Goal: Task Accomplishment & Management: Complete application form

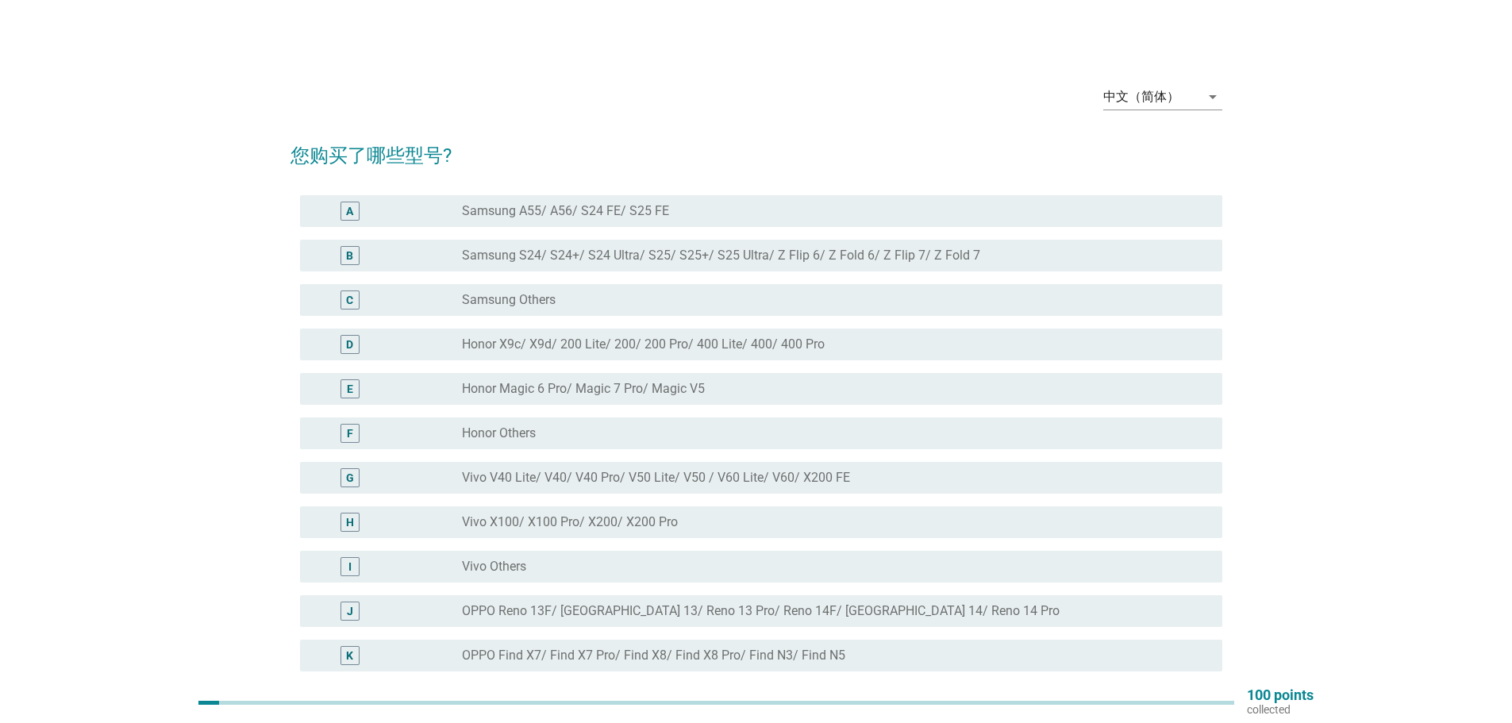
click at [634, 350] on label "Honor X9c/ X9d/ 200 Lite/ 200/ 200 Pro/ 400 Lite/ 400/ 400 Pro" at bounding box center [643, 345] width 363 height 16
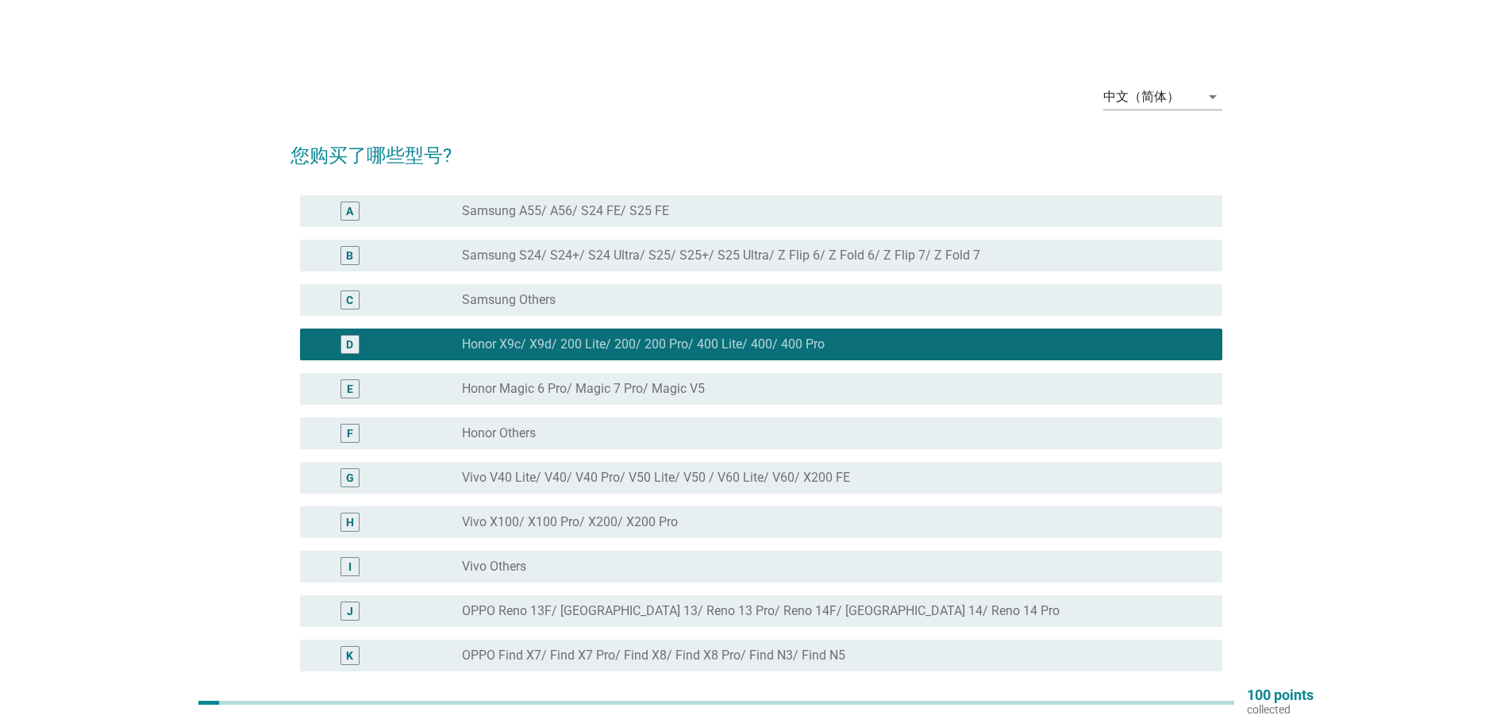
click at [448, 452] on div "F radio_button_unchecked Honor Others" at bounding box center [756, 433] width 932 height 44
click at [479, 422] on div "F radio_button_unchecked Honor Others" at bounding box center [761, 433] width 922 height 32
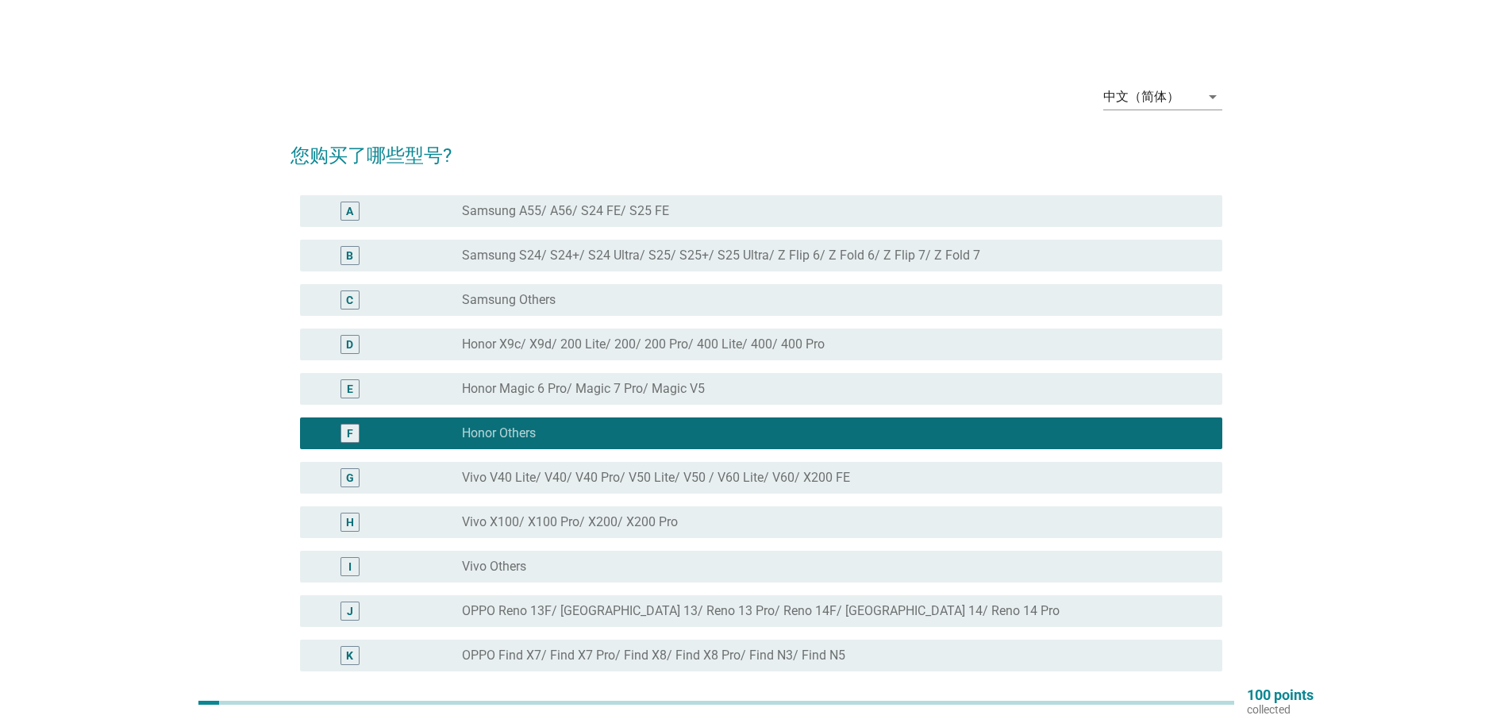
click at [546, 346] on label "Honor X9c/ X9d/ 200 Lite/ 200/ 200 Pro/ 400 Lite/ 400/ 400 Pro" at bounding box center [643, 345] width 363 height 16
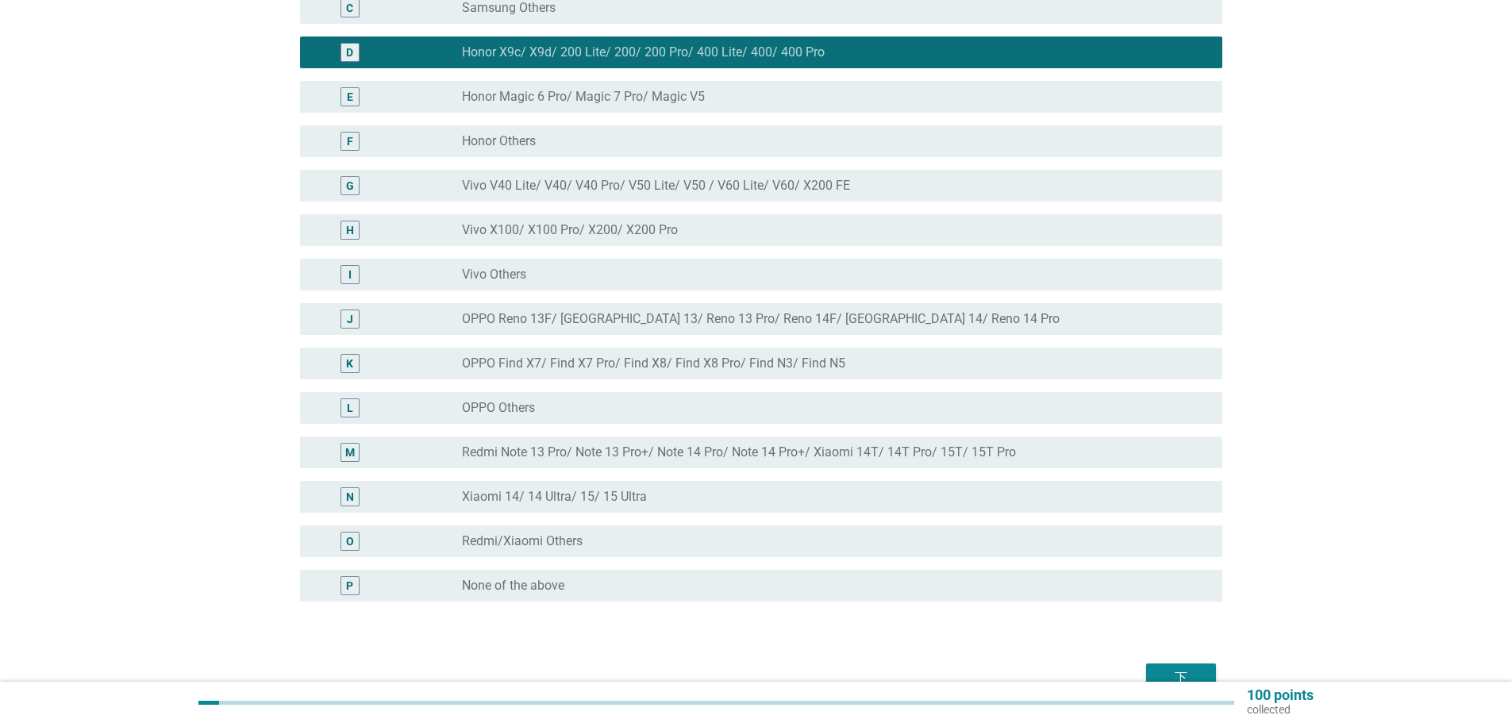
scroll to position [379, 0]
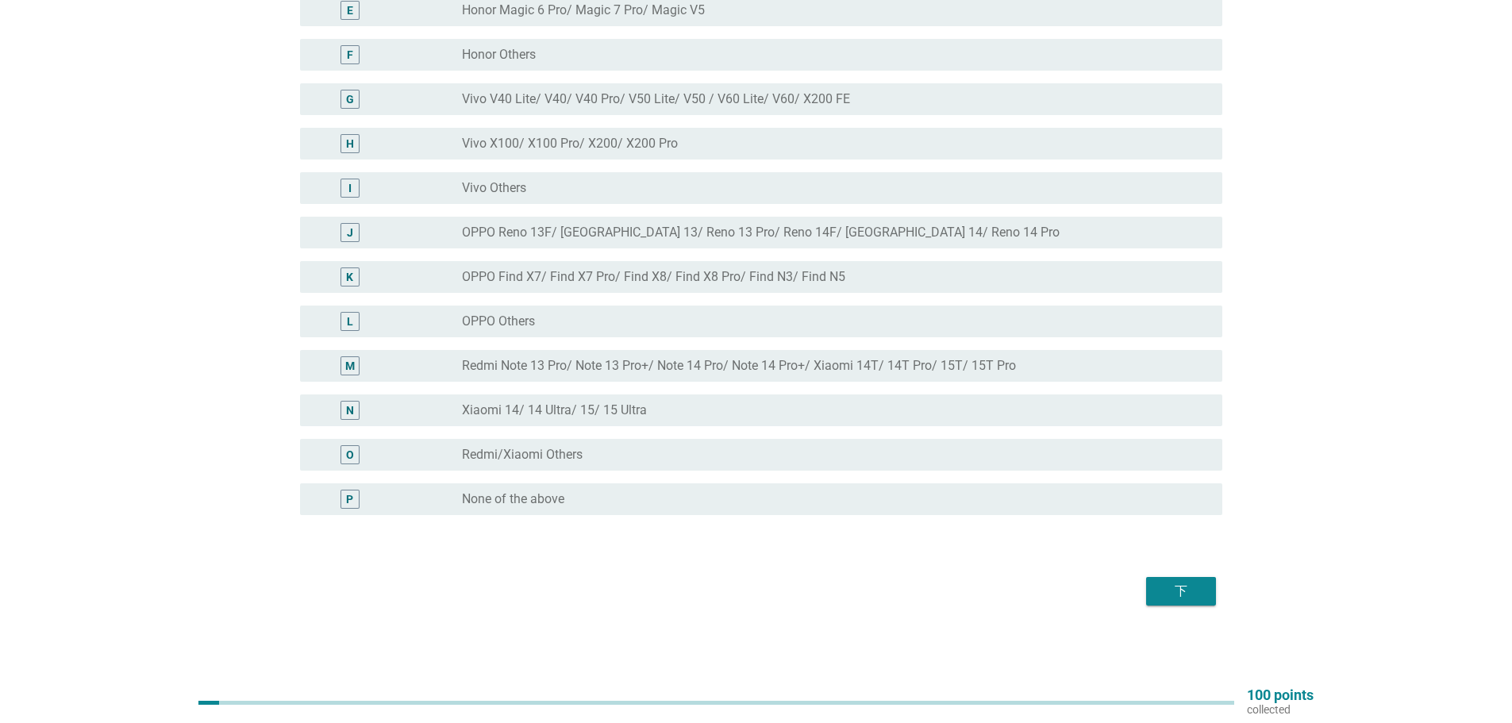
click at [1165, 578] on button "下" at bounding box center [1181, 591] width 70 height 29
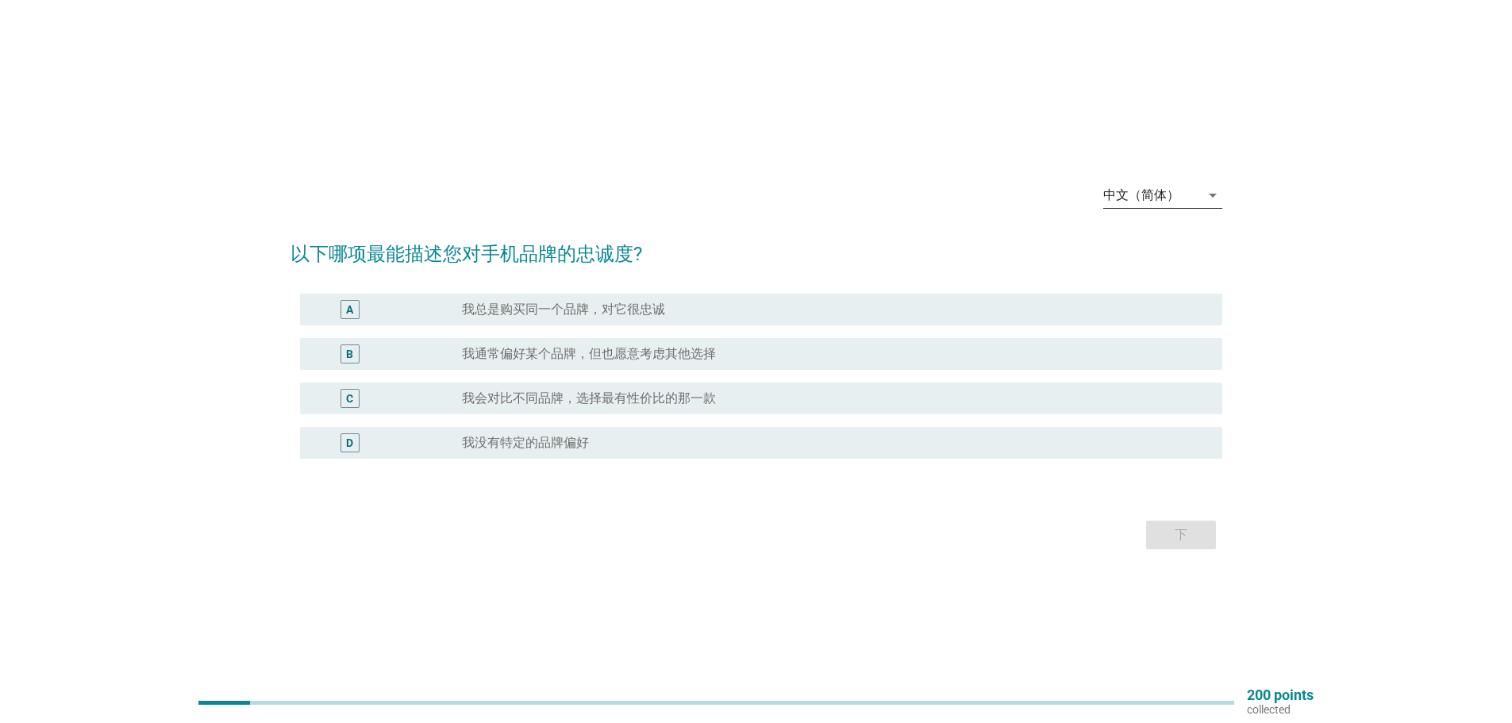
click at [1161, 188] on div "中文（简体）" at bounding box center [1141, 195] width 76 height 14
click at [1176, 217] on div "English" at bounding box center [1162, 208] width 94 height 38
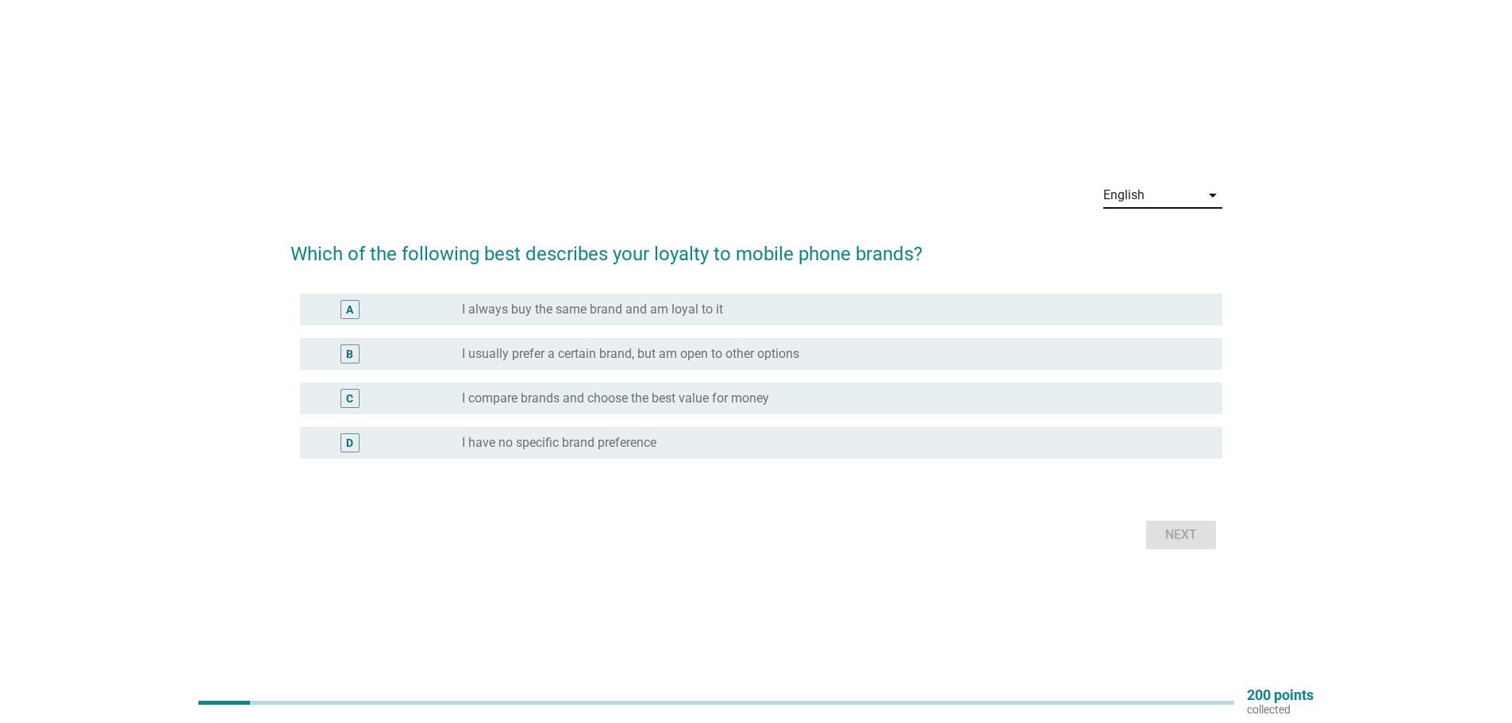
click at [524, 352] on label "I usually prefer a certain brand, but am open to other options" at bounding box center [630, 354] width 337 height 16
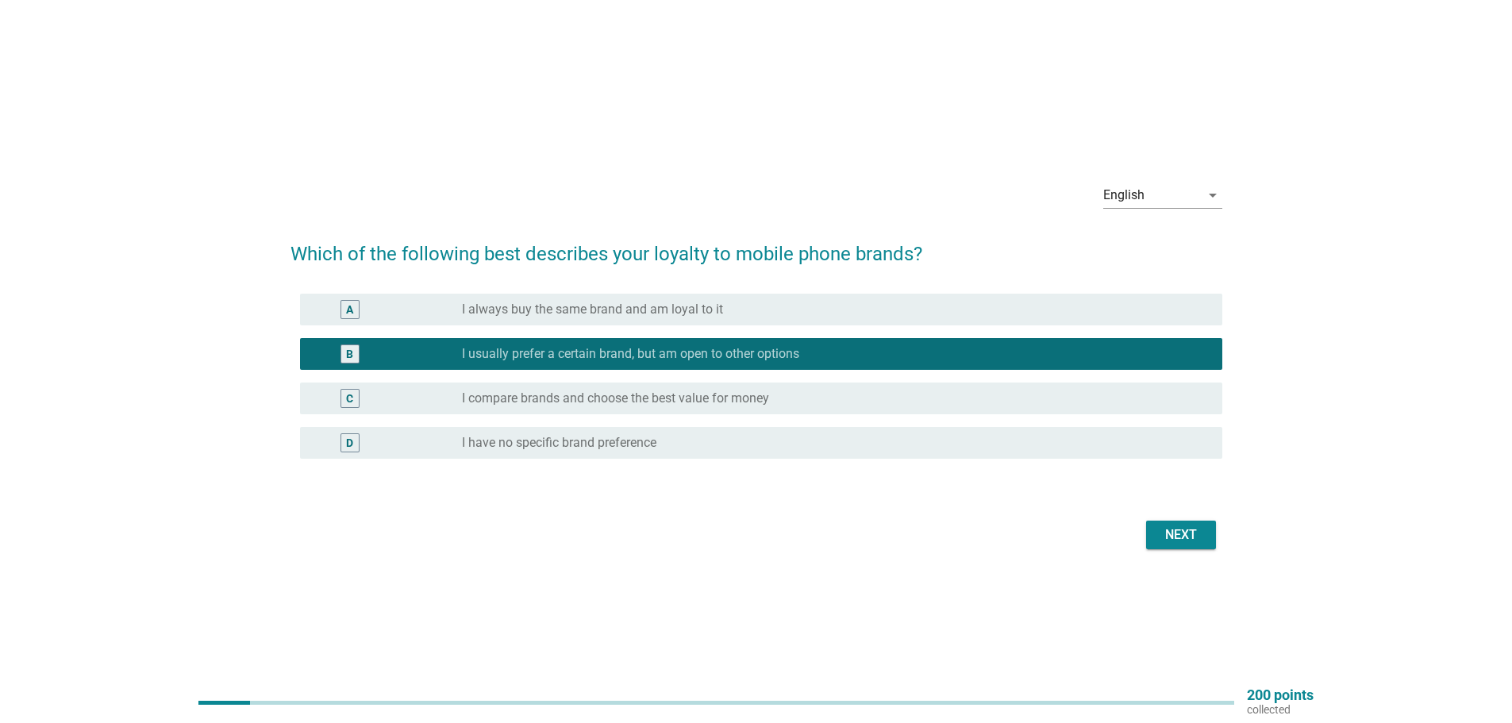
click at [1175, 529] on div "Next" at bounding box center [1181, 534] width 44 height 19
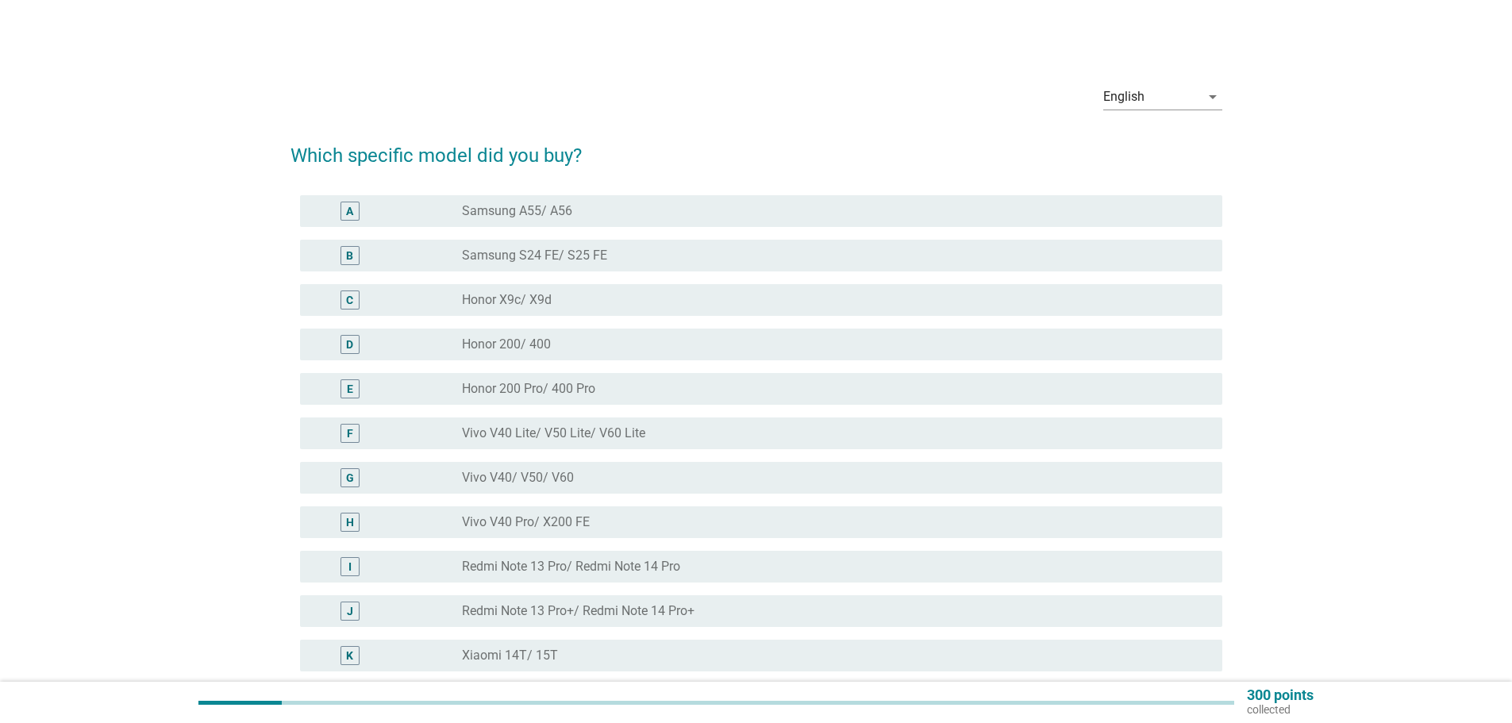
click at [407, 346] on div "D" at bounding box center [387, 344] width 149 height 19
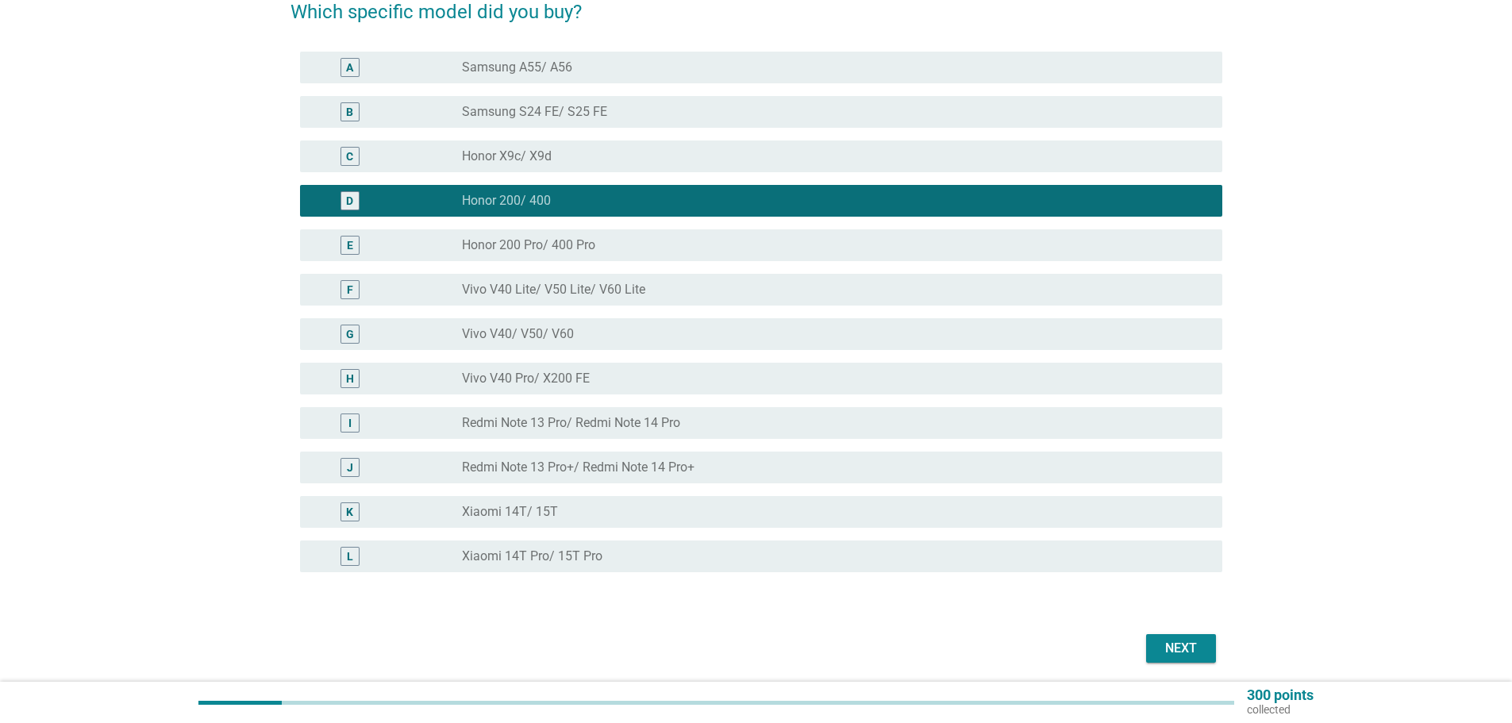
scroll to position [159, 0]
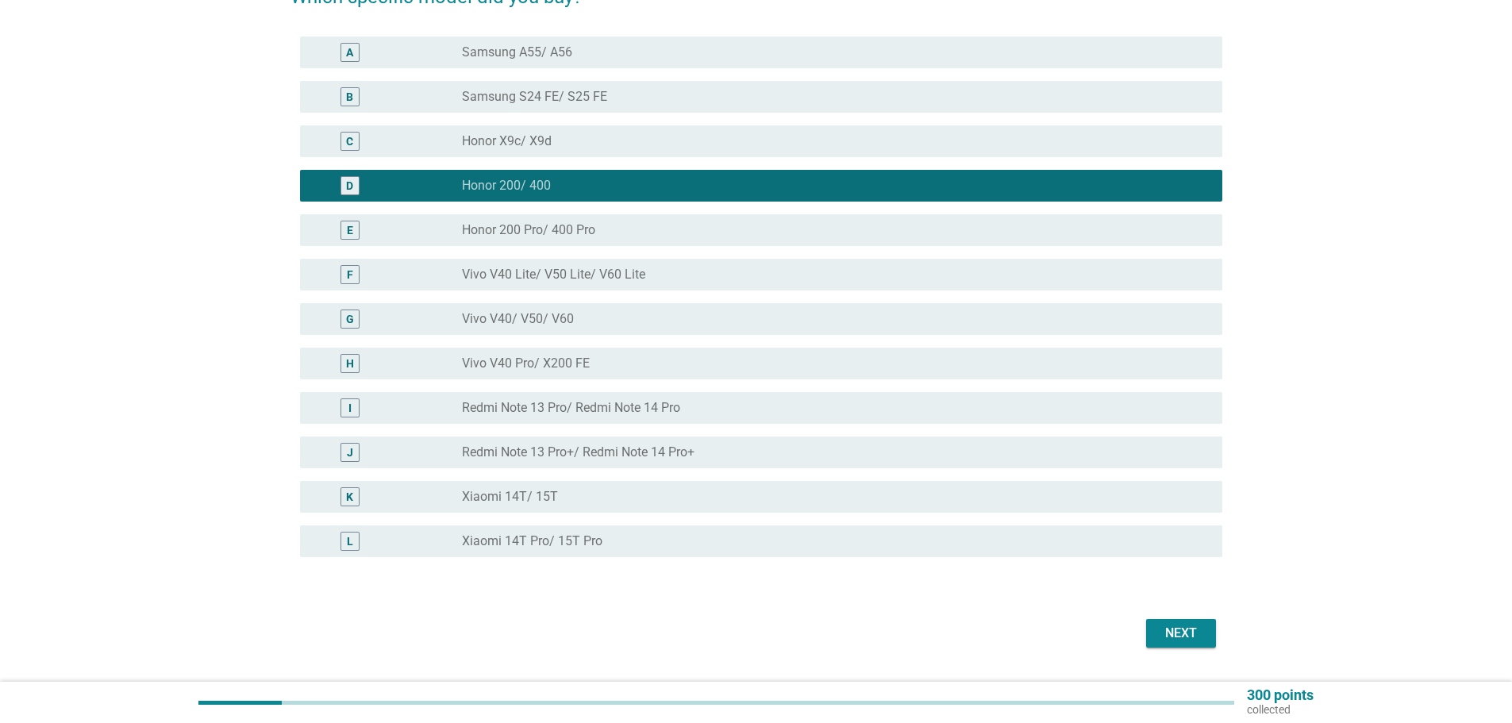
click at [1213, 633] on button "Next" at bounding box center [1181, 633] width 70 height 29
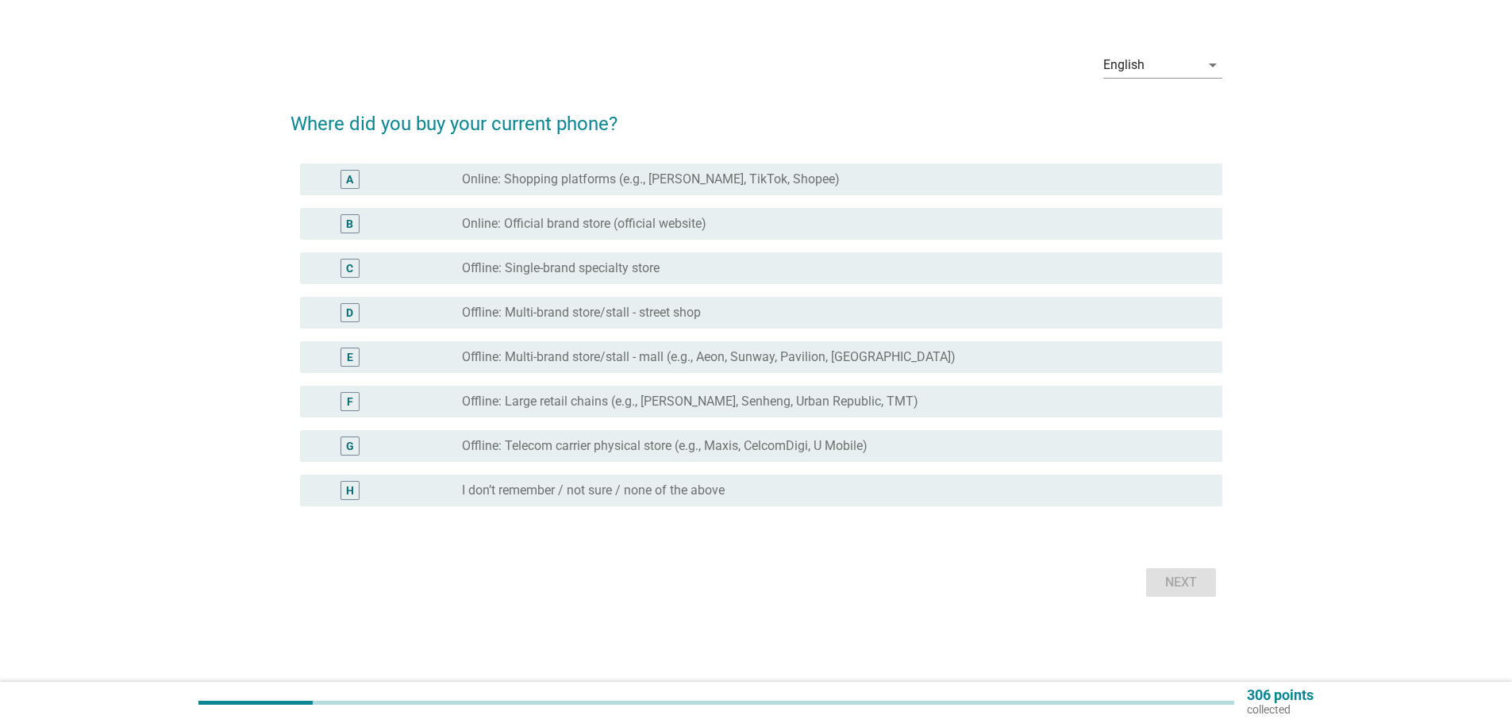
scroll to position [0, 0]
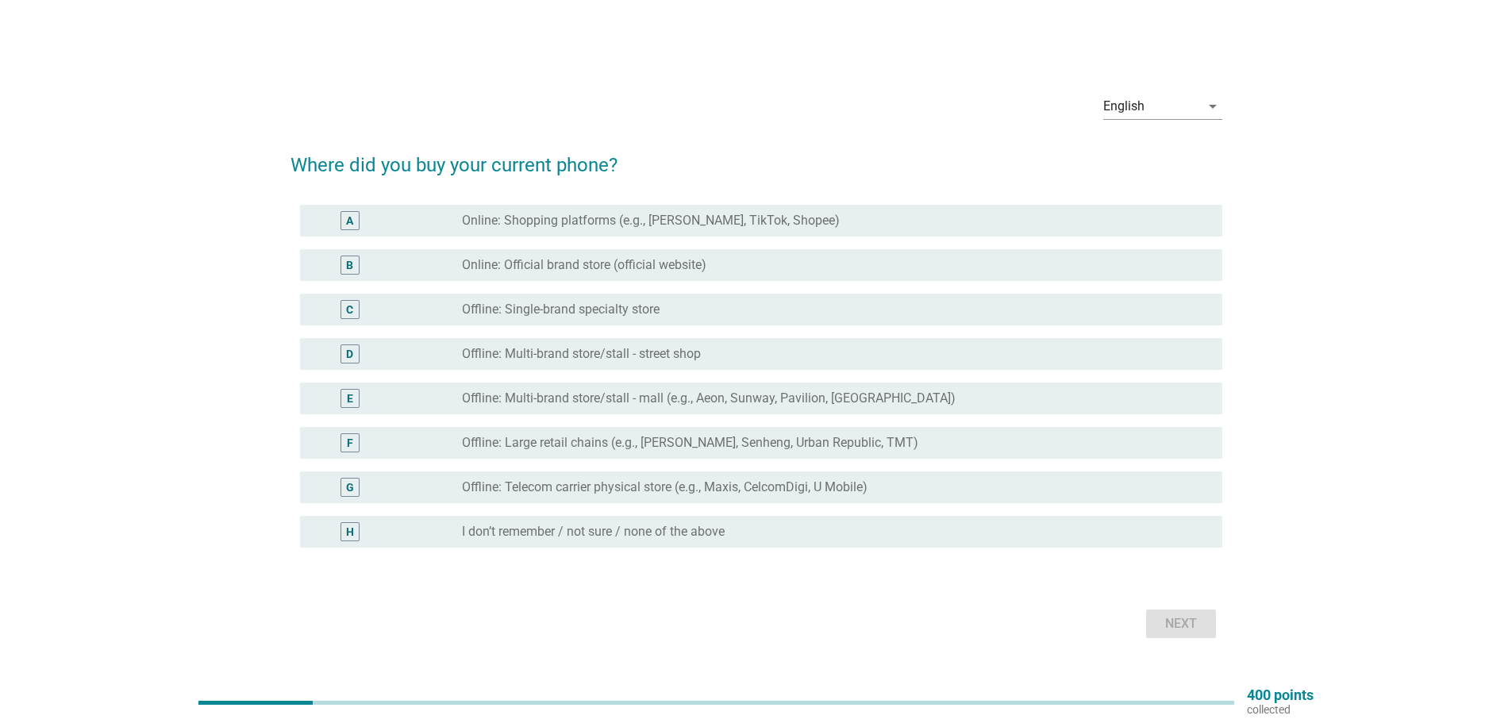
click at [580, 352] on label "Offline: Multi-brand store/stall - street shop" at bounding box center [581, 354] width 239 height 16
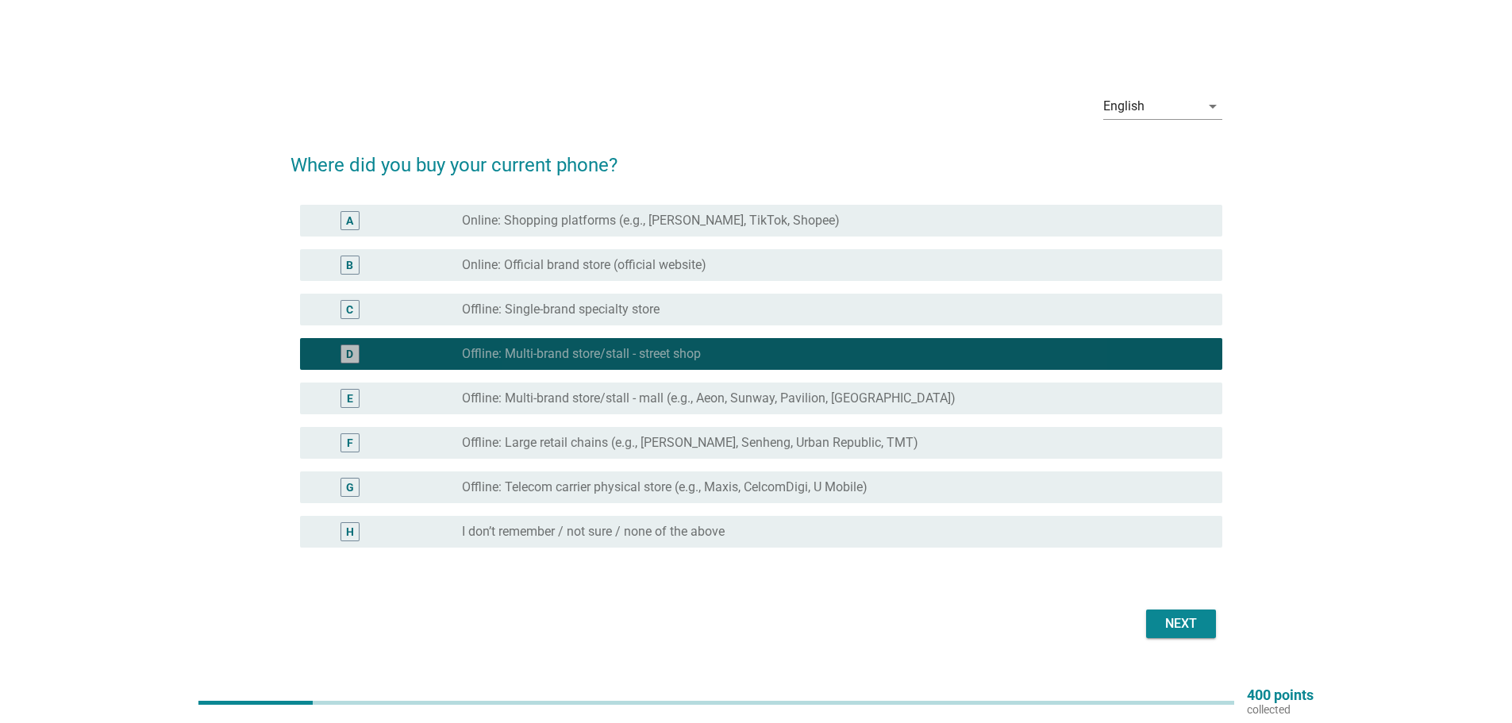
click at [584, 311] on label "Offline: Single-brand specialty store" at bounding box center [561, 310] width 198 height 16
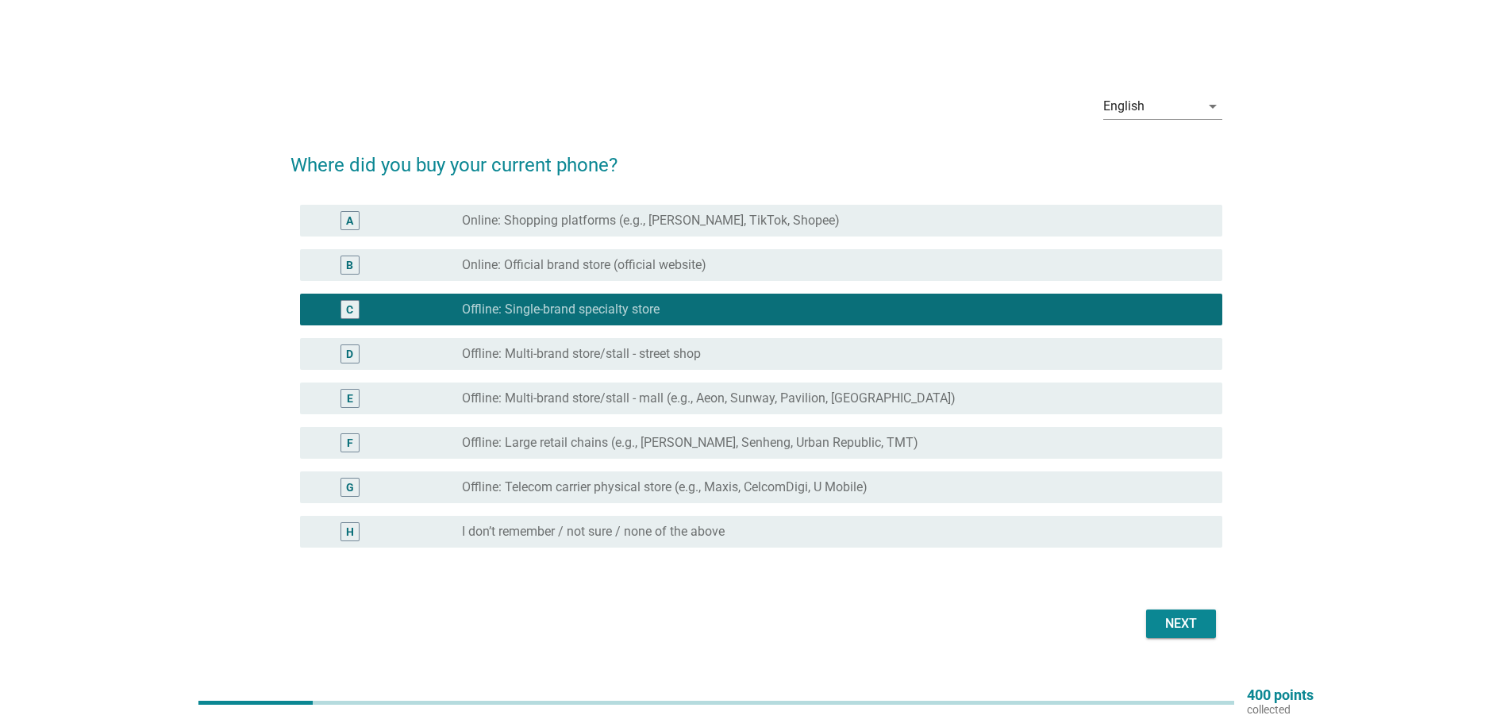
click at [587, 263] on label "Online: Official brand store (official website)" at bounding box center [584, 265] width 244 height 16
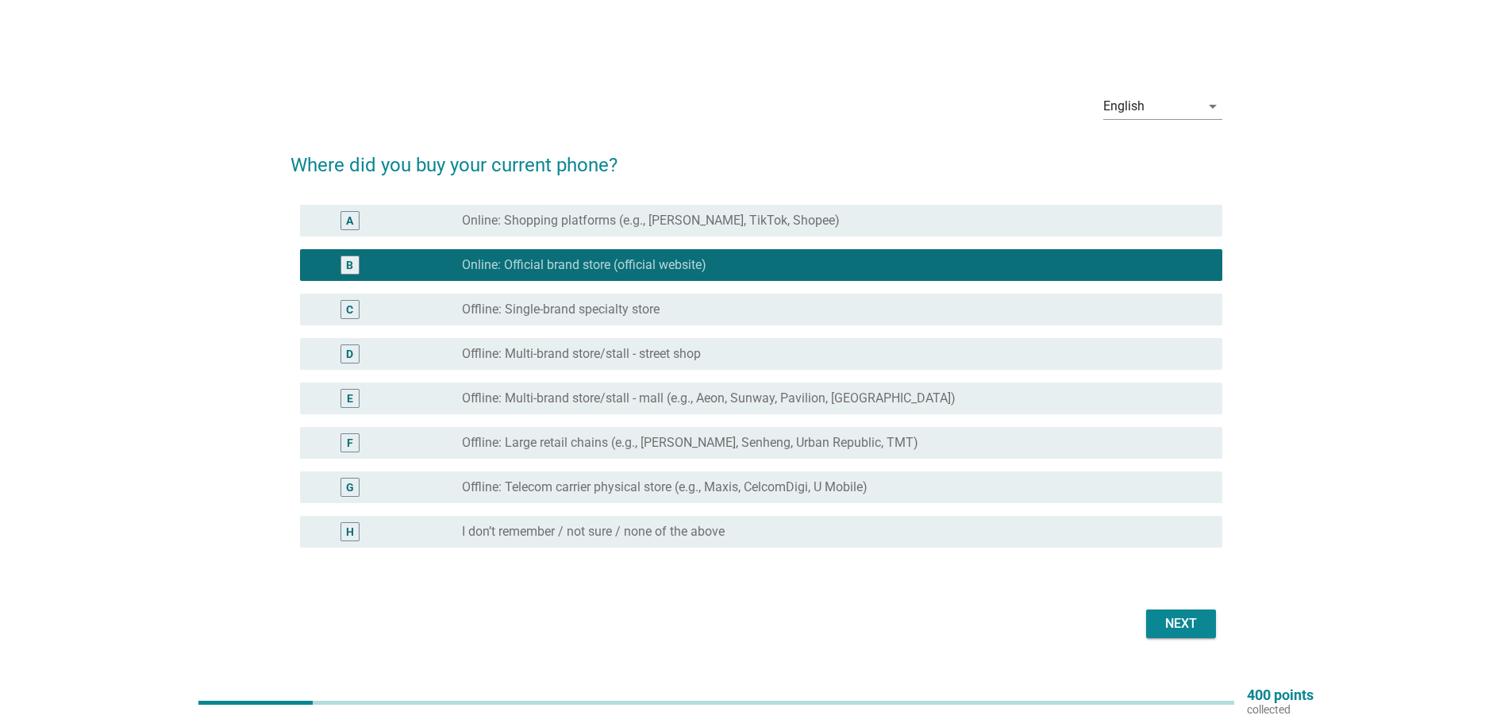
click at [498, 319] on div "C radio_button_unchecked Offline: Single-brand specialty store" at bounding box center [761, 310] width 922 height 32
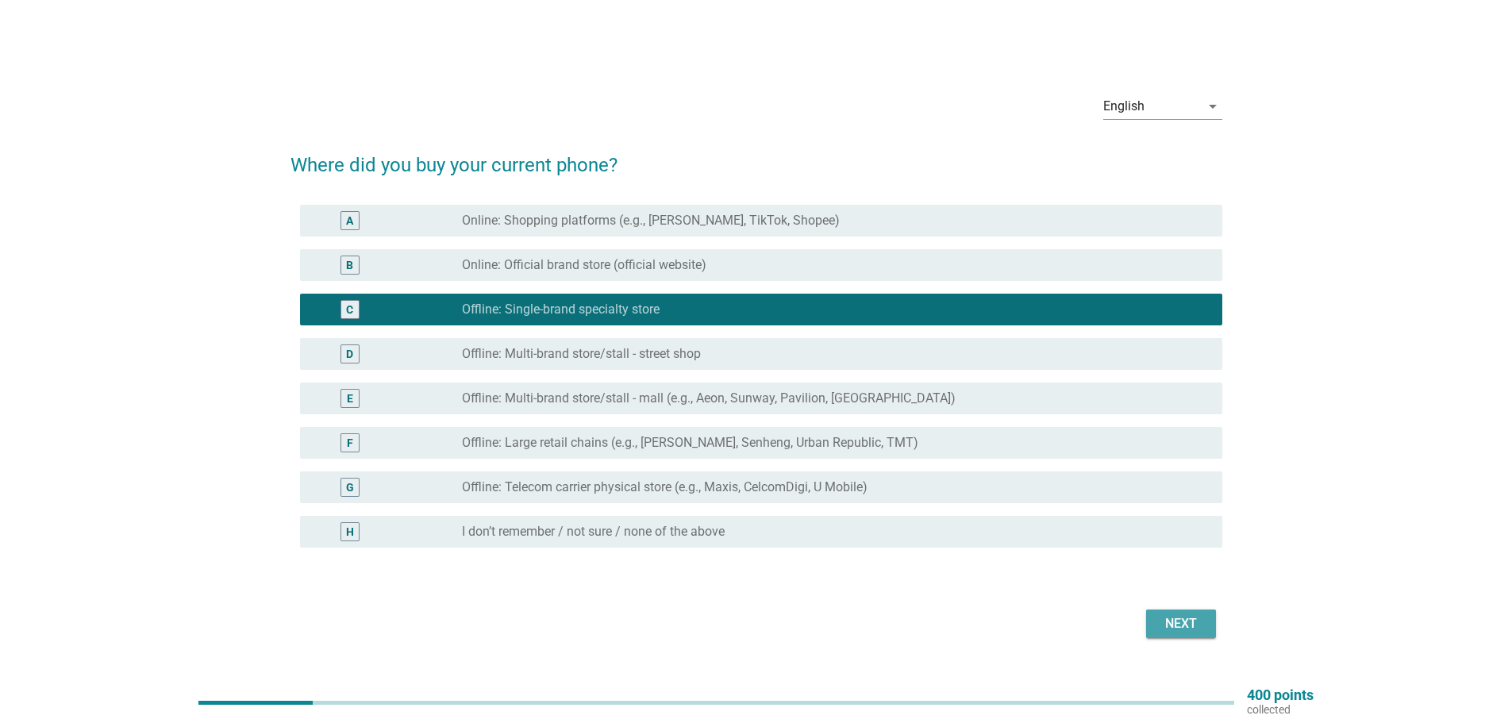
click at [1182, 625] on div "Next" at bounding box center [1181, 623] width 44 height 19
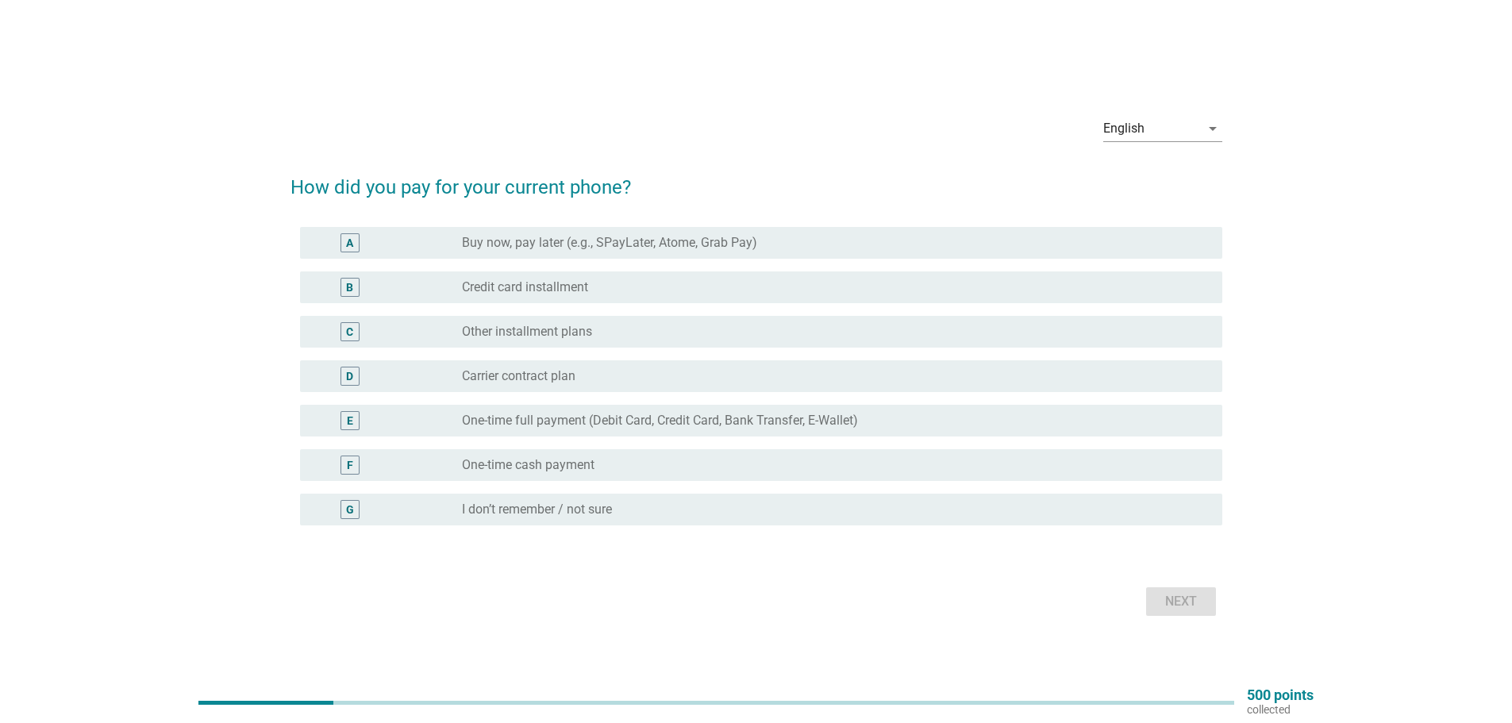
click at [666, 294] on div "radio_button_unchecked Credit card installment" at bounding box center [836, 287] width 748 height 19
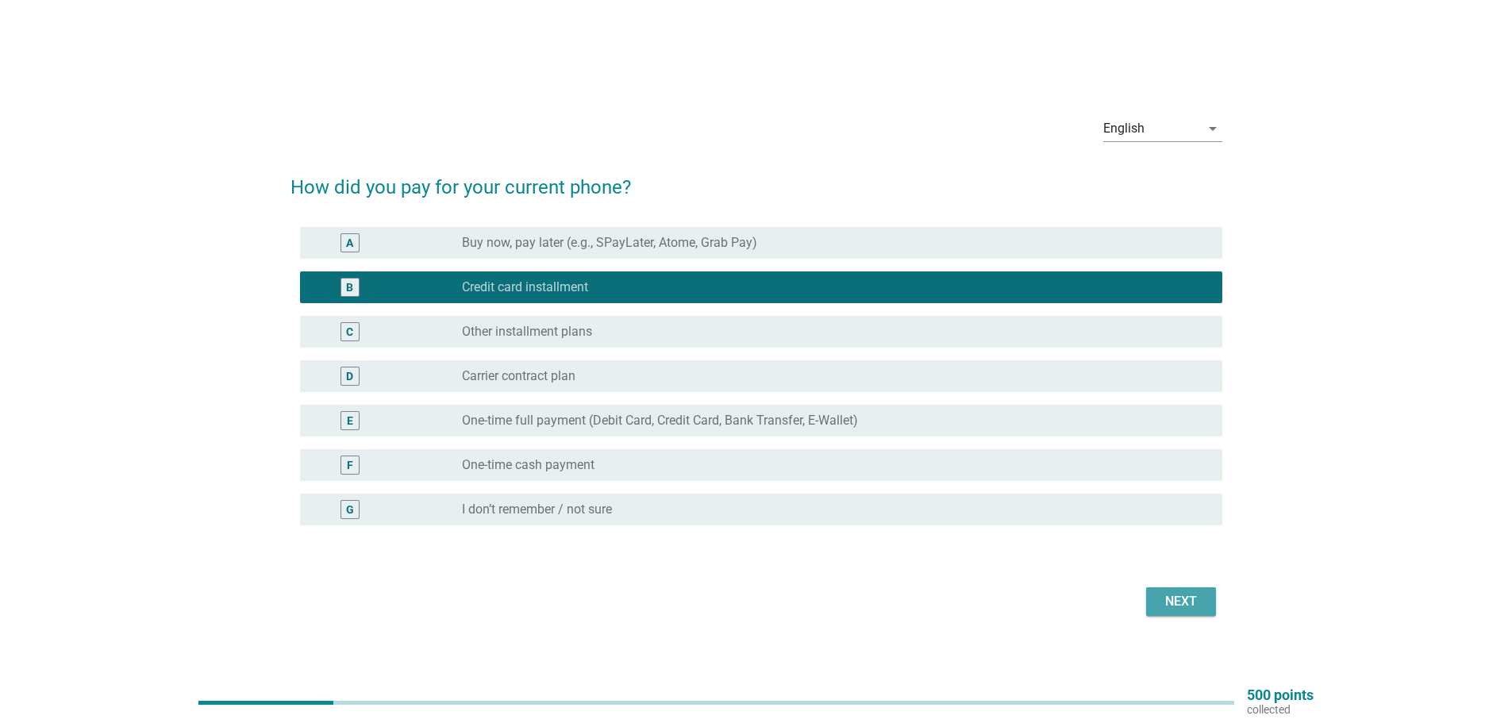
click at [1179, 596] on div "Next" at bounding box center [1181, 601] width 44 height 19
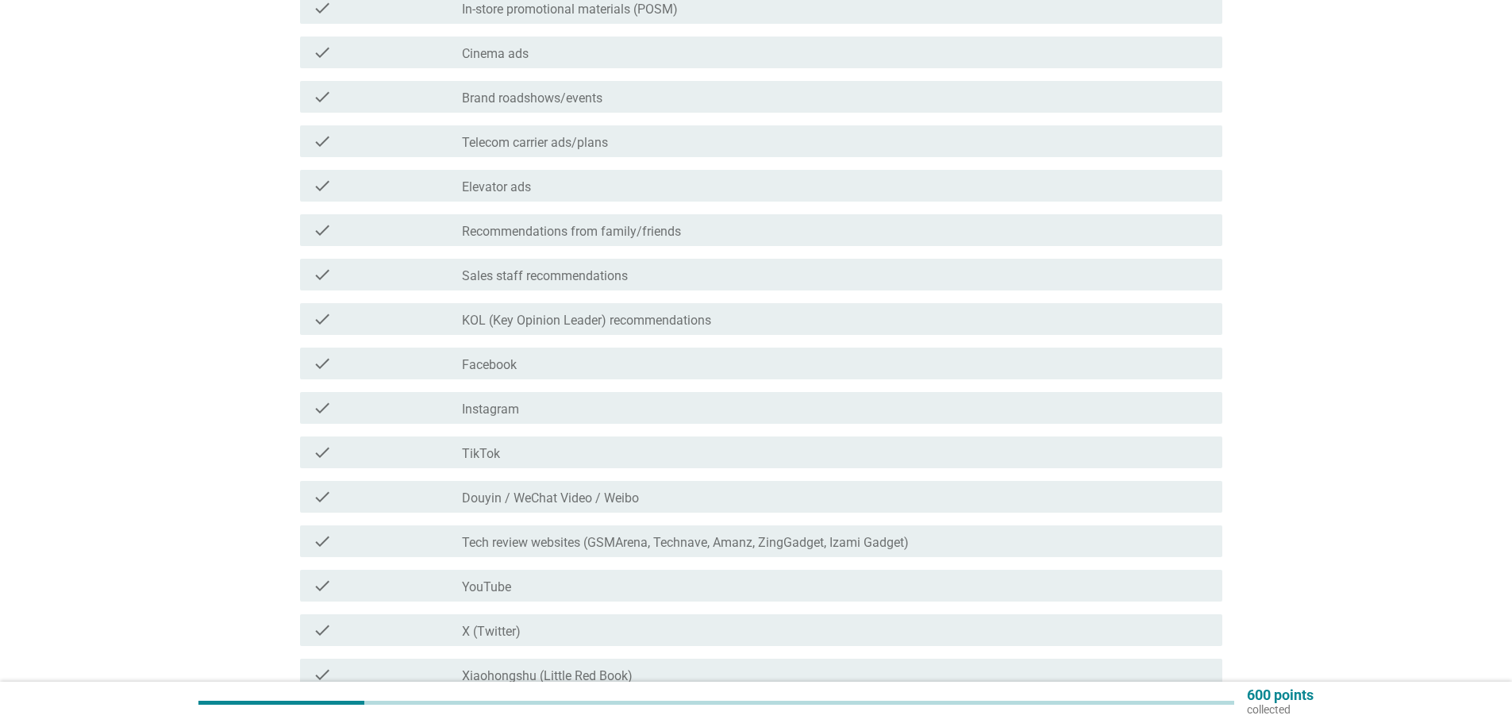
scroll to position [476, 0]
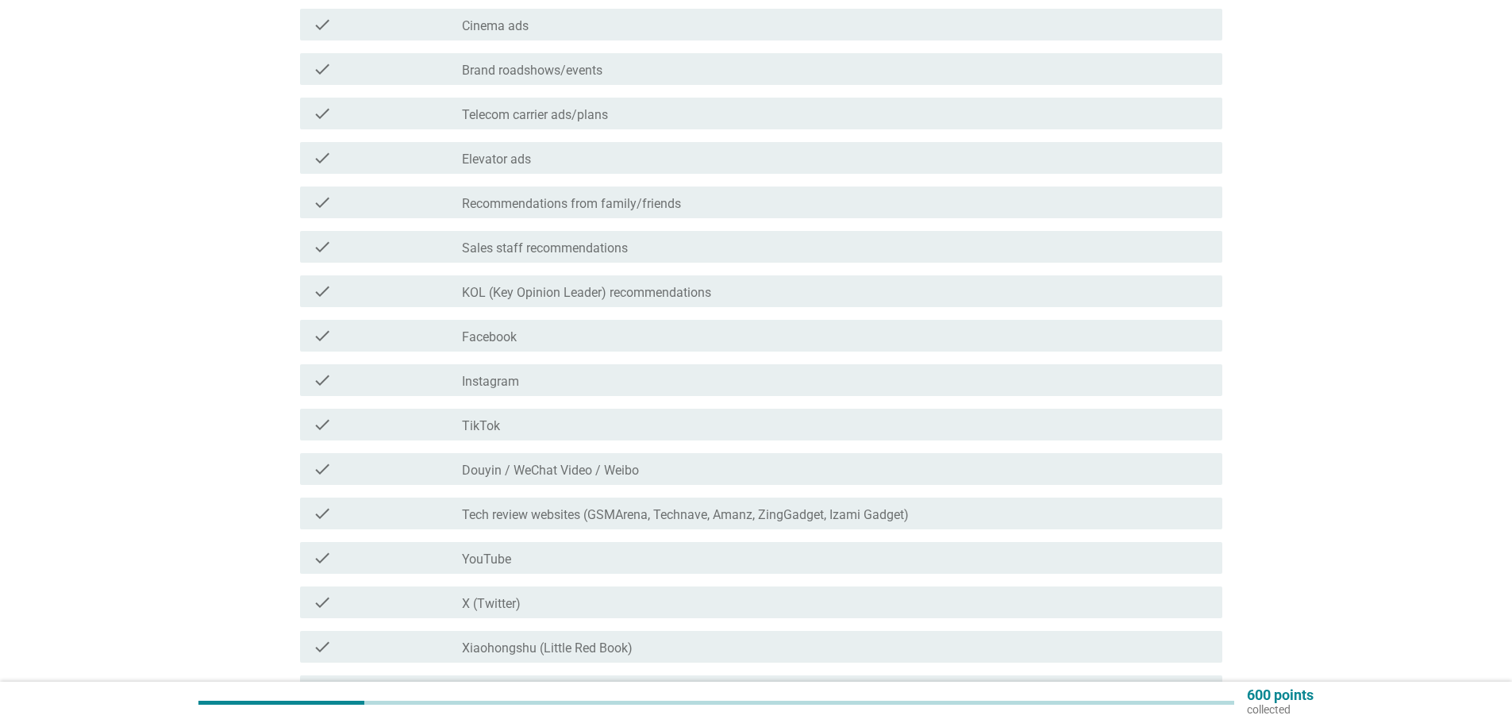
click at [668, 470] on div "check_box_outline_blank Douyin / WeChat Video / Weibo" at bounding box center [836, 469] width 748 height 19
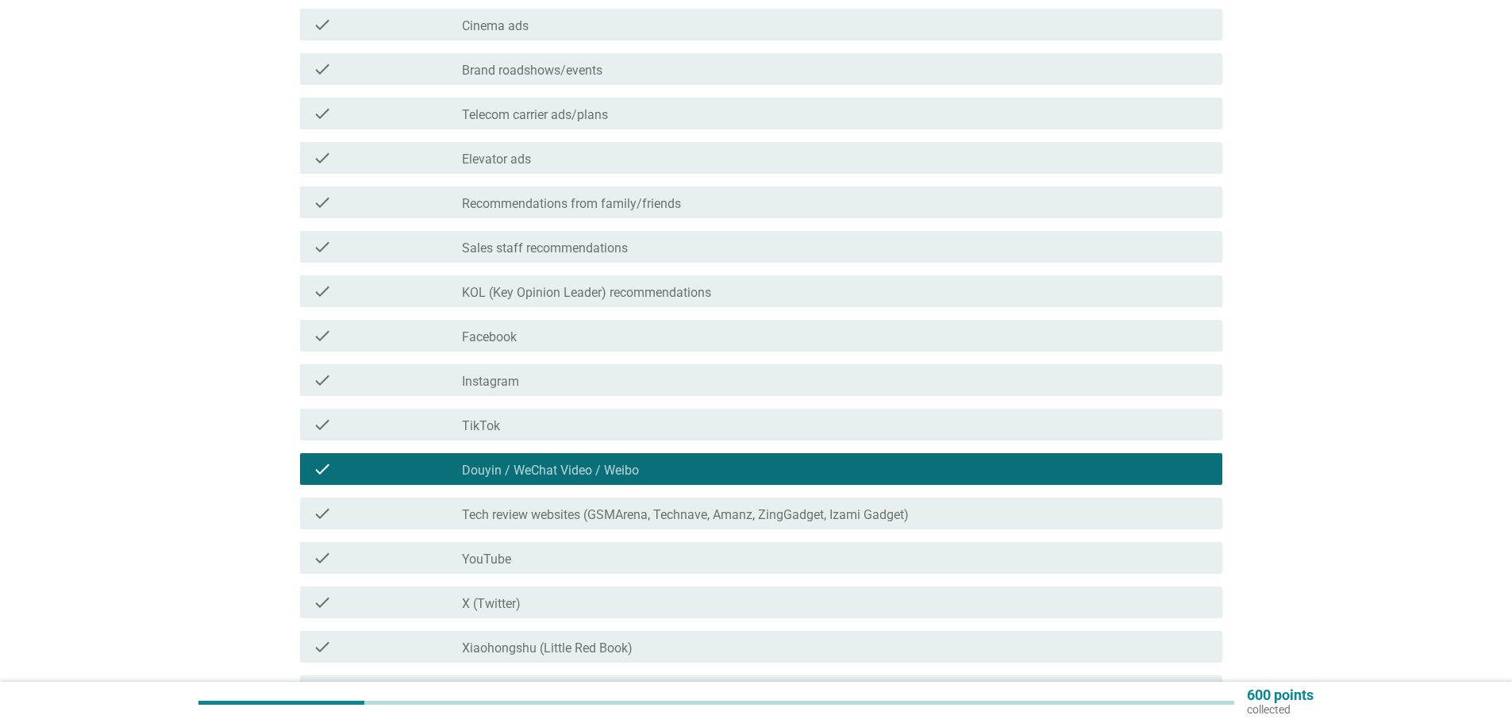
click at [593, 544] on div "check check_box_outline_blank YouTube" at bounding box center [761, 558] width 922 height 32
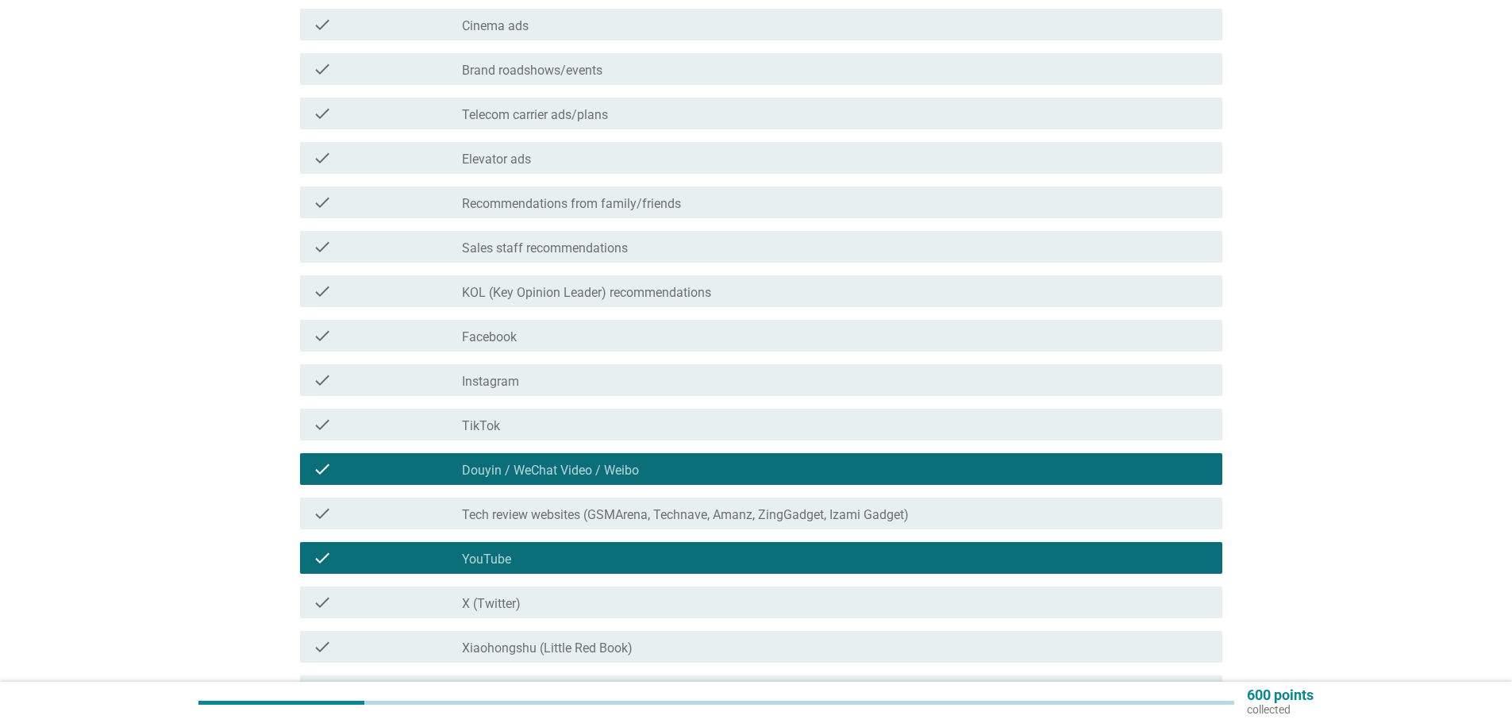
click at [571, 637] on div "check check_box_outline_blank Xiaohongshu (Little Red Book)" at bounding box center [761, 647] width 922 height 32
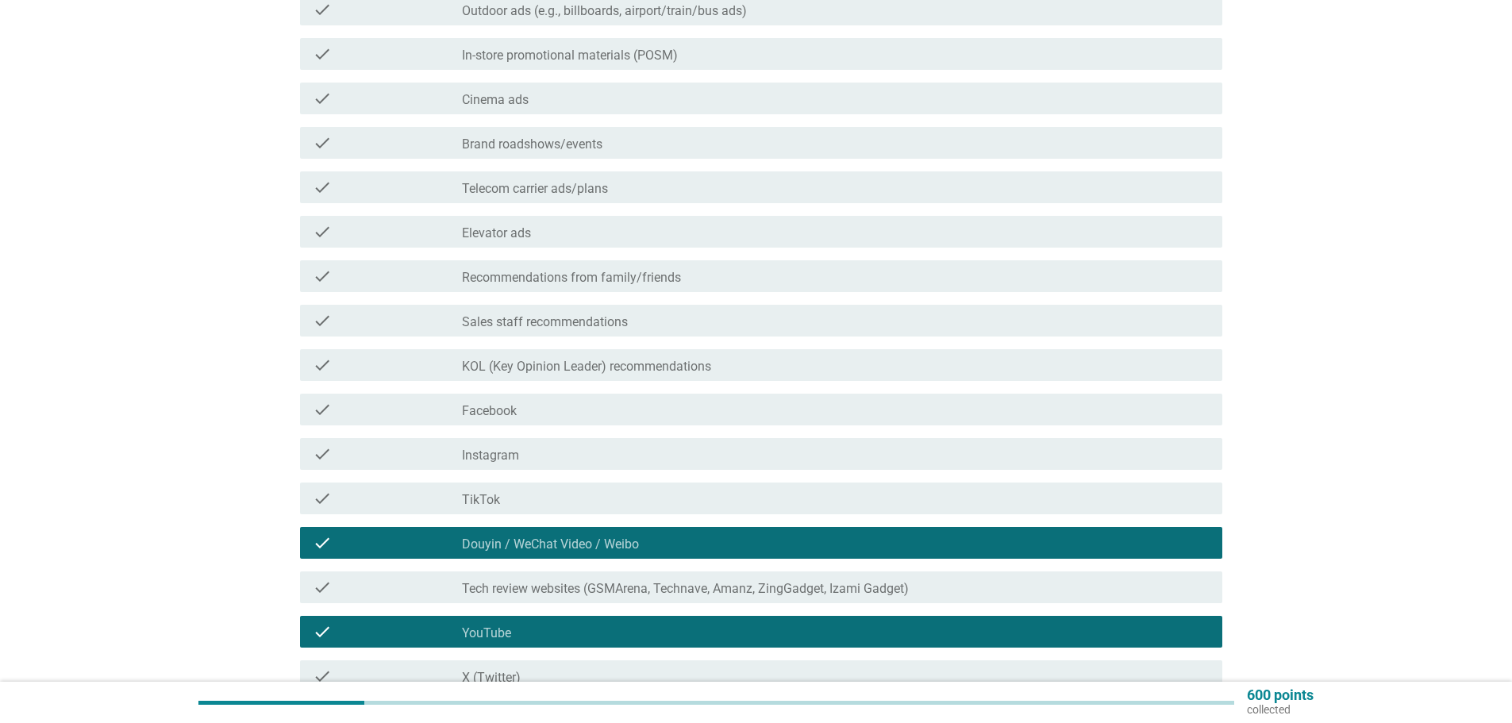
scroll to position [317, 0]
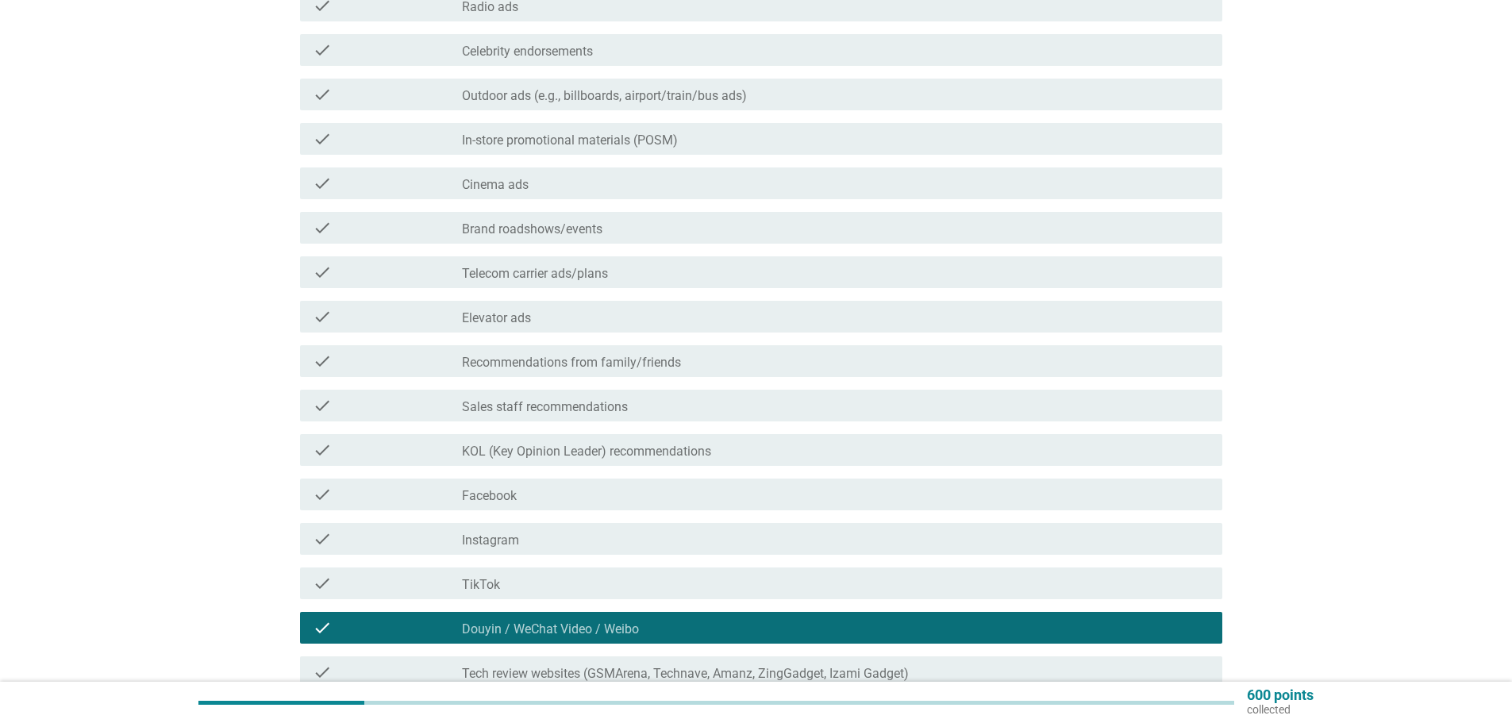
click at [529, 486] on div "check_box_outline_blank Facebook" at bounding box center [836, 494] width 748 height 19
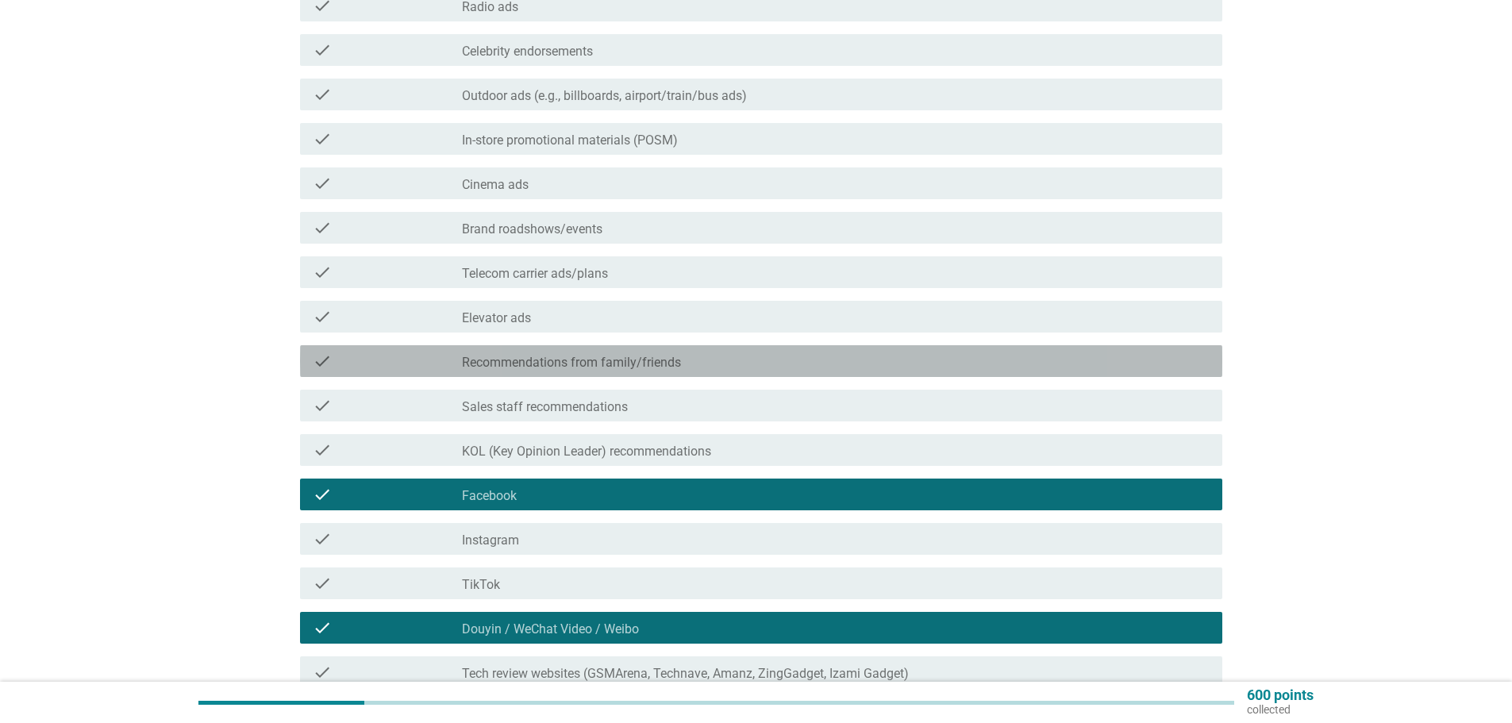
click at [548, 370] on label "Recommendations from family/friends" at bounding box center [571, 363] width 219 height 16
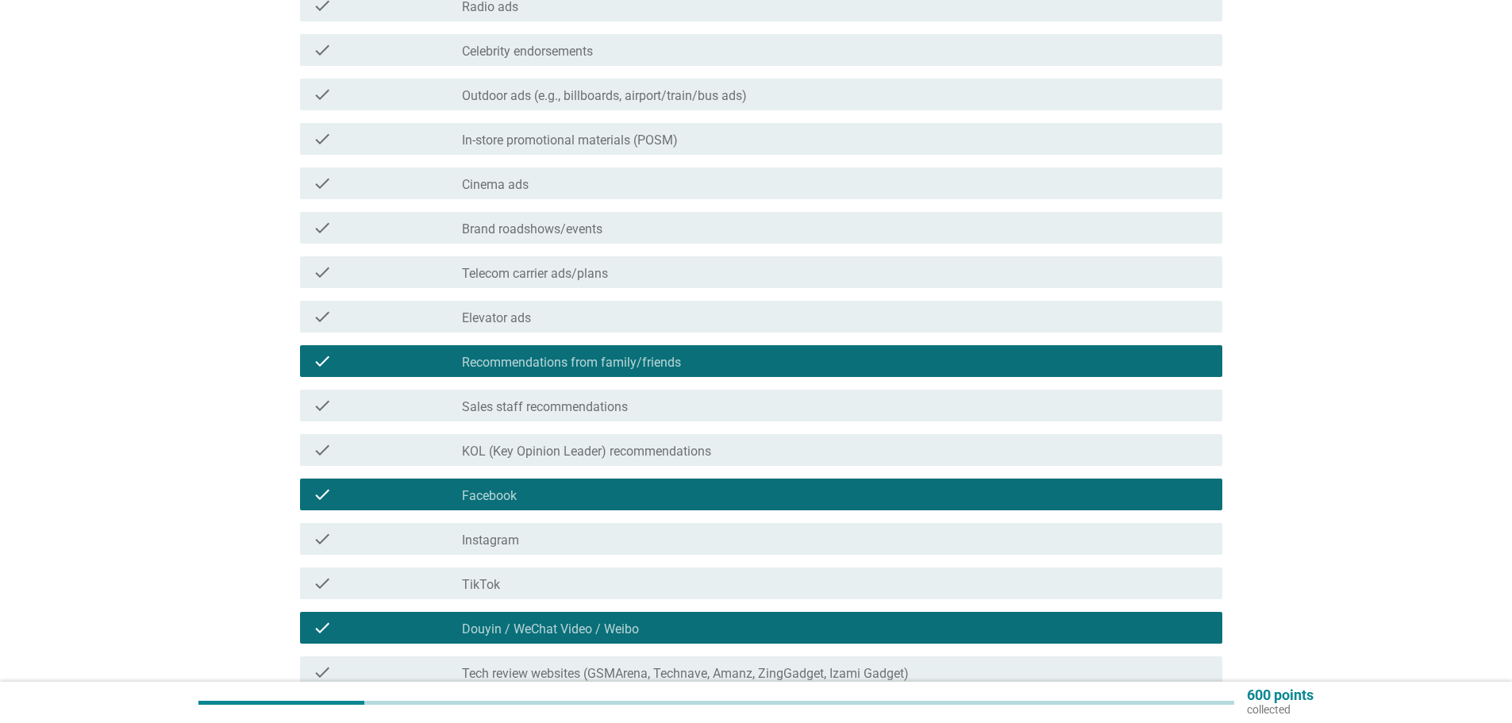
click at [546, 358] on label "Recommendations from family/friends" at bounding box center [571, 363] width 219 height 16
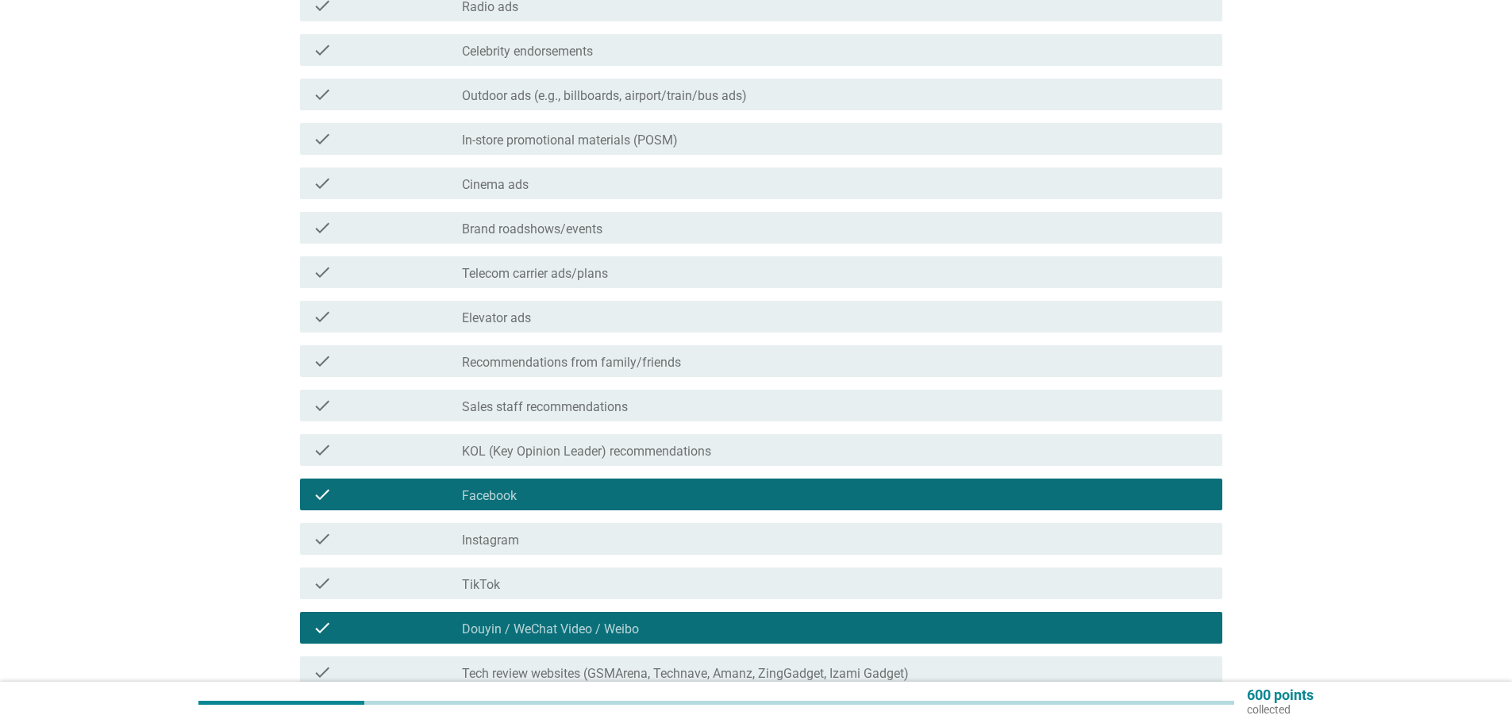
scroll to position [79, 0]
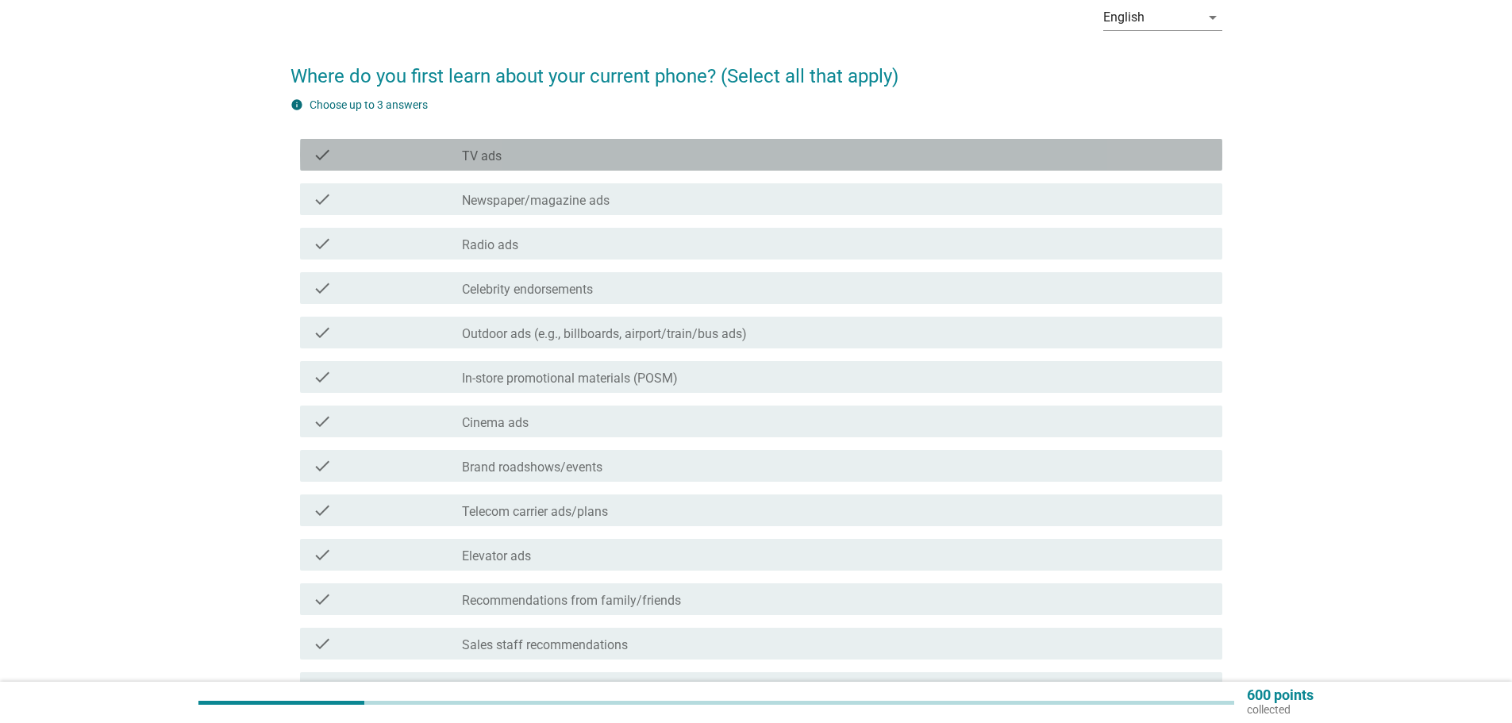
click at [613, 164] on div "check check_box_outline_blank TV ads" at bounding box center [761, 155] width 922 height 32
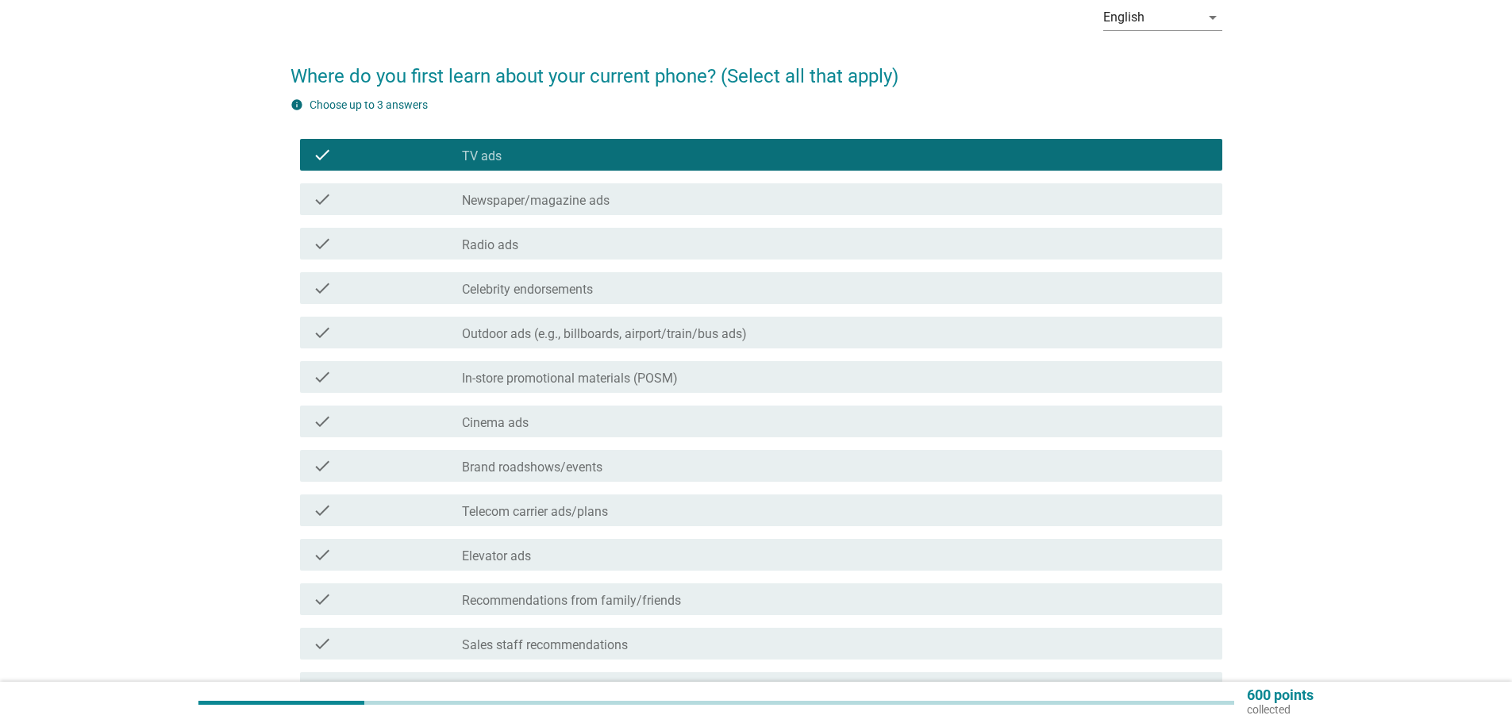
click at [627, 200] on div "check_box_outline_blank Newspaper/magazine ads" at bounding box center [836, 199] width 748 height 19
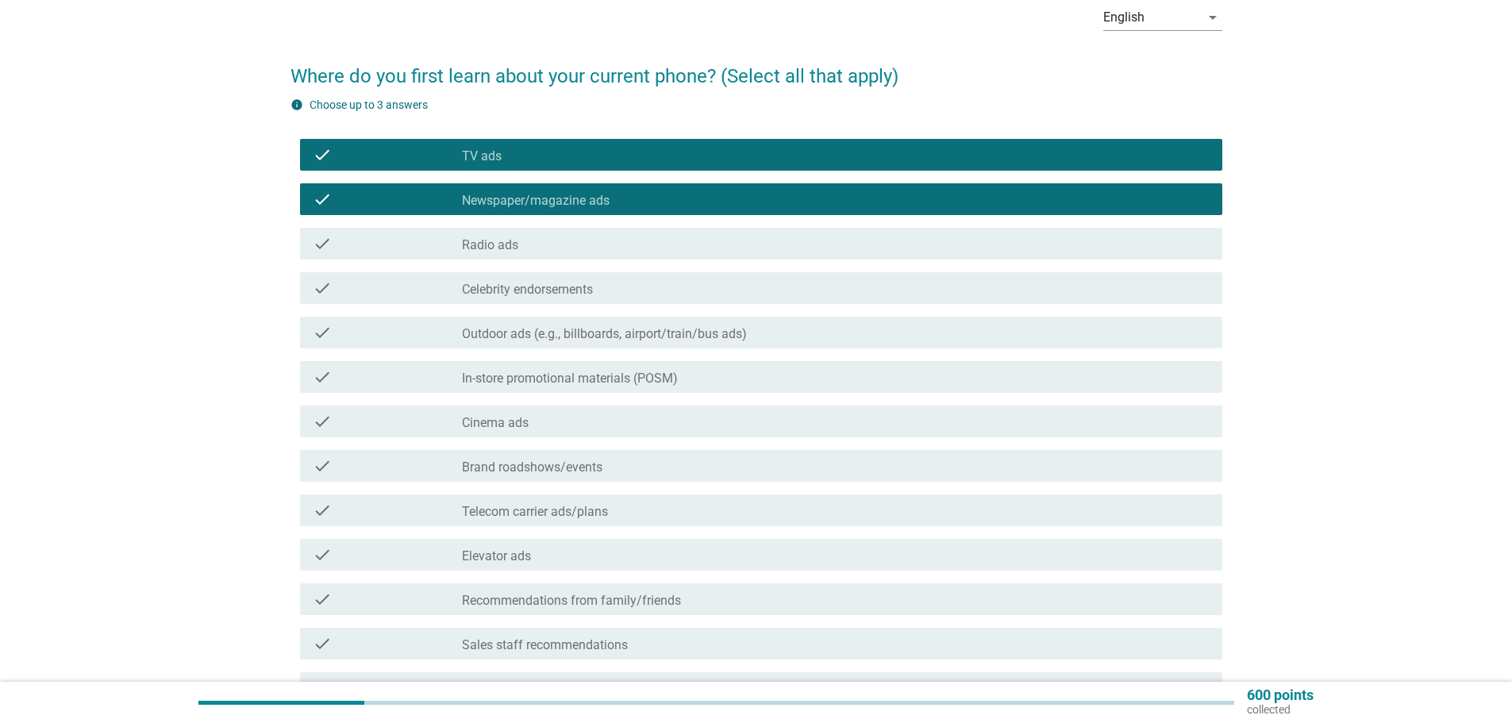
click at [630, 160] on div "check_box_outline_blank TV ads" at bounding box center [836, 154] width 748 height 19
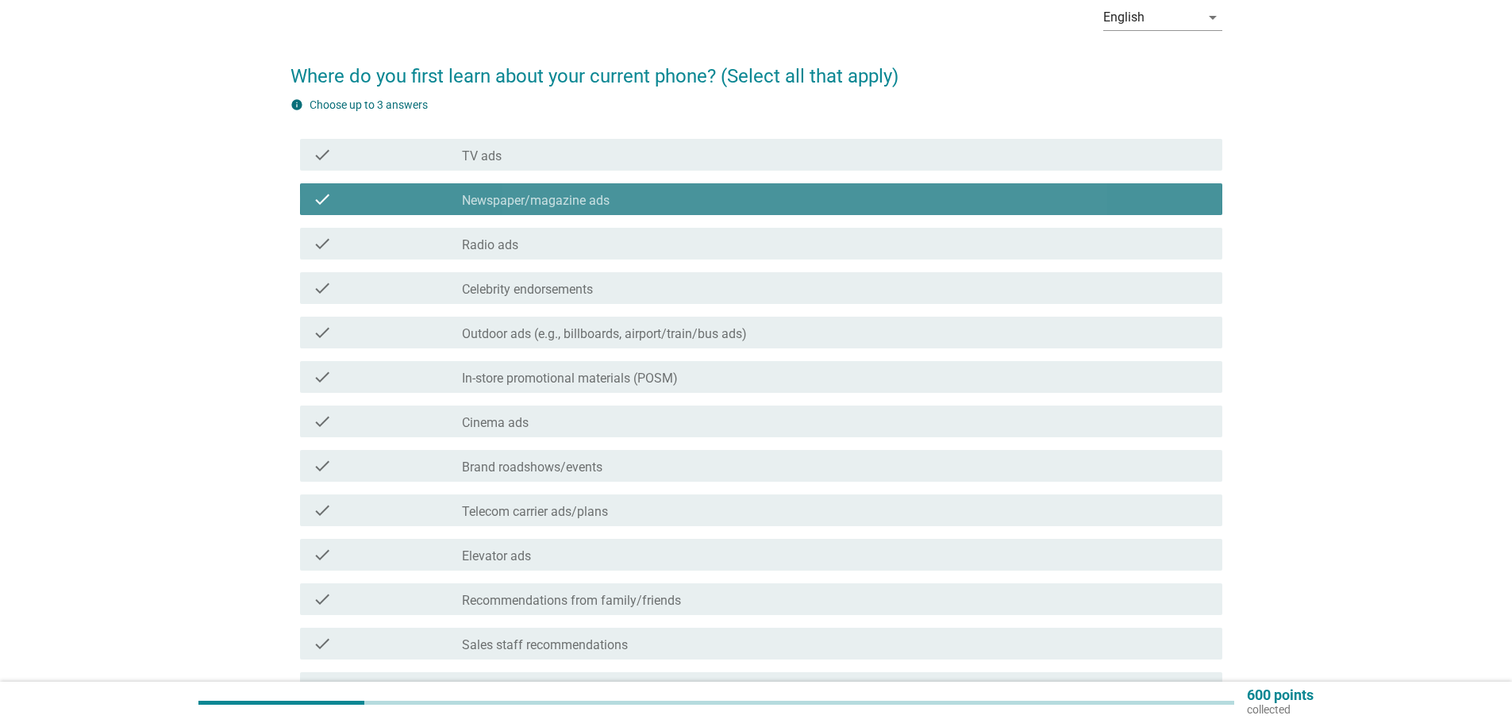
click at [637, 195] on div "check_box_outline_blank Newspaper/magazine ads" at bounding box center [836, 199] width 748 height 19
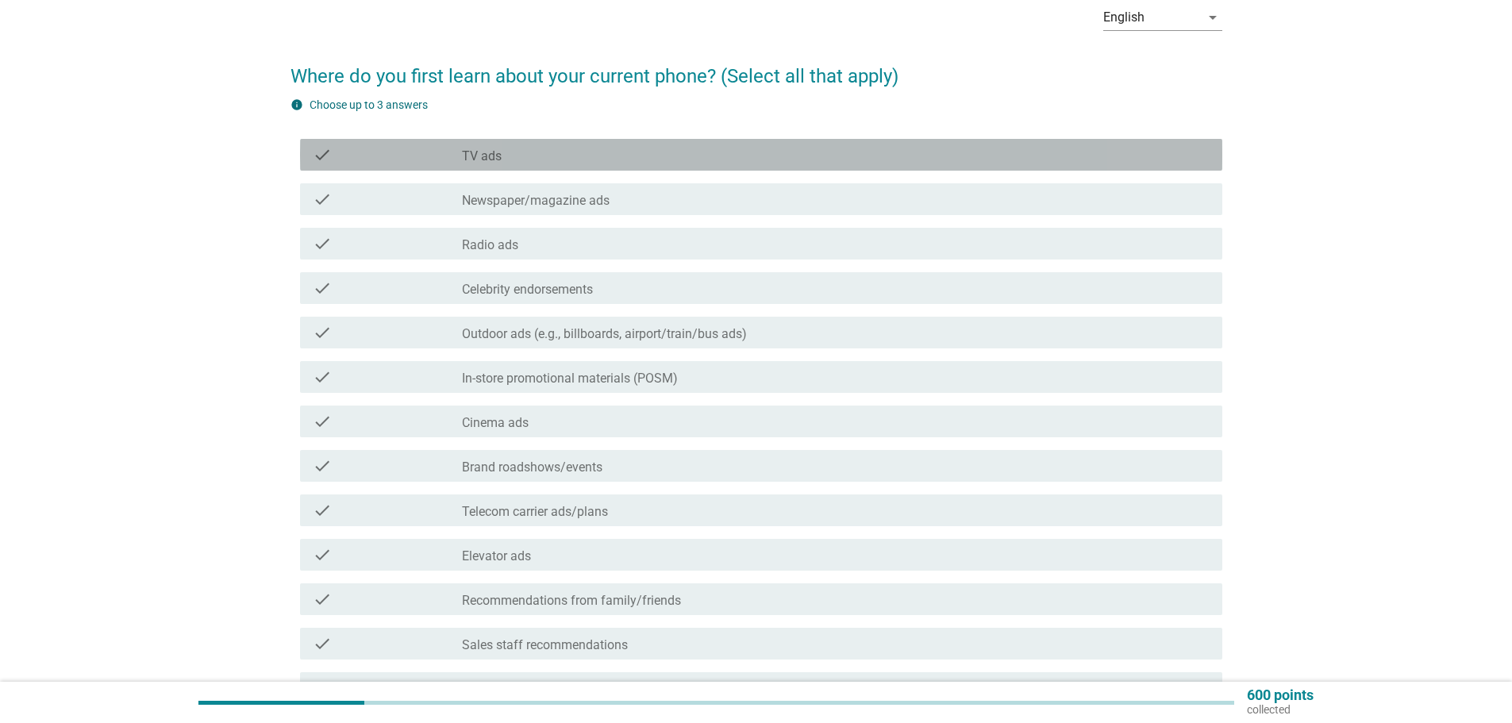
click at [622, 167] on div "check check_box_outline_blank TV ads" at bounding box center [761, 155] width 922 height 32
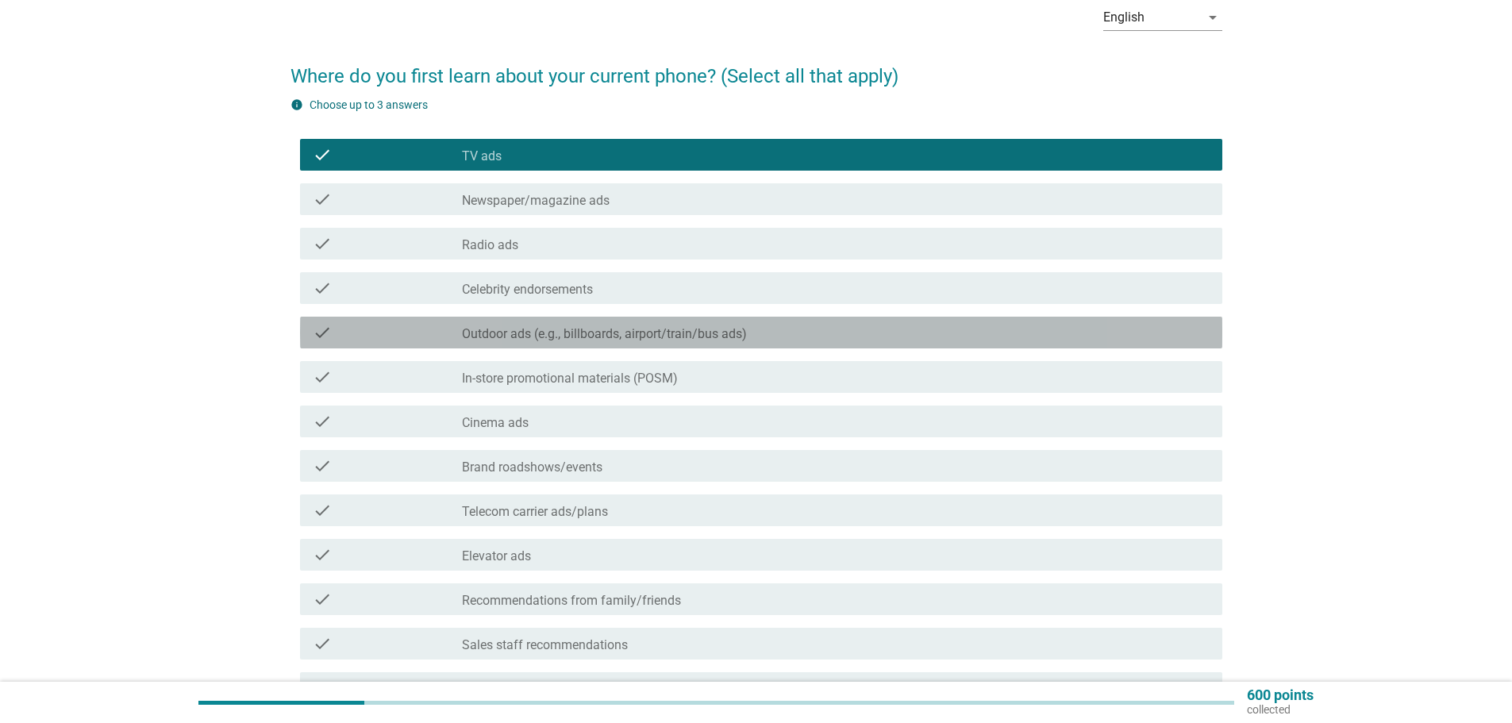
click at [628, 340] on label "Outdoor ads (e.g., billboards, airport/train/bus ads)" at bounding box center [604, 334] width 285 height 16
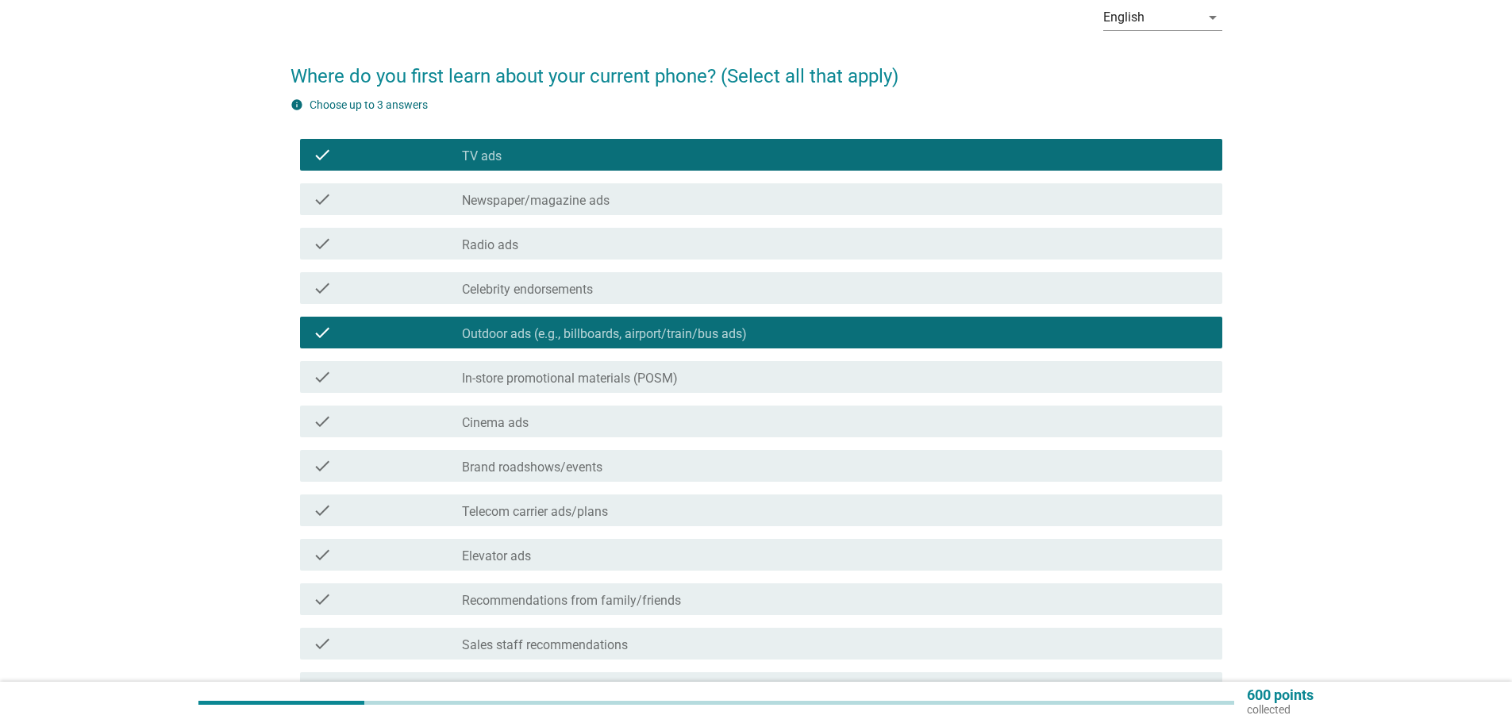
click at [668, 394] on div "check check_box_outline_blank In-store promotional materials (POSM)" at bounding box center [756, 377] width 932 height 44
click at [676, 390] on div "check check_box_outline_blank In-store promotional materials (POSM)" at bounding box center [761, 377] width 922 height 32
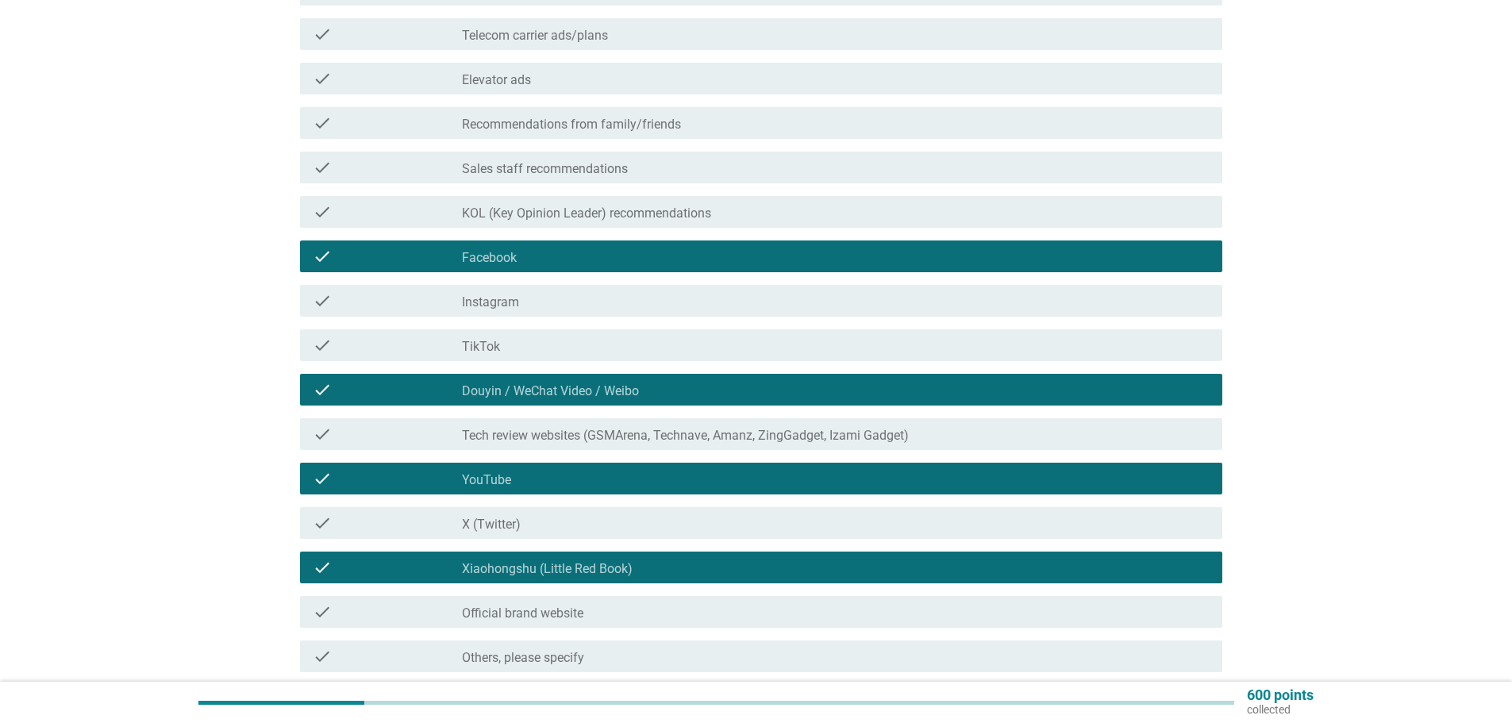
scroll to position [635, 0]
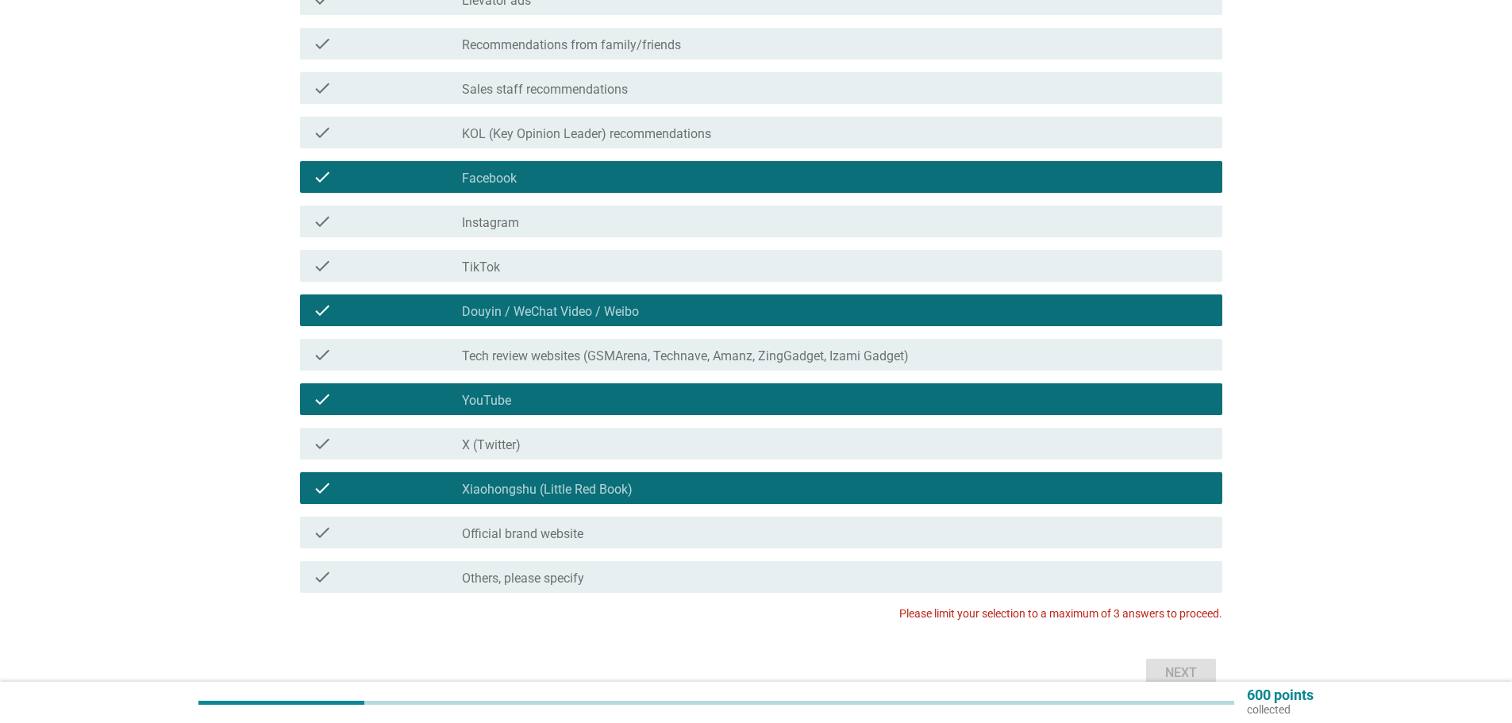
click at [494, 479] on div "check_box_outline_blank Xiaohongshu (Little Red Book)" at bounding box center [836, 488] width 748 height 19
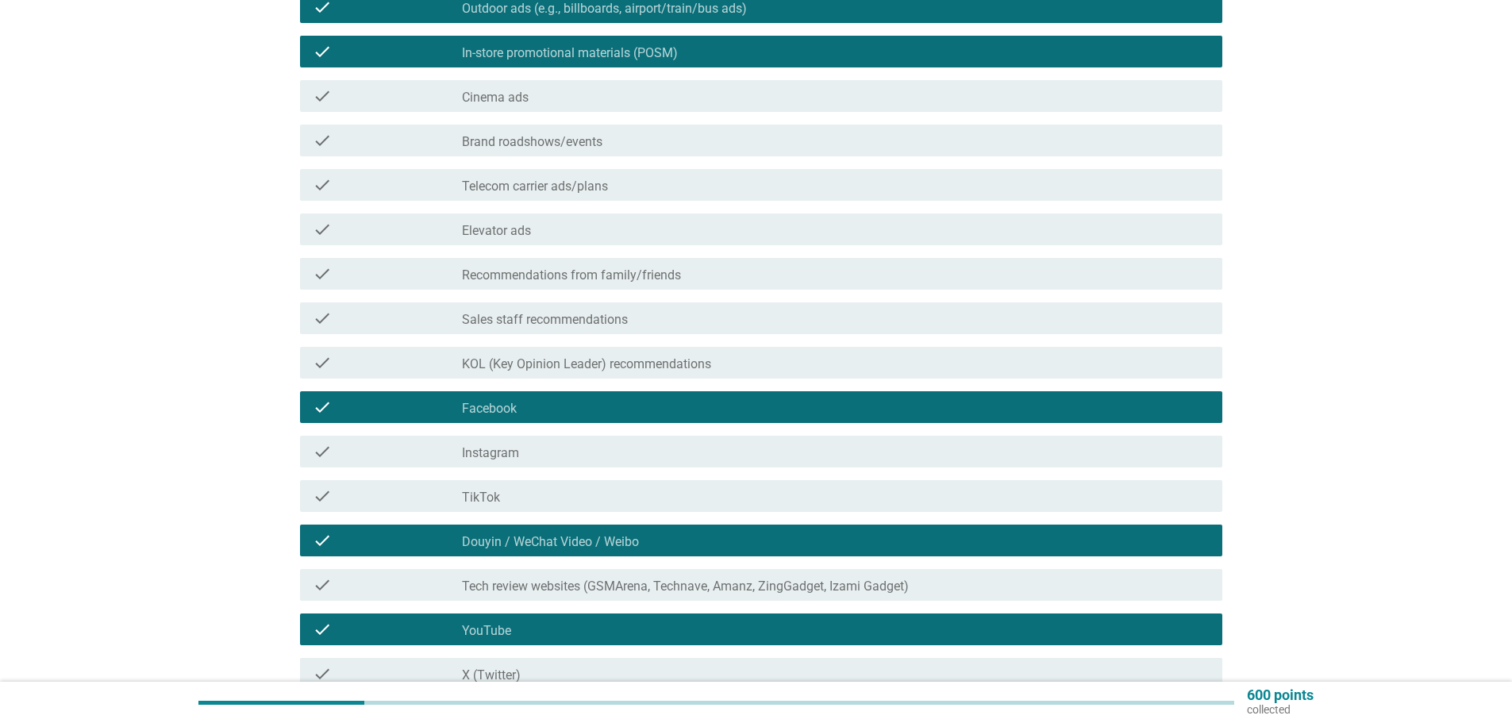
scroll to position [397, 0]
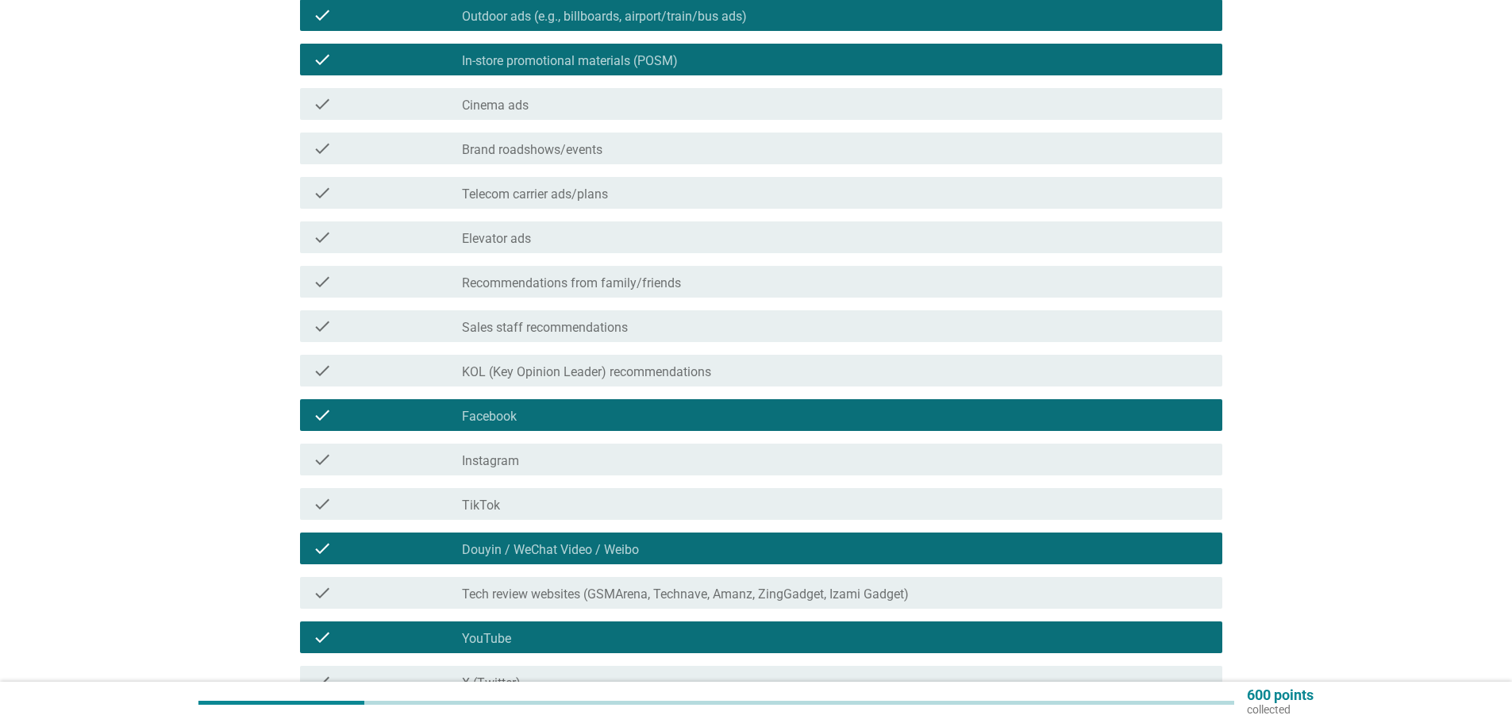
click at [499, 529] on div "check check_box_outline_blank Douyin / WeChat Video / Weibo" at bounding box center [756, 548] width 932 height 44
click at [498, 535] on div "check check_box_outline_blank Douyin / WeChat Video / Weibo" at bounding box center [761, 549] width 922 height 32
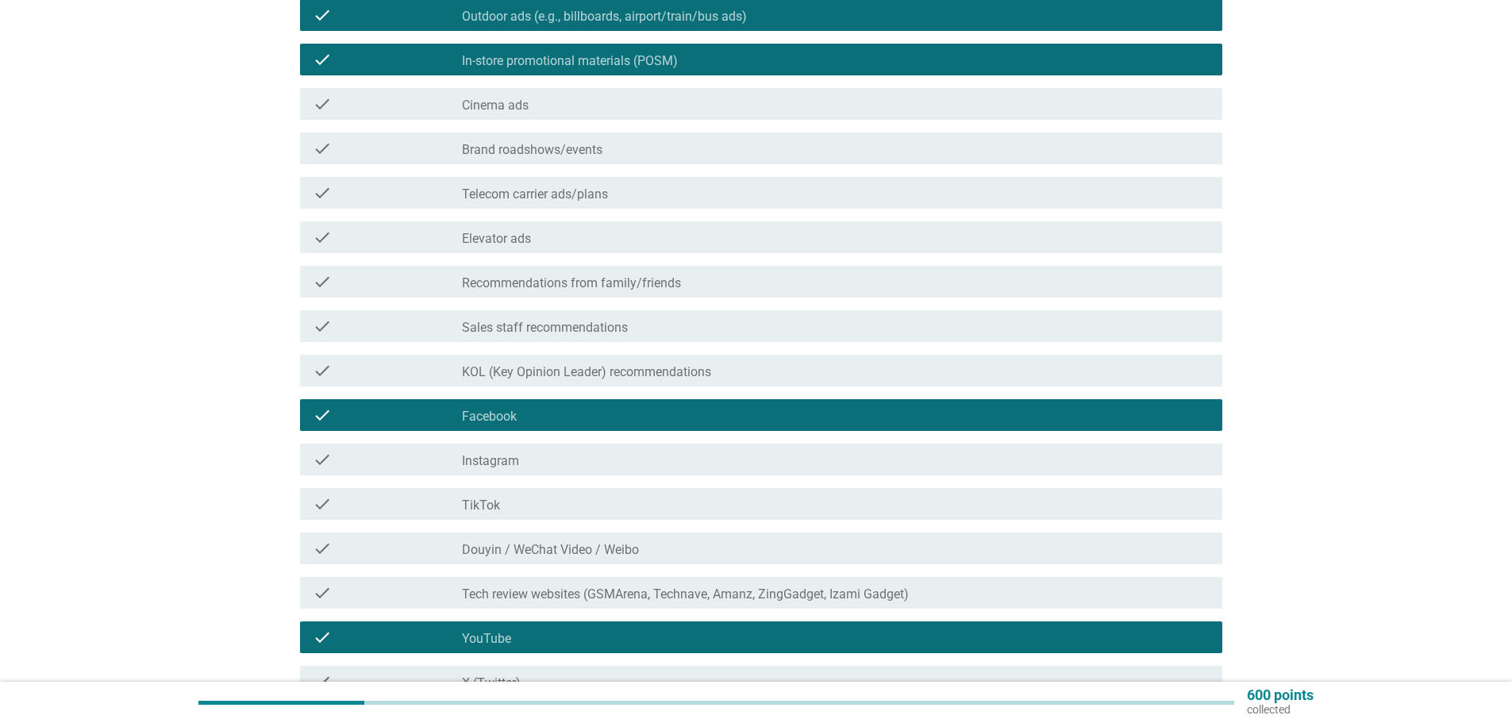
click at [498, 505] on label "TikTok" at bounding box center [481, 506] width 38 height 16
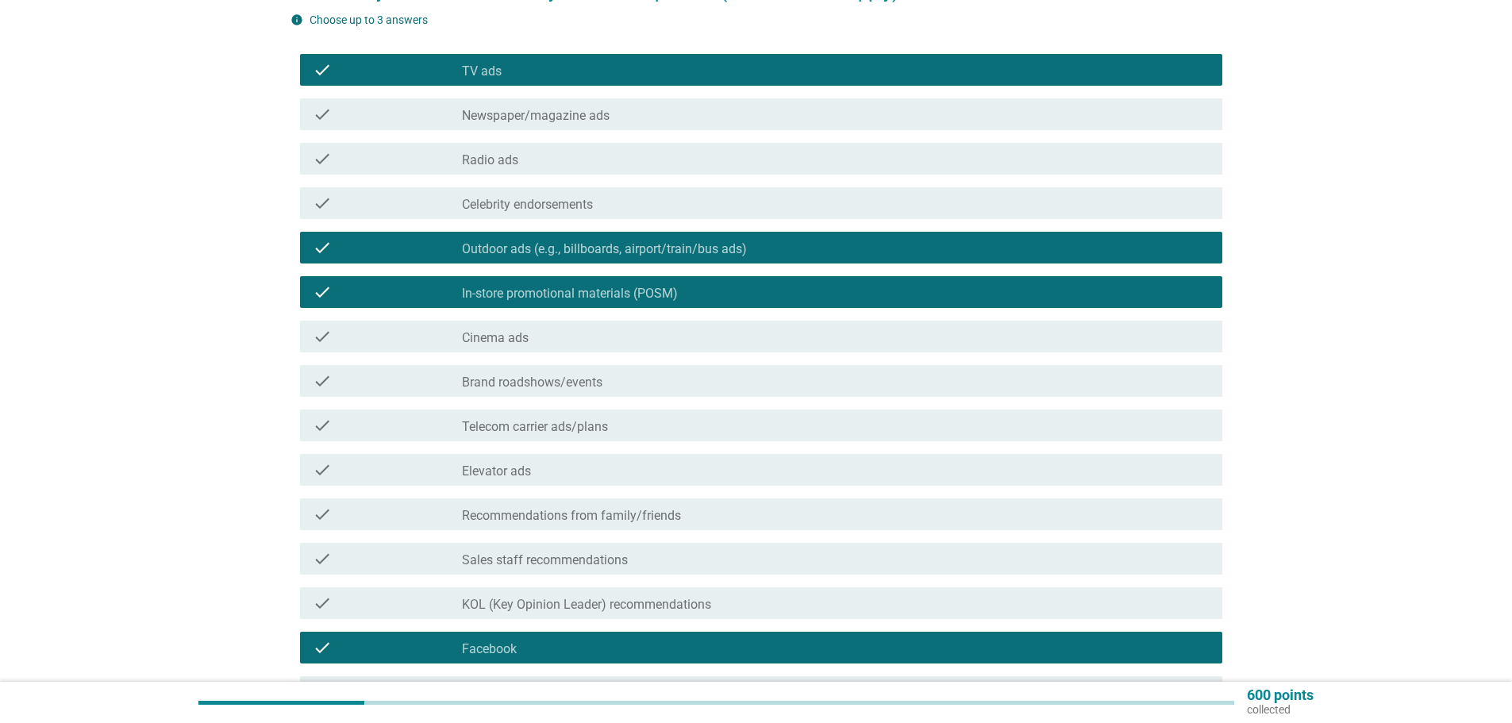
scroll to position [159, 0]
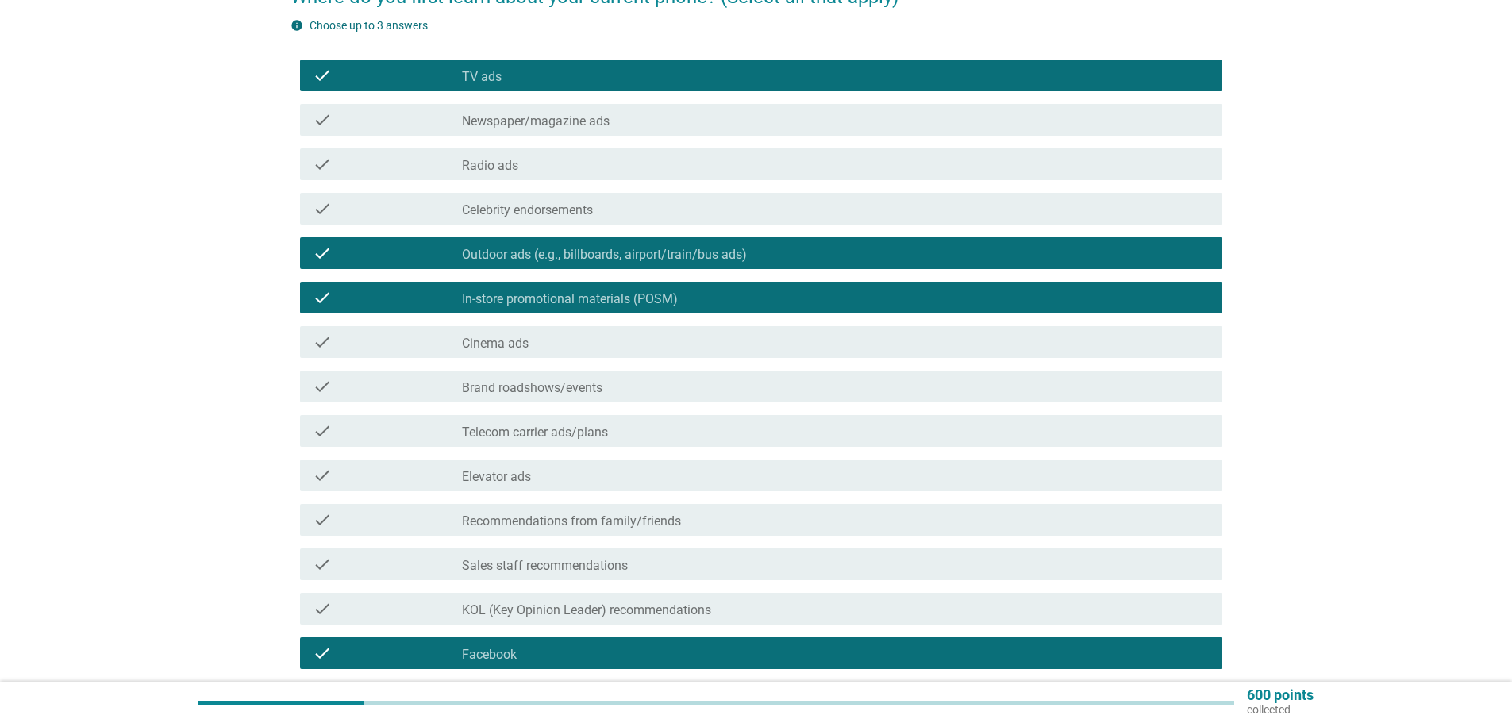
click at [528, 305] on label "In-store promotional materials (POSM)" at bounding box center [570, 299] width 216 height 16
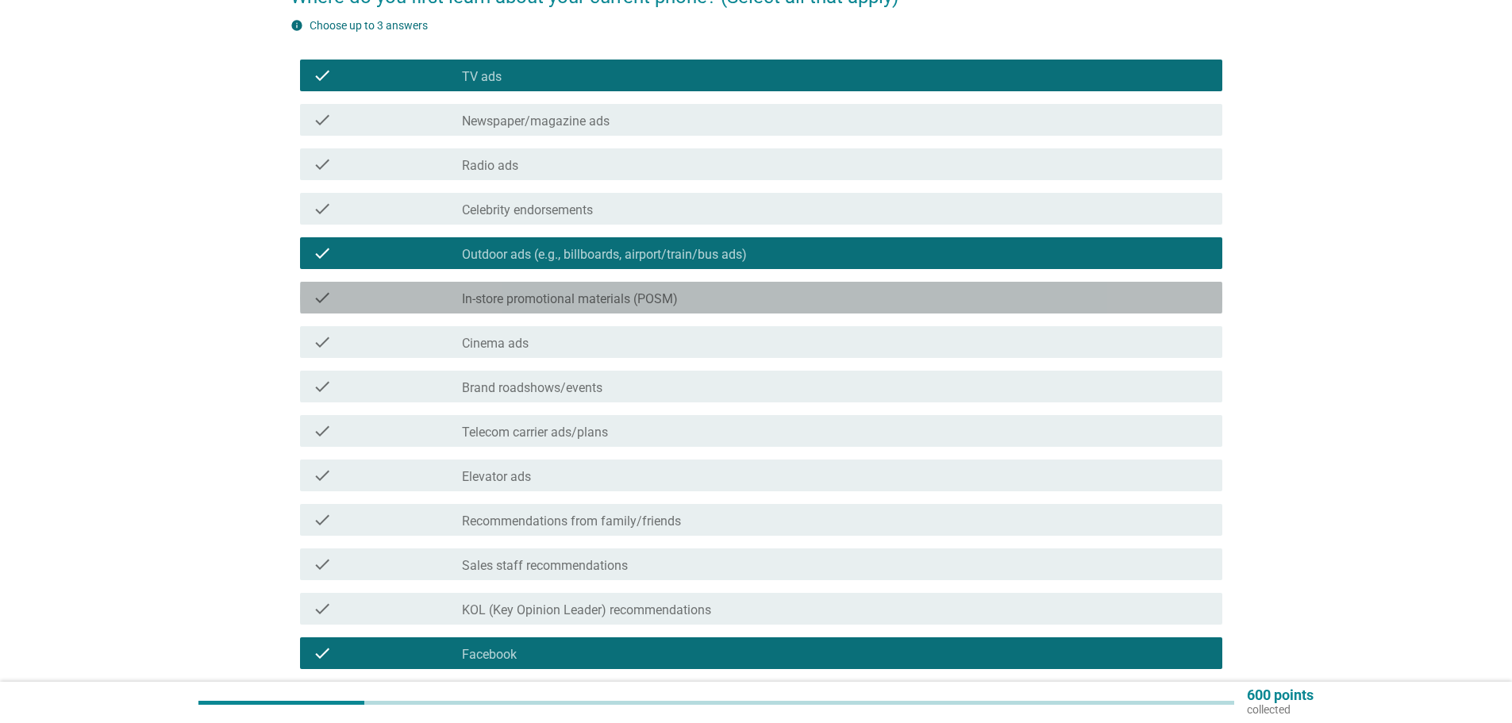
click at [530, 298] on label "In-store promotional materials (POSM)" at bounding box center [570, 299] width 216 height 16
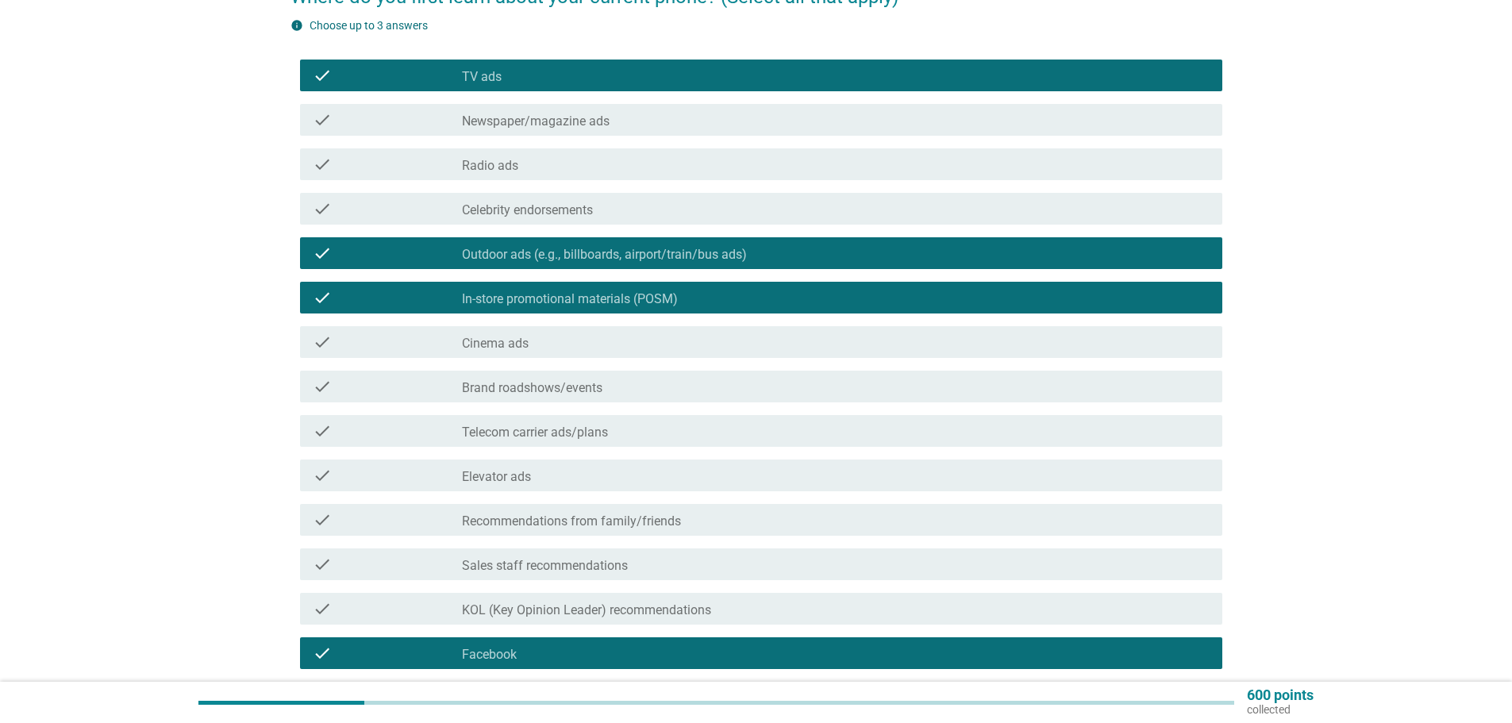
click at [533, 263] on div "check check_box Outdoor ads (e.g., billboards, airport/train/bus ads)" at bounding box center [761, 253] width 922 height 32
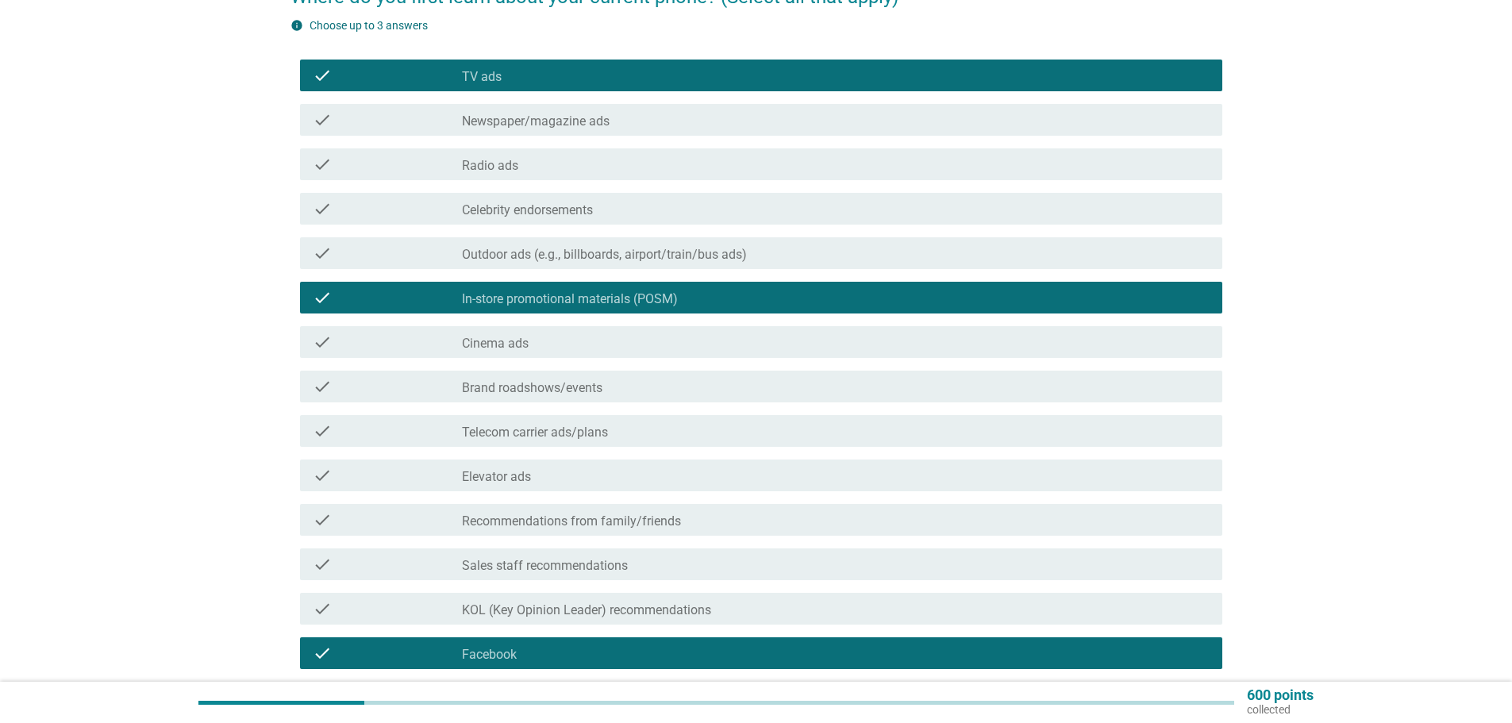
click at [523, 79] on div "check_box_outline_blank TV ads" at bounding box center [836, 75] width 748 height 19
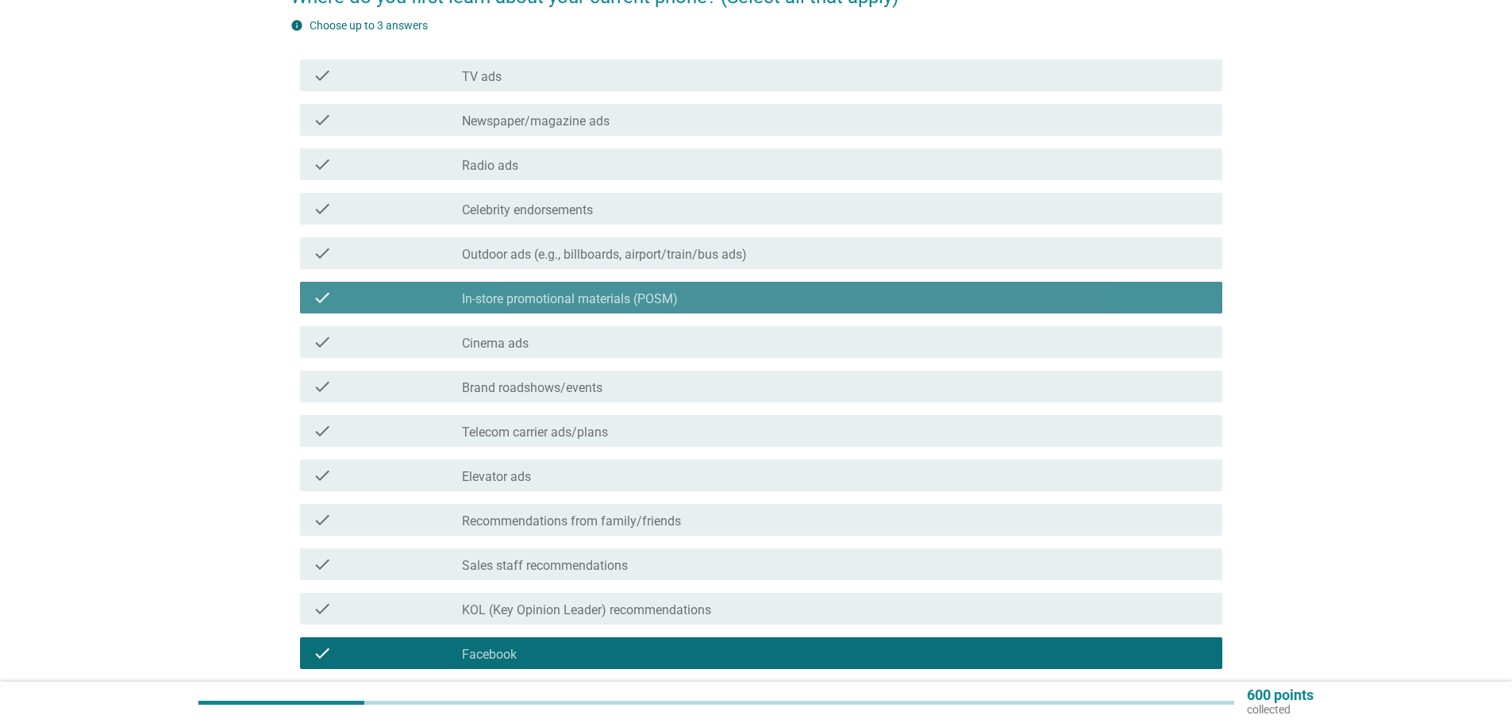
click at [575, 301] on label "In-store promotional materials (POSM)" at bounding box center [570, 299] width 216 height 16
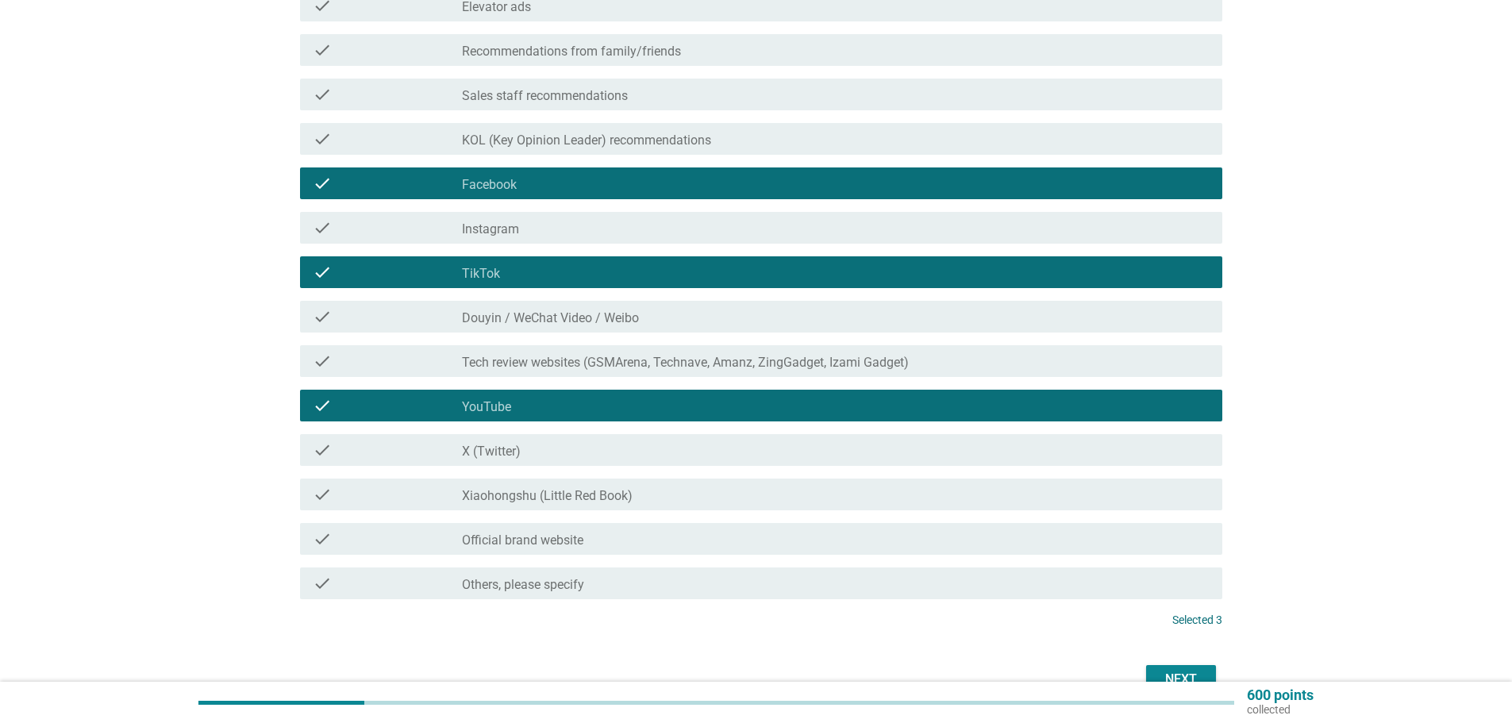
scroll to position [717, 0]
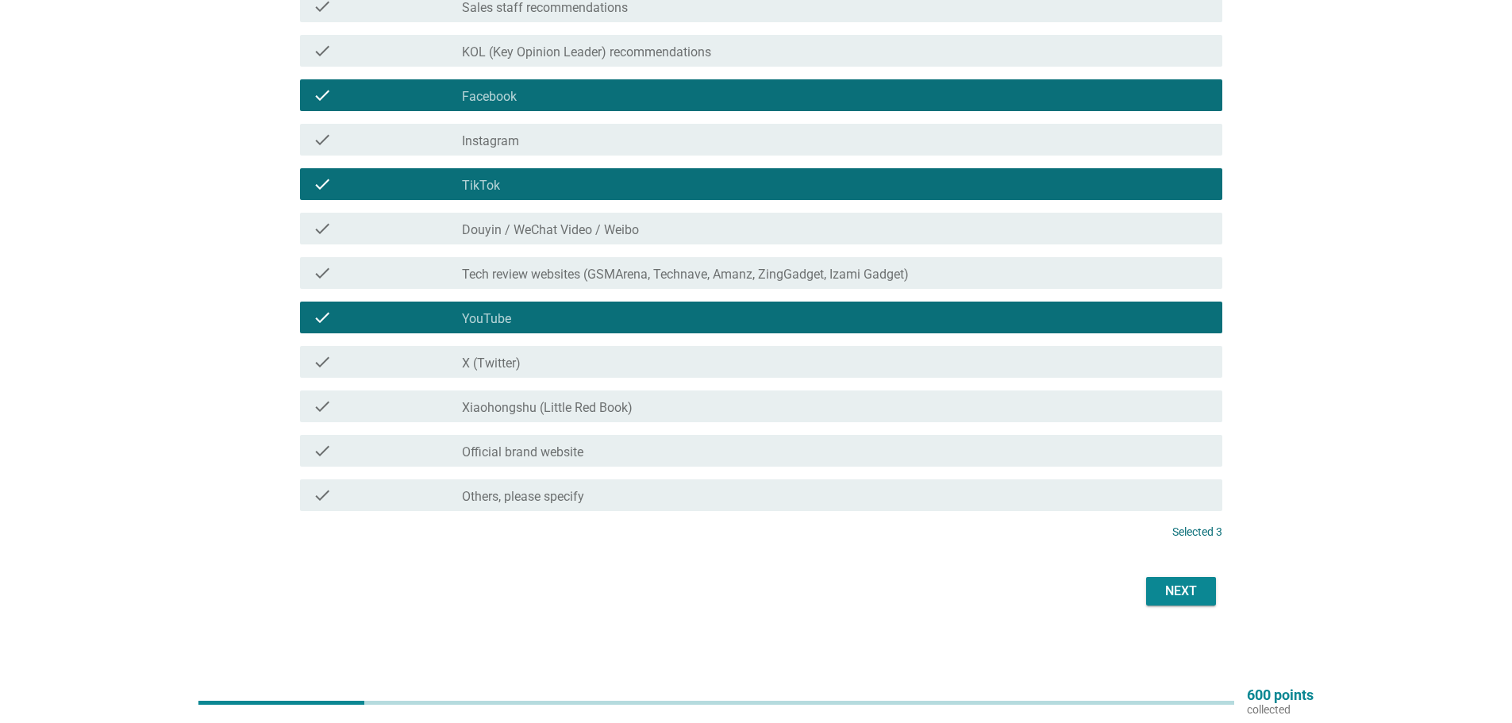
click at [1183, 588] on div "Next" at bounding box center [1181, 591] width 44 height 19
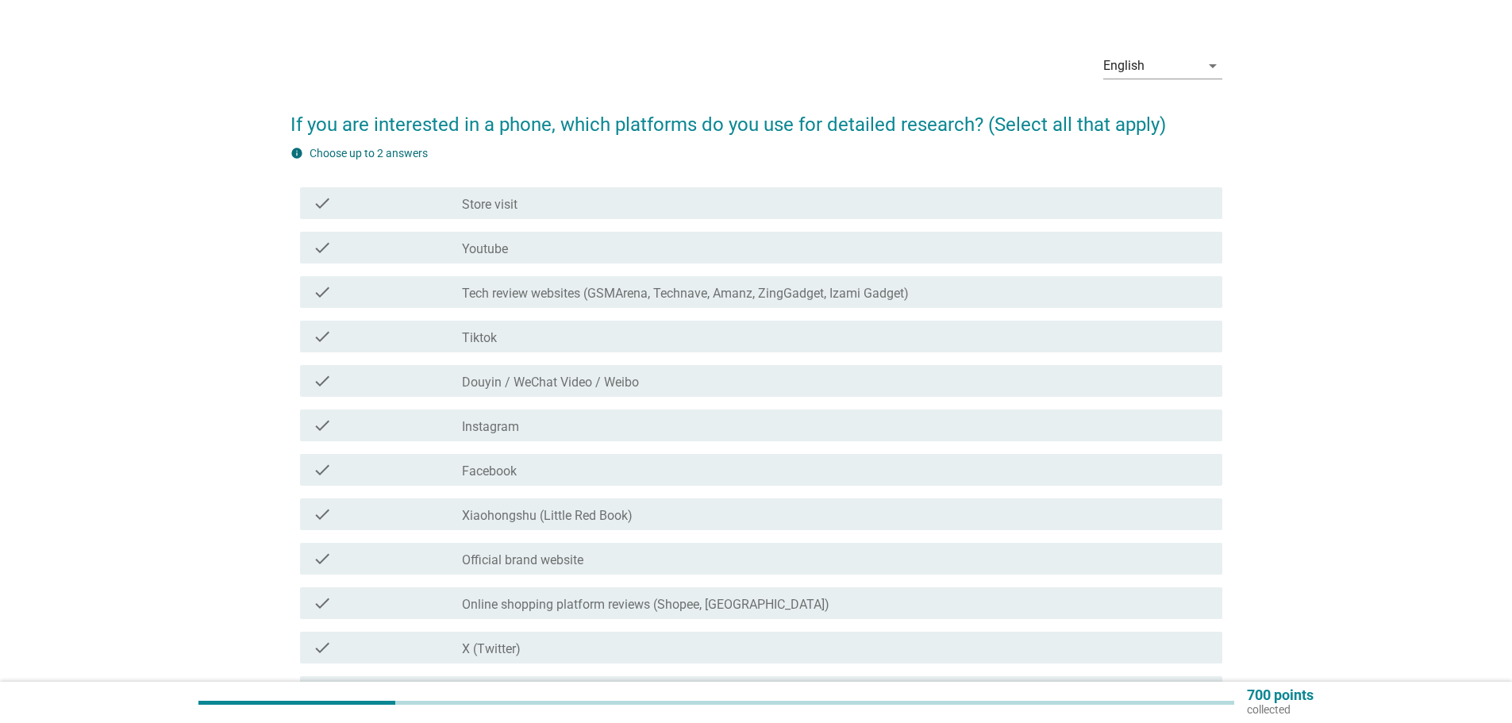
scroll to position [79, 0]
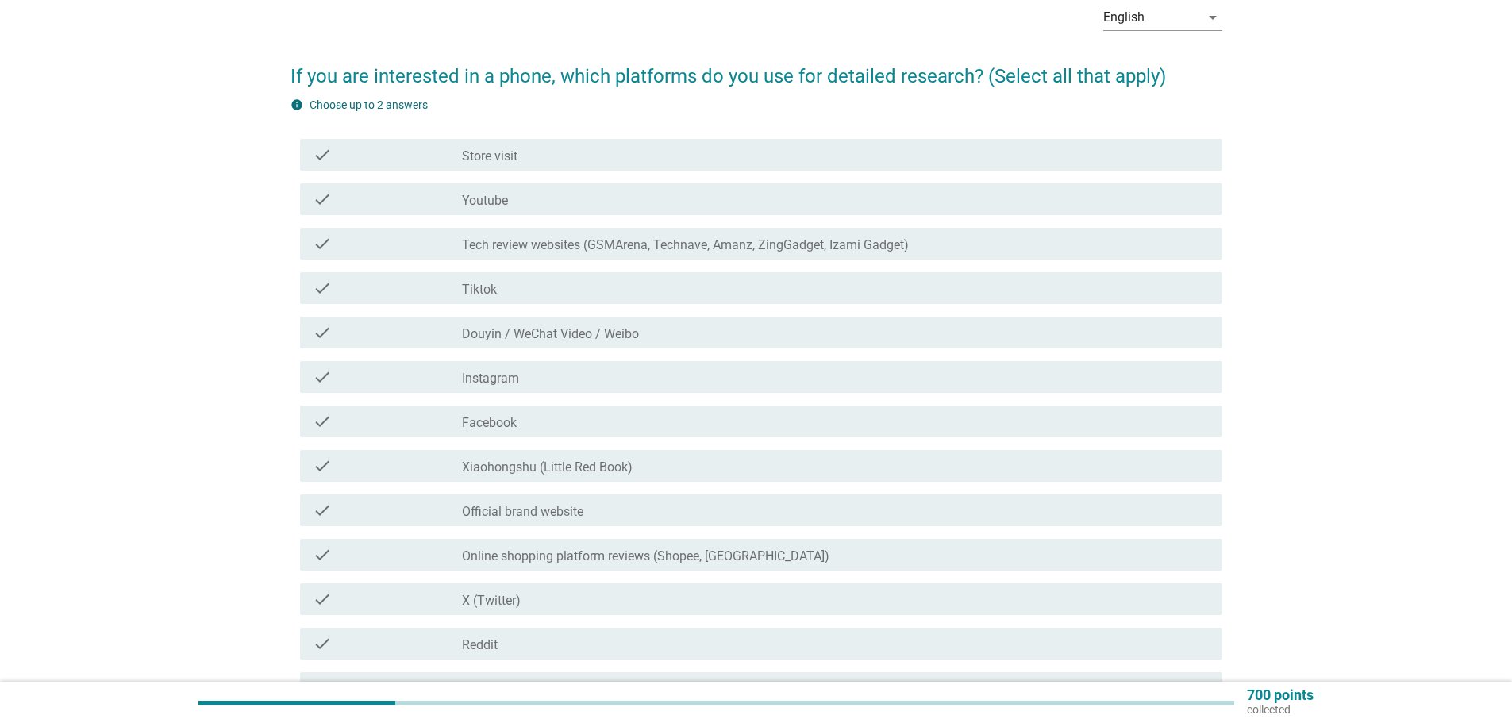
click at [538, 501] on div "check_box_outline_blank Official brand website" at bounding box center [836, 510] width 748 height 19
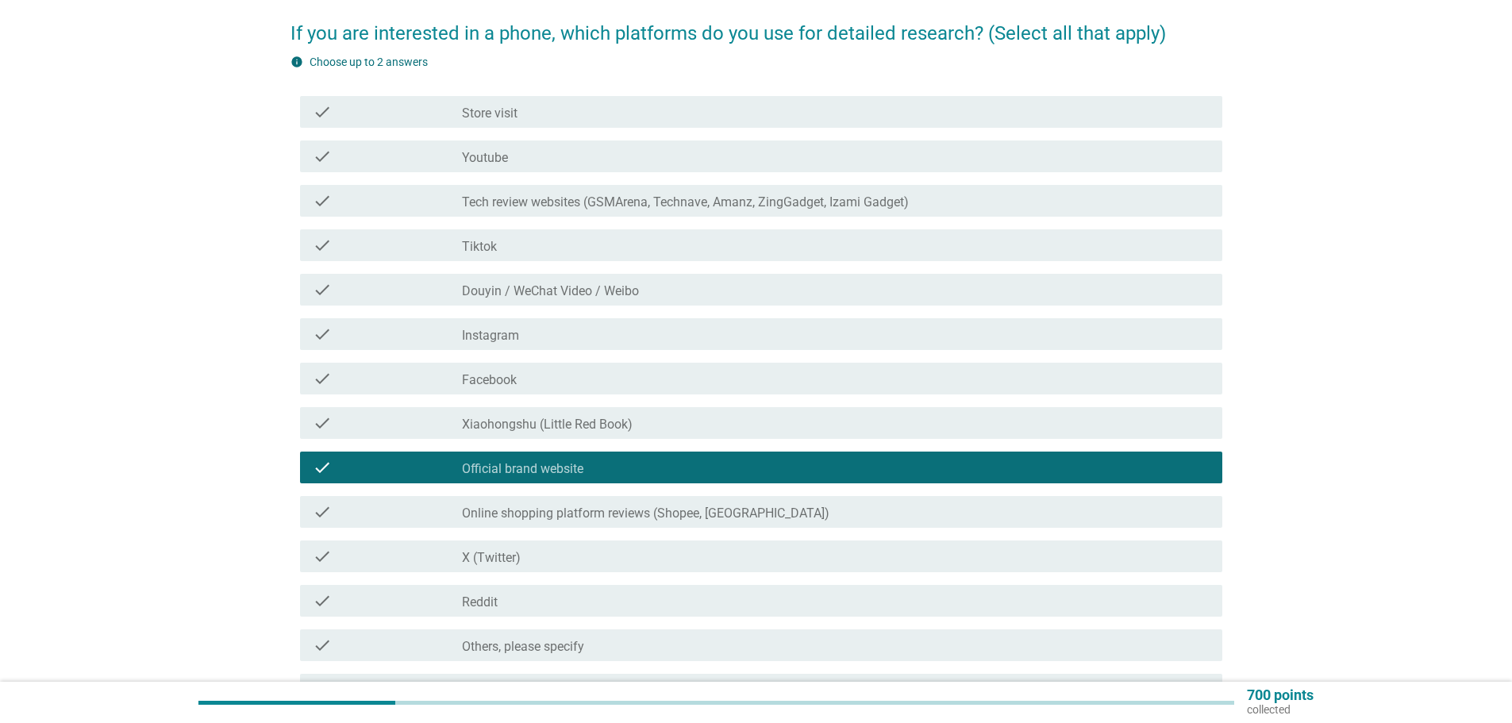
scroll to position [238, 0]
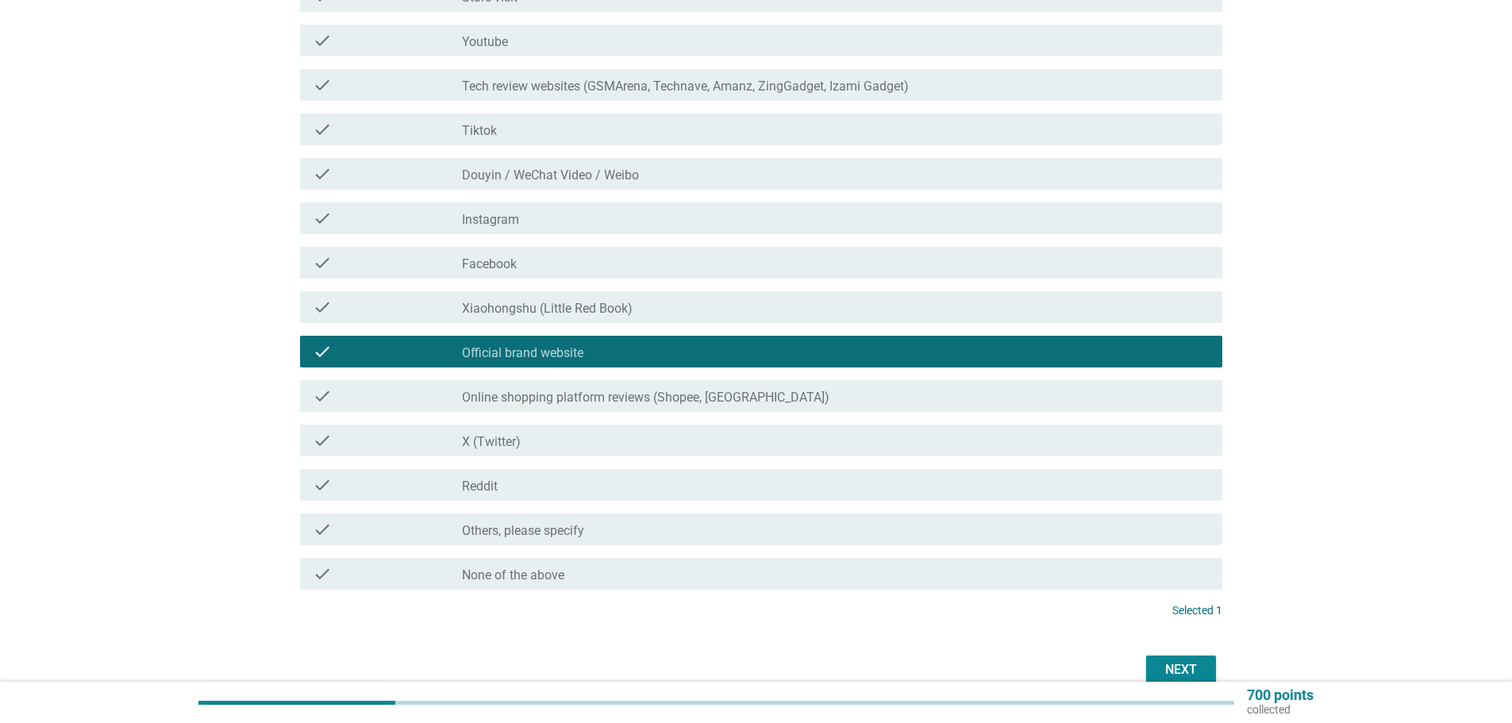
click at [420, 491] on div "check" at bounding box center [387, 484] width 149 height 19
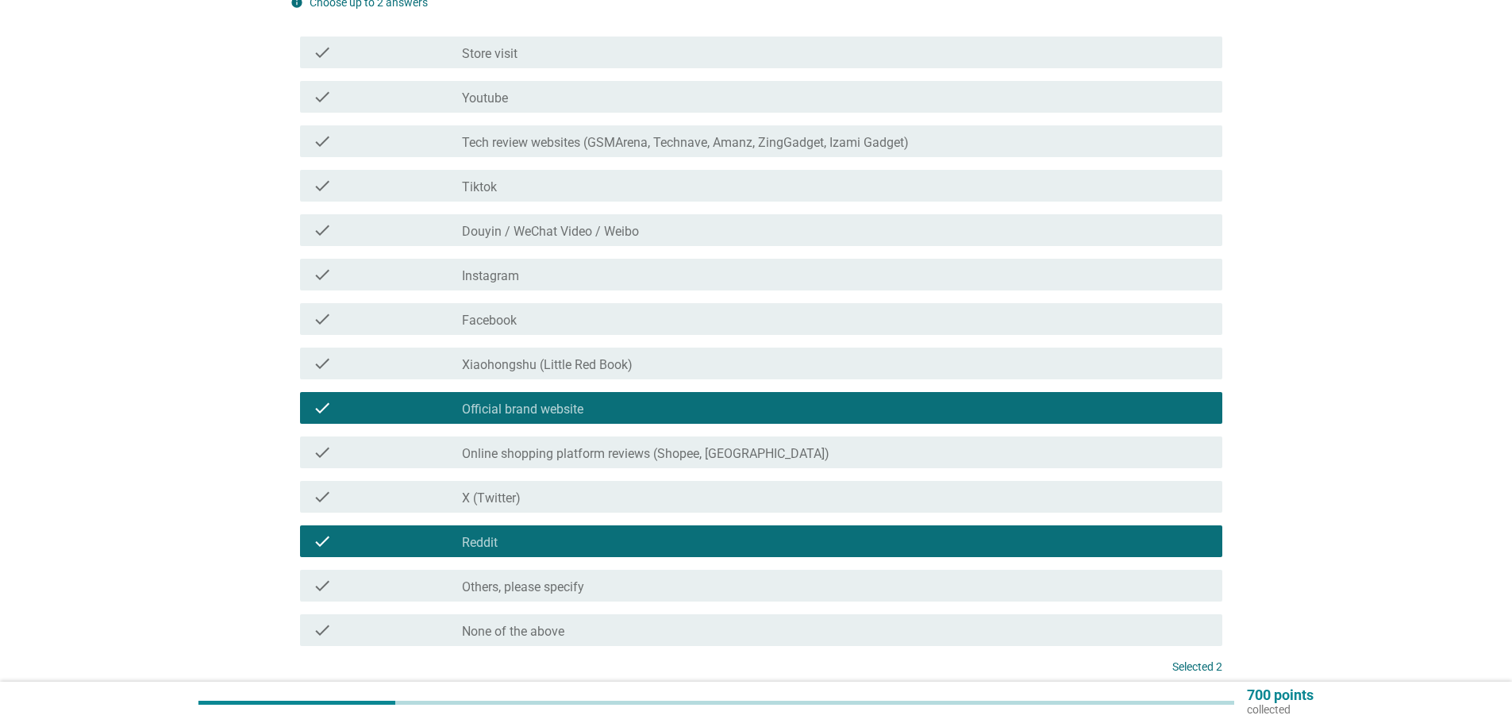
scroll to position [79, 0]
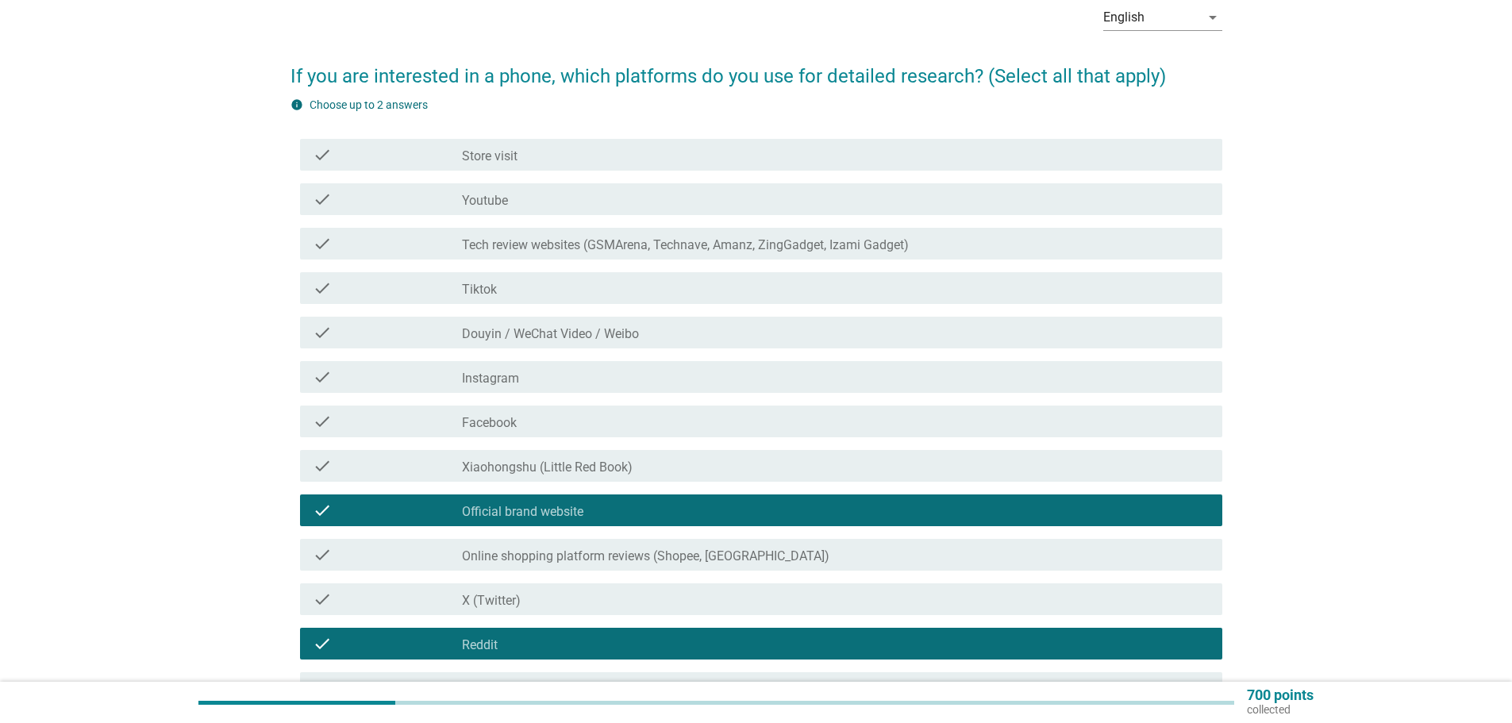
click at [538, 252] on label "Tech review websites (GSMArena, Technave, Amanz, ZingGadget, Izami Gadget)" at bounding box center [685, 245] width 447 height 16
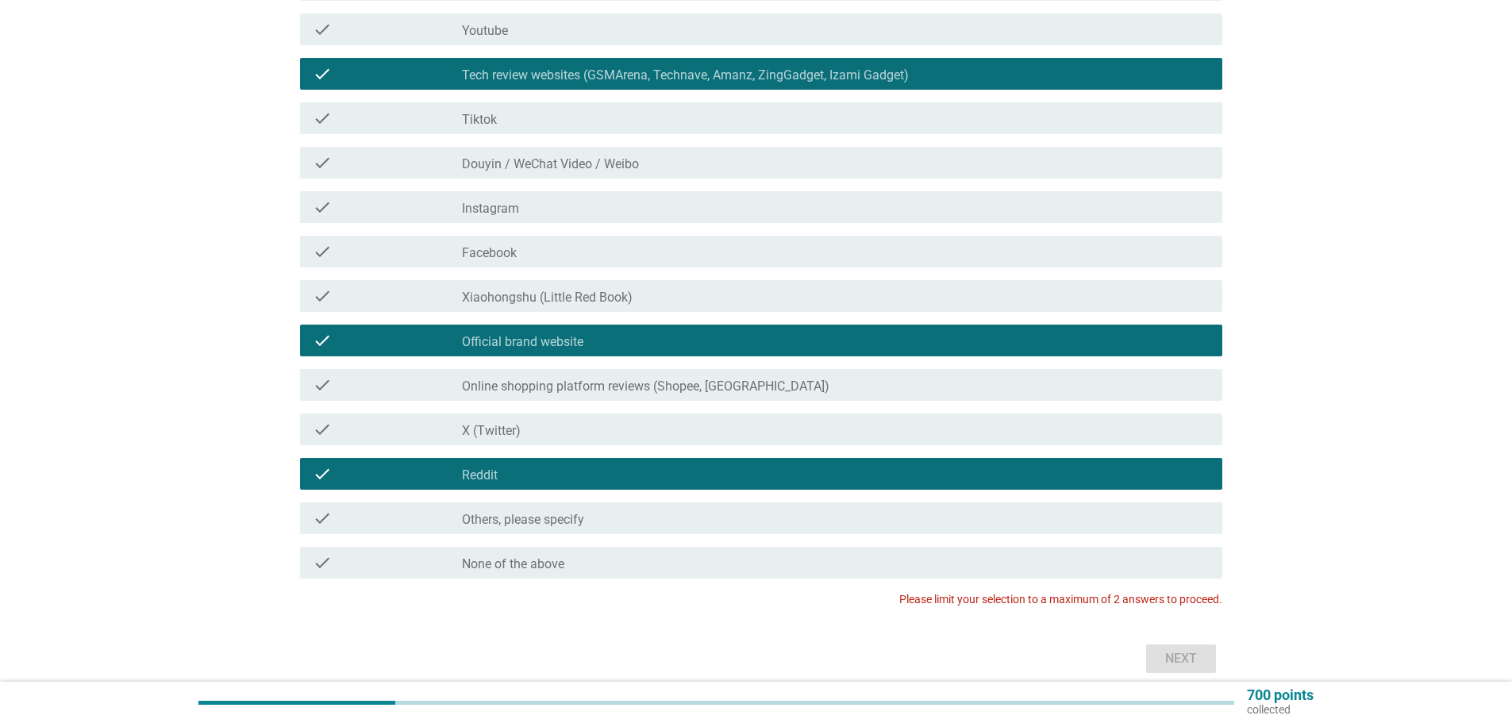
scroll to position [317, 0]
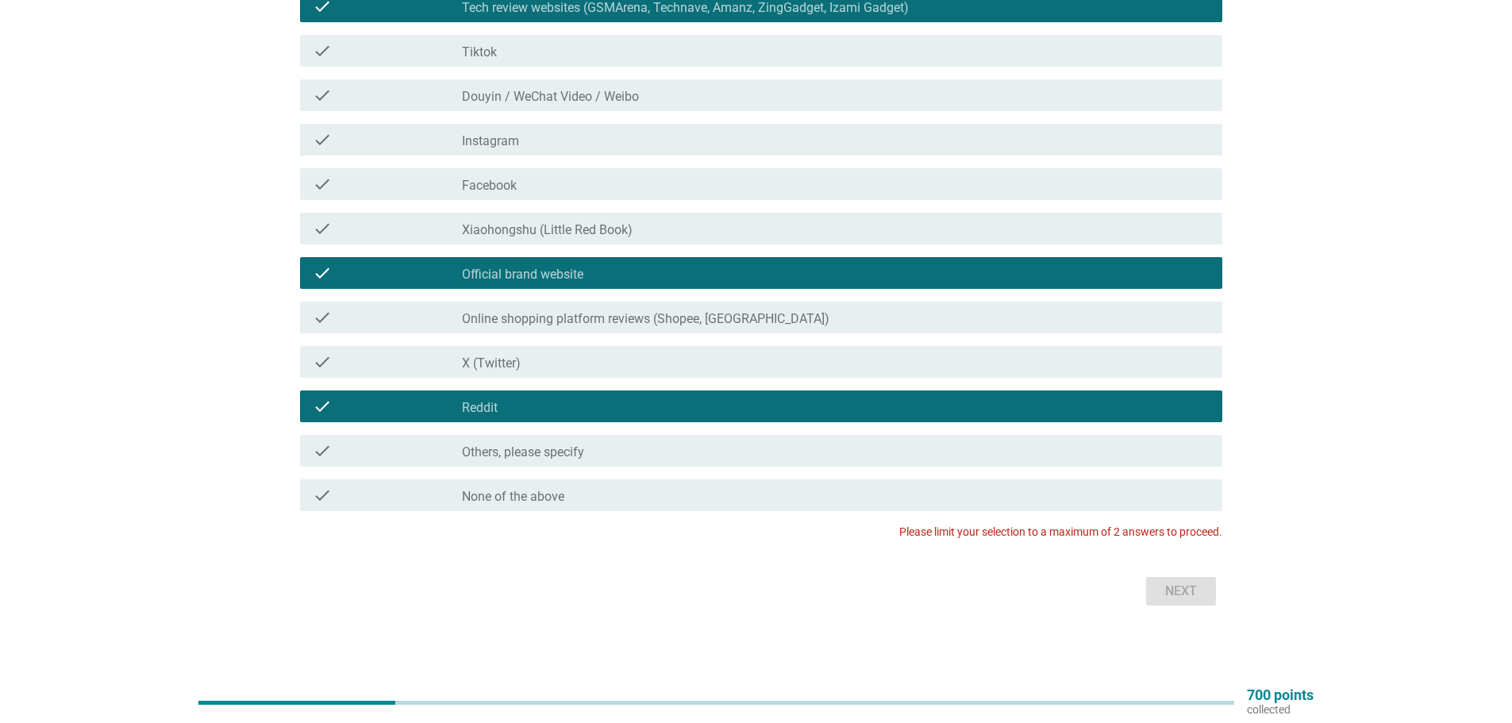
click at [497, 413] on label "Reddit" at bounding box center [480, 408] width 36 height 16
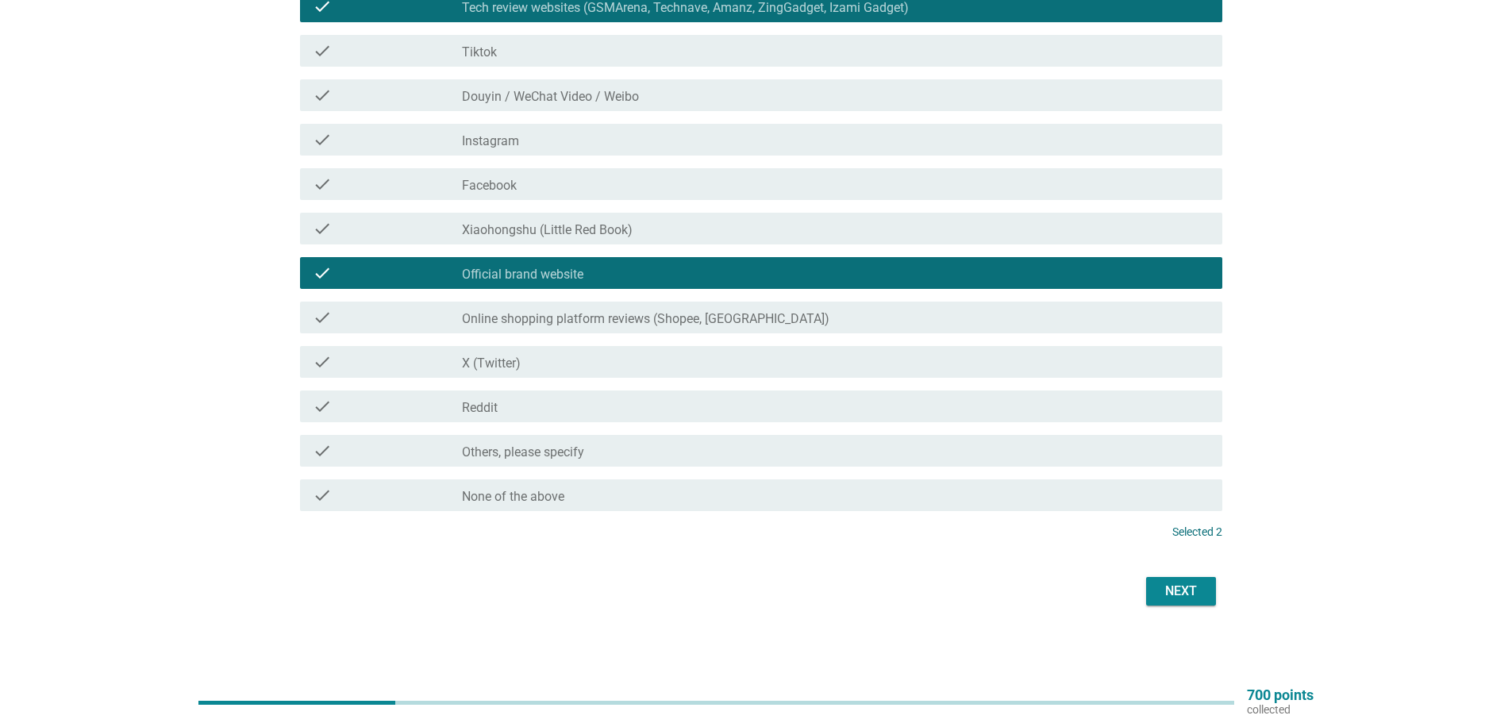
click at [1185, 609] on div "Next" at bounding box center [756, 591] width 932 height 38
click at [1176, 598] on div "Next" at bounding box center [1181, 591] width 44 height 19
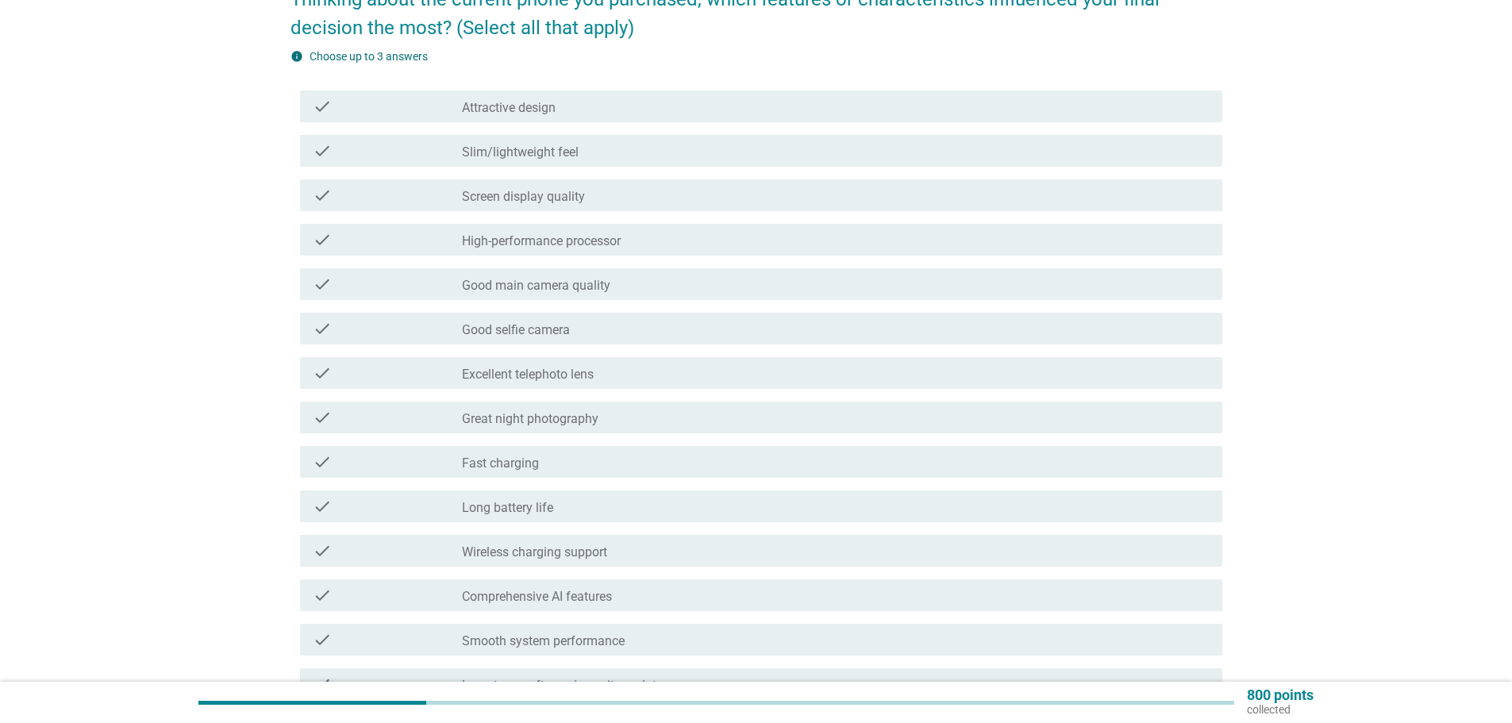
scroll to position [79, 0]
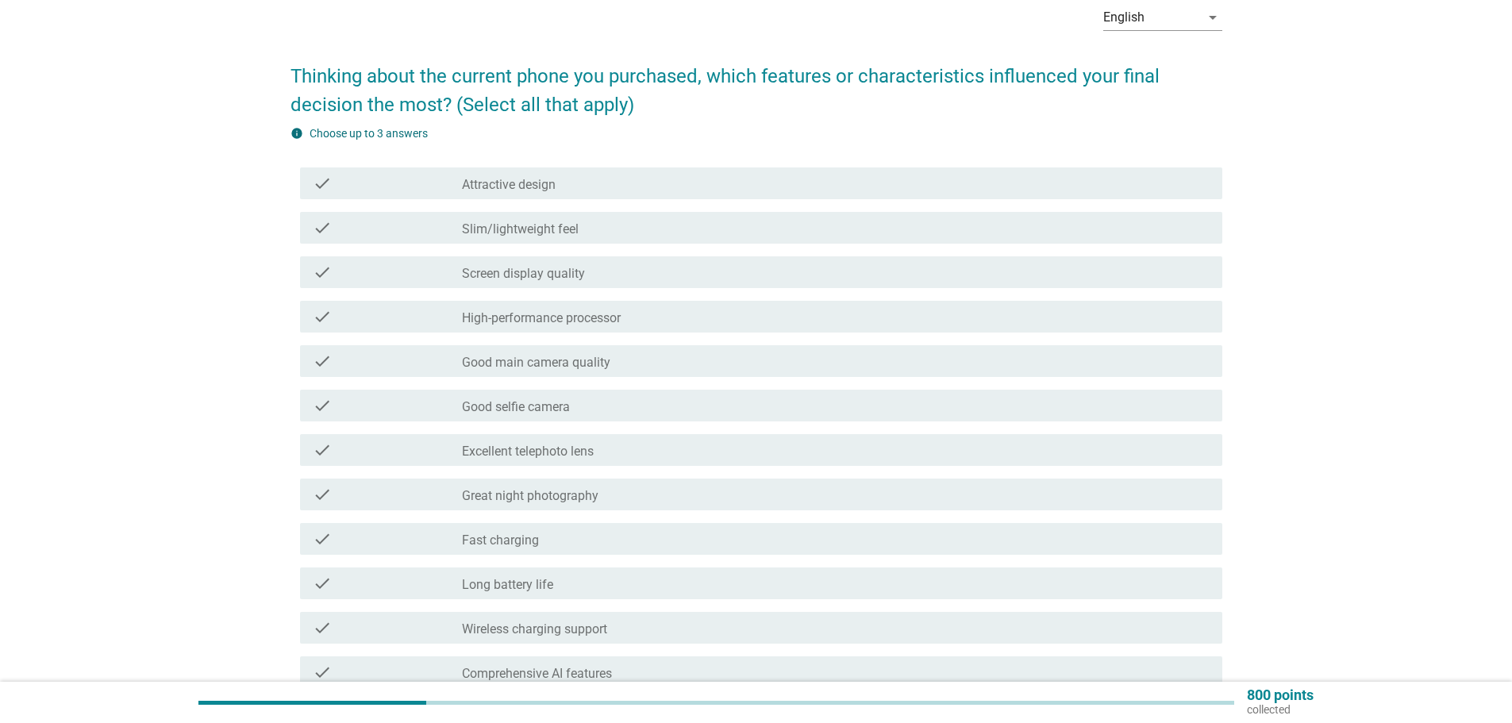
click at [627, 318] on div "check_box_outline_blank High-performance processor" at bounding box center [836, 316] width 748 height 19
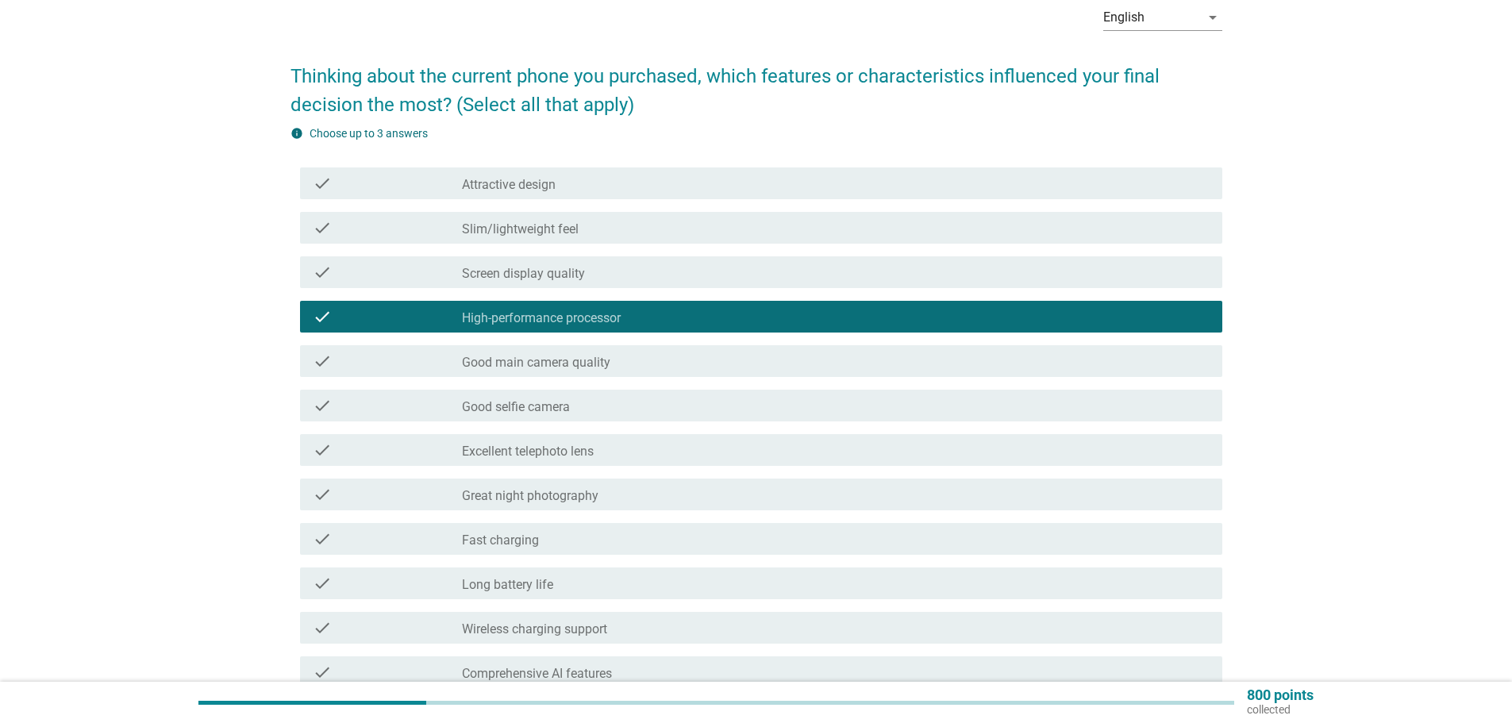
click at [620, 350] on div "check check_box_outline_blank Good main camera quality" at bounding box center [761, 361] width 922 height 32
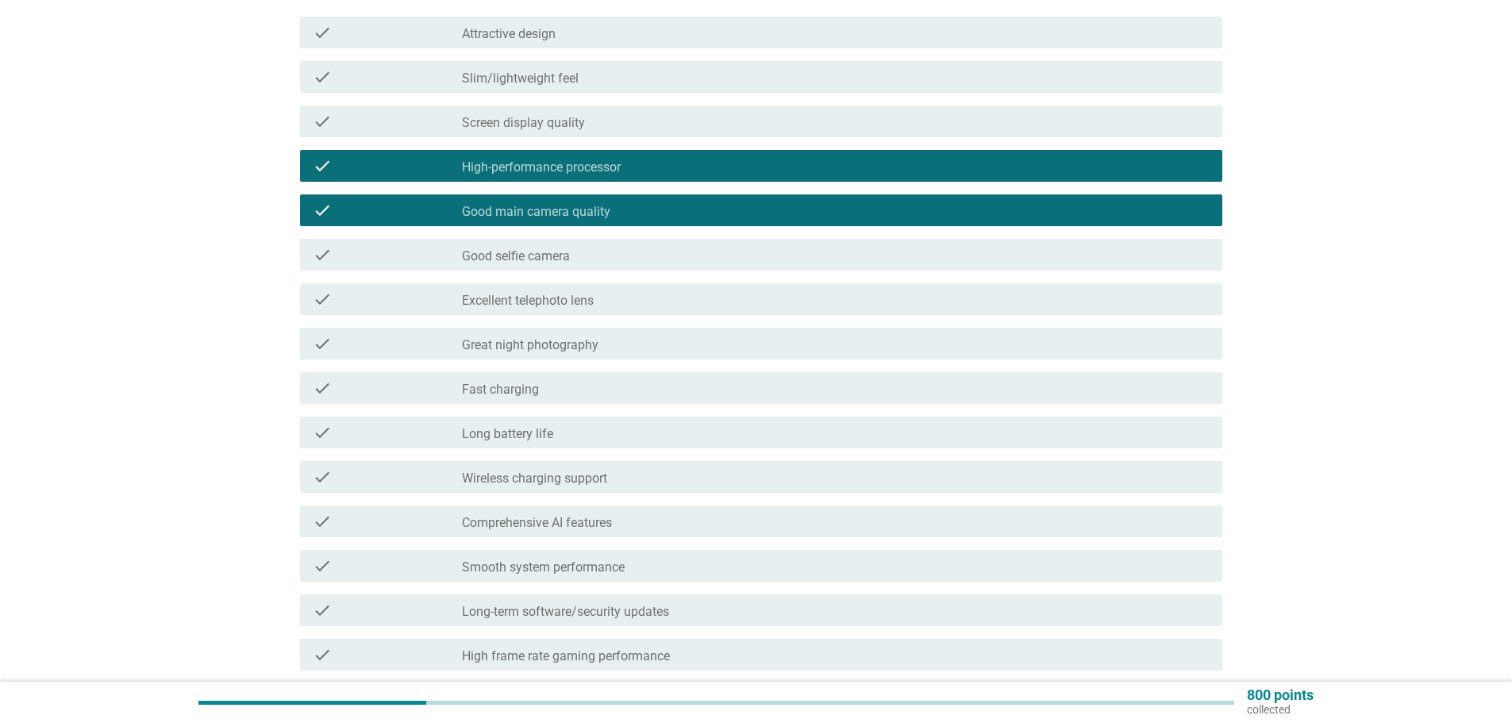
scroll to position [317, 0]
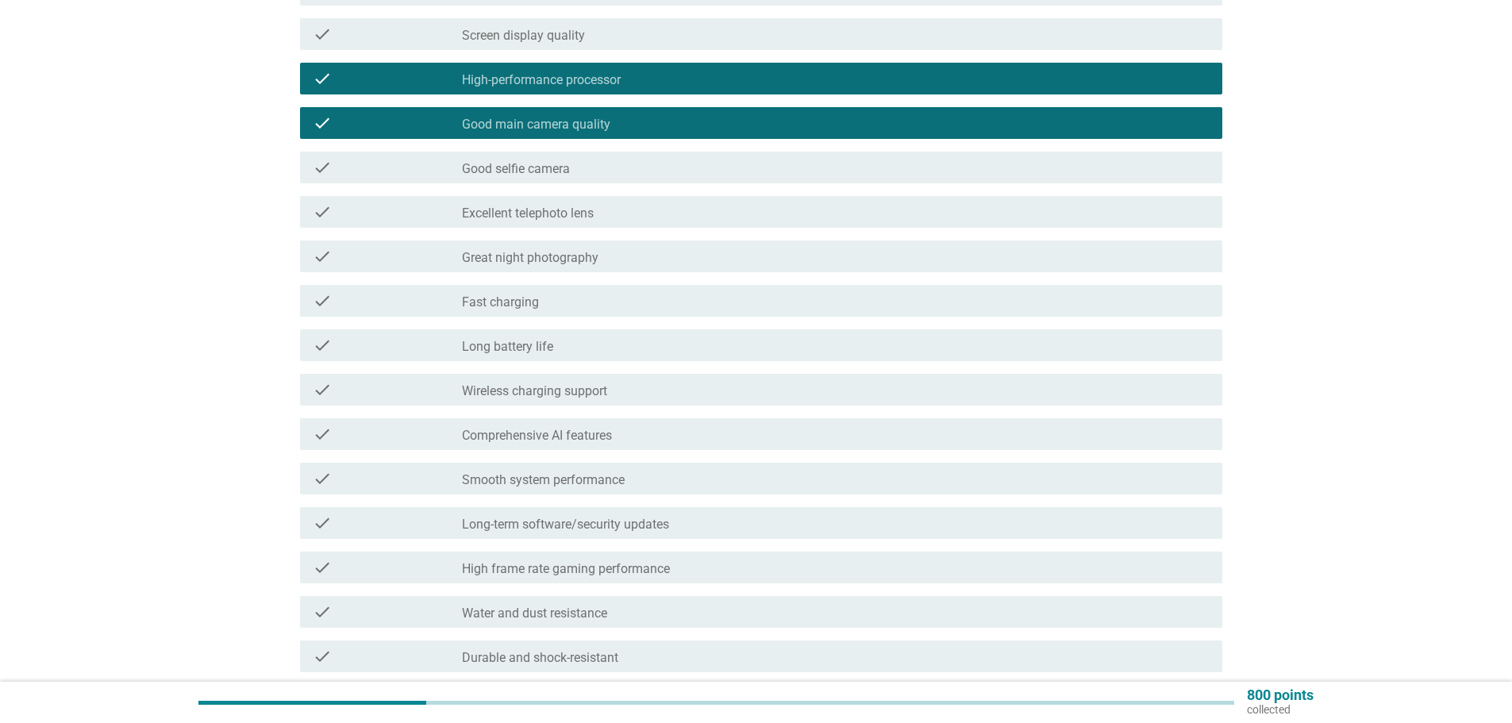
click at [609, 484] on label "Smooth system performance" at bounding box center [543, 480] width 163 height 16
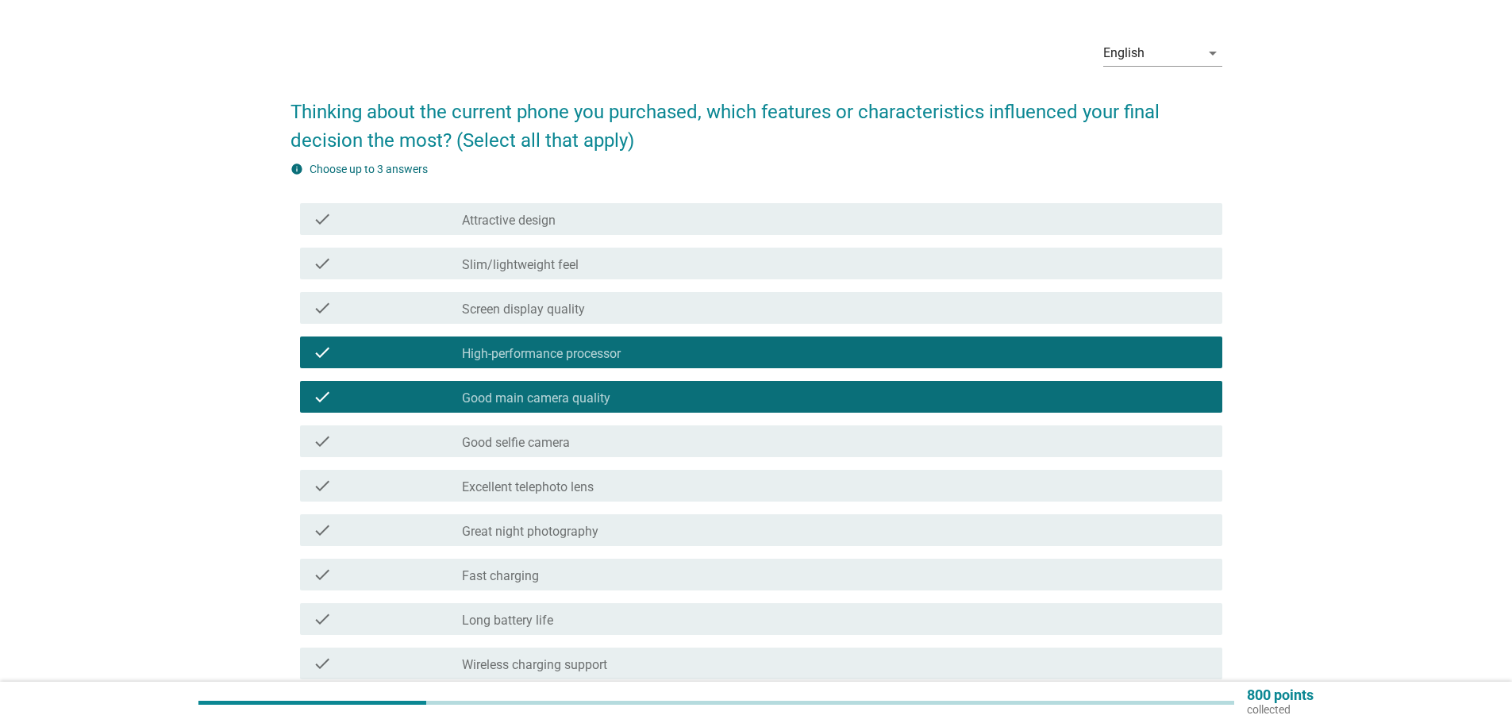
scroll to position [0, 0]
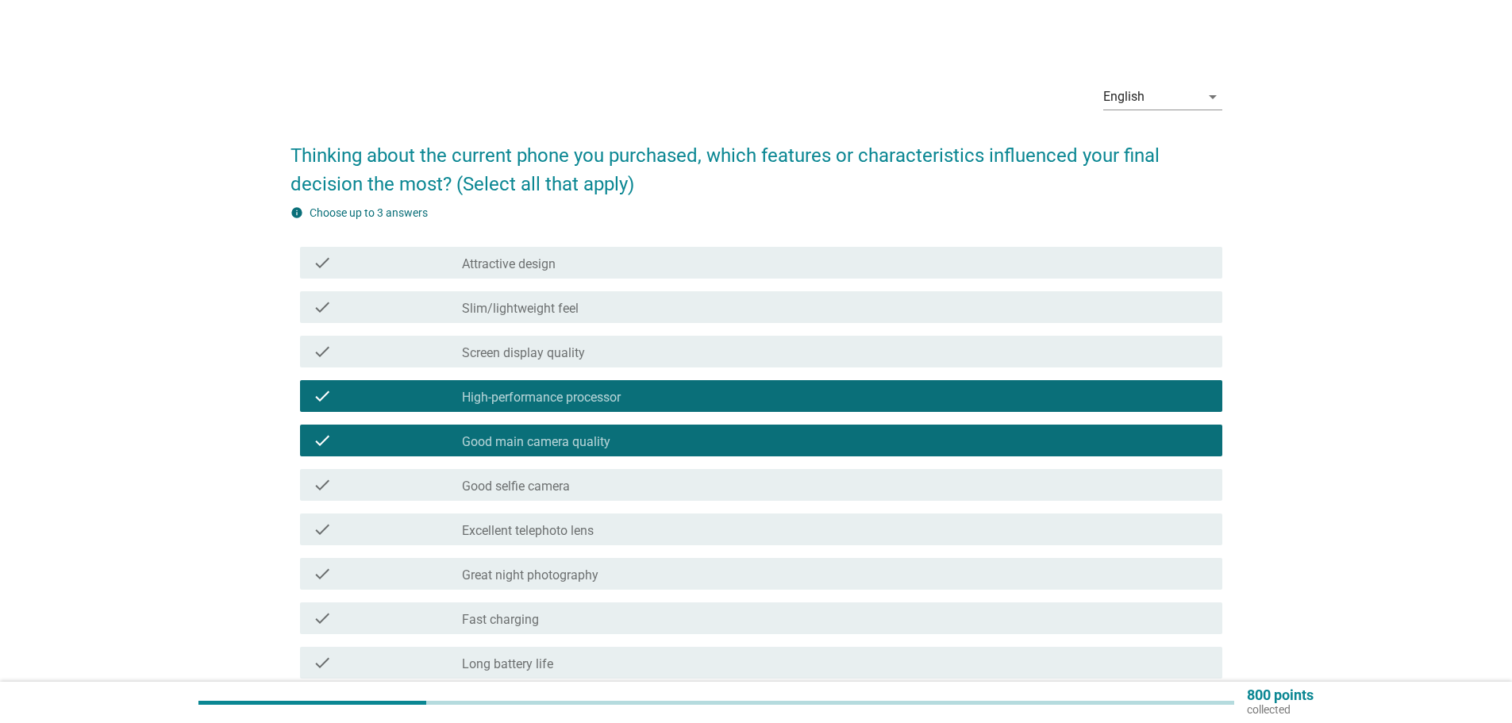
click at [659, 303] on div "check_box_outline_blank Slim/lightweight feel" at bounding box center [836, 307] width 748 height 19
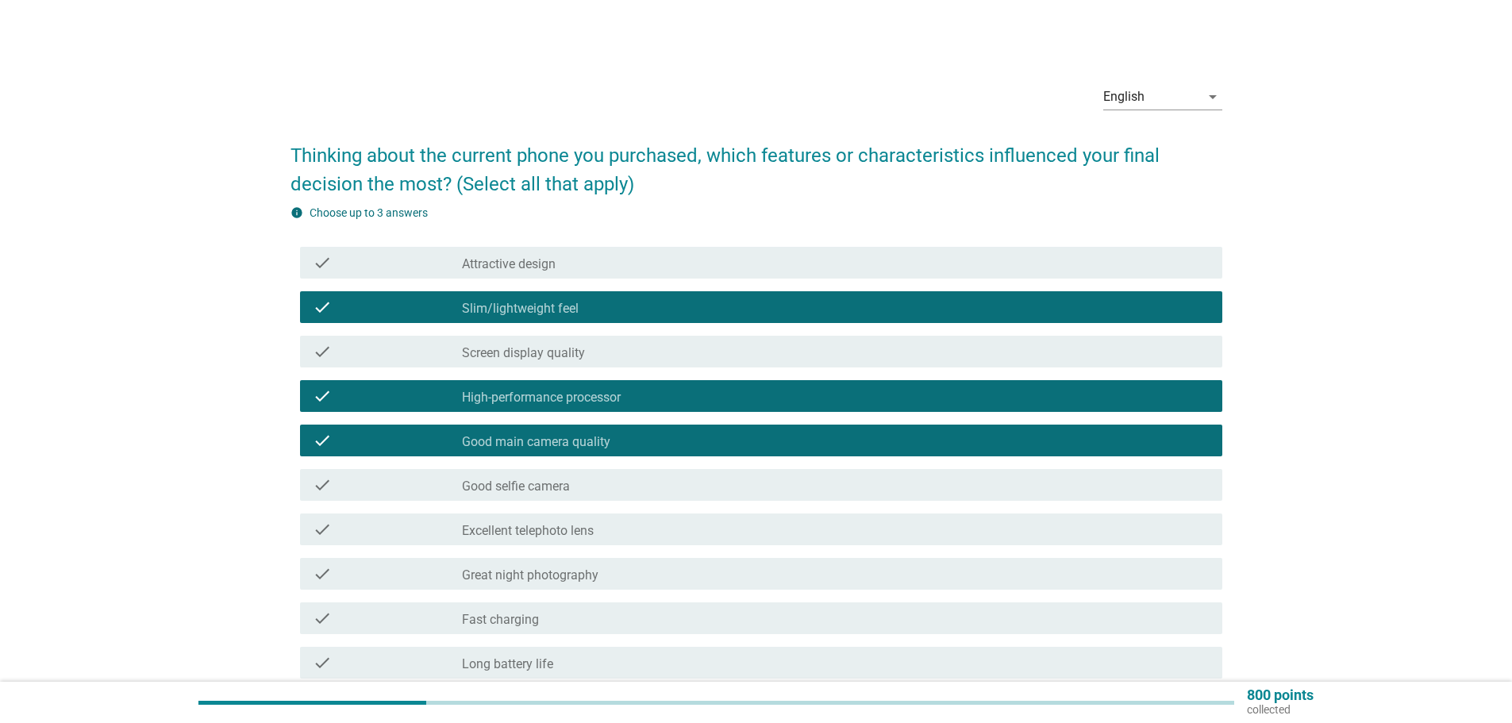
click at [644, 313] on div "check_box_outline_blank Slim/lightweight feel" at bounding box center [836, 307] width 748 height 19
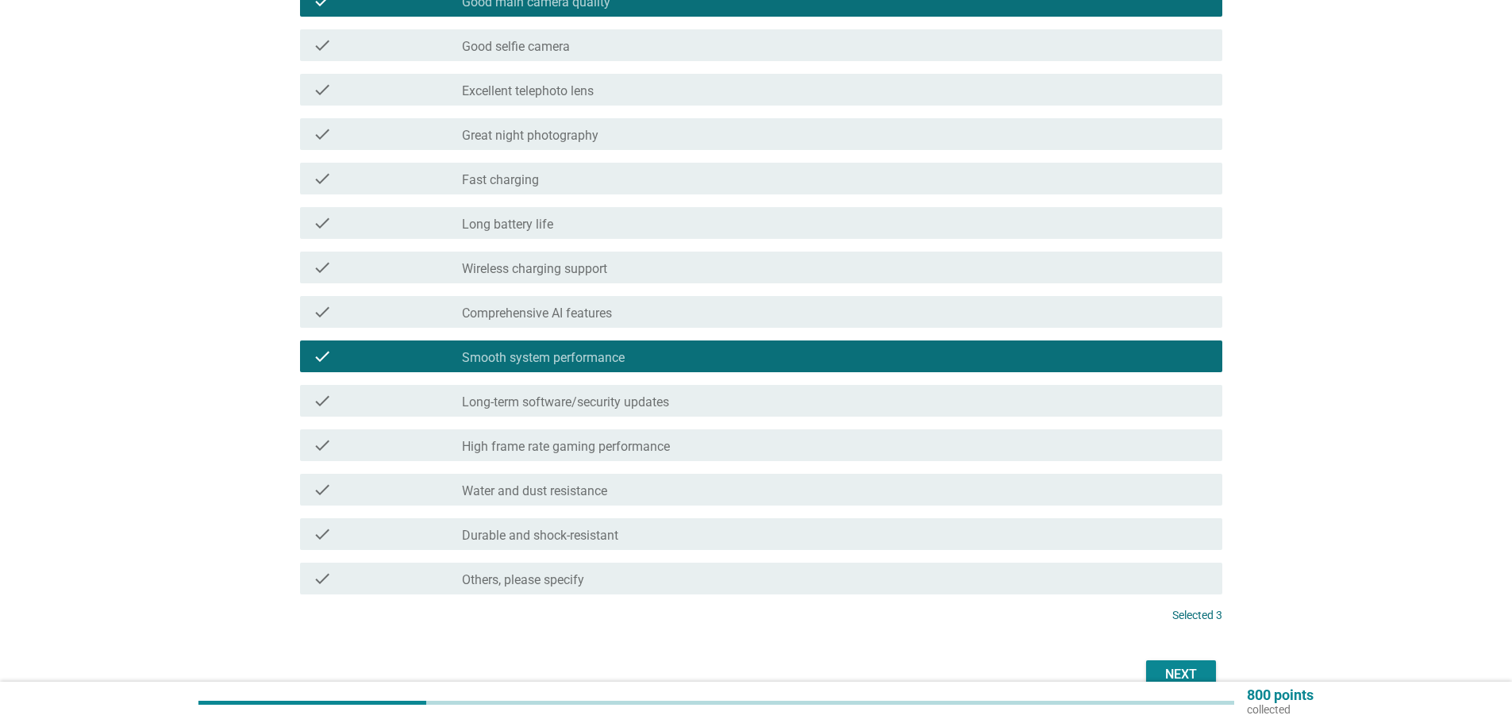
scroll to position [523, 0]
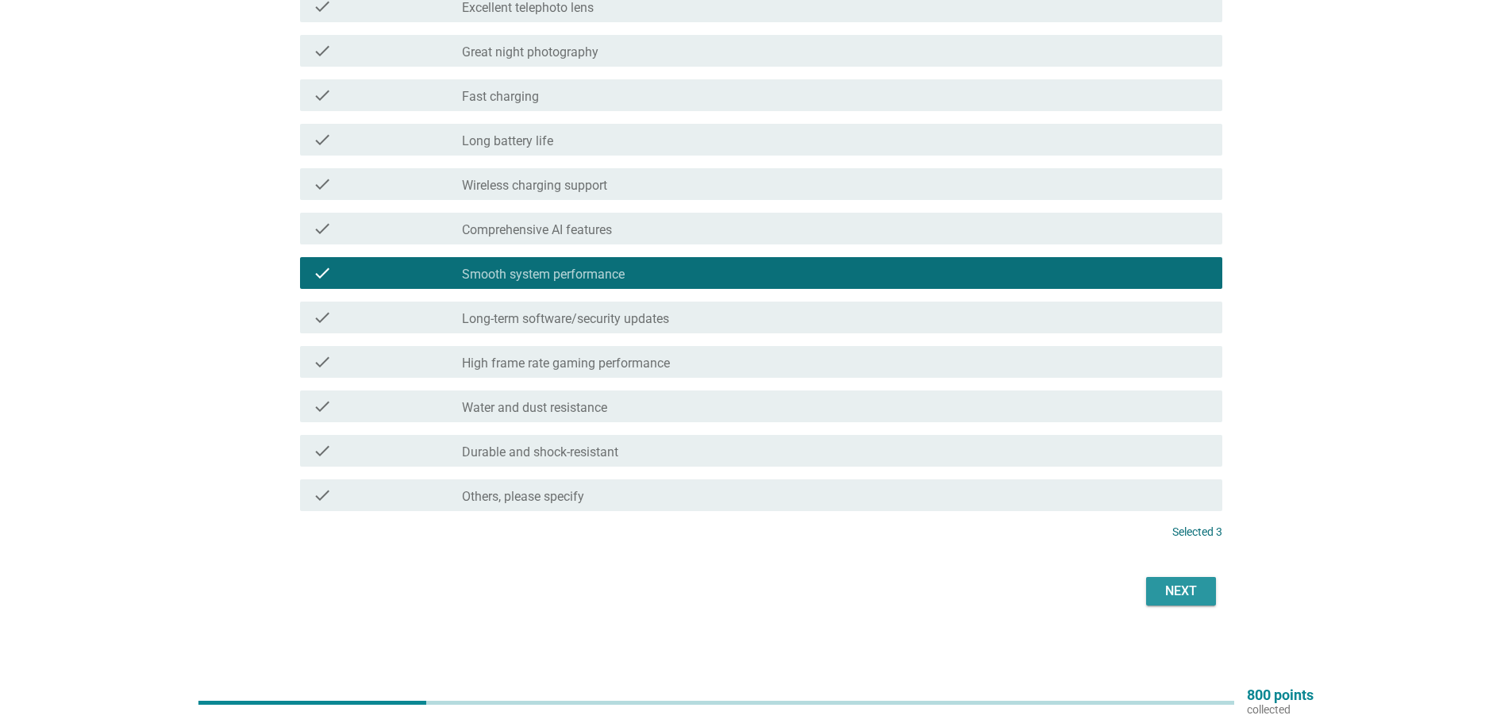
click at [1213, 586] on button "Next" at bounding box center [1181, 591] width 70 height 29
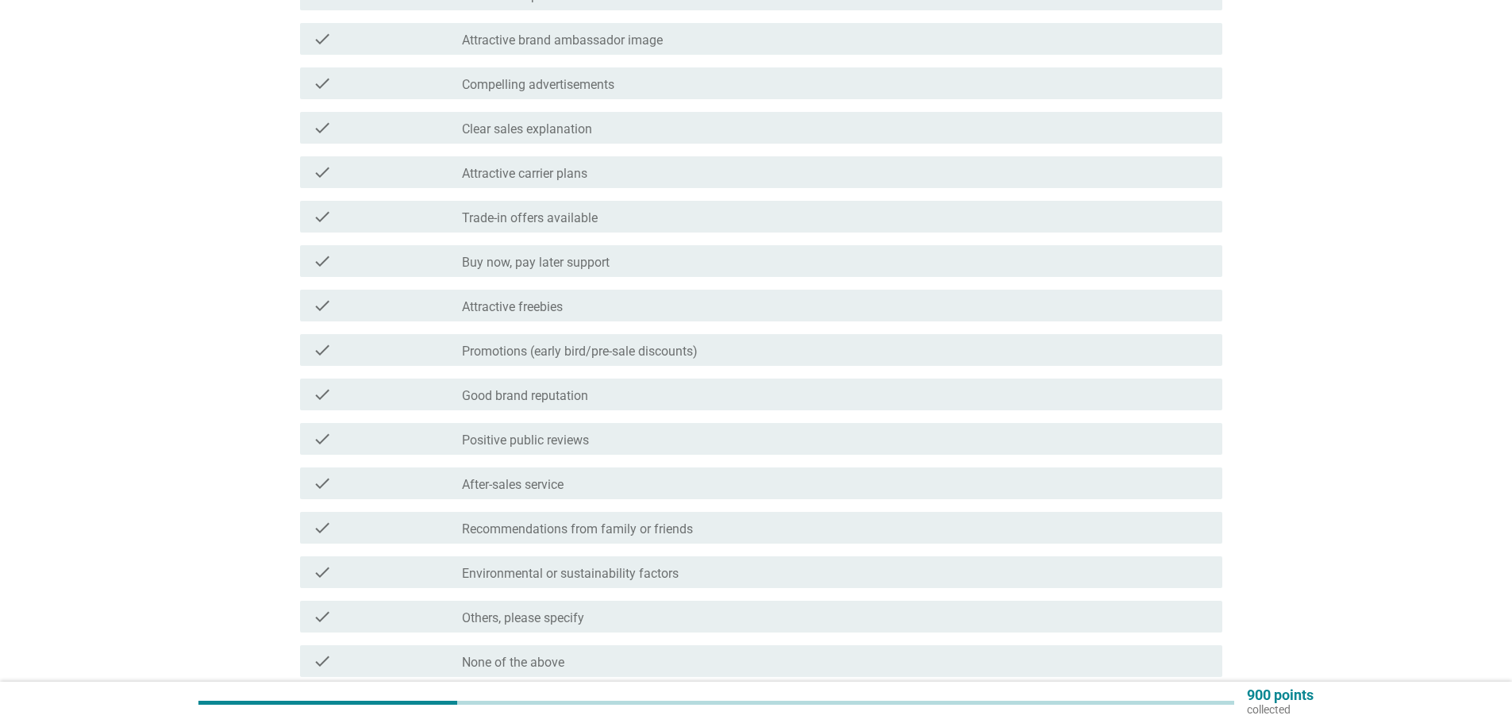
scroll to position [0, 0]
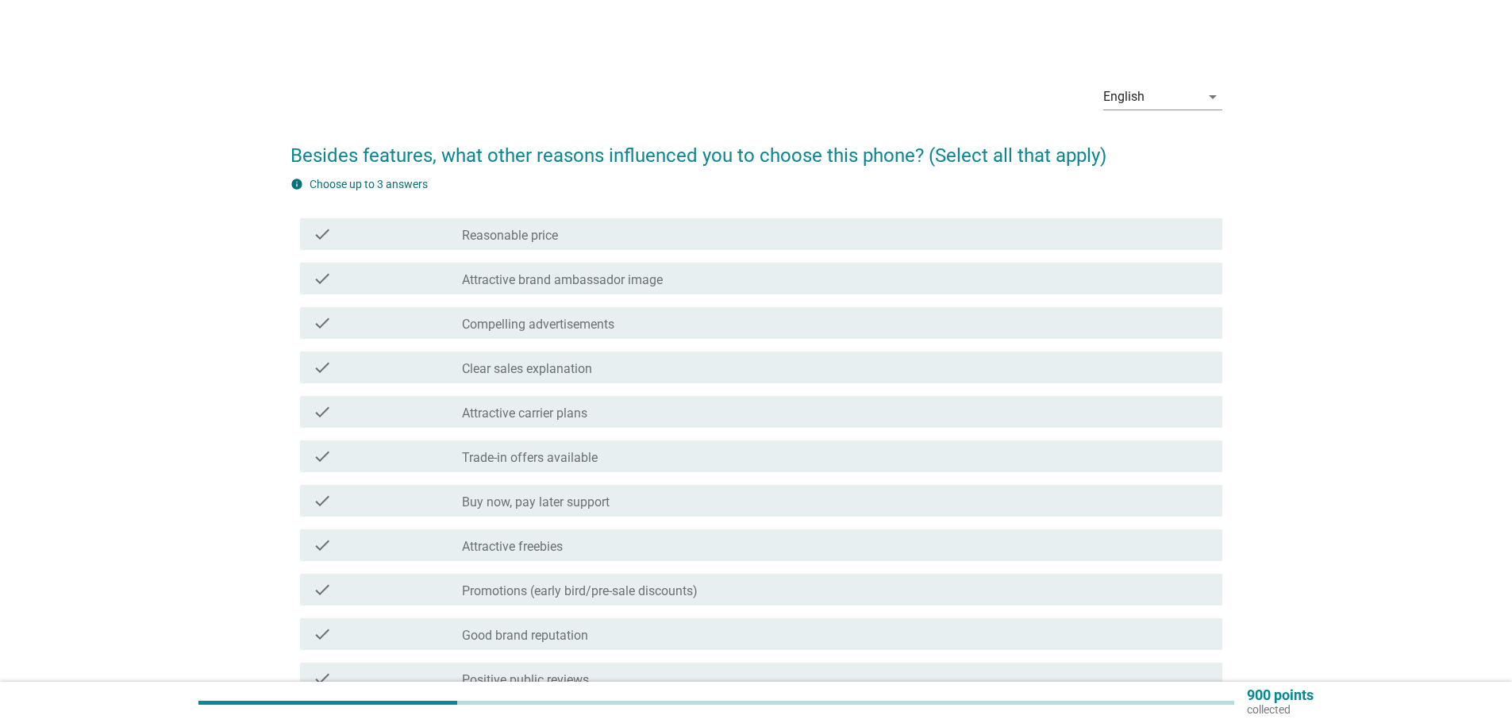
click at [627, 240] on div "check_box_outline_blank Reasonable price" at bounding box center [836, 234] width 748 height 19
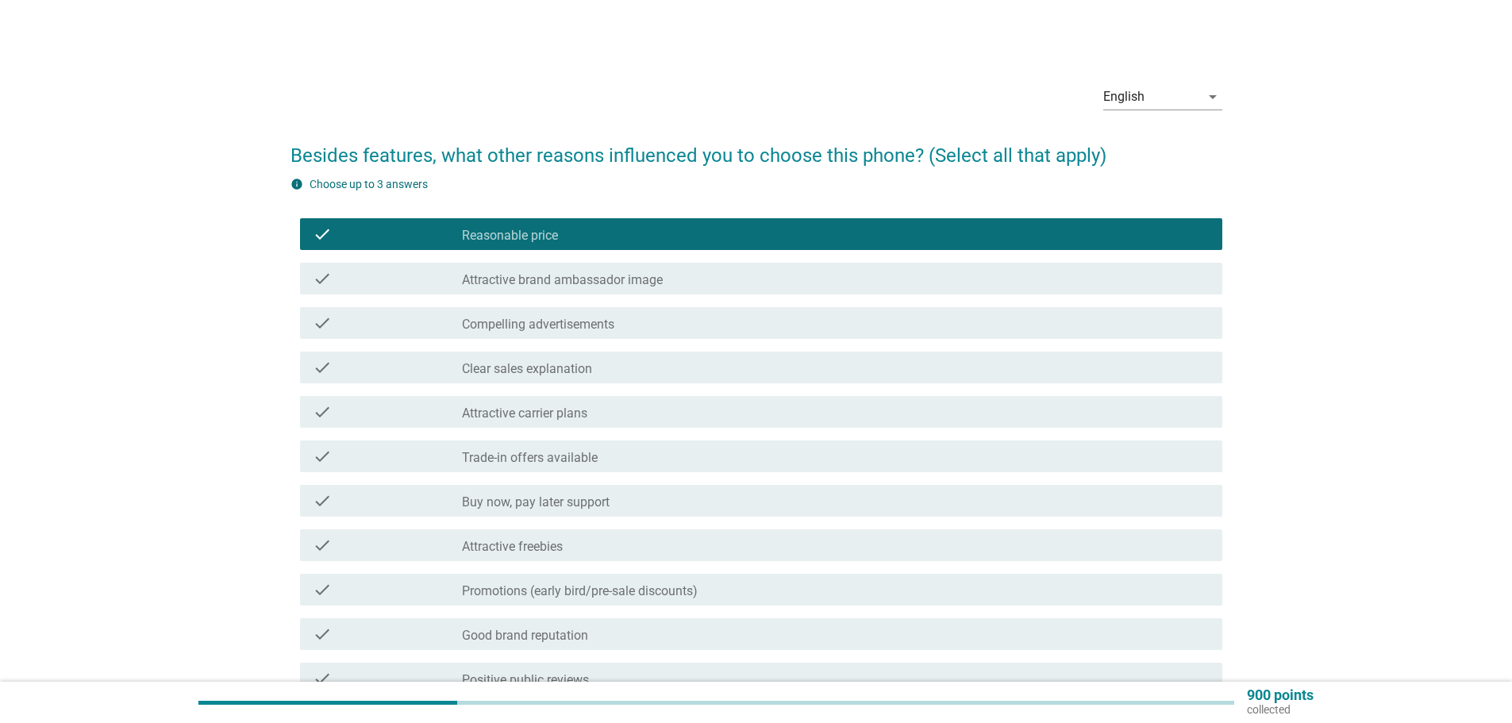
click at [718, 539] on div "check check_box_outline_blank Attractive freebies" at bounding box center [761, 545] width 922 height 32
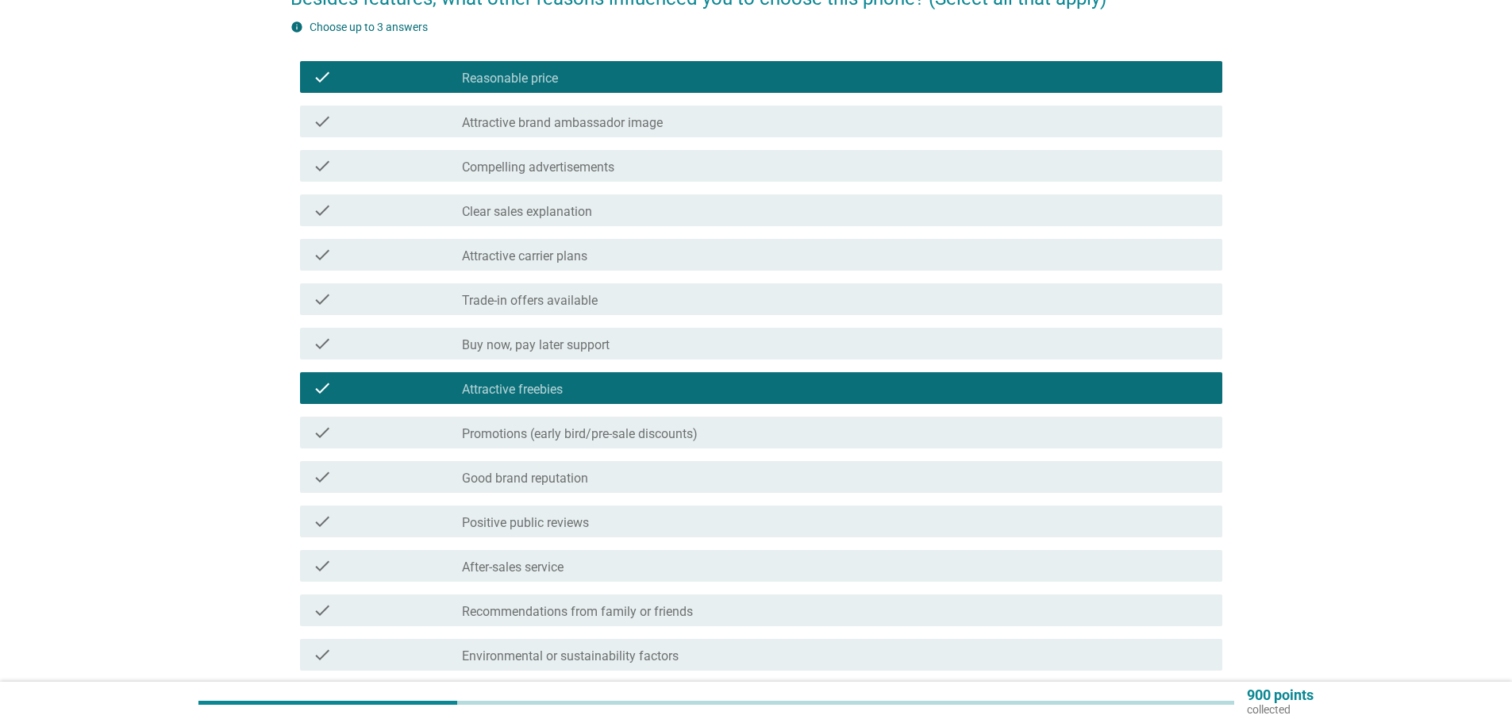
scroll to position [159, 0]
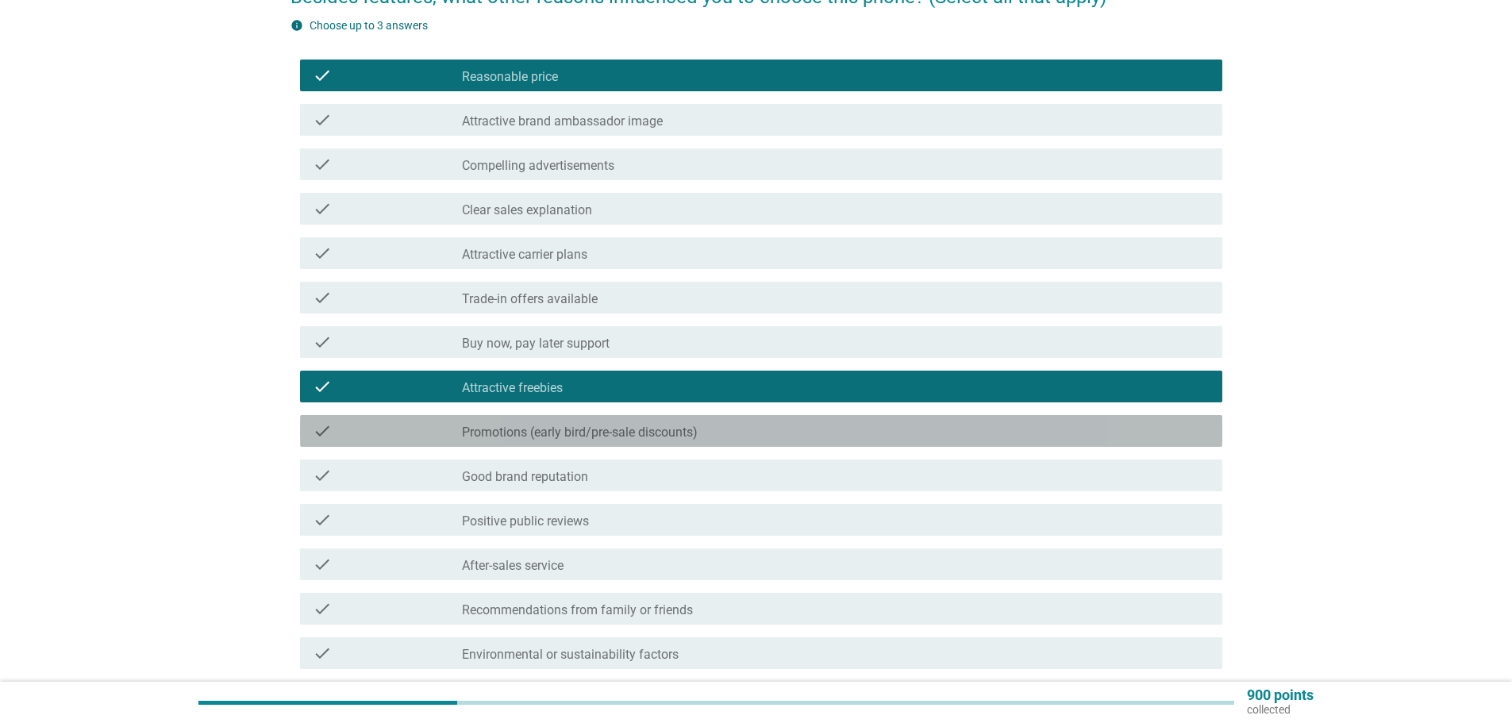
click at [735, 431] on div "check_box_outline_blank Promotions (early bird/pre-sale discounts)" at bounding box center [836, 430] width 748 height 19
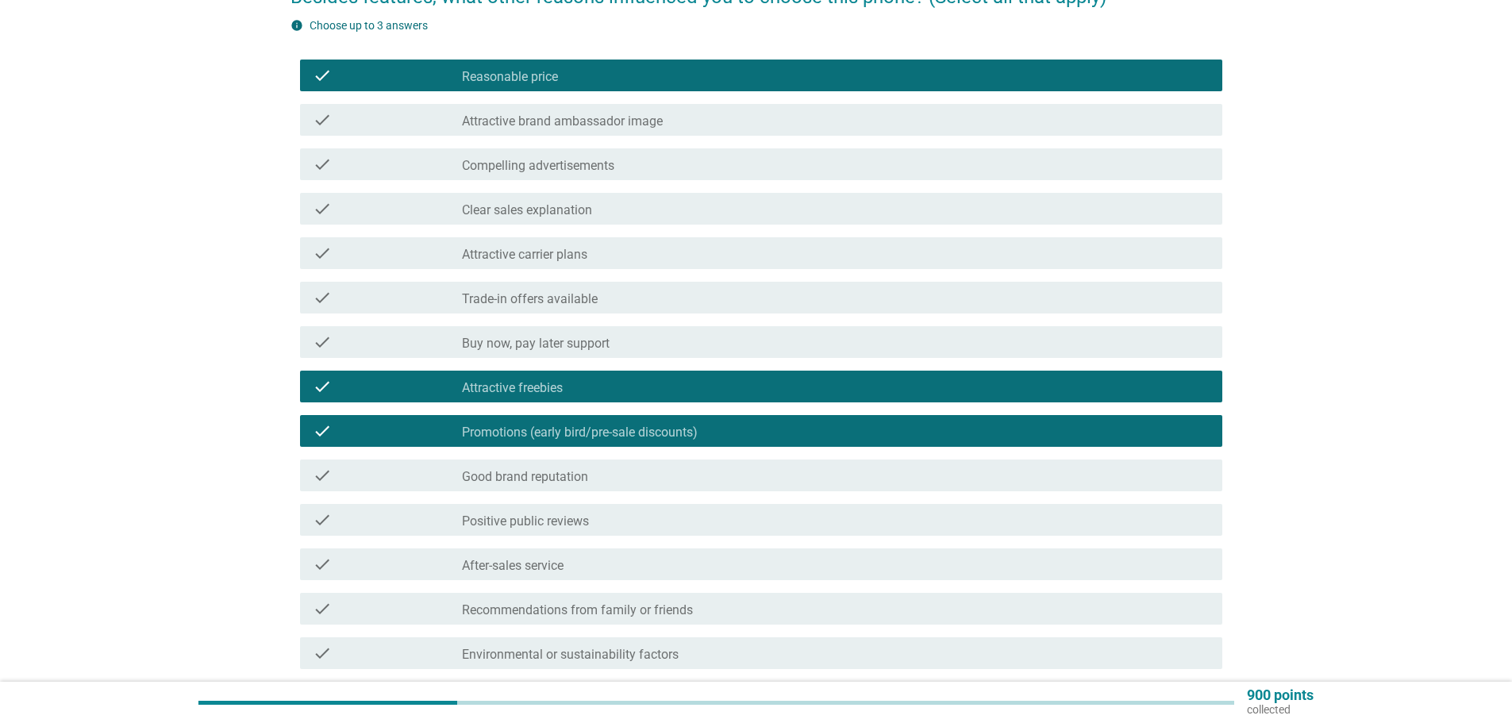
click at [698, 432] on label "Promotions (early bird/pre-sale discounts)" at bounding box center [580, 433] width 236 height 16
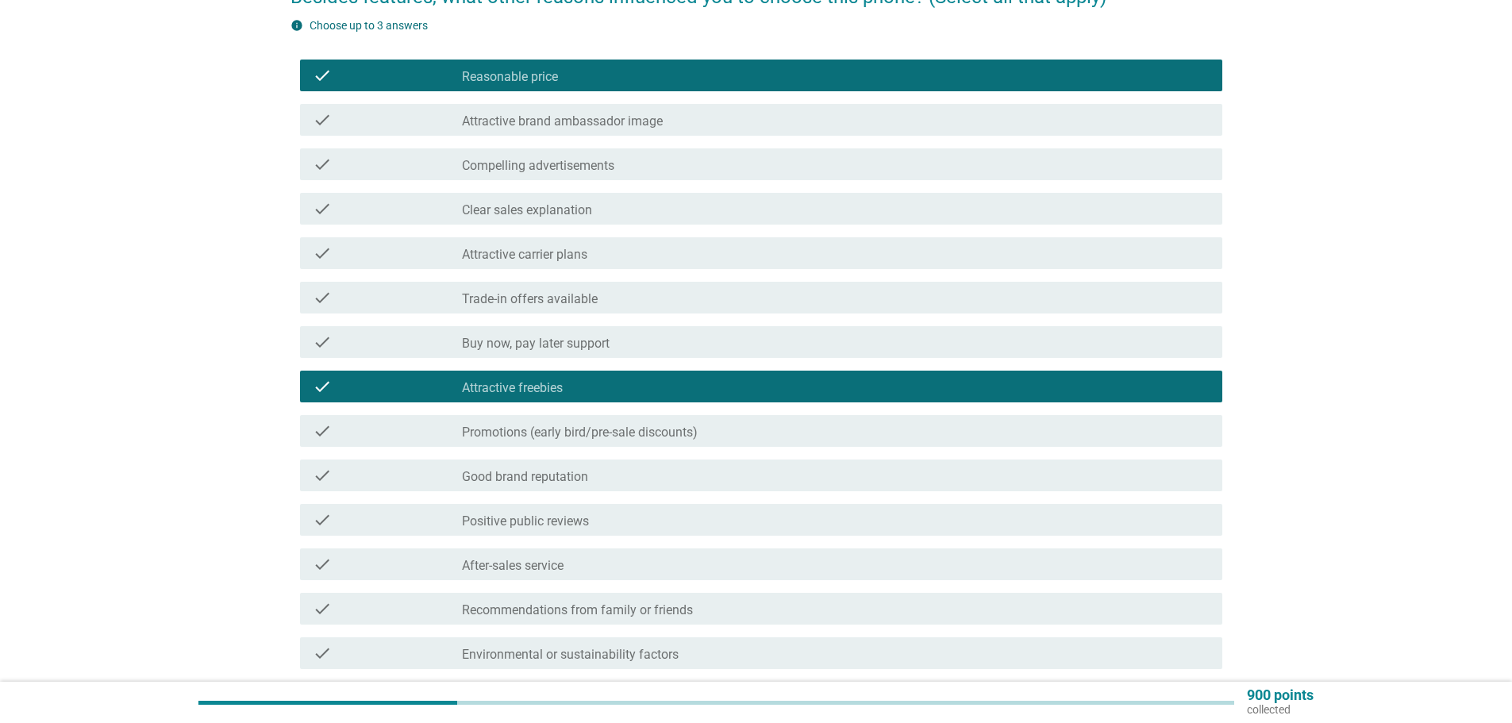
click at [639, 517] on div "check_box_outline_blank Positive public reviews" at bounding box center [836, 519] width 748 height 19
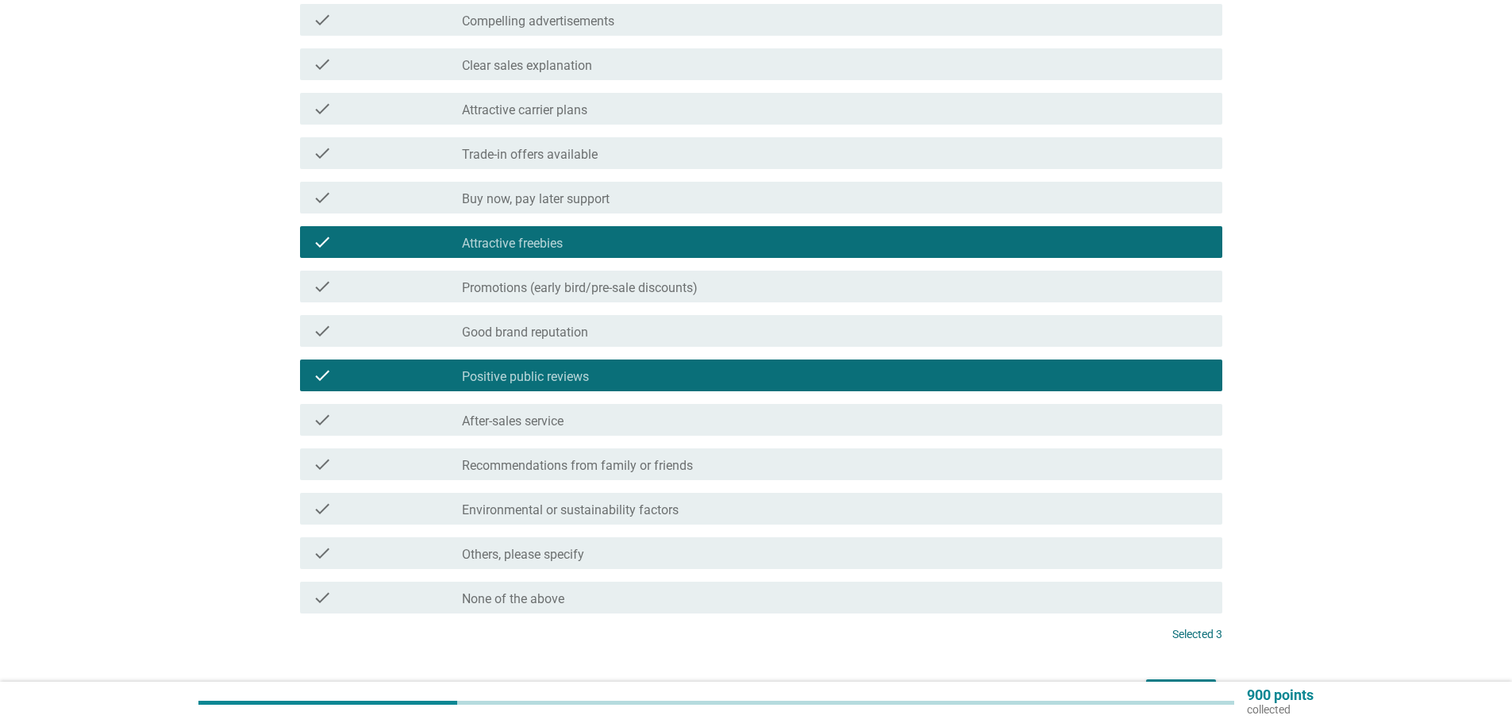
scroll to position [317, 0]
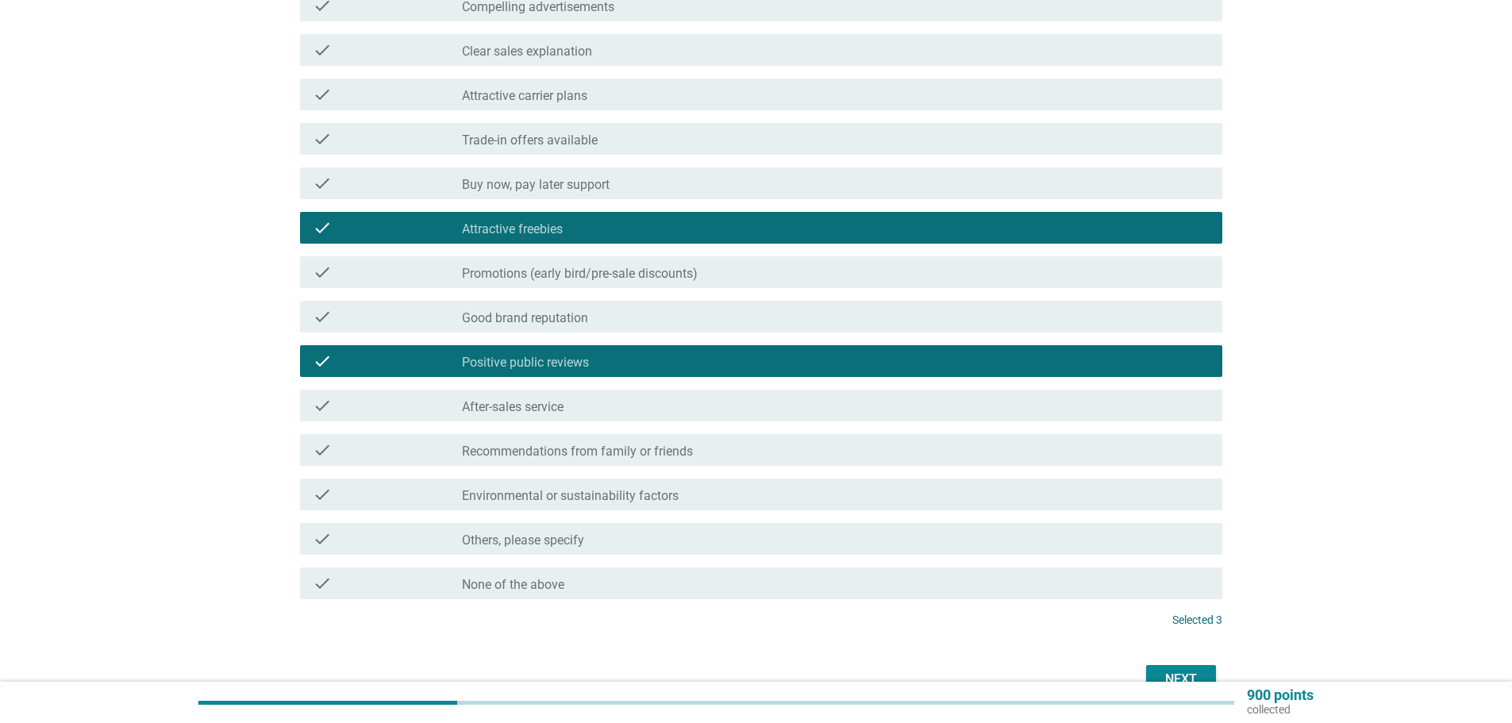
click at [620, 332] on div "check check_box_outline_blank Good brand reputation" at bounding box center [761, 317] width 922 height 32
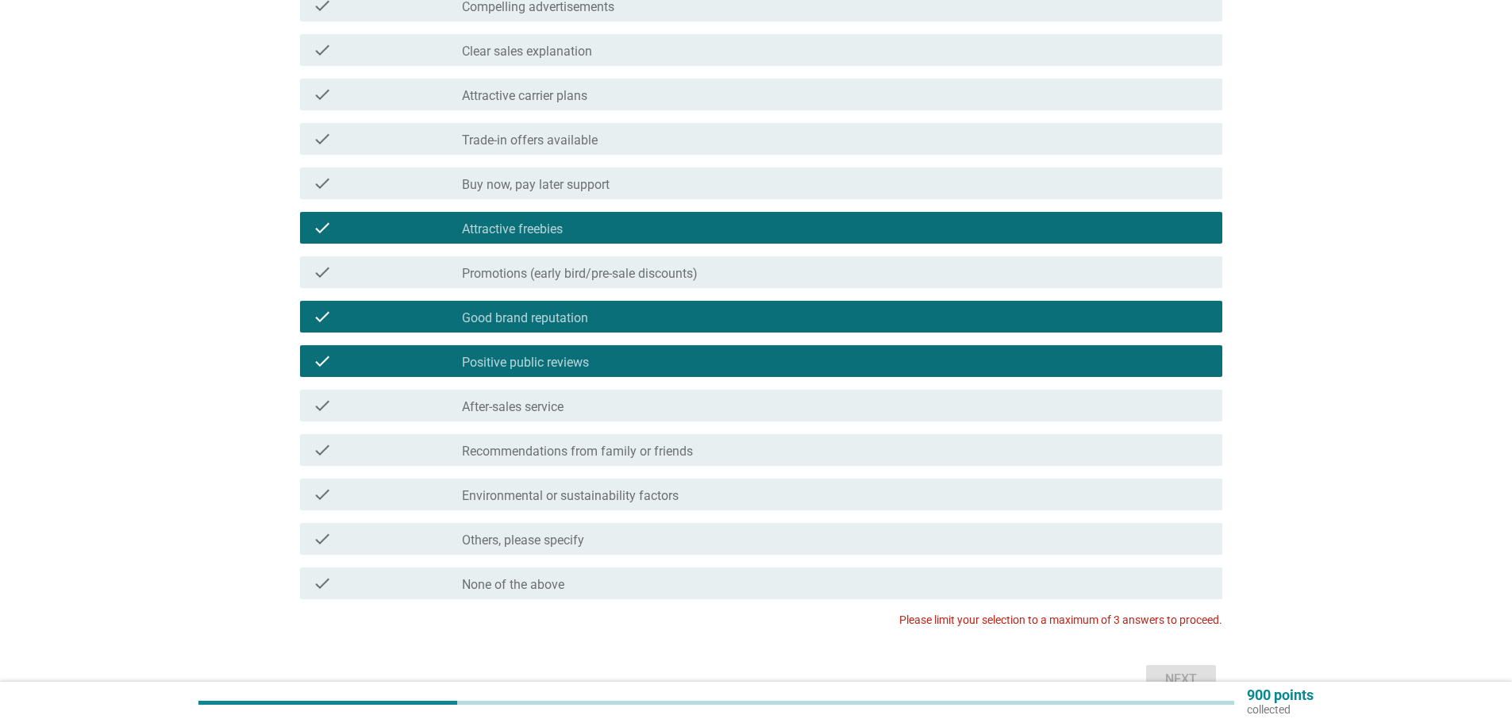
click at [620, 332] on div "check check_box_outline_blank Good brand reputation" at bounding box center [761, 317] width 922 height 32
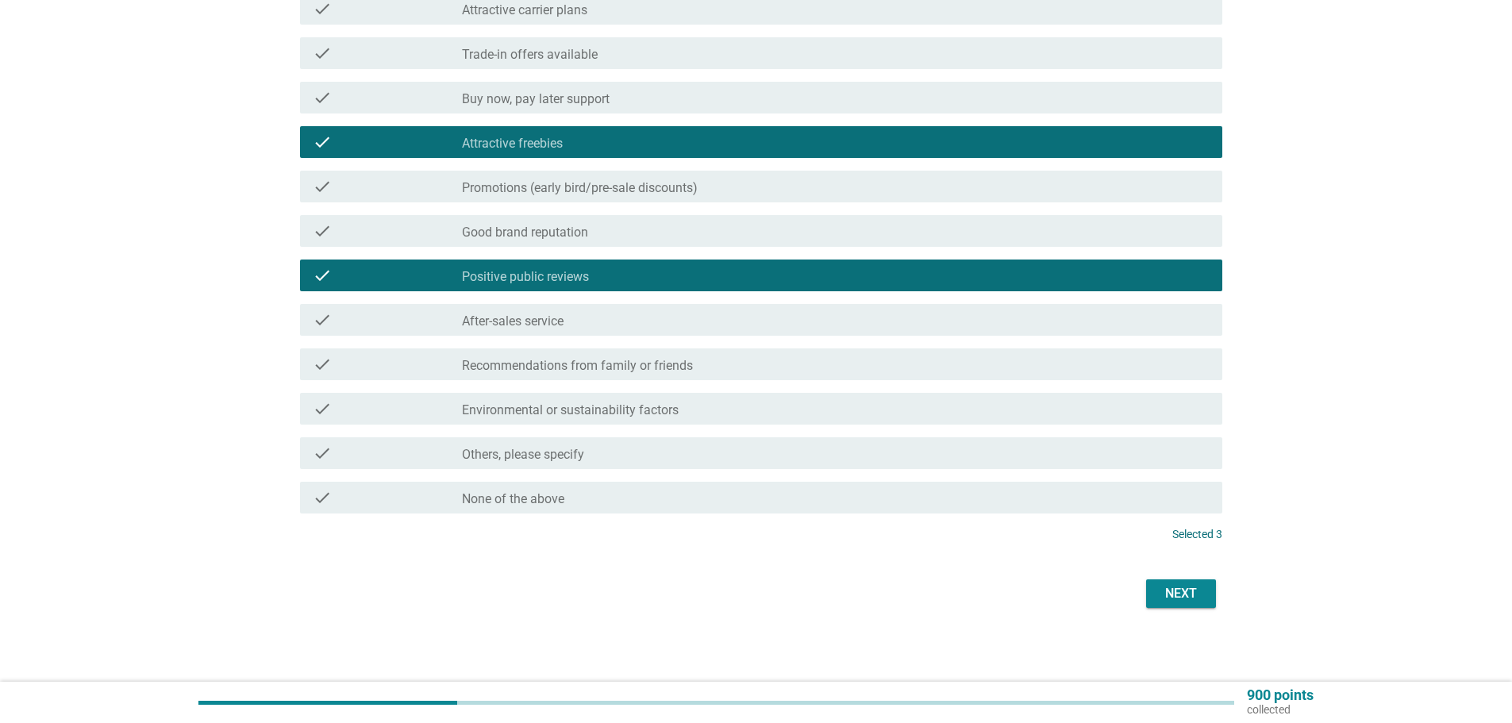
scroll to position [406, 0]
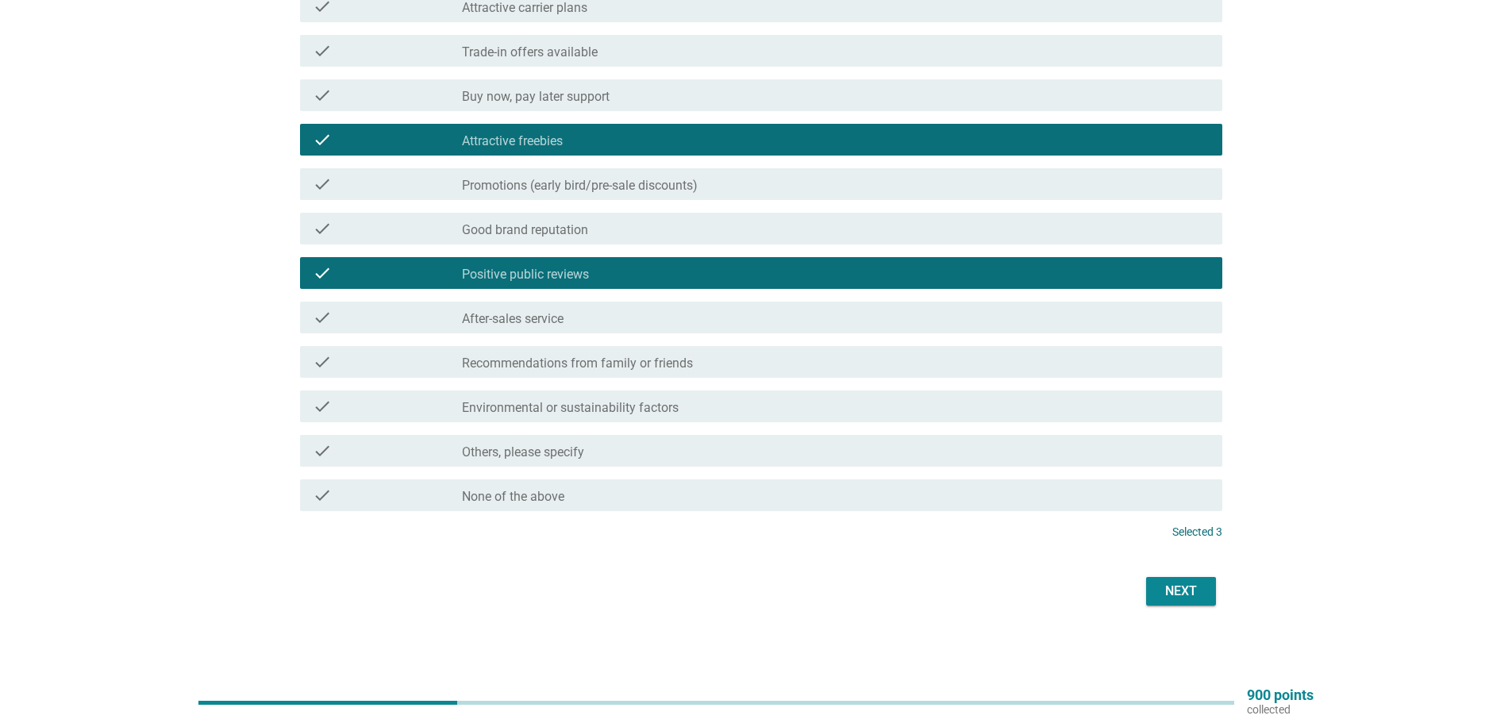
click at [553, 277] on label "Positive public reviews" at bounding box center [525, 275] width 127 height 16
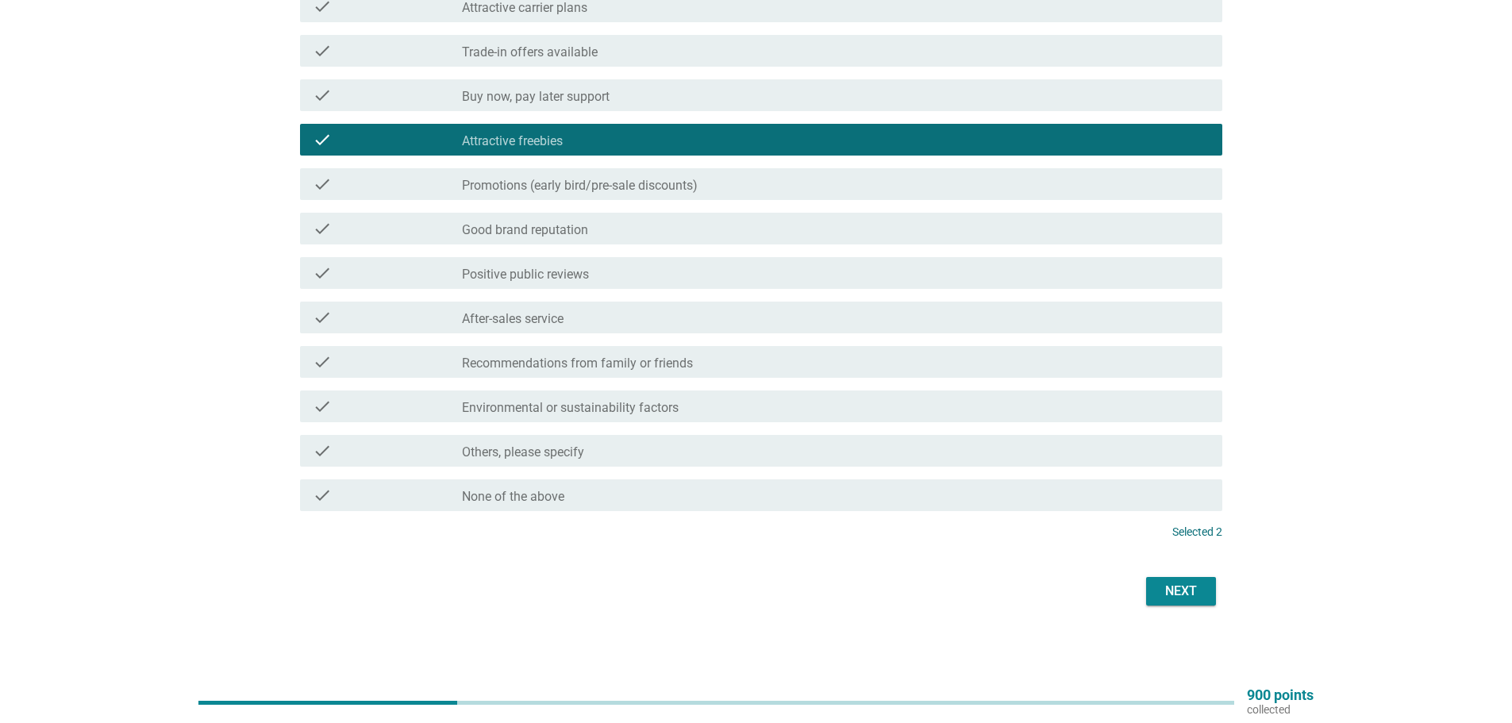
click at [581, 237] on label "Good brand reputation" at bounding box center [525, 230] width 126 height 16
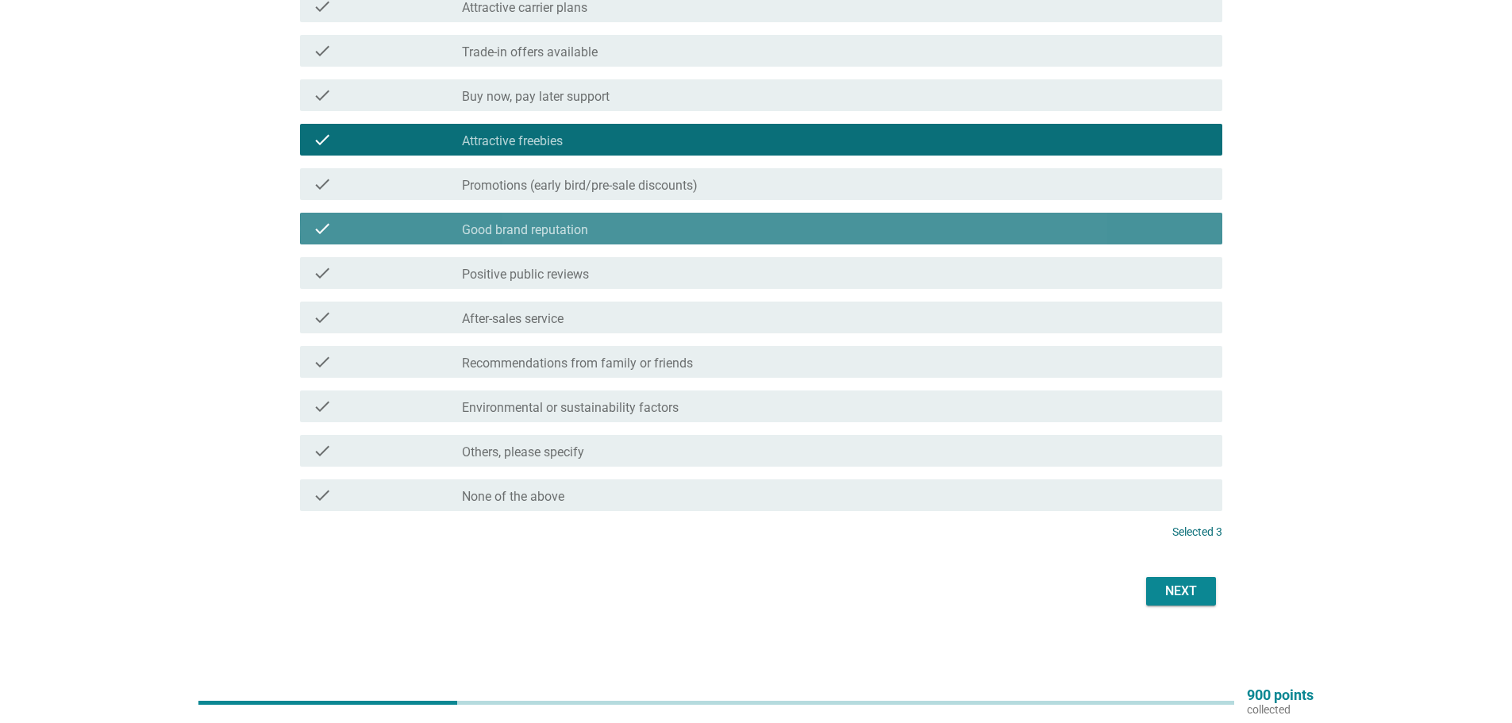
drag, startPoint x: 587, startPoint y: 237, endPoint x: 589, endPoint y: 257, distance: 20.0
click at [587, 237] on label "Good brand reputation" at bounding box center [525, 230] width 126 height 16
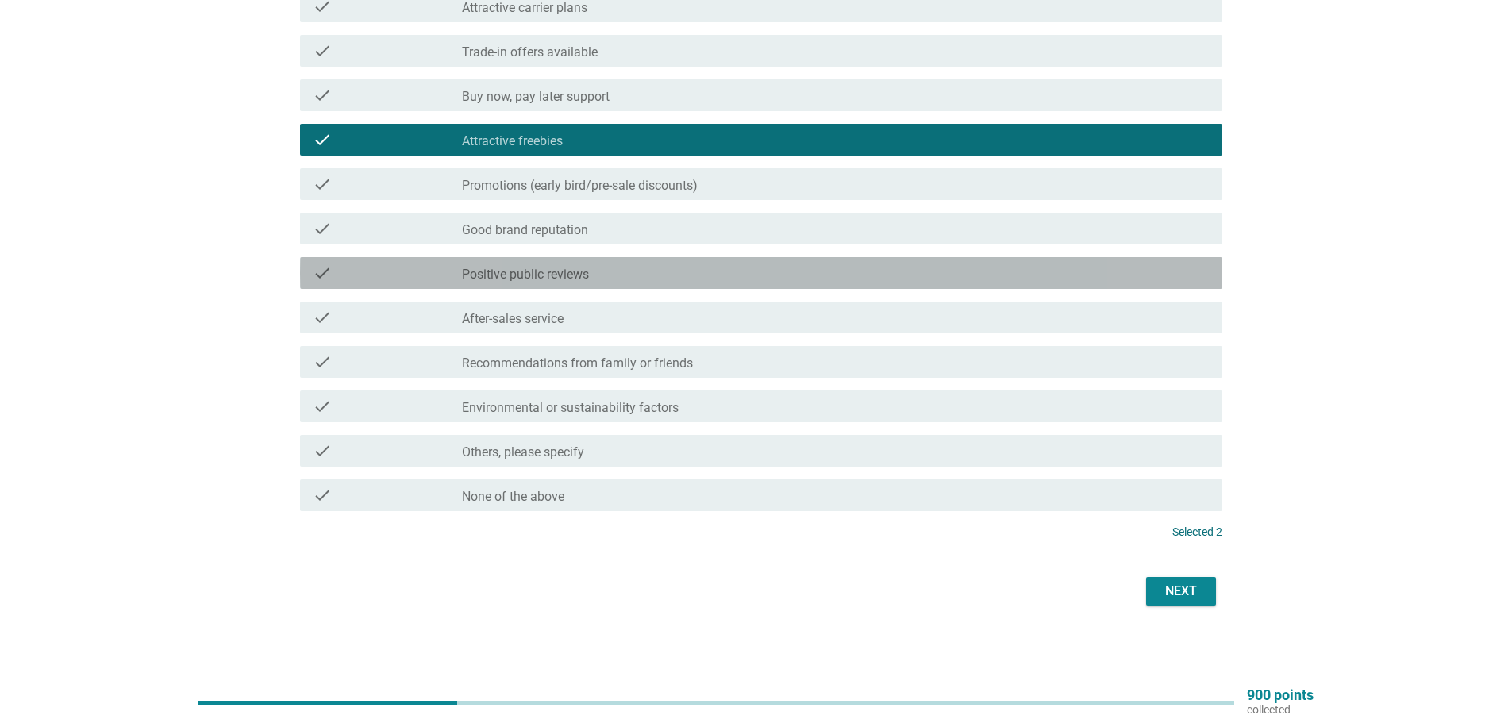
click at [589, 267] on div "check_box Positive public reviews" at bounding box center [836, 272] width 748 height 19
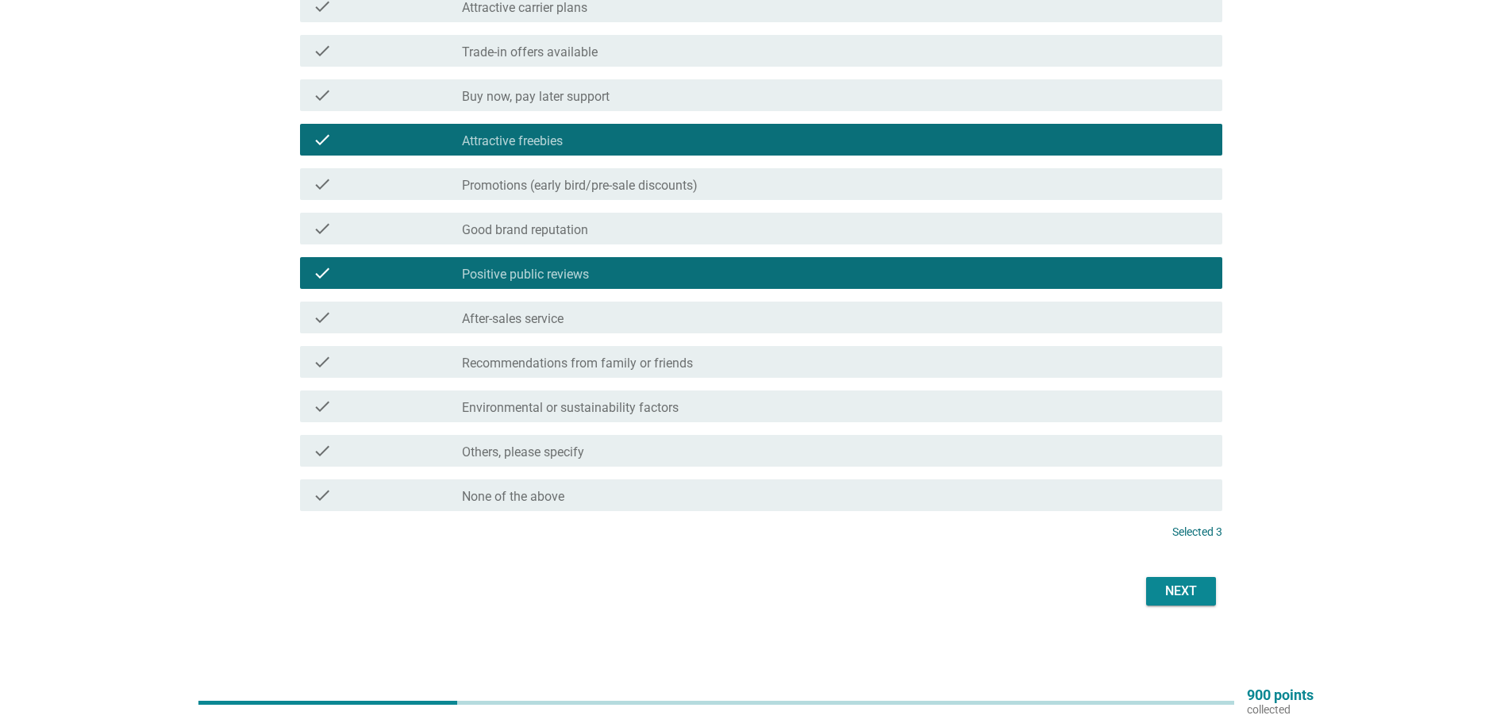
click at [1143, 587] on div "Next" at bounding box center [756, 591] width 932 height 38
click at [1169, 589] on div "Next" at bounding box center [1181, 591] width 44 height 19
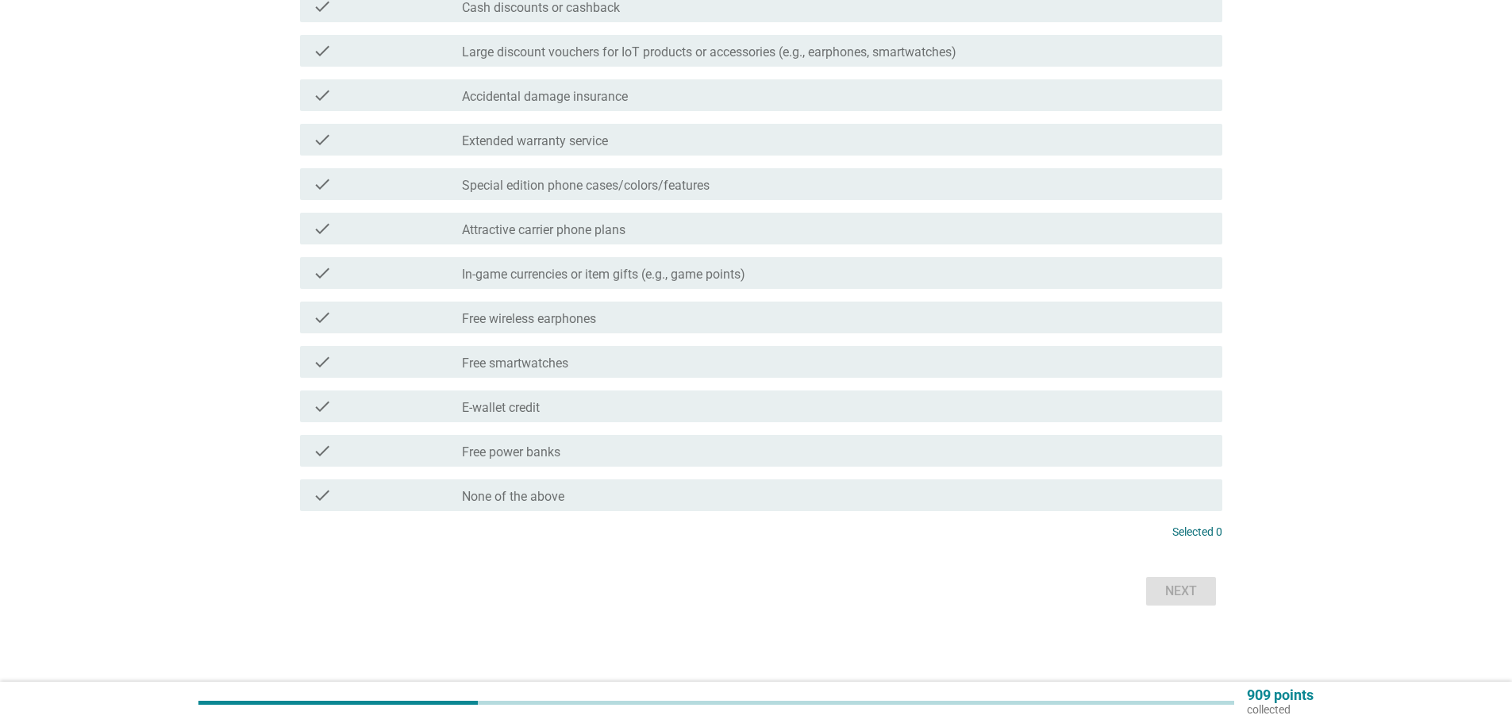
scroll to position [0, 0]
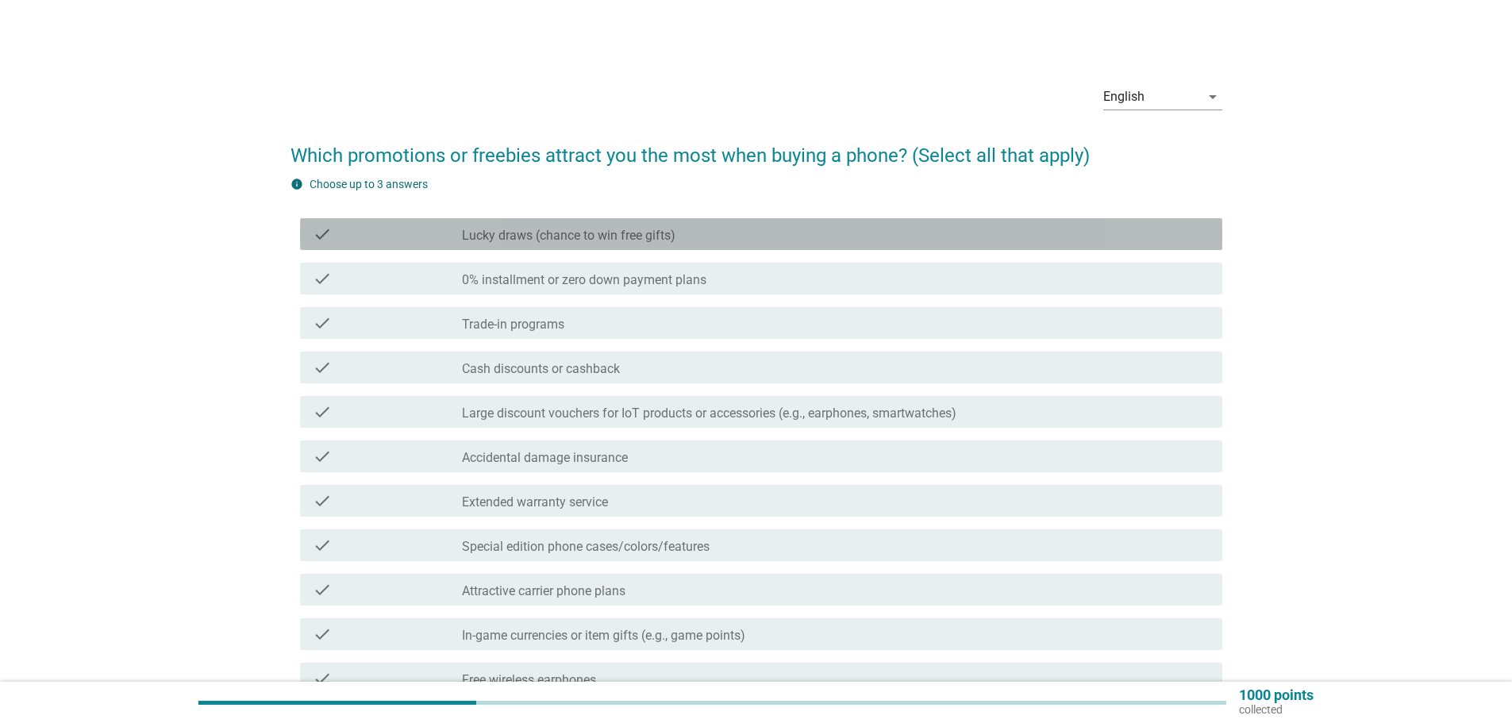
click at [781, 233] on div "check_box_outline_blank Lucky draws (chance to win free gifts)" at bounding box center [836, 234] width 748 height 19
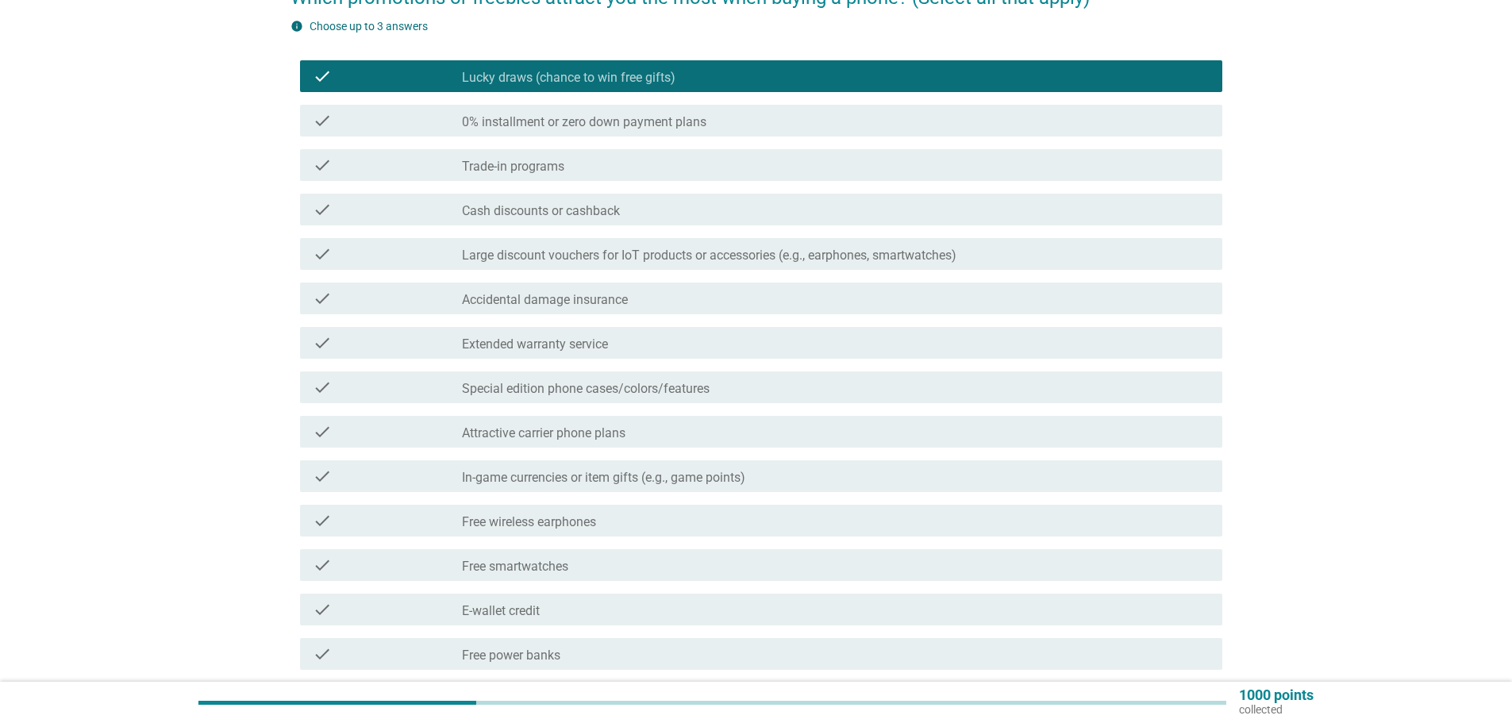
scroll to position [159, 0]
click at [599, 213] on label "Cash discounts or cashback" at bounding box center [541, 210] width 158 height 16
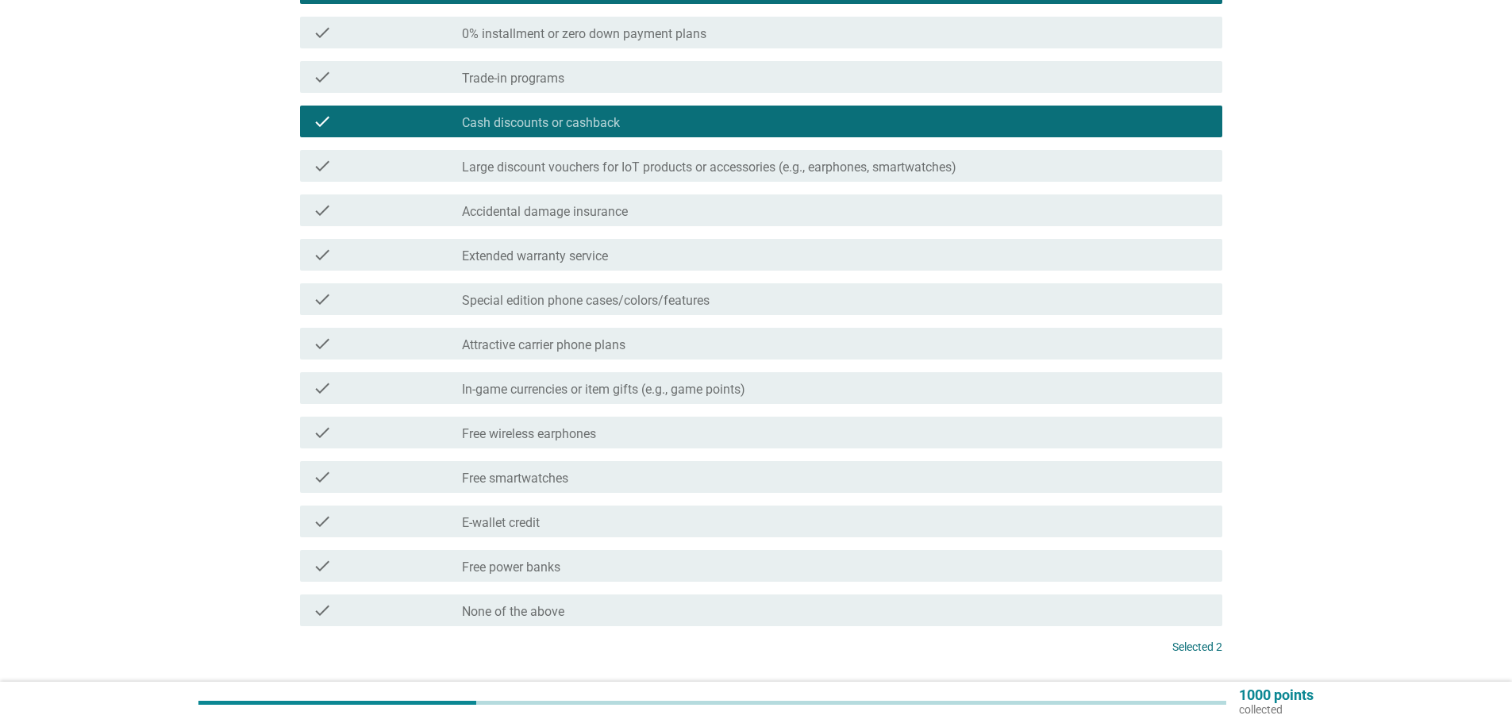
scroll to position [361, 0]
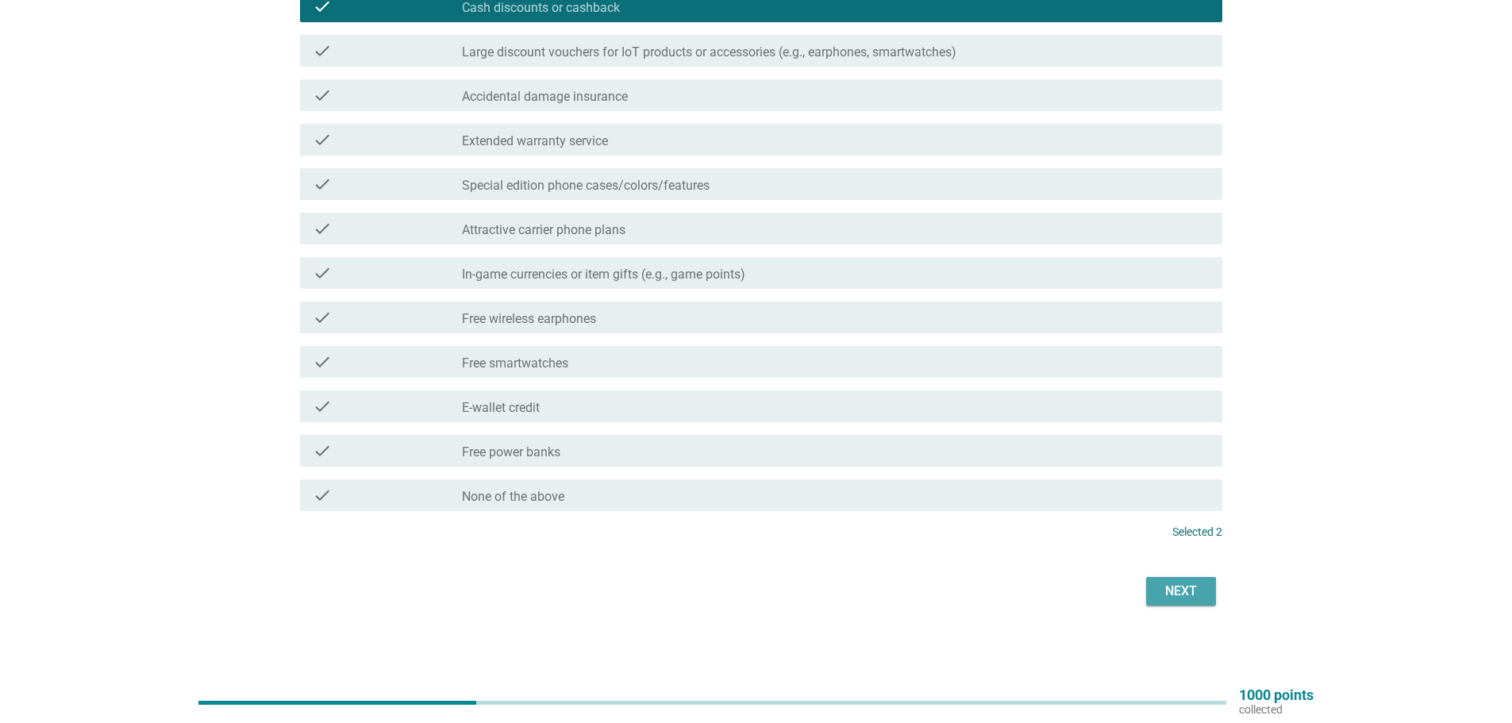
click at [1190, 583] on div "Next" at bounding box center [1181, 591] width 44 height 19
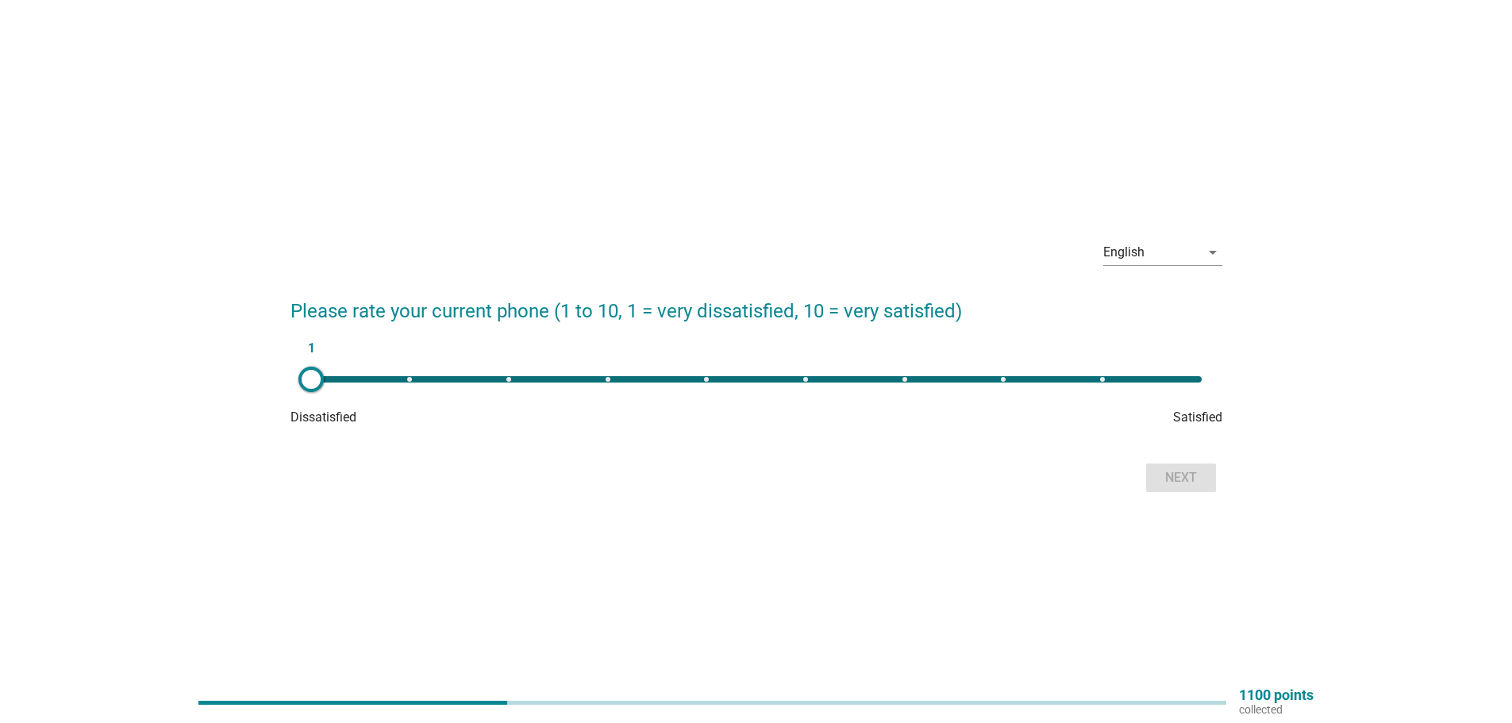
click at [952, 376] on div "1" at bounding box center [756, 379] width 890 height 6
click at [1006, 379] on div "7" at bounding box center [756, 379] width 890 height 6
type input "8"
click at [1193, 481] on div "Next" at bounding box center [1181, 477] width 44 height 19
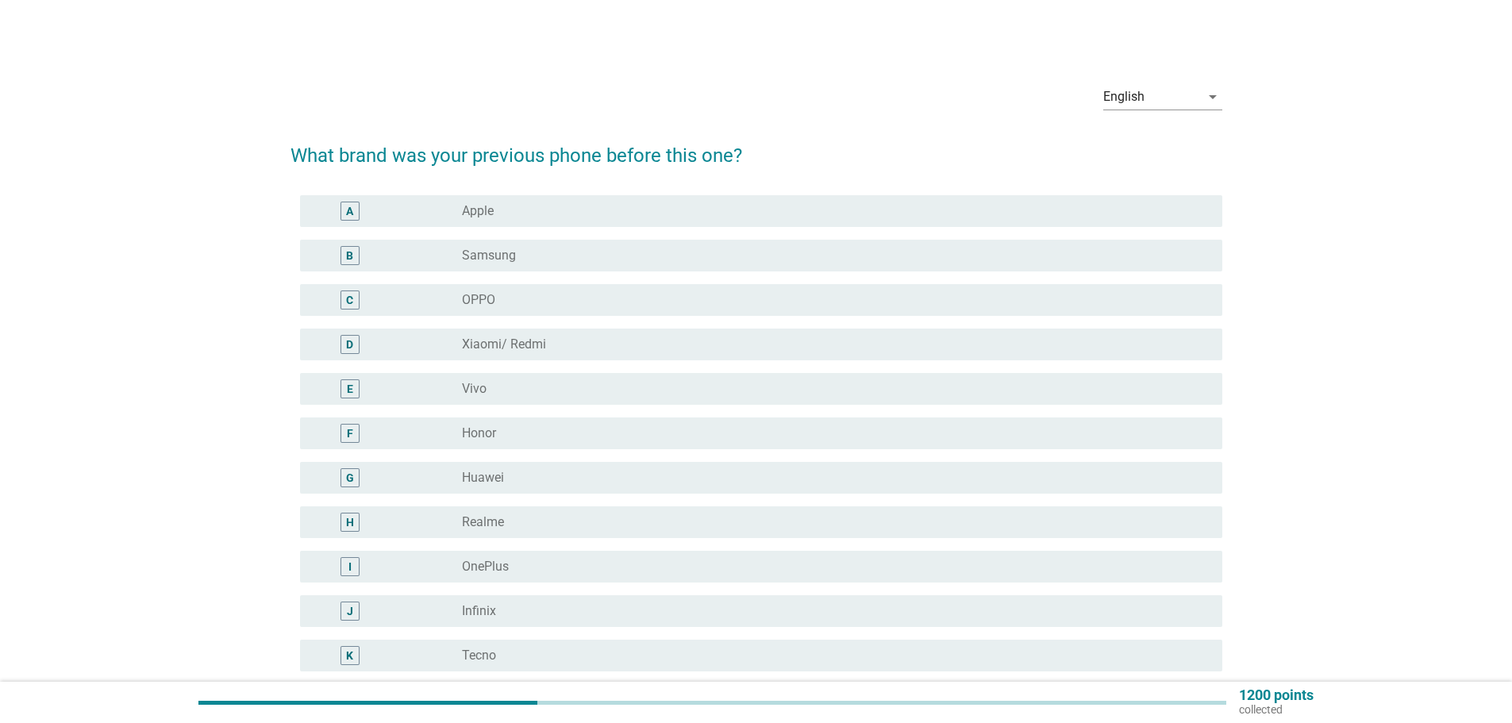
click at [617, 198] on div "A radio_button_unchecked Apple" at bounding box center [761, 211] width 922 height 32
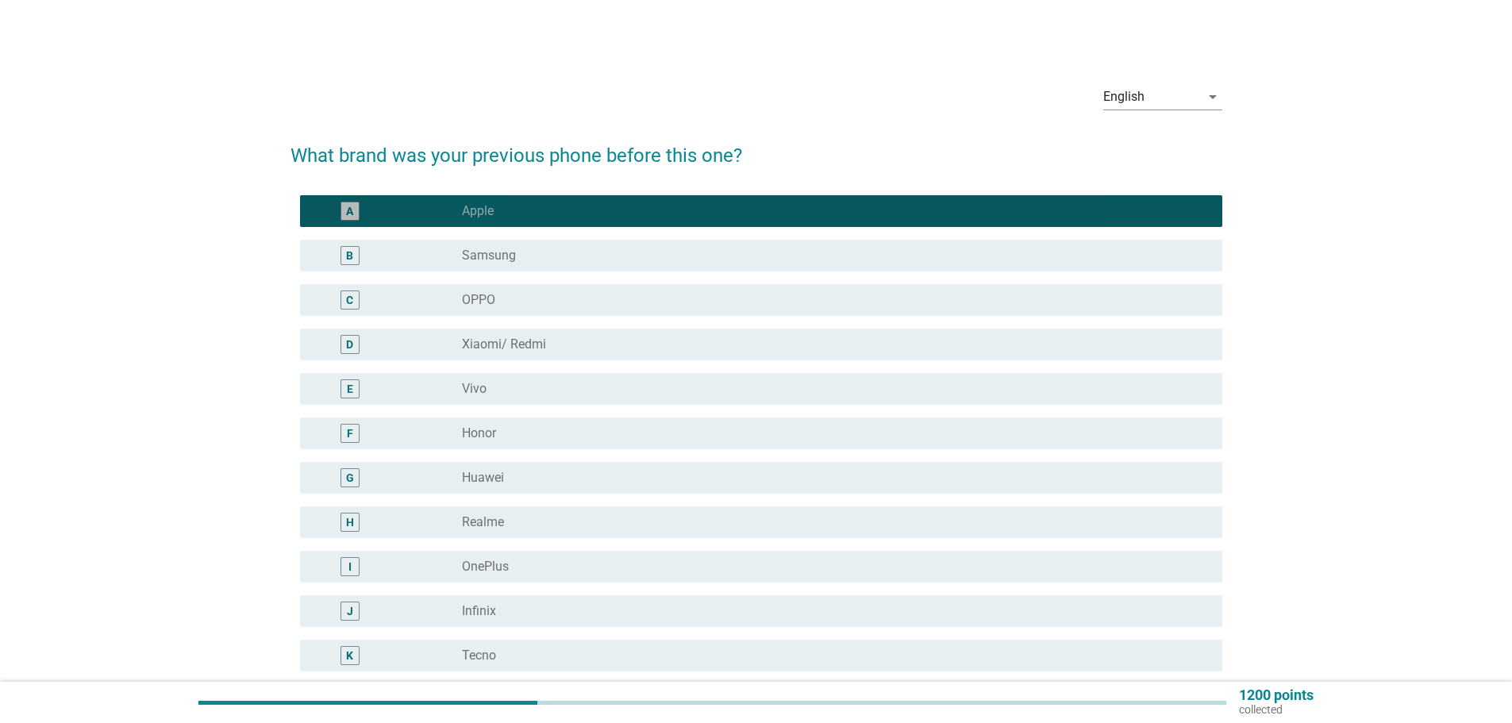
click at [570, 226] on div "A radio_button_checked Apple" at bounding box center [761, 211] width 922 height 32
click at [561, 238] on div "B radio_button_unchecked Samsung" at bounding box center [756, 255] width 932 height 44
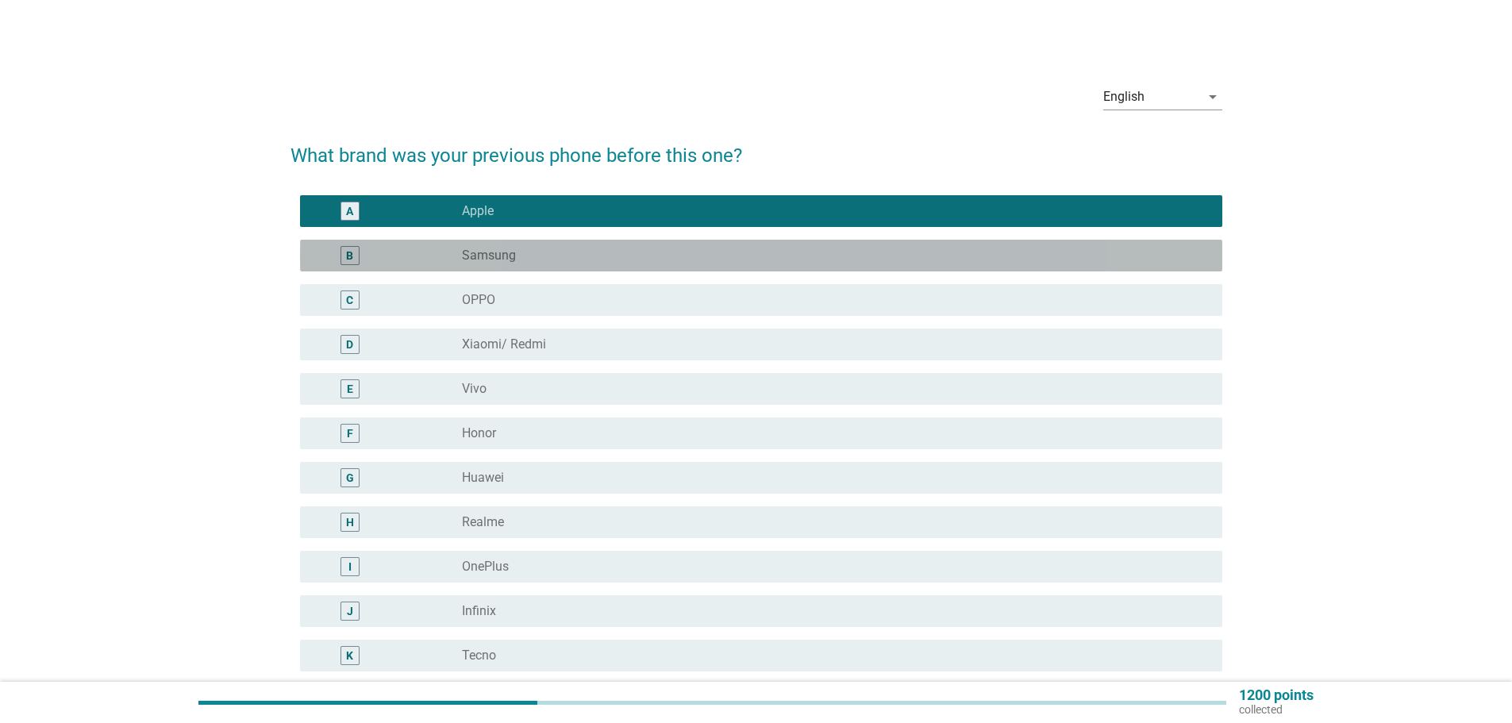
click at [560, 243] on div "B radio_button_unchecked Samsung" at bounding box center [761, 256] width 922 height 32
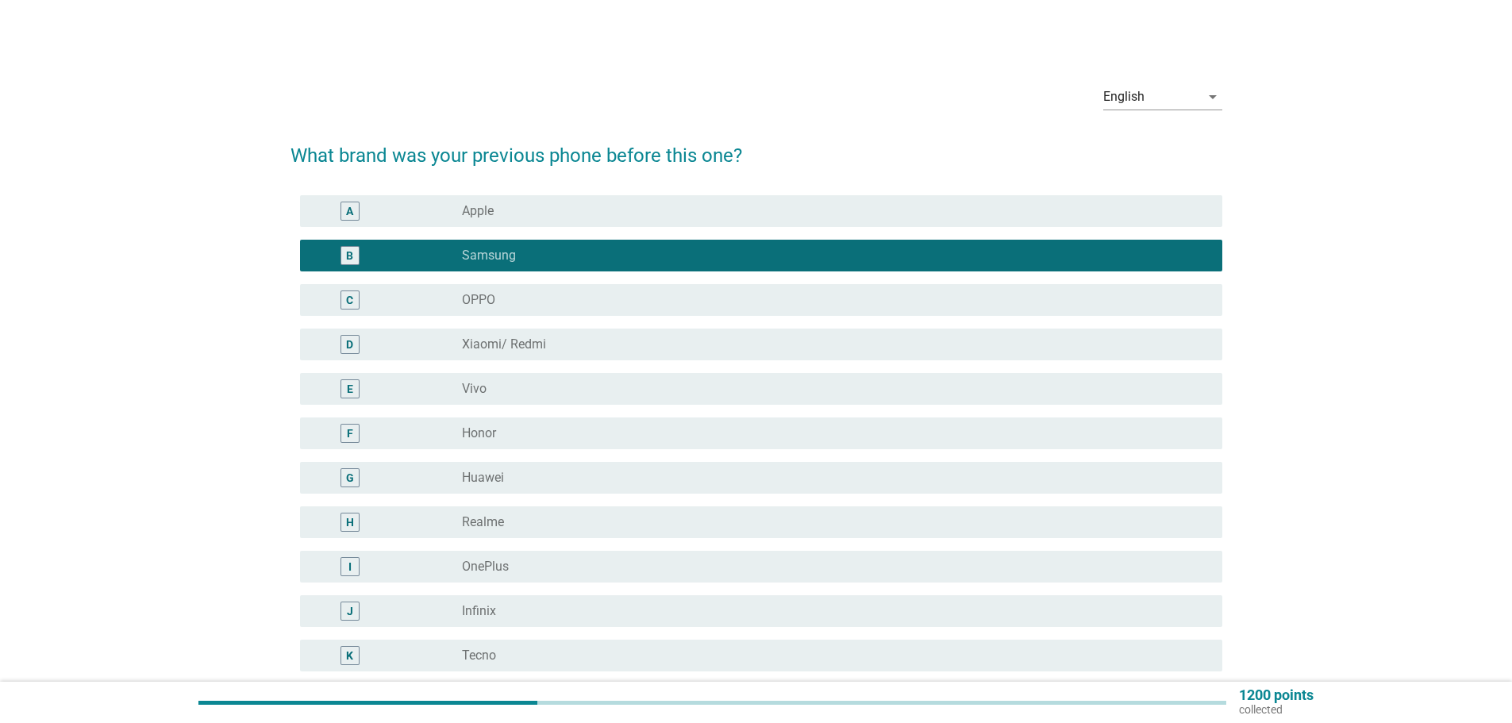
click at [544, 210] on div "radio_button_unchecked Apple" at bounding box center [829, 211] width 735 height 16
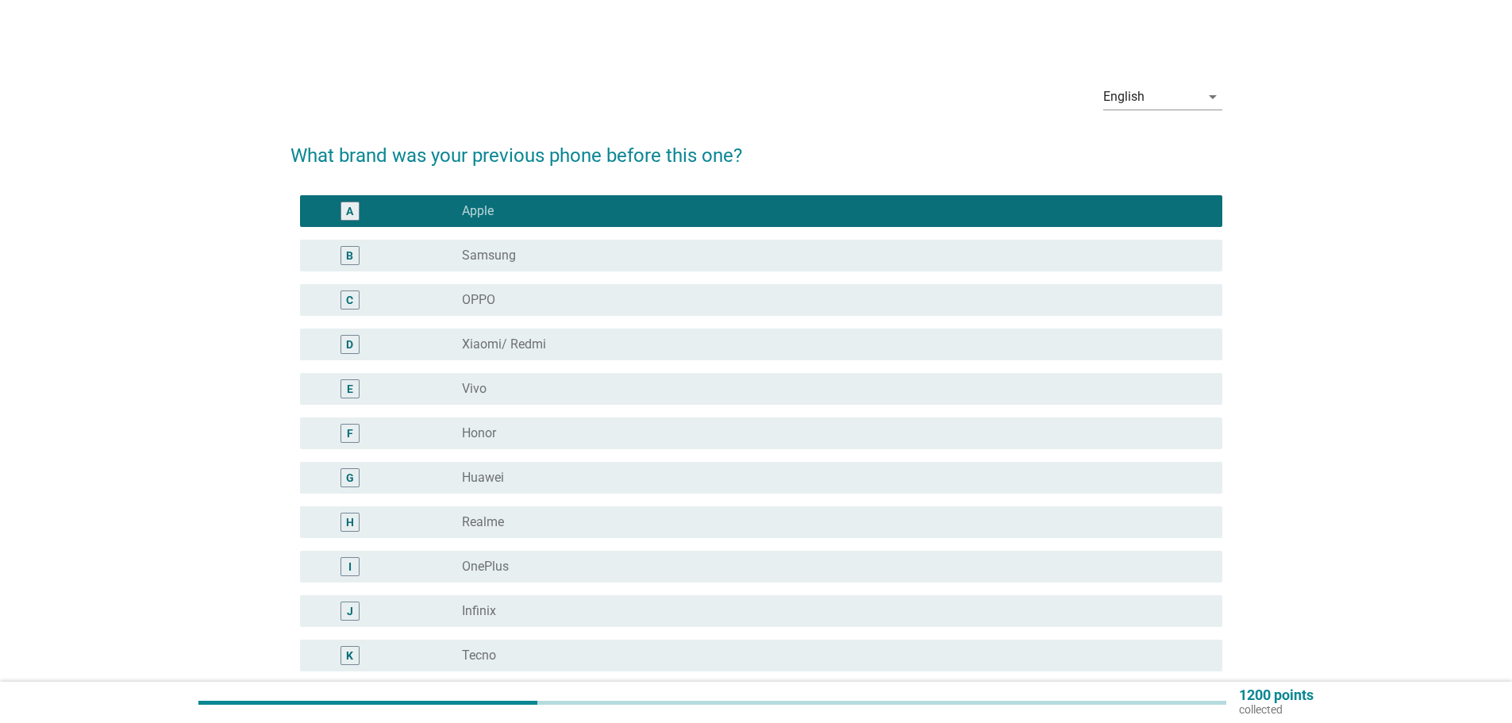
click at [525, 267] on div "B radio_button_unchecked Samsung" at bounding box center [761, 256] width 922 height 32
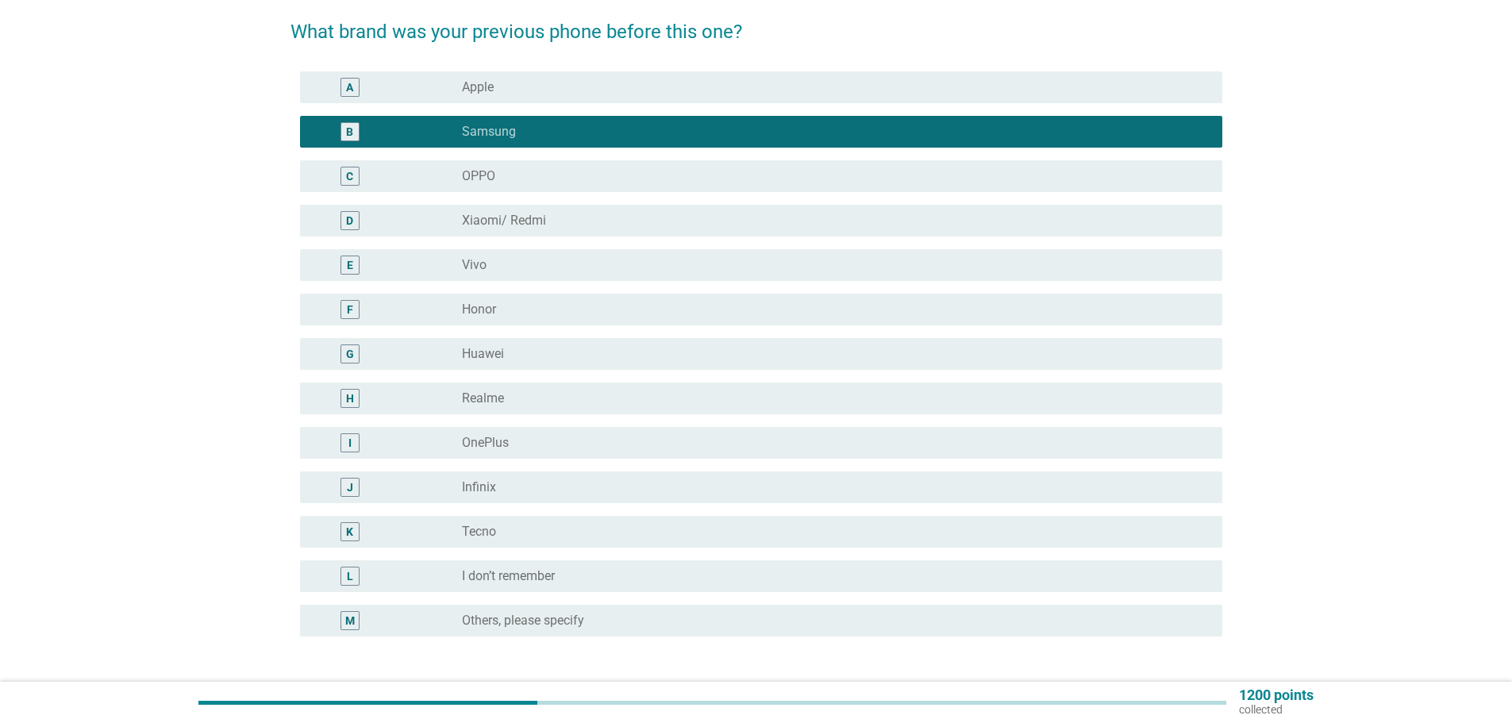
scroll to position [245, 0]
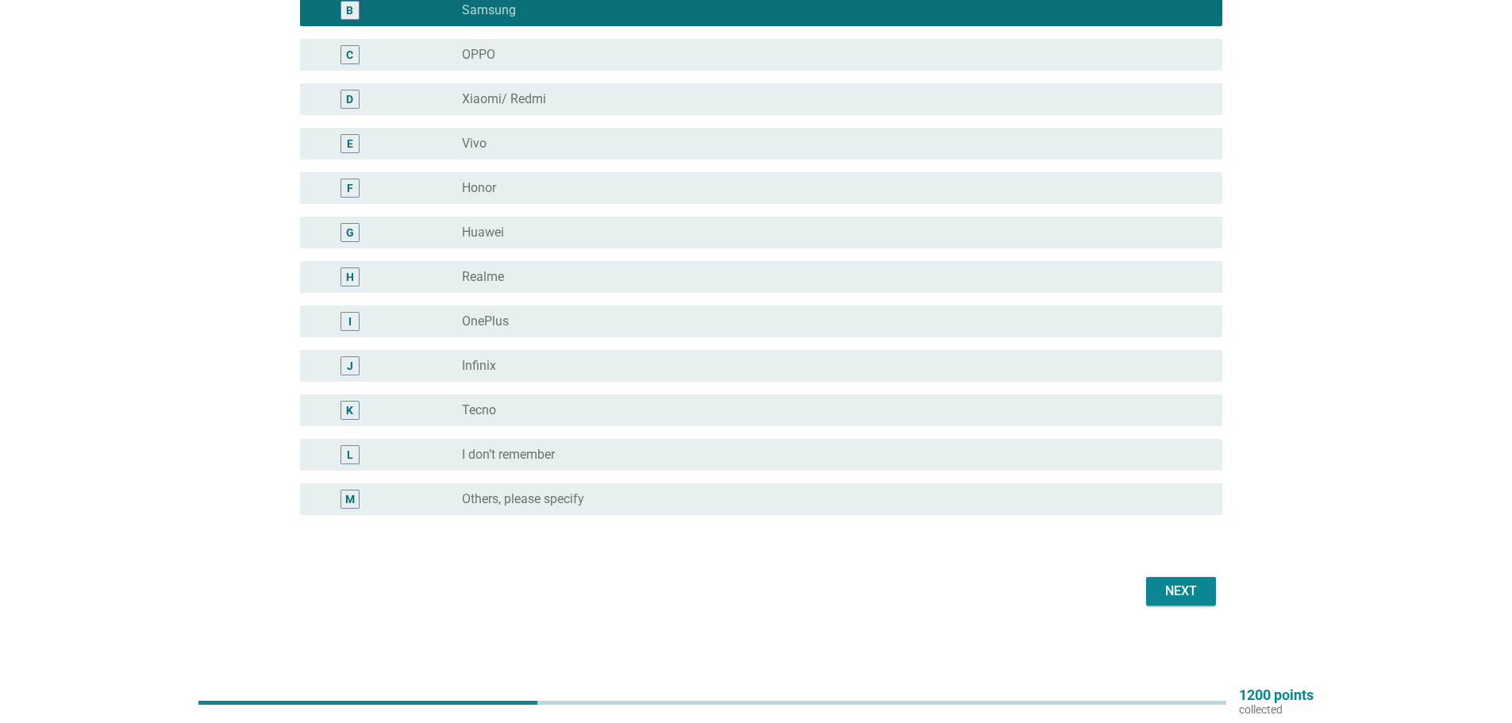
click at [1169, 585] on div "Next" at bounding box center [1181, 591] width 44 height 19
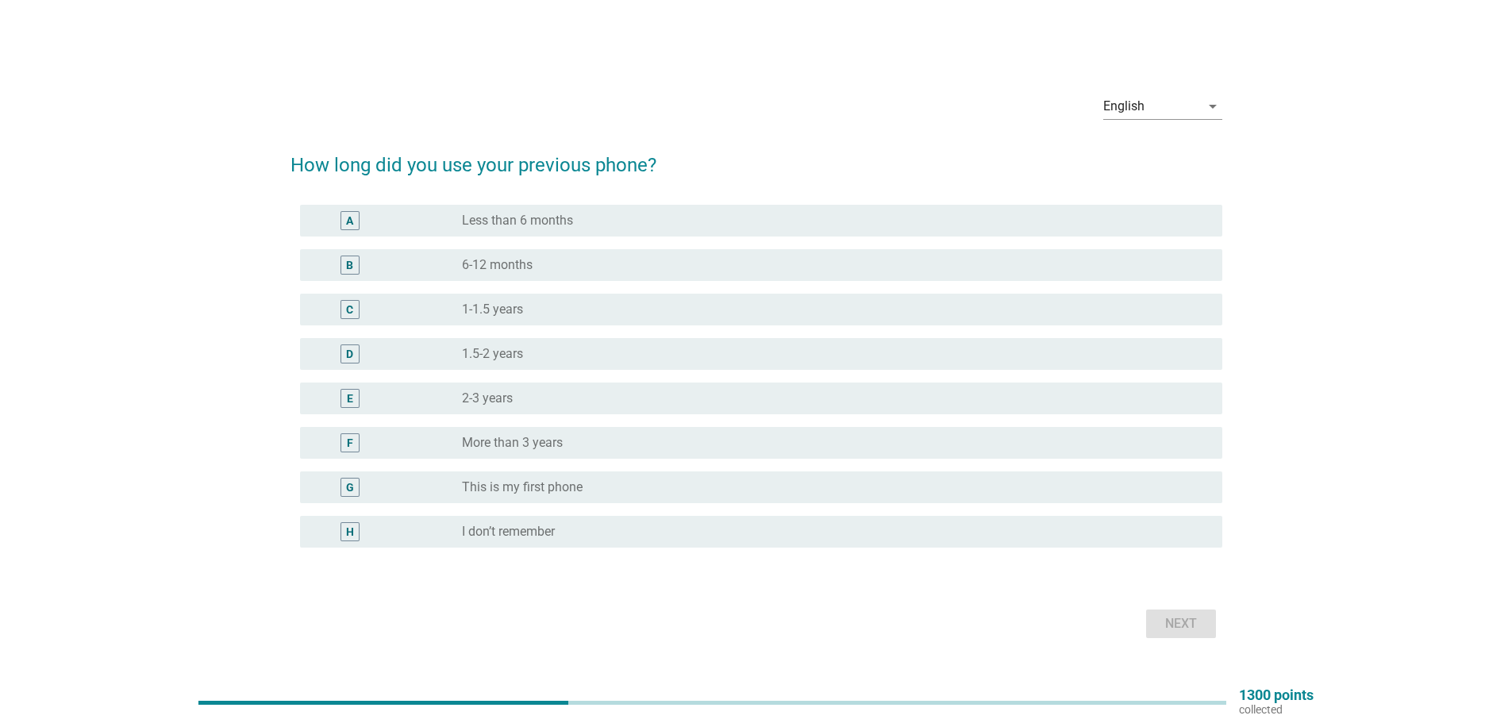
click at [463, 413] on div "E radio_button_unchecked 2-3 years" at bounding box center [761, 399] width 922 height 32
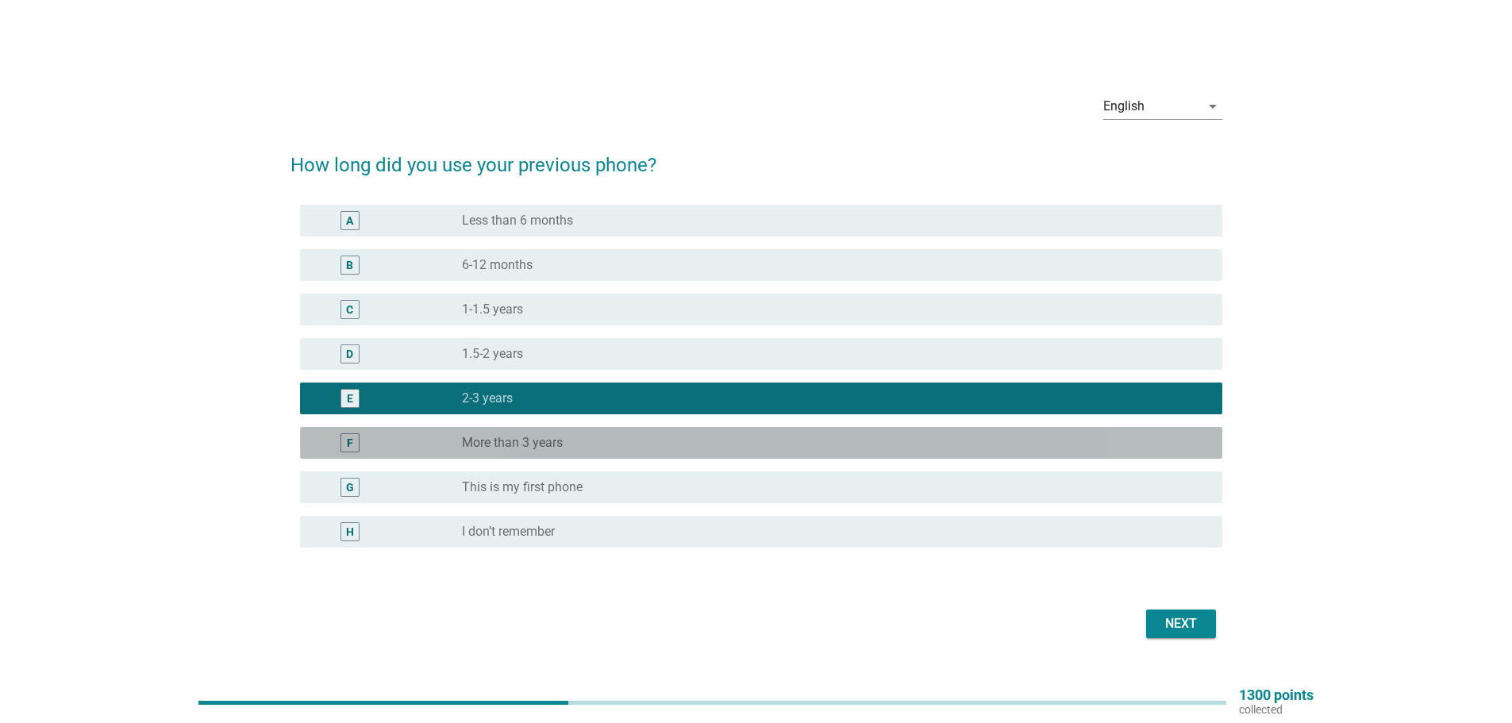
click at [585, 437] on div "radio_button_unchecked More than 3 years" at bounding box center [829, 443] width 735 height 16
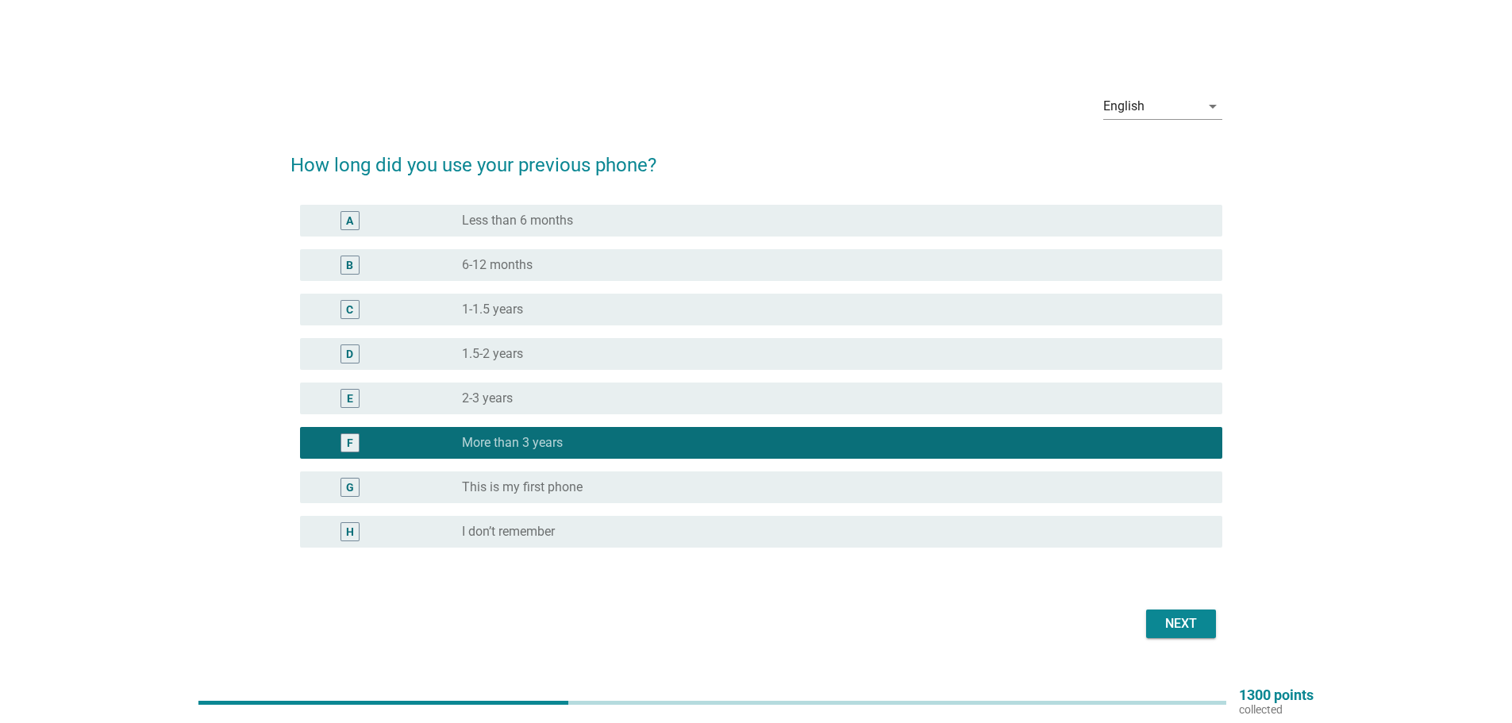
click at [936, 383] on div "E radio_button_unchecked 2-3 years" at bounding box center [761, 399] width 922 height 32
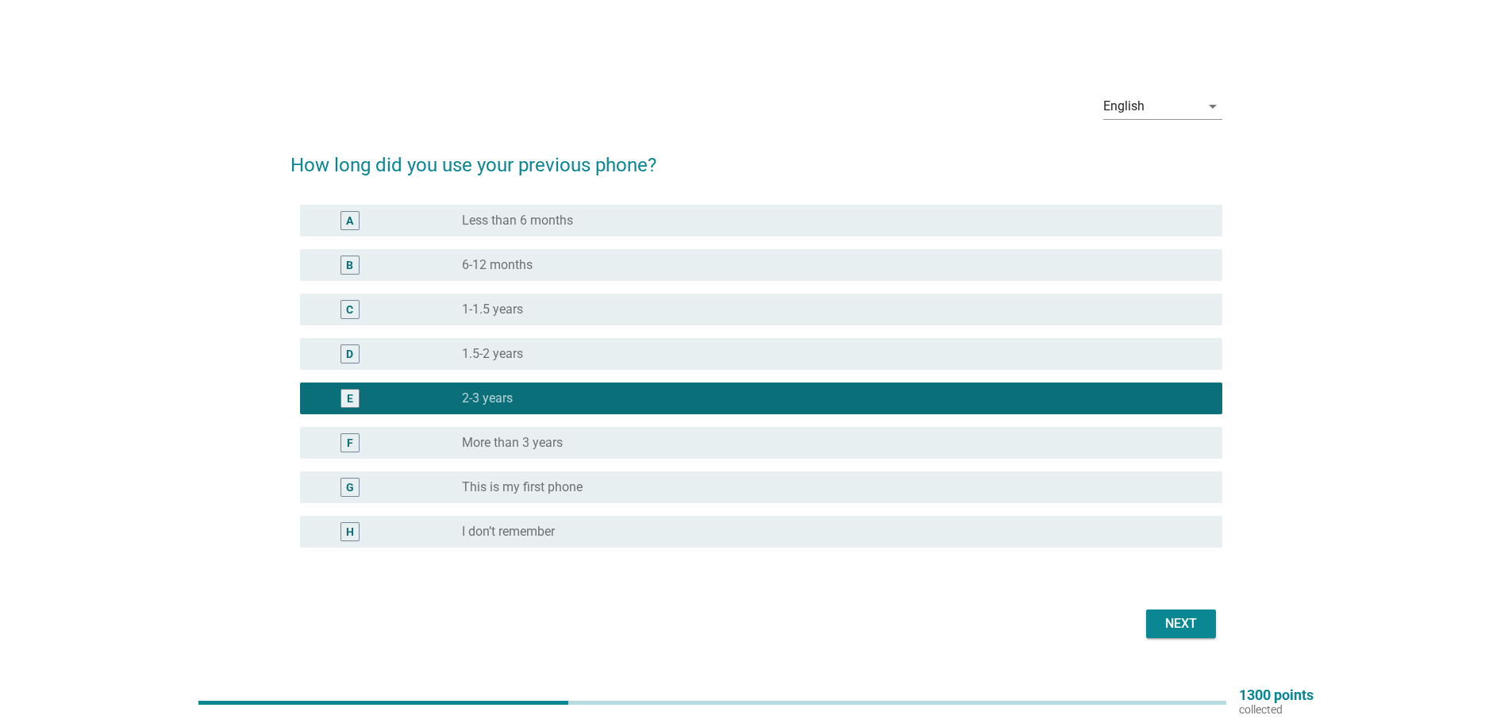
click at [1177, 620] on div "Next" at bounding box center [1181, 623] width 44 height 19
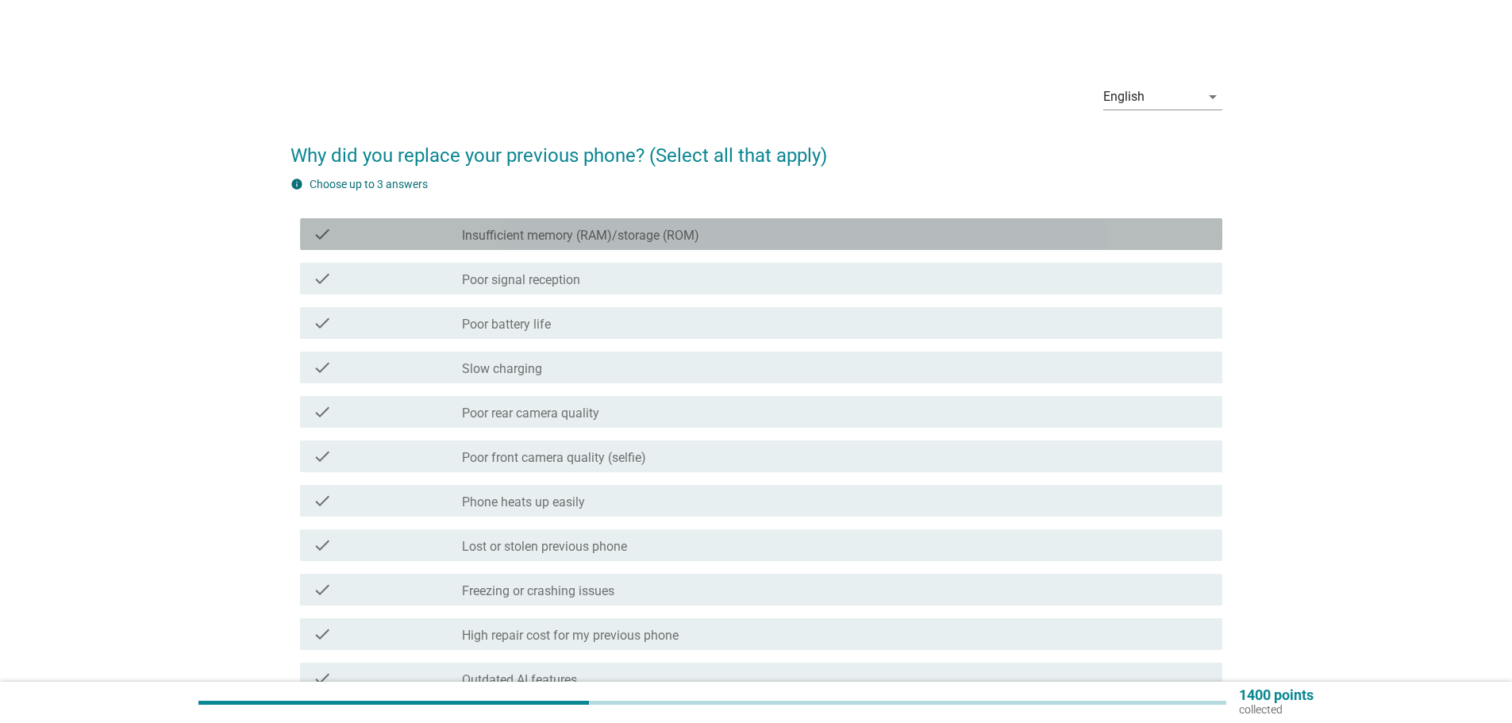
click at [729, 236] on div "check_box_outline_blank Insufficient memory (RAM)/storage (ROM)" at bounding box center [836, 234] width 748 height 19
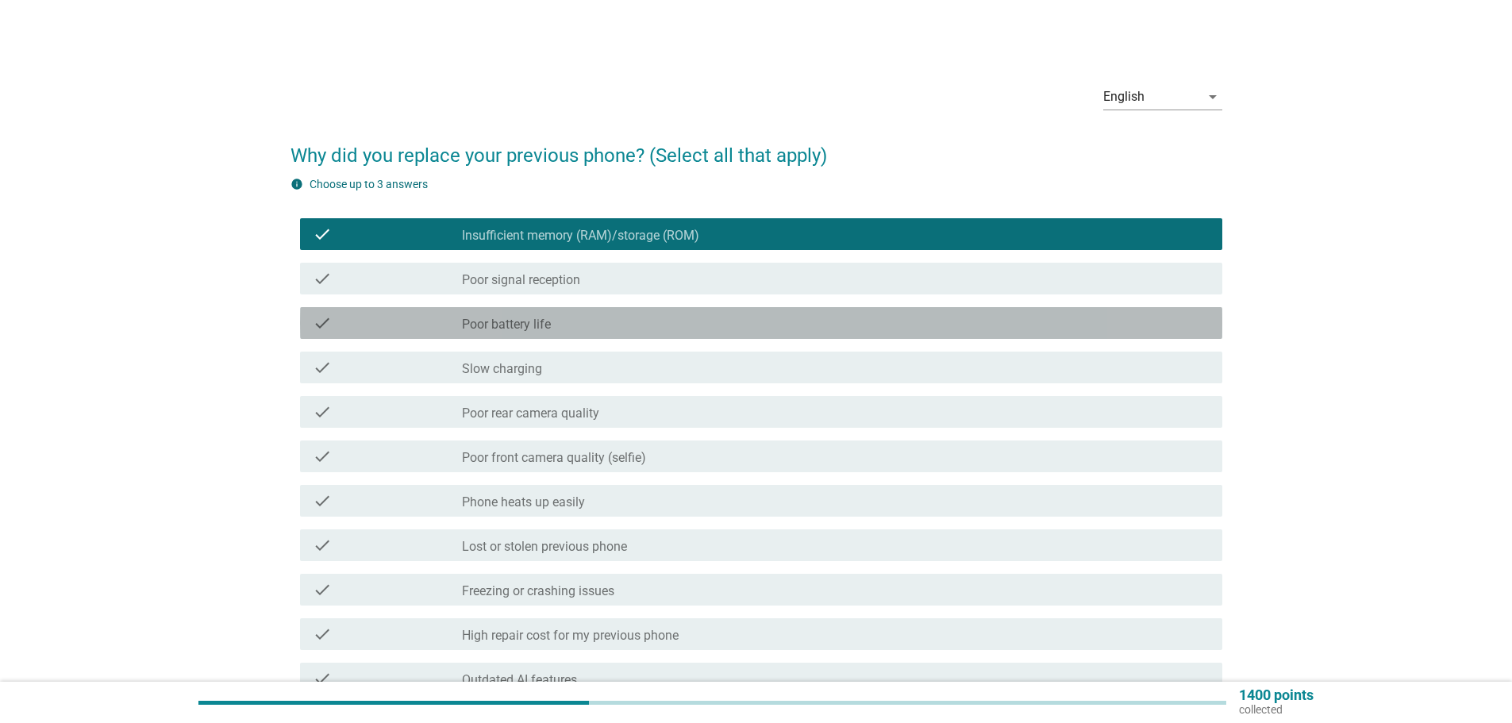
click at [590, 319] on div "check_box_outline_blank Poor battery life" at bounding box center [836, 322] width 748 height 19
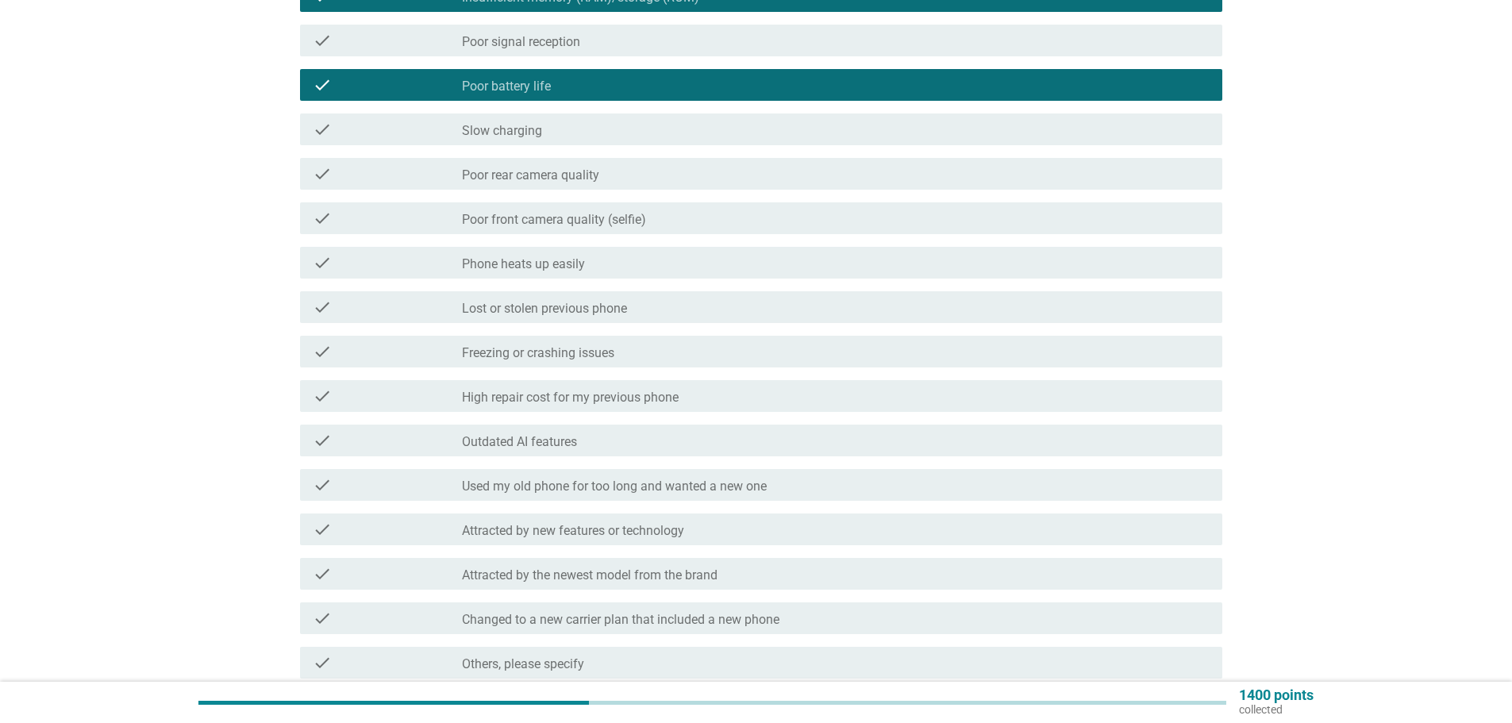
scroll to position [317, 0]
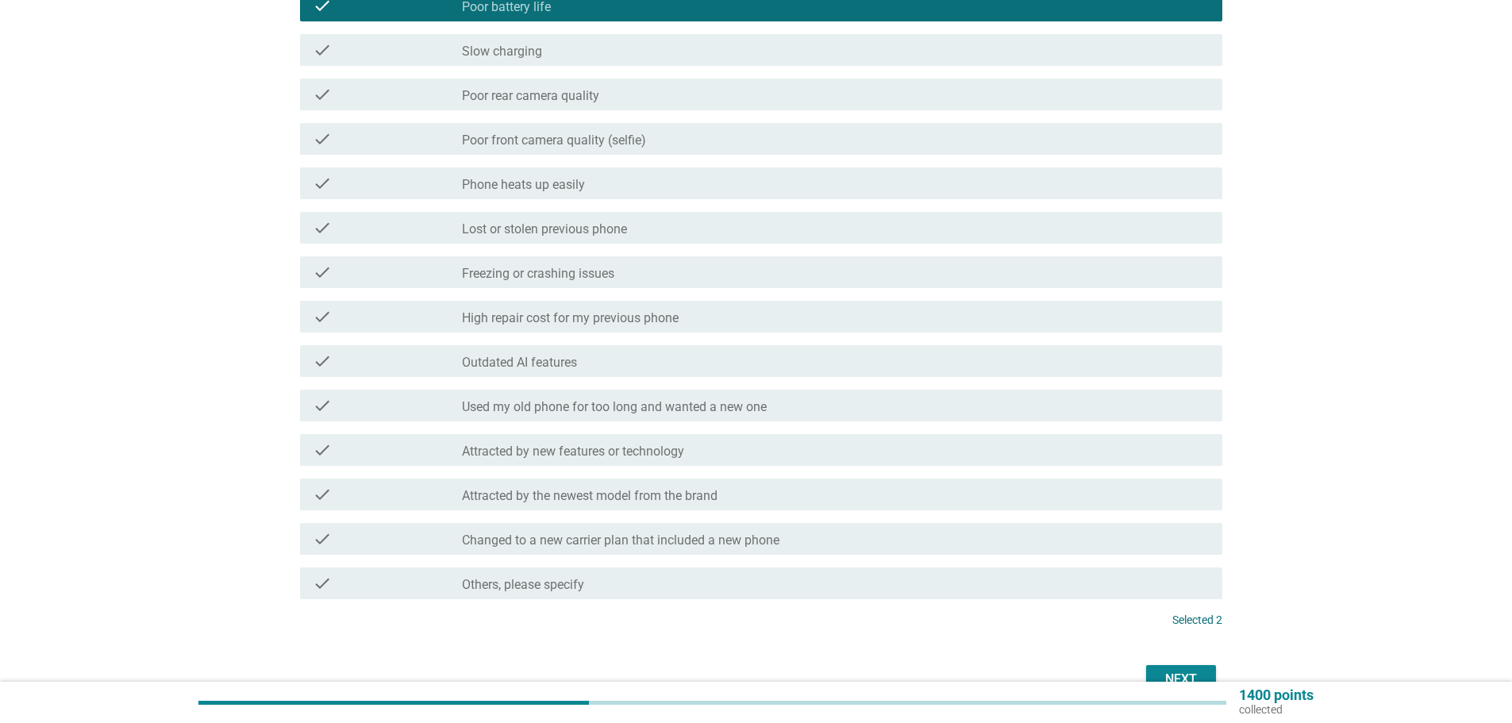
click at [825, 415] on div "check check_box_outline_blank Used my old phone for too long and wanted a new o…" at bounding box center [761, 406] width 922 height 32
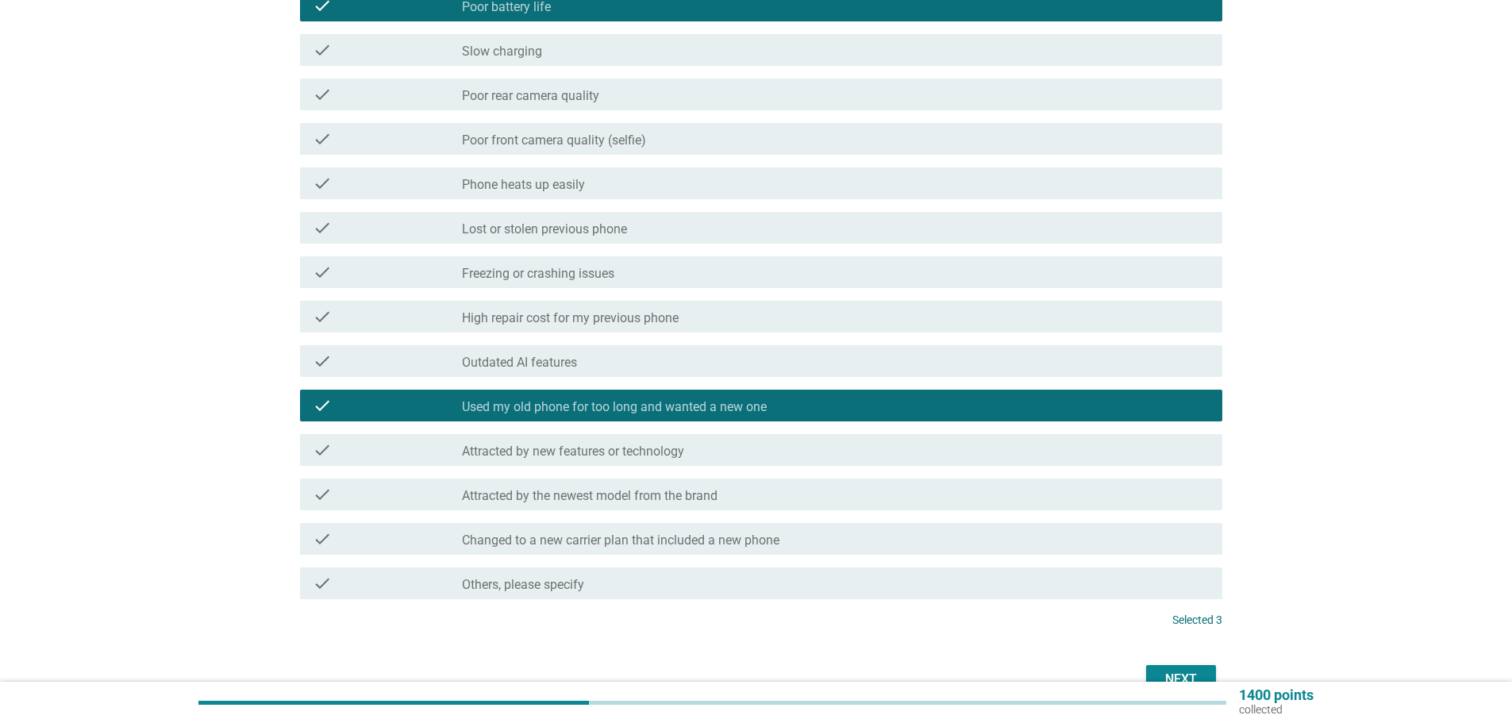
click at [787, 440] on div "check_box_outline_blank Attracted by new features or technology" at bounding box center [836, 449] width 748 height 19
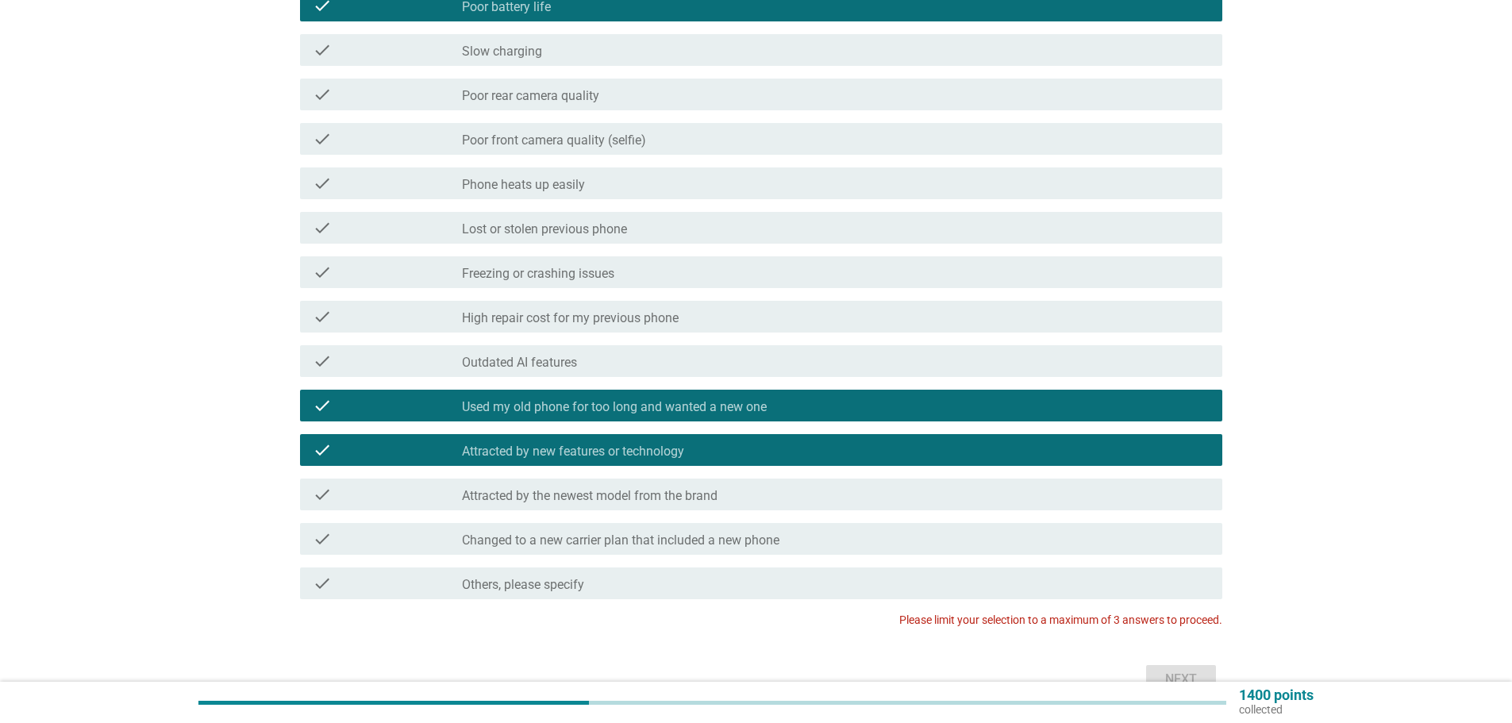
click at [775, 433] on div "check check_box_outline_blank Attracted by new features or technology" at bounding box center [756, 450] width 932 height 44
click at [768, 402] on div "check_box_outline_blank Used my old phone for too long and wanted a new one" at bounding box center [836, 405] width 748 height 19
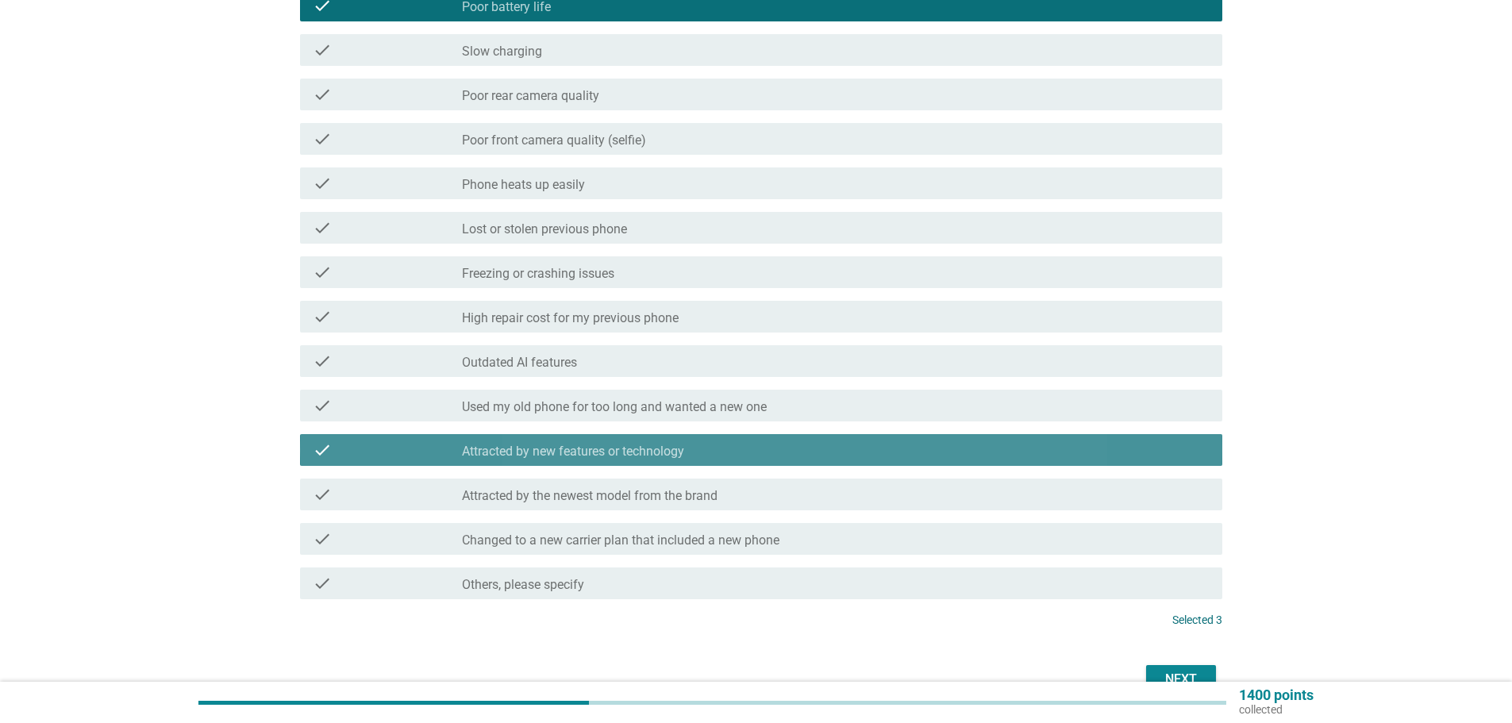
drag, startPoint x: 759, startPoint y: 437, endPoint x: 753, endPoint y: 450, distance: 13.9
click at [757, 438] on div "check check_box_outline_blank Attracted by new features or technology" at bounding box center [761, 450] width 922 height 32
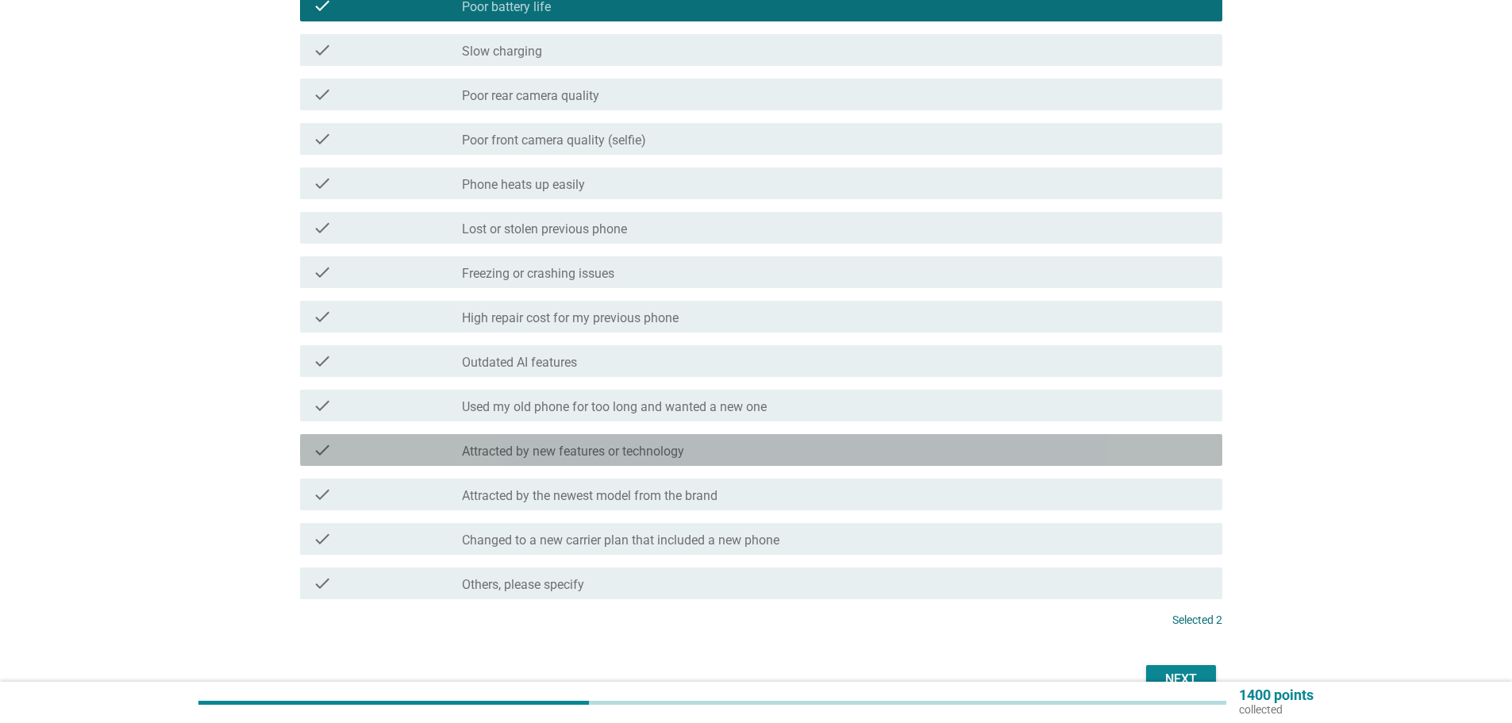
click at [760, 461] on div "check check_box_outline_blank Attracted by new features or technology" at bounding box center [761, 450] width 922 height 32
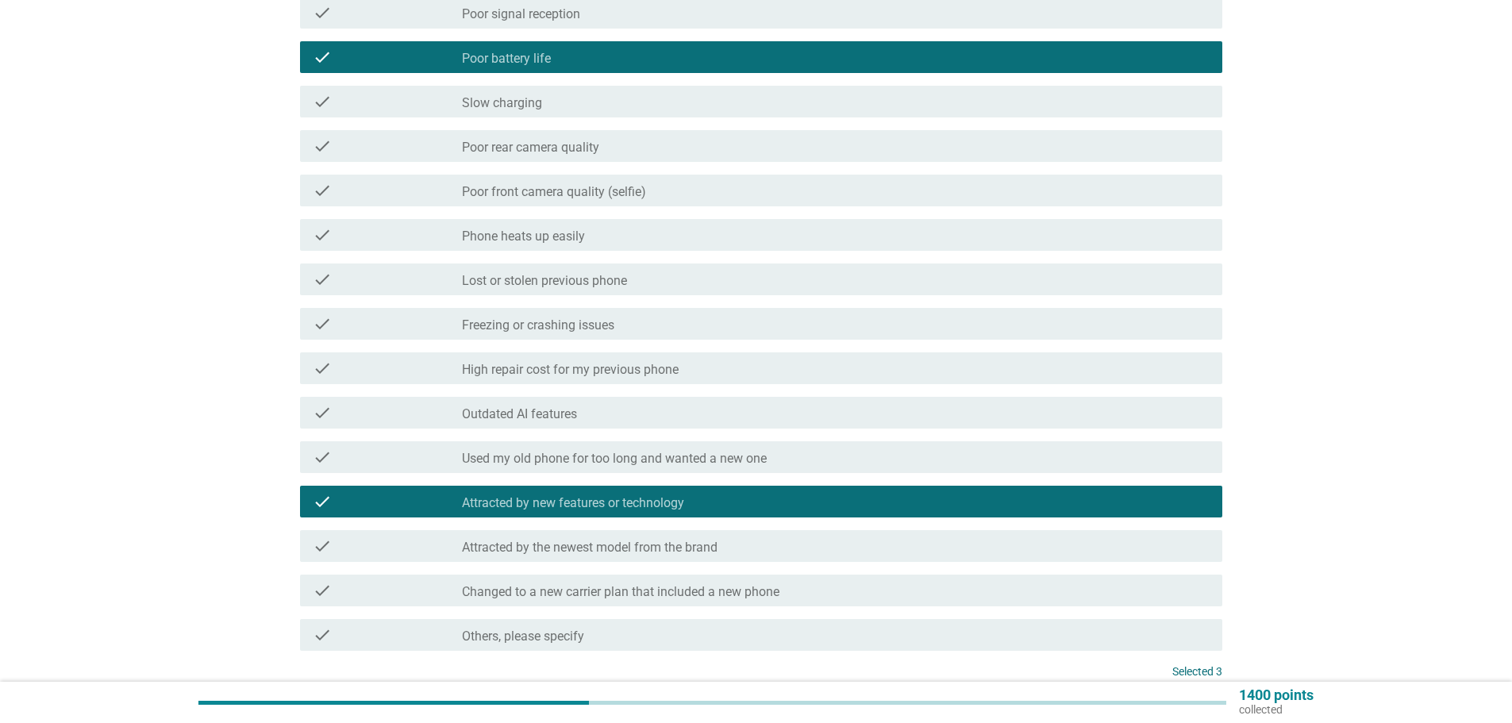
scroll to position [238, 0]
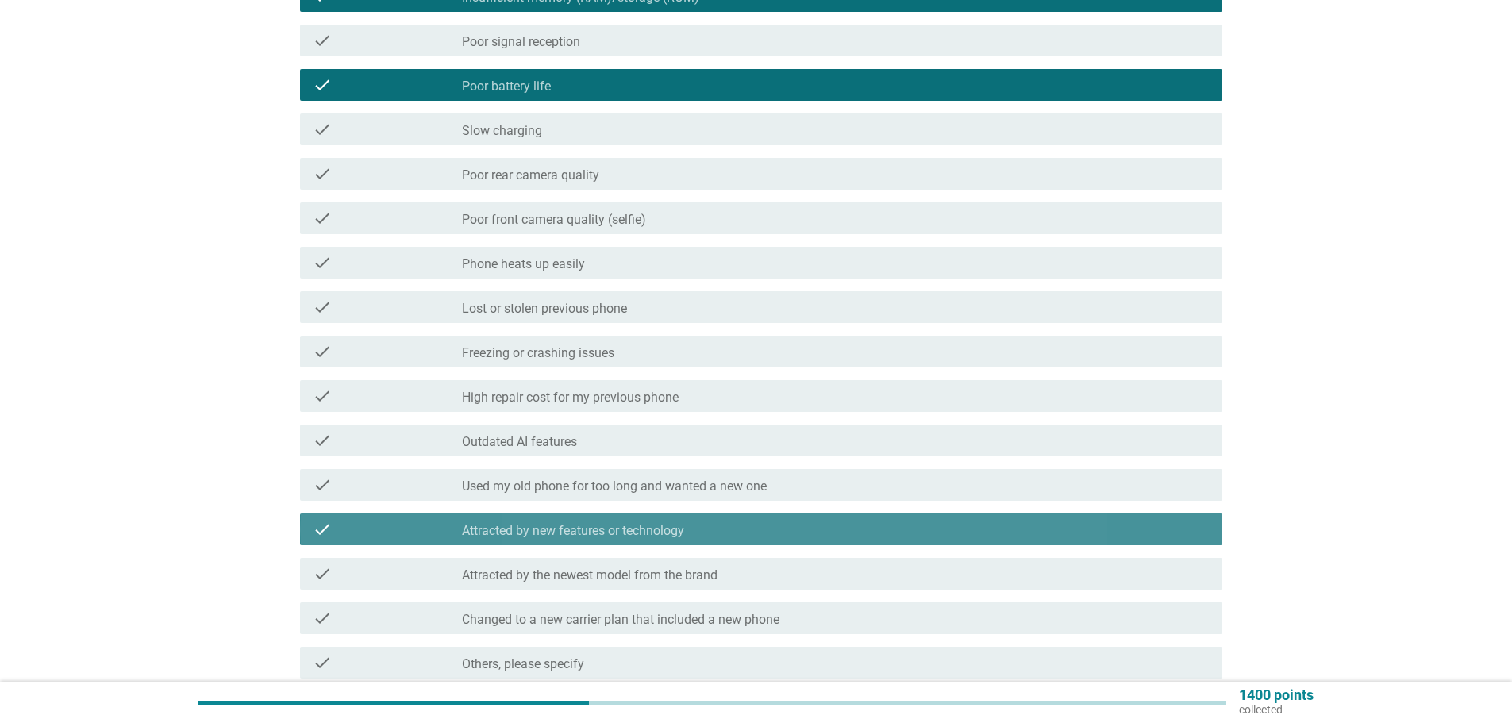
click at [714, 520] on div "check_box_outline_blank Attracted by new features or technology" at bounding box center [836, 529] width 748 height 19
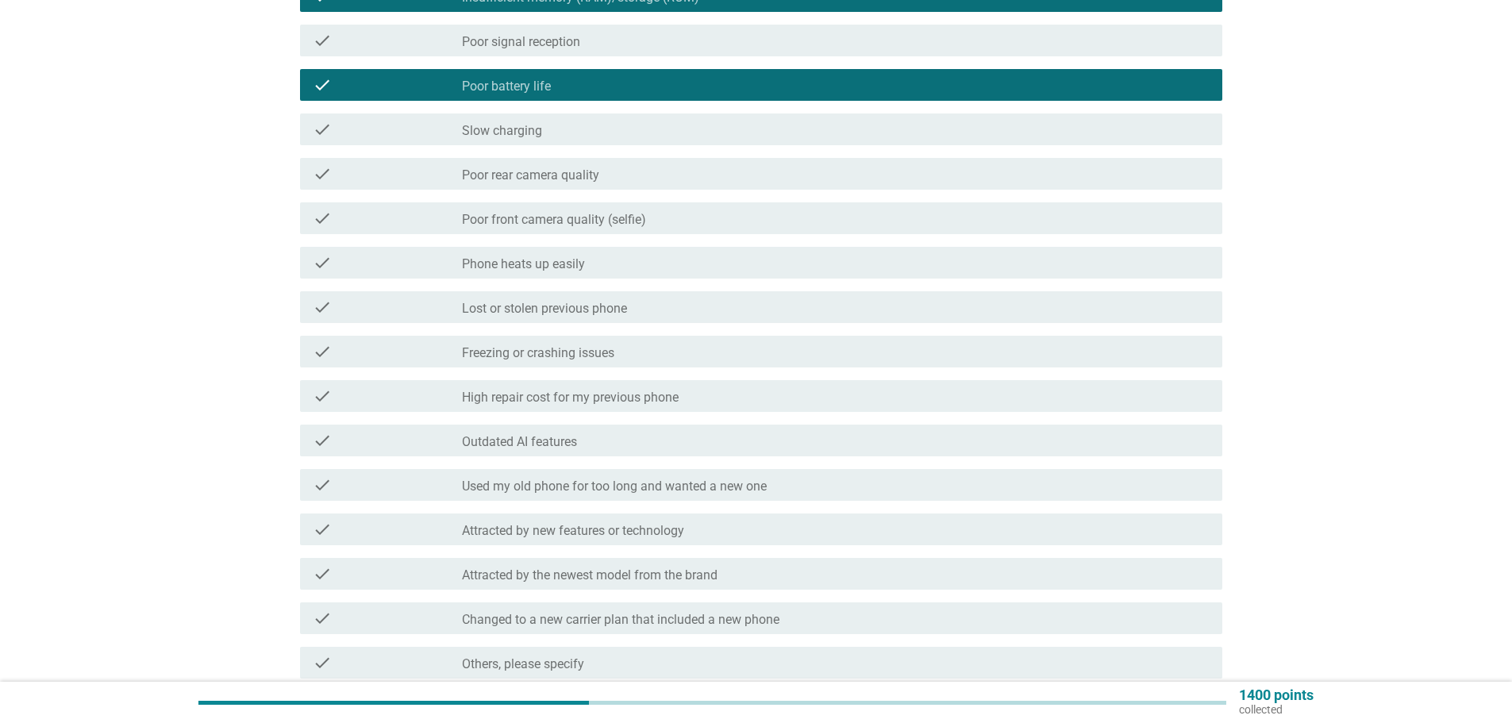
click at [672, 191] on div "check check_box_outline_blank Poor rear camera quality" at bounding box center [756, 174] width 932 height 44
click at [654, 180] on div "check_box_outline_blank Poor rear camera quality" at bounding box center [836, 173] width 748 height 19
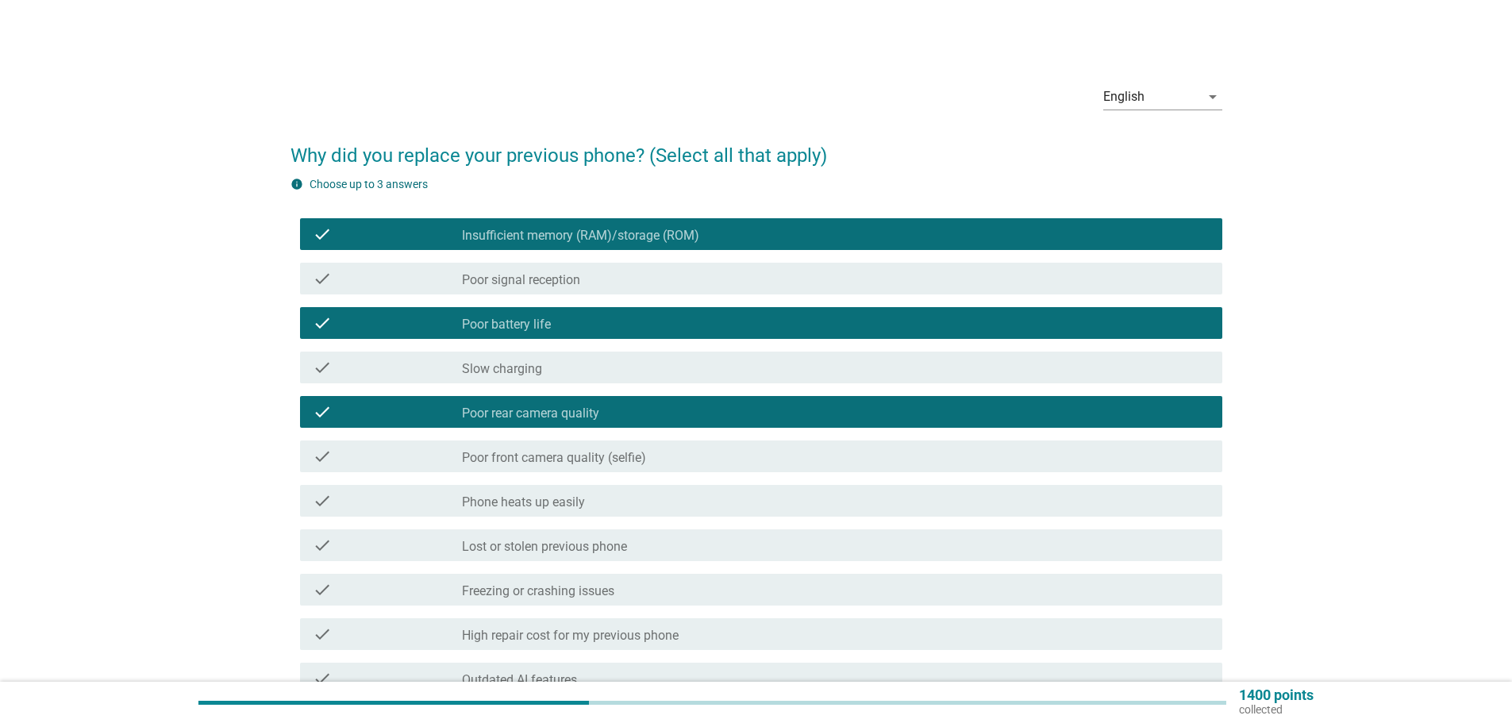
scroll to position [406, 0]
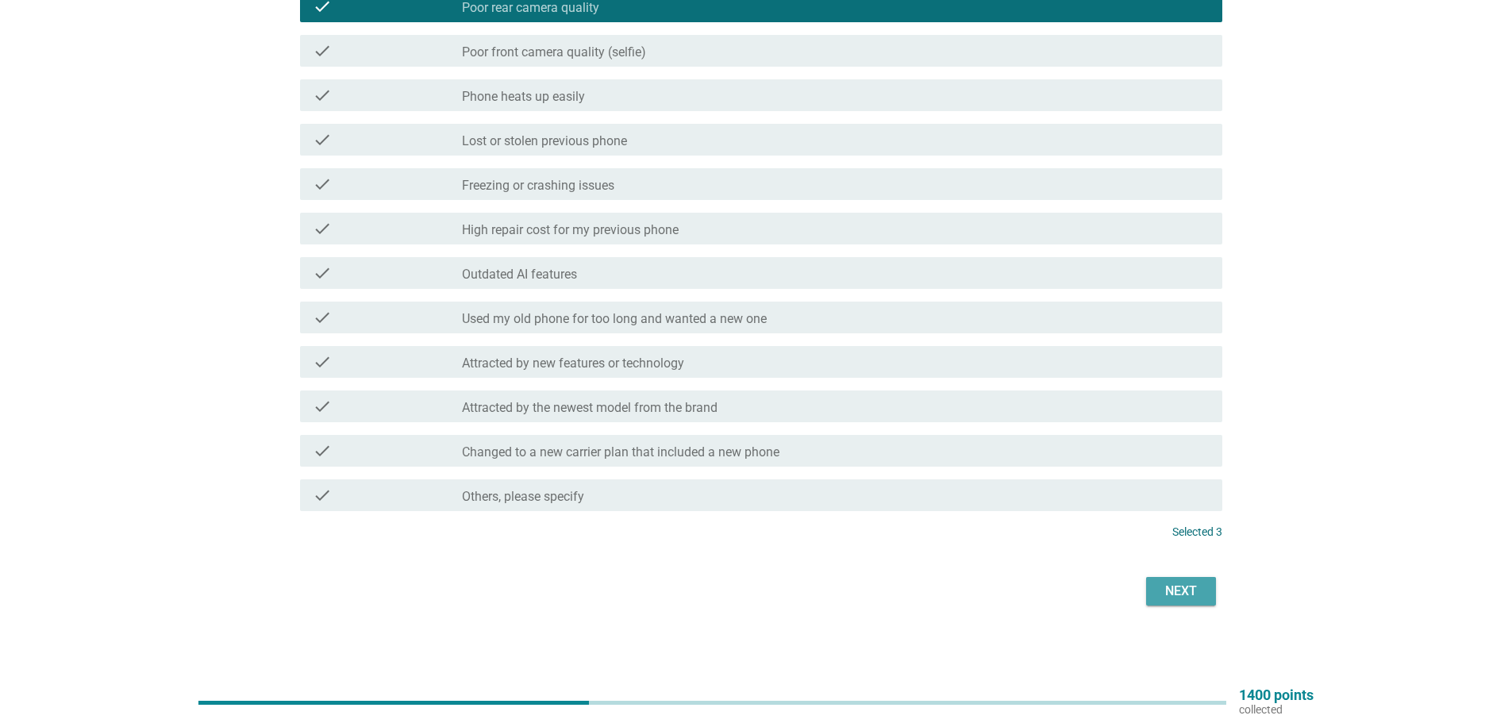
click at [1204, 586] on button "Next" at bounding box center [1181, 591] width 70 height 29
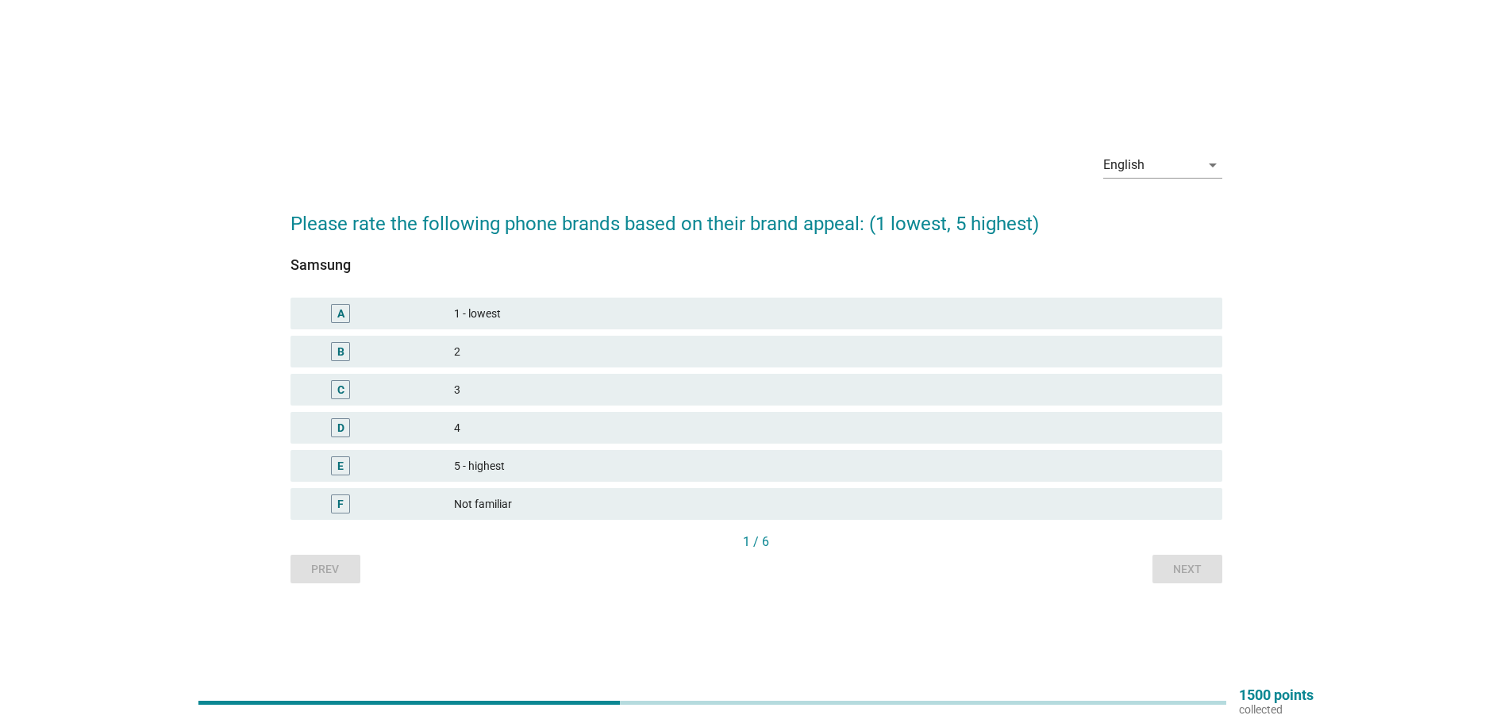
drag, startPoint x: 316, startPoint y: 223, endPoint x: 947, endPoint y: 243, distance: 631.3
click at [940, 241] on form "Please rate the following phone brands based on their brand appeal: (1 lowest, …" at bounding box center [756, 389] width 932 height 390
click at [844, 261] on div "Samsung" at bounding box center [756, 264] width 932 height 21
click at [457, 464] on div "5 - highest" at bounding box center [832, 465] width 756 height 19
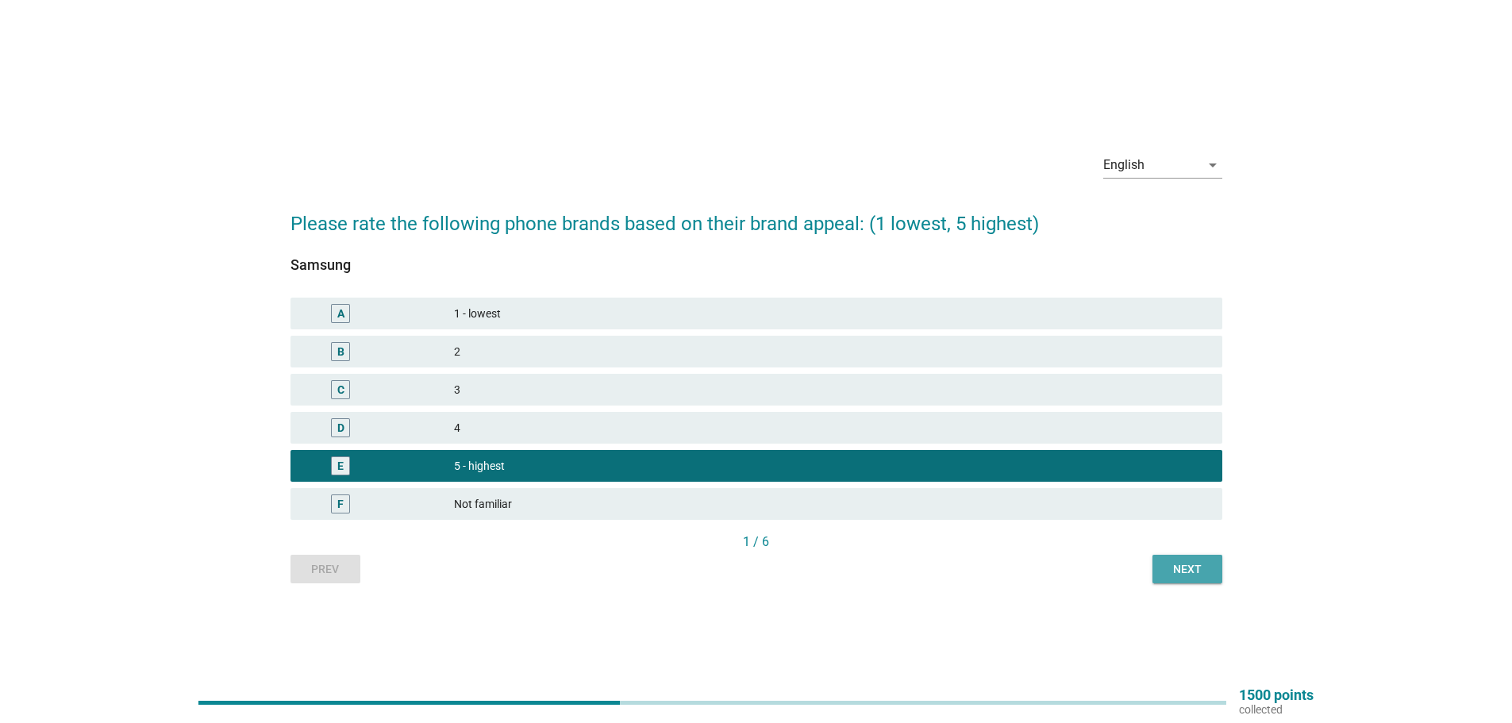
click at [1183, 573] on div "Next" at bounding box center [1187, 569] width 44 height 17
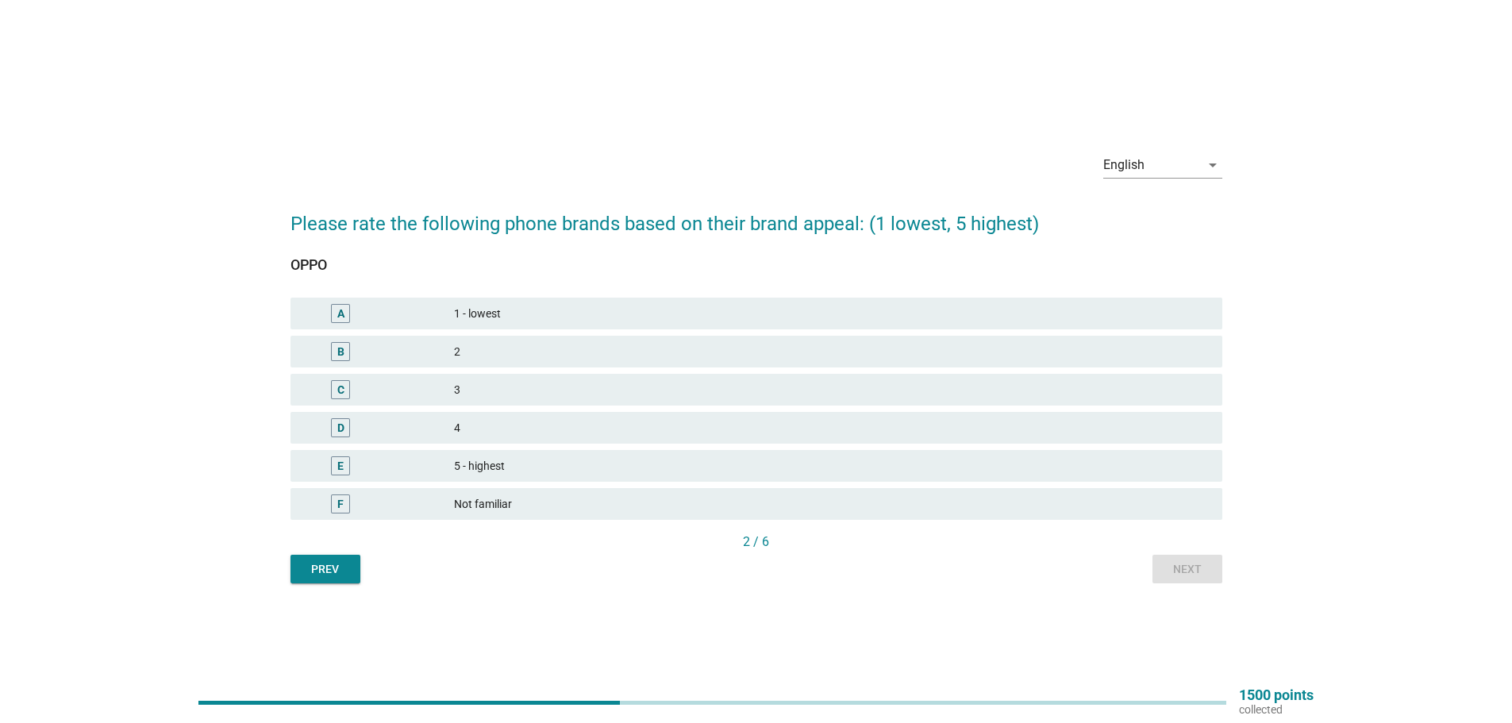
click at [444, 433] on div "D" at bounding box center [378, 427] width 151 height 19
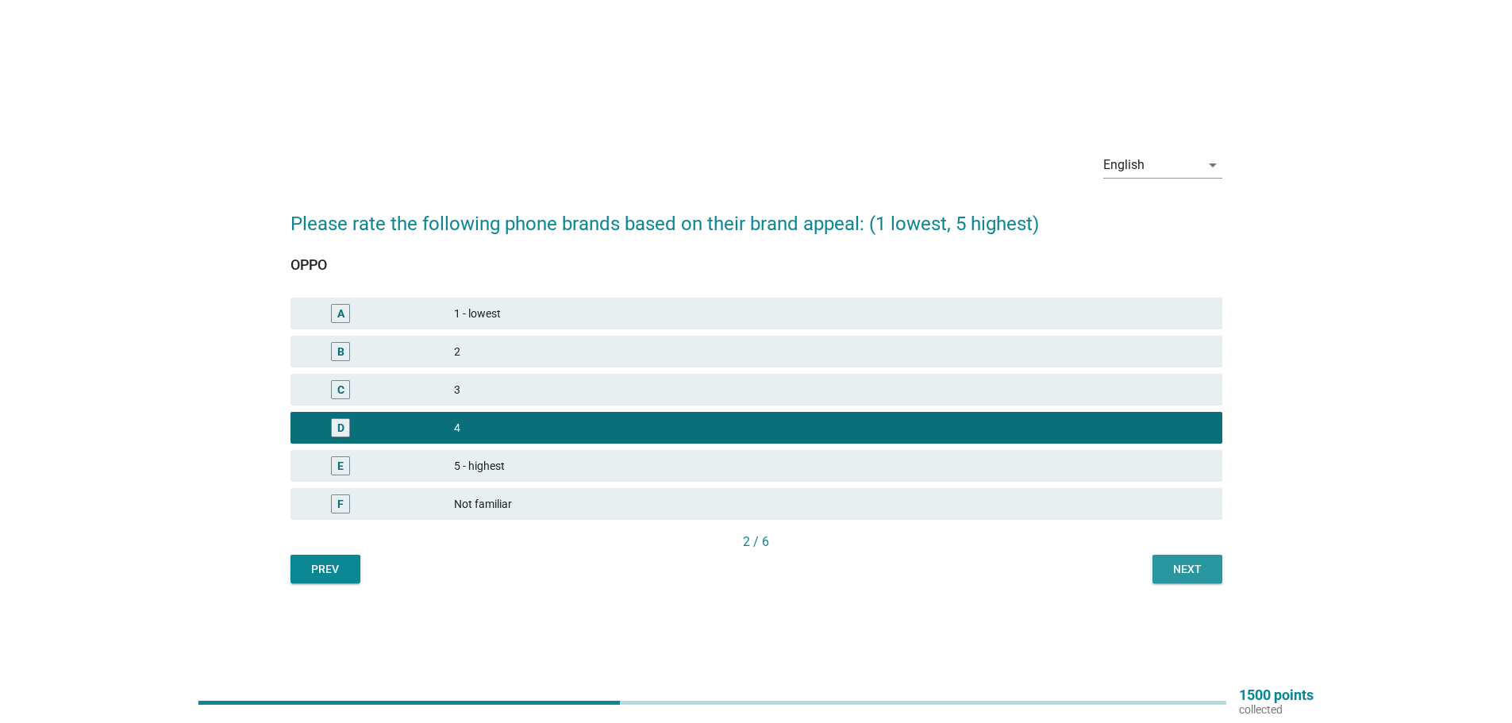
click at [1204, 573] on div "Next" at bounding box center [1187, 569] width 44 height 17
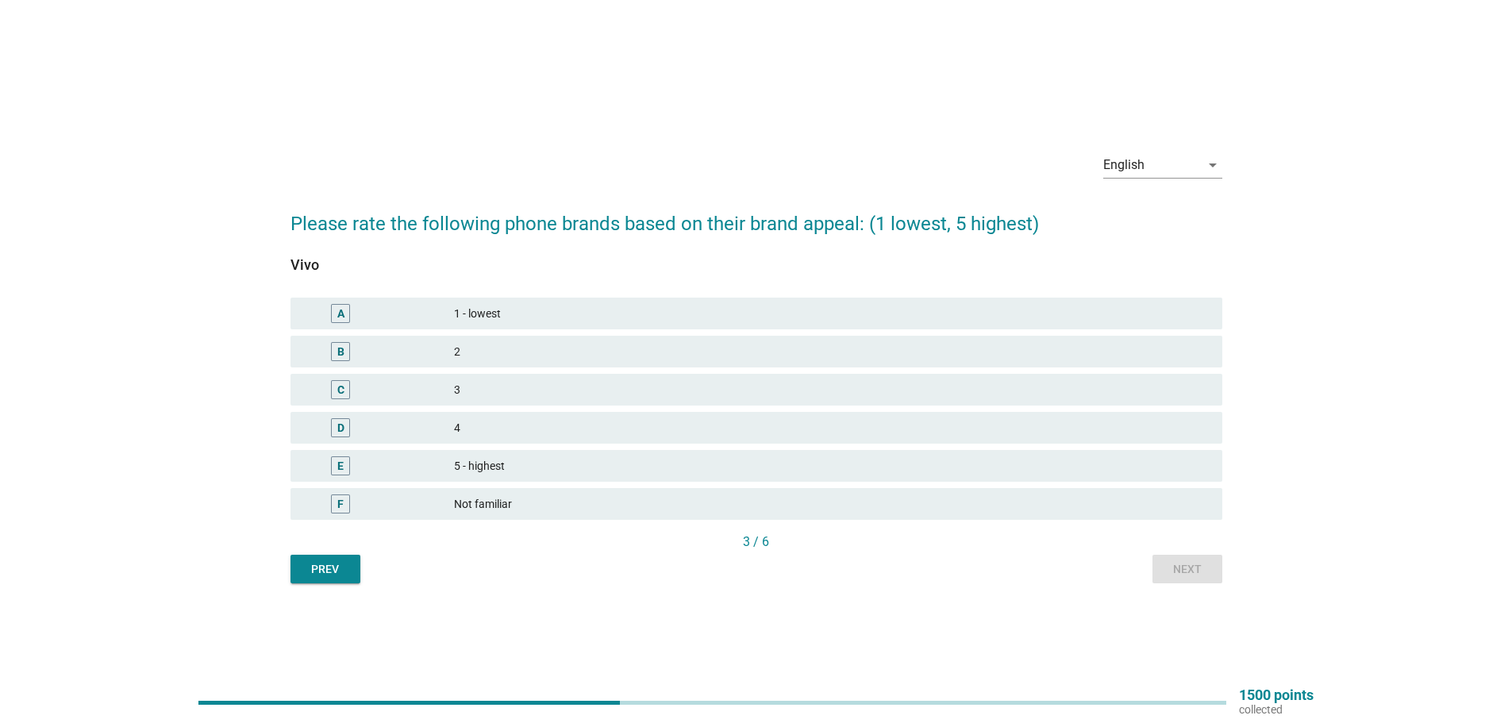
click at [433, 432] on div "D" at bounding box center [378, 427] width 151 height 19
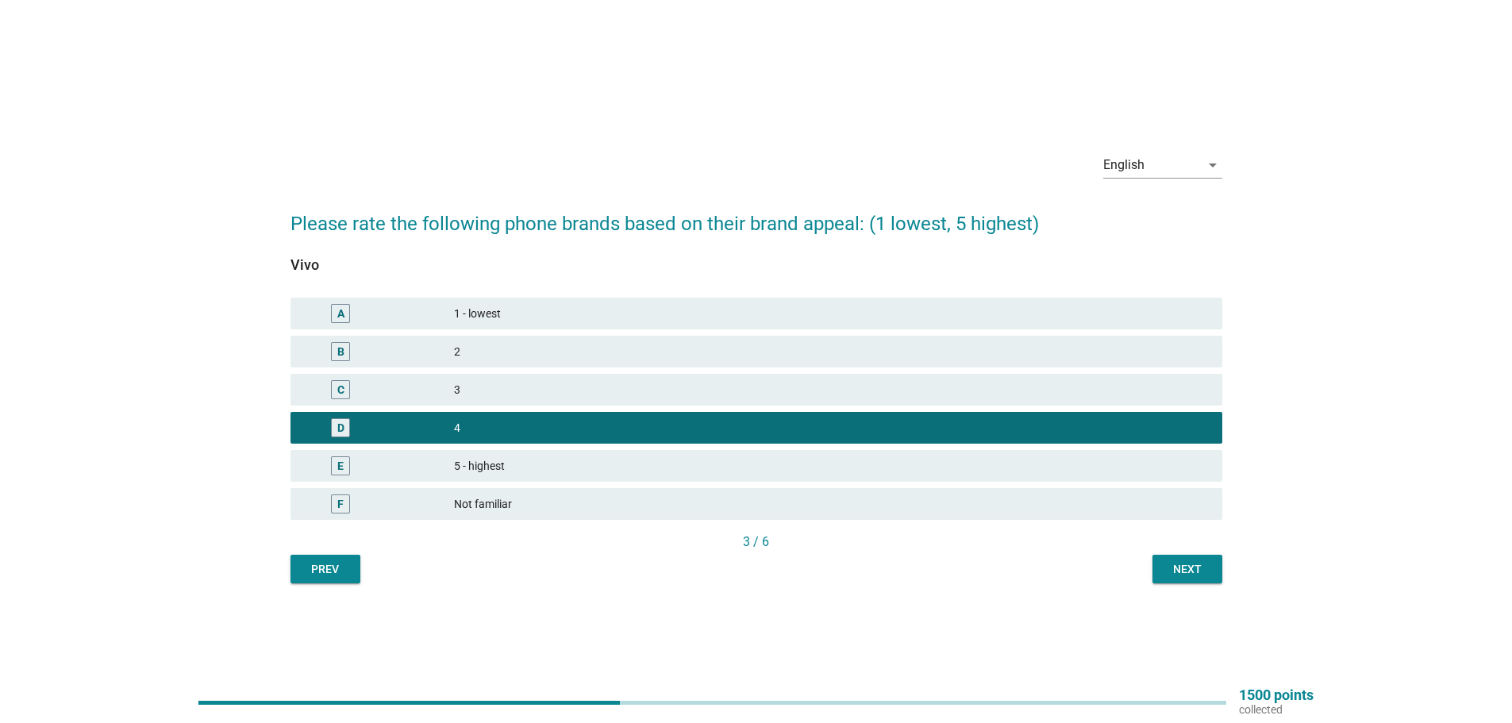
click at [1201, 567] on div "Next" at bounding box center [1187, 569] width 44 height 17
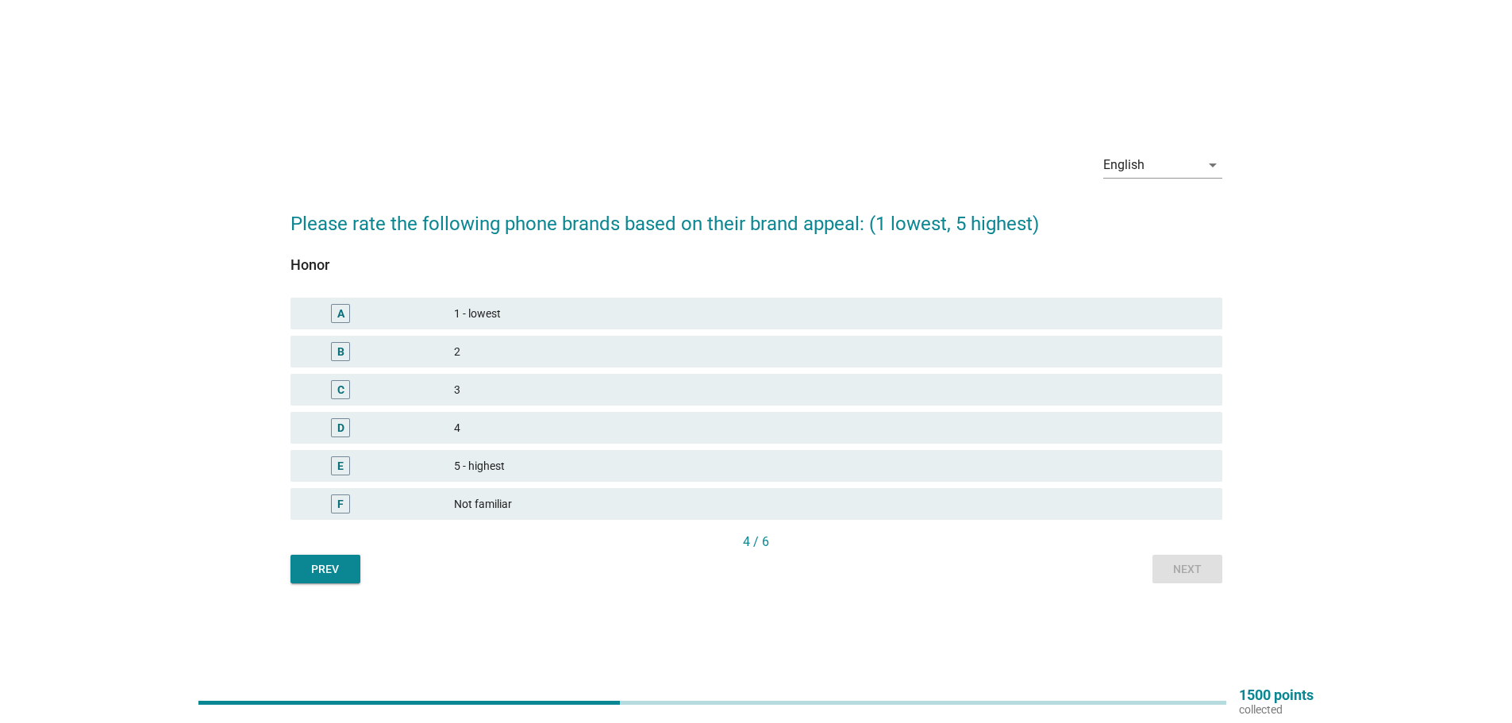
click at [483, 427] on div "4" at bounding box center [832, 427] width 756 height 19
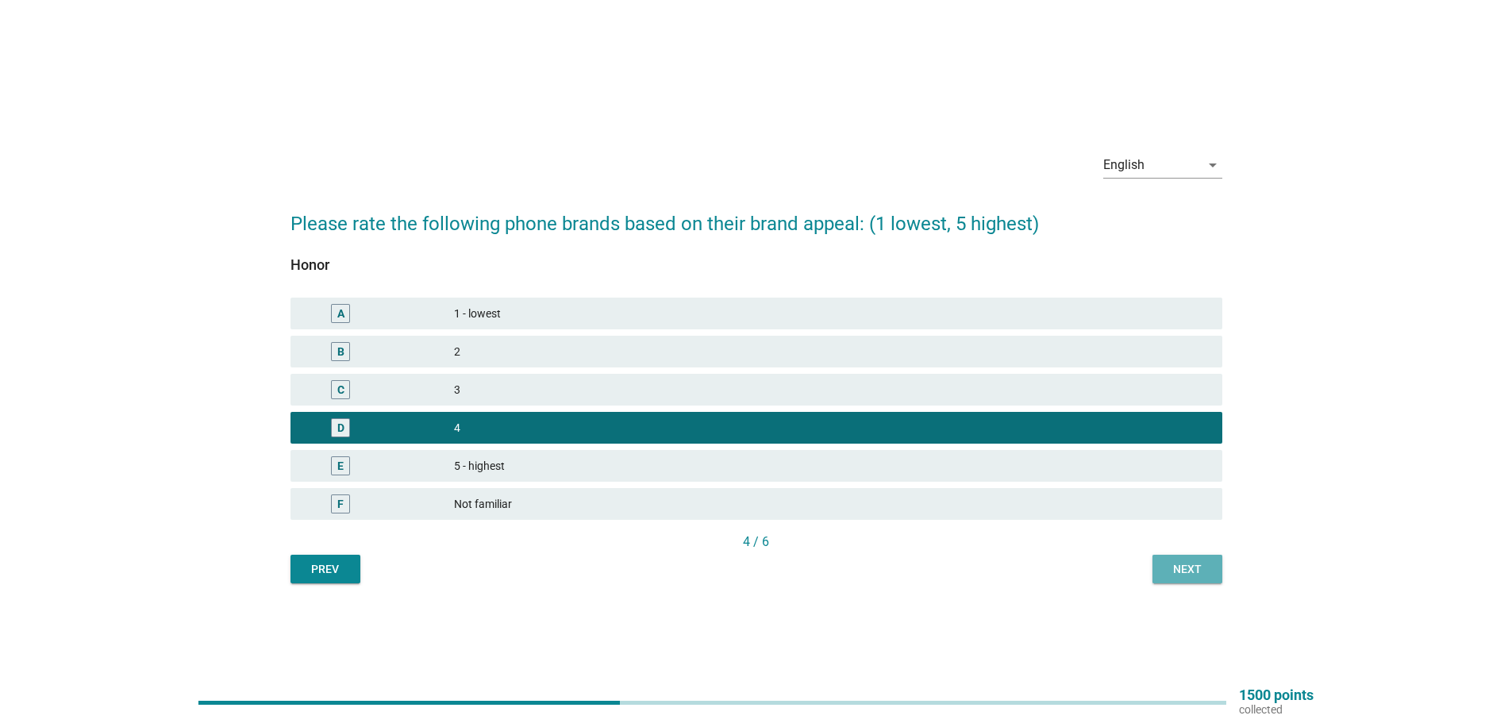
click at [1207, 571] on button "Next" at bounding box center [1187, 569] width 70 height 29
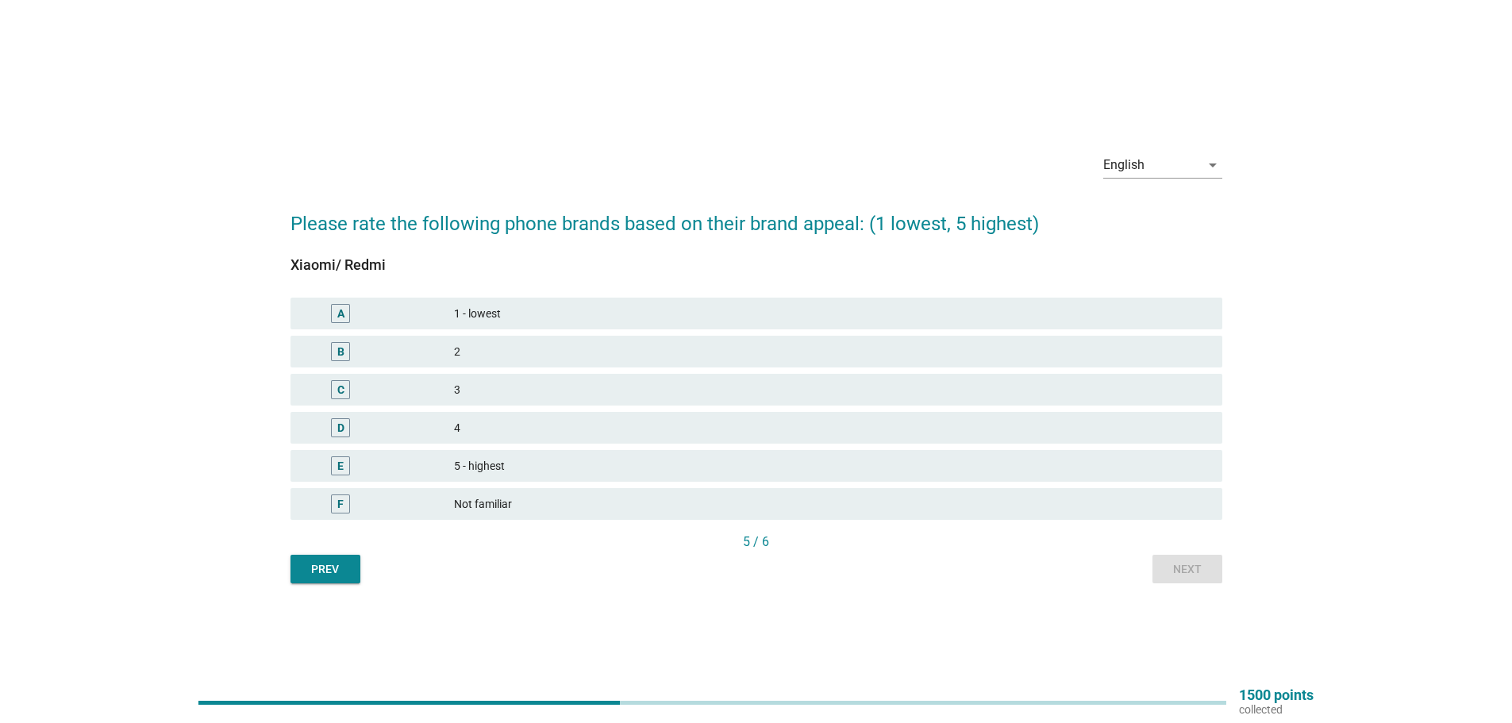
click at [469, 423] on div "4" at bounding box center [832, 427] width 756 height 19
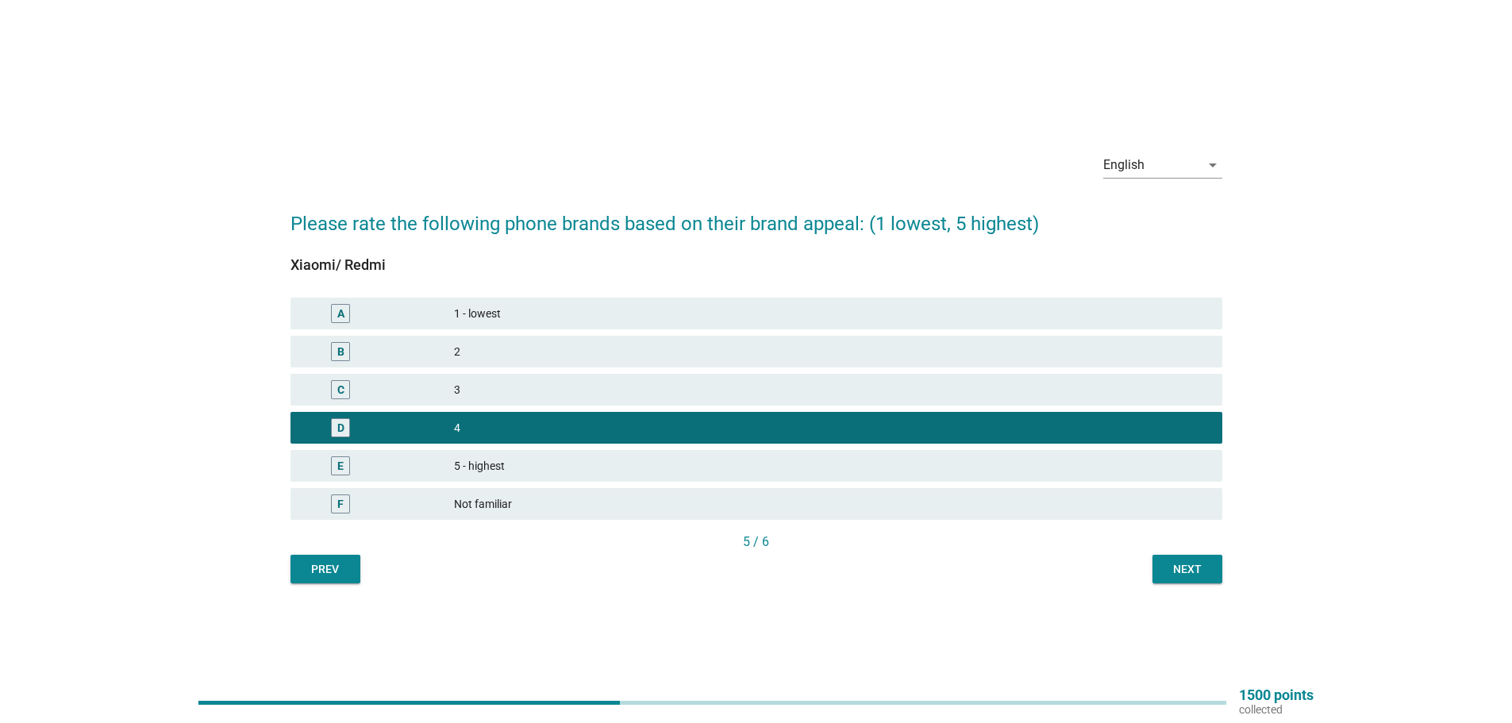
click at [1190, 559] on button "Next" at bounding box center [1187, 569] width 70 height 29
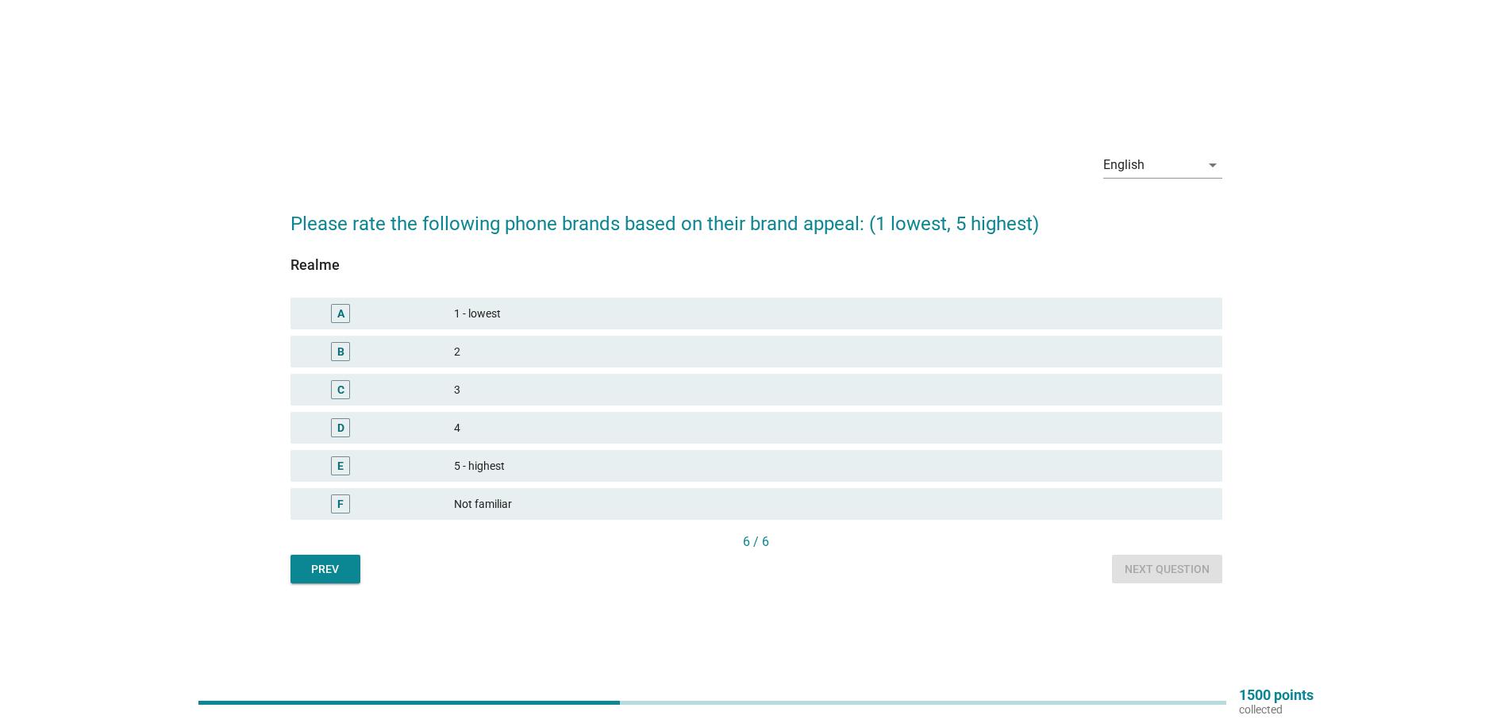
click at [463, 405] on div "C 3" at bounding box center [756, 390] width 932 height 32
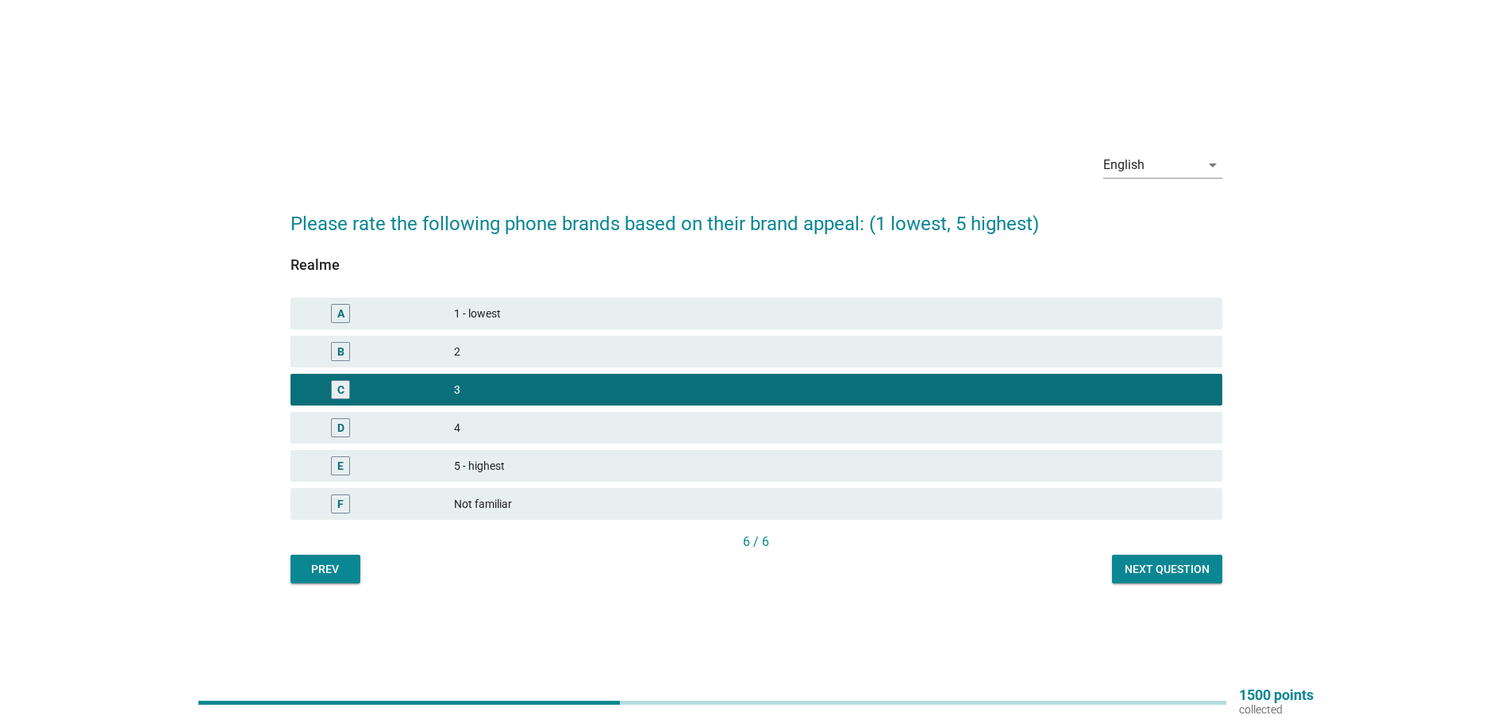
click at [1156, 583] on div "English arrow_drop_down Please rate the following phone brands based on their b…" at bounding box center [756, 361] width 957 height 469
click at [1150, 570] on div "Next question" at bounding box center [1167, 569] width 85 height 17
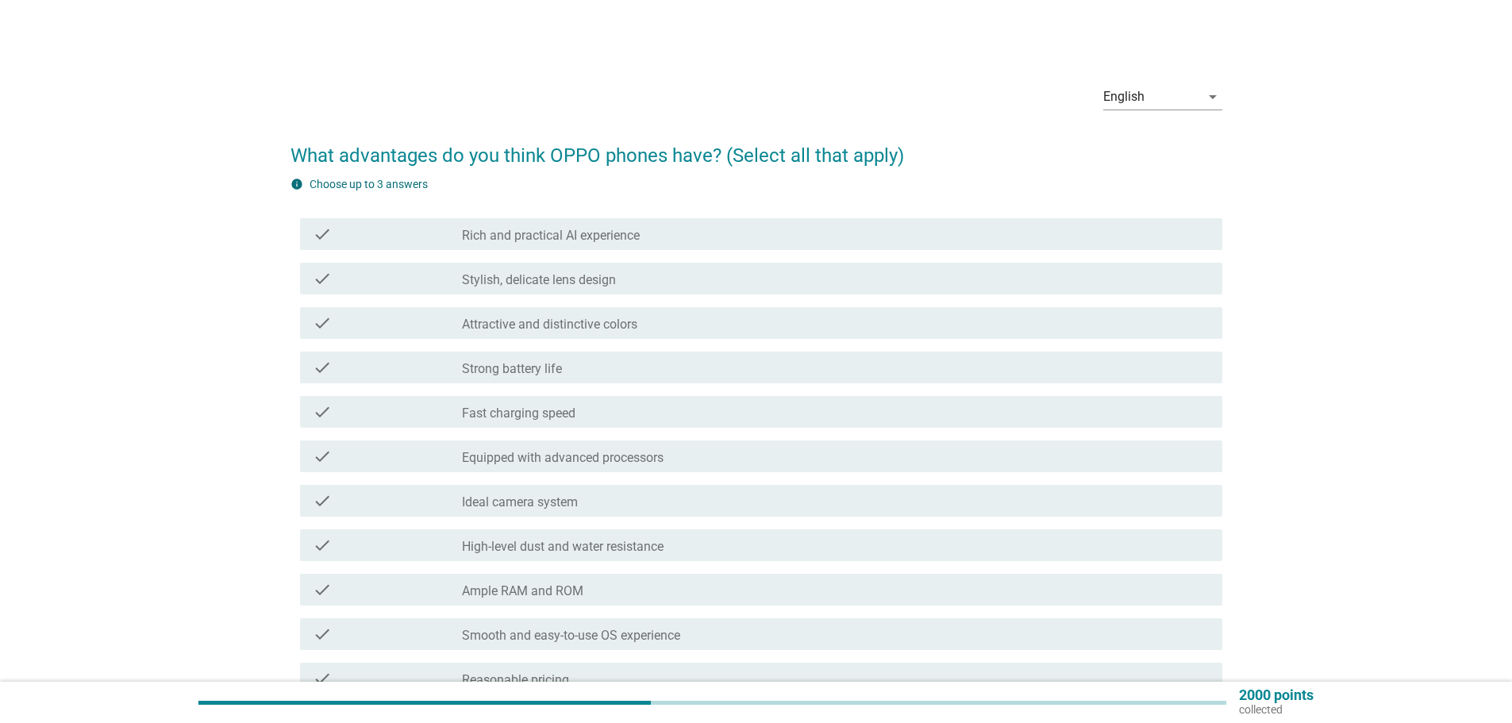
click at [633, 287] on div "check_box_outline_blank Stylish, delicate lens design" at bounding box center [836, 278] width 748 height 19
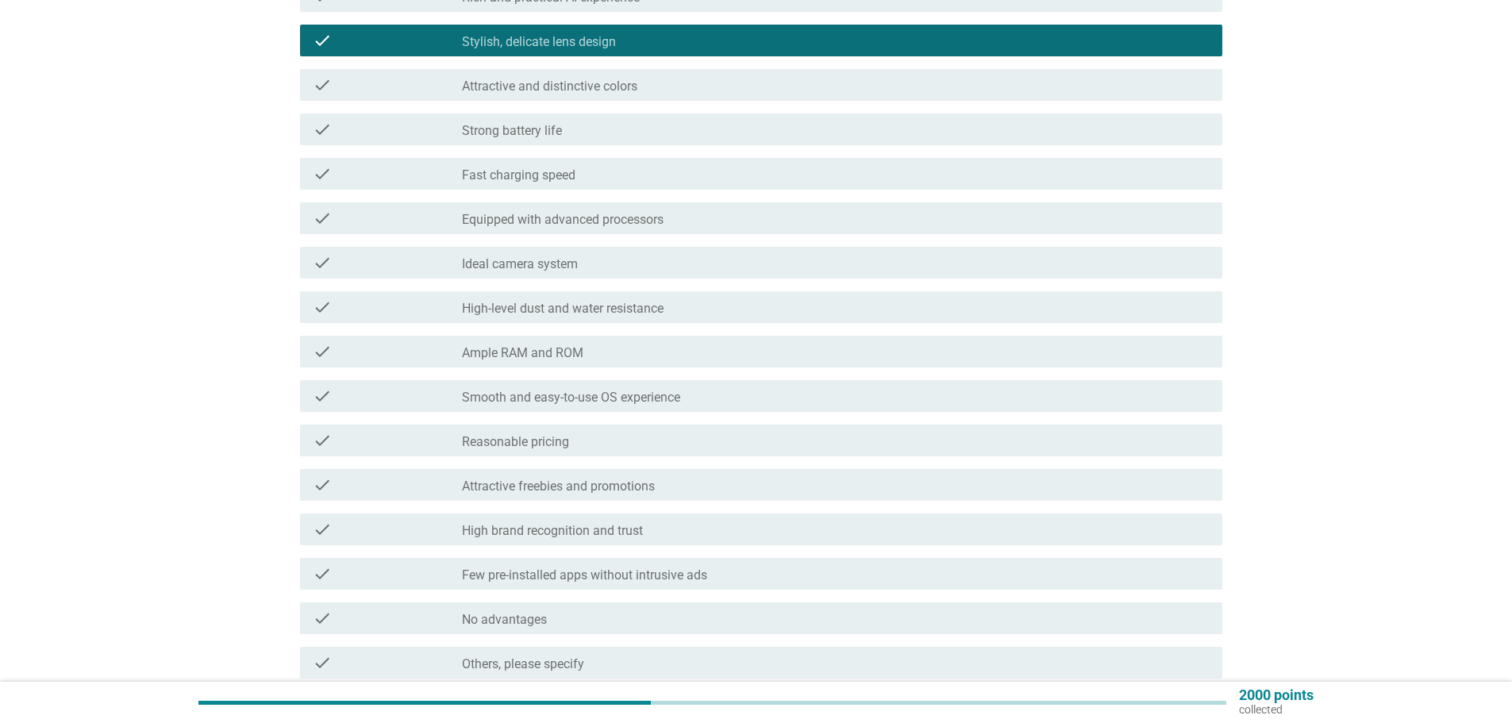
scroll to position [317, 0]
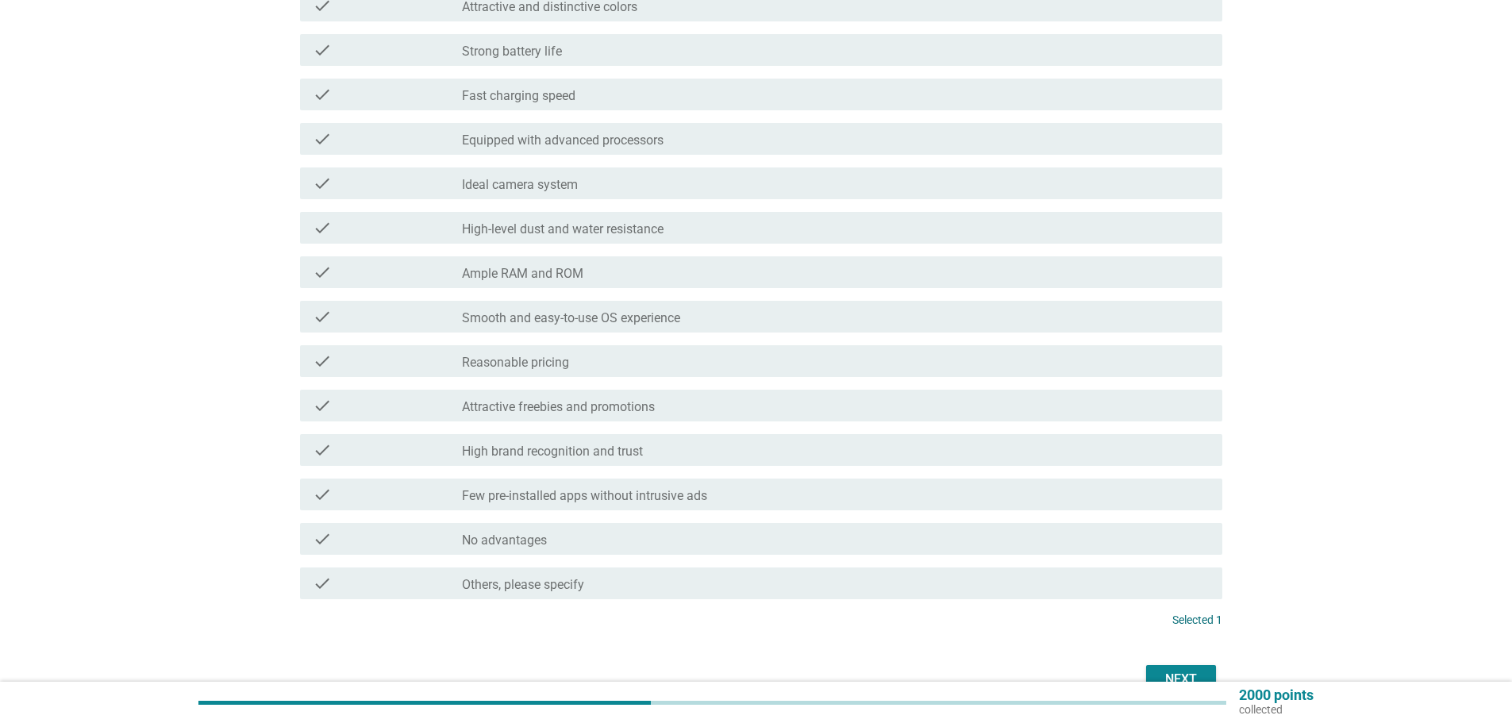
click at [649, 359] on div "check_box_outline_blank Reasonable pricing" at bounding box center [836, 361] width 748 height 19
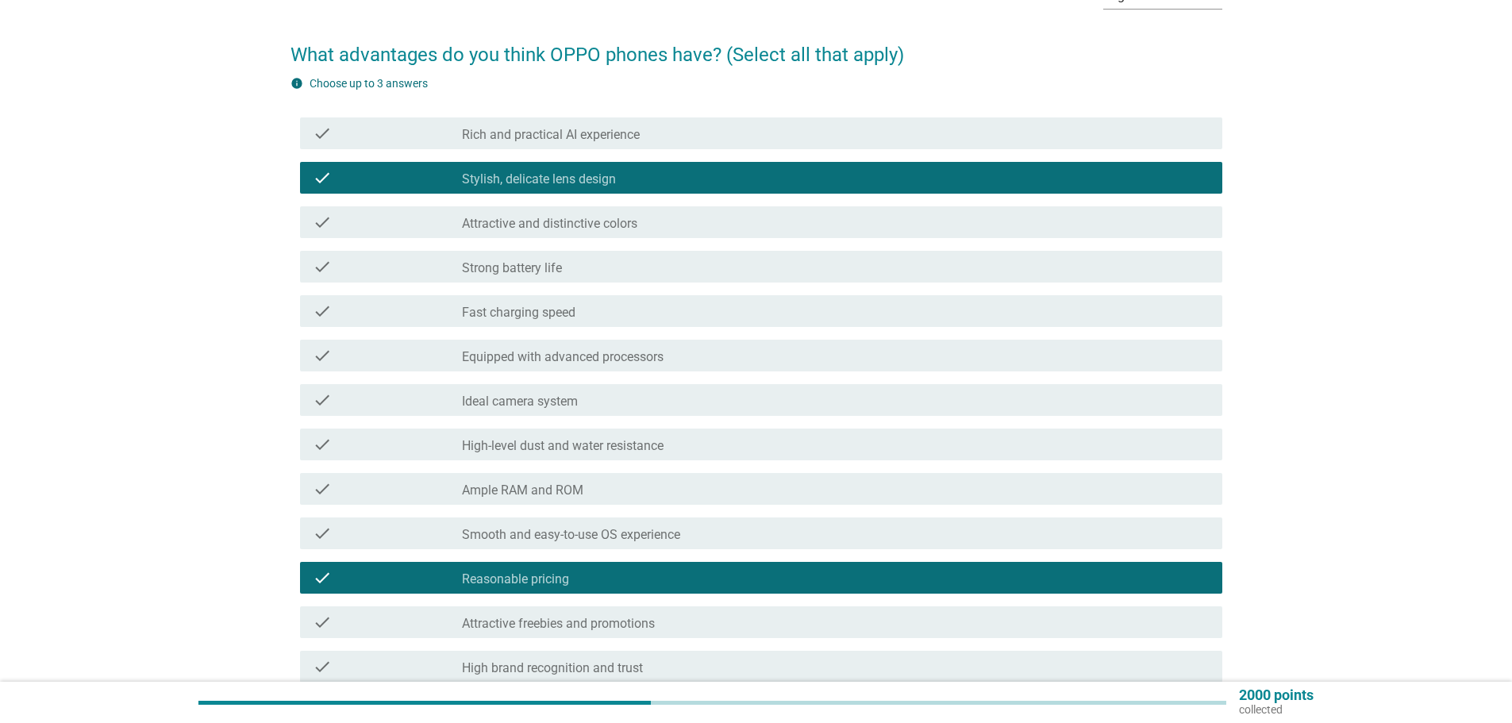
scroll to position [79, 0]
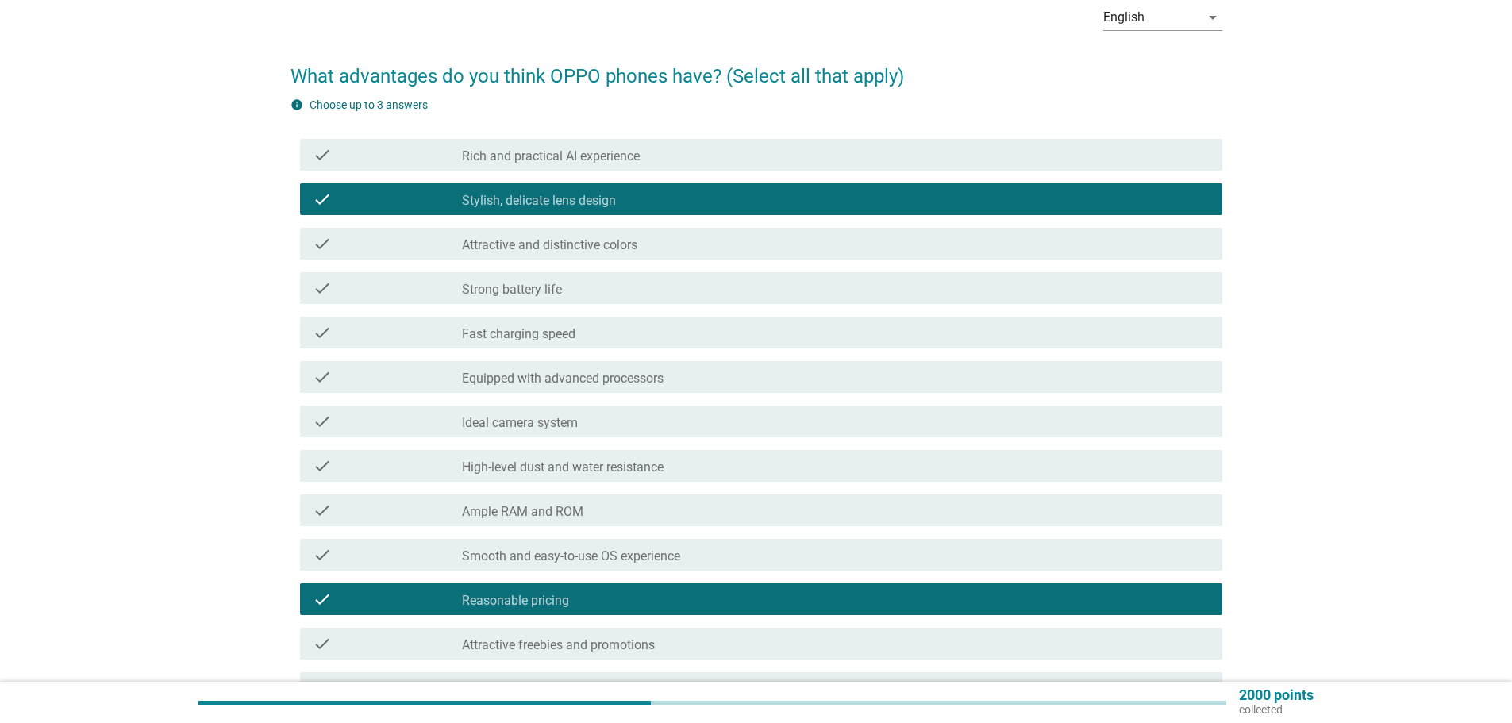
click at [545, 427] on label "Ideal camera system" at bounding box center [520, 423] width 116 height 16
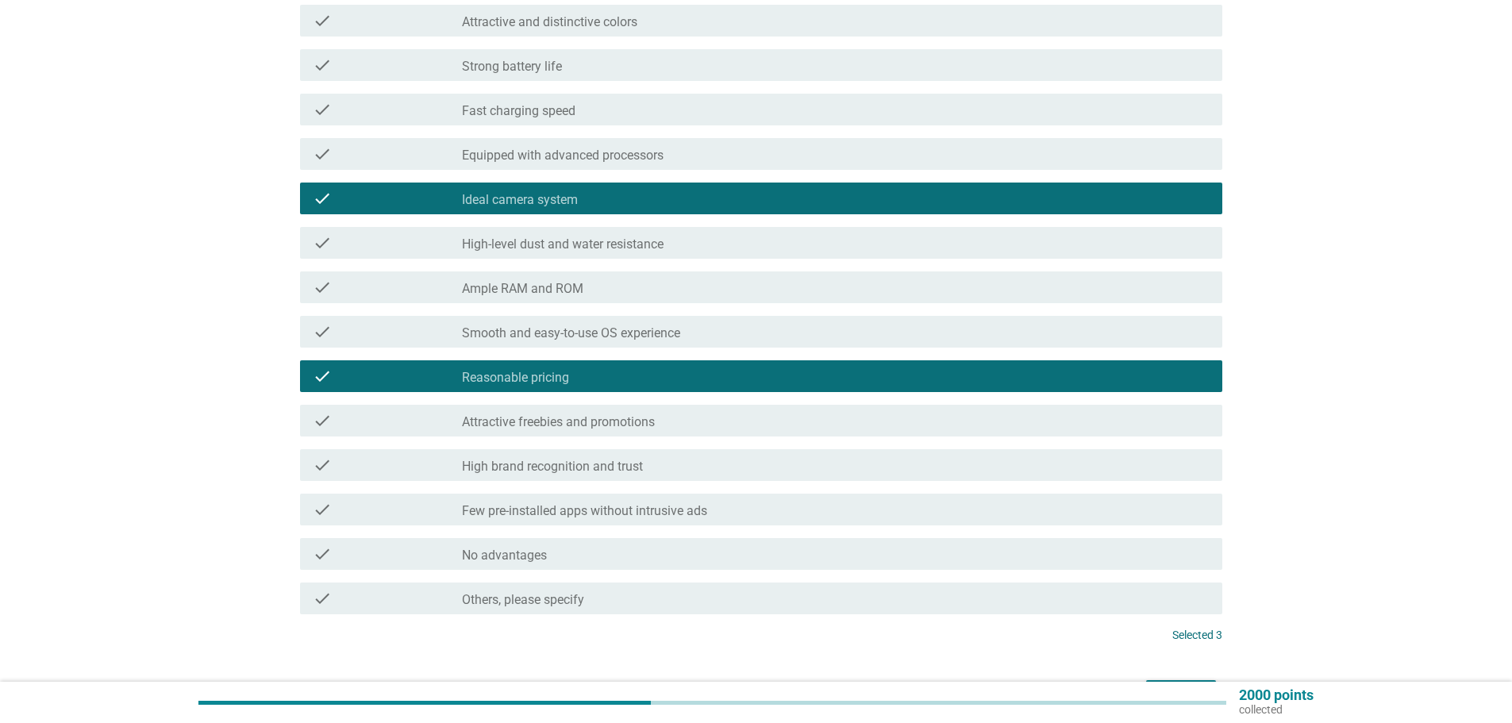
scroll to position [406, 0]
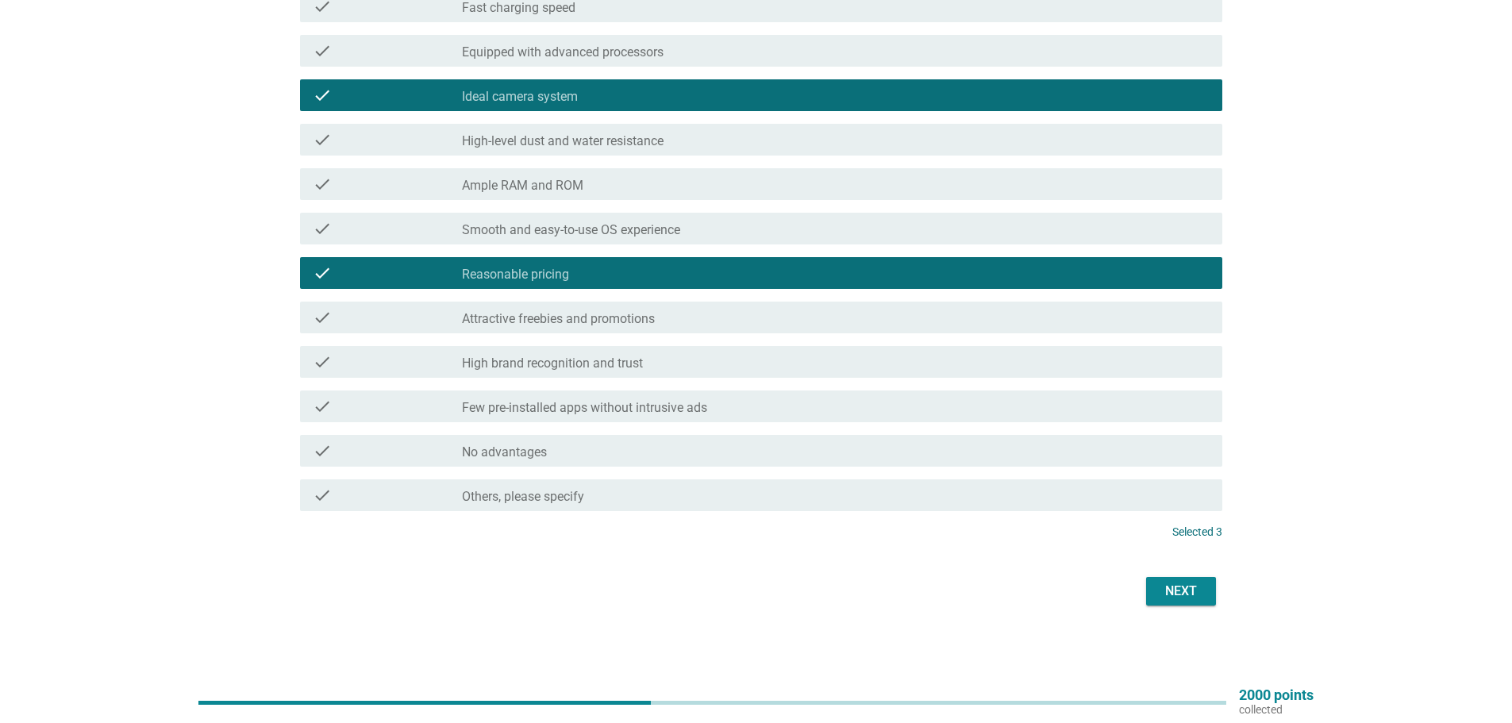
click at [1152, 621] on div "English arrow_drop_down What advantages do you think OPPO phones have? (Select …" at bounding box center [756, 138] width 957 height 970
click at [1162, 605] on button "Next" at bounding box center [1181, 591] width 70 height 29
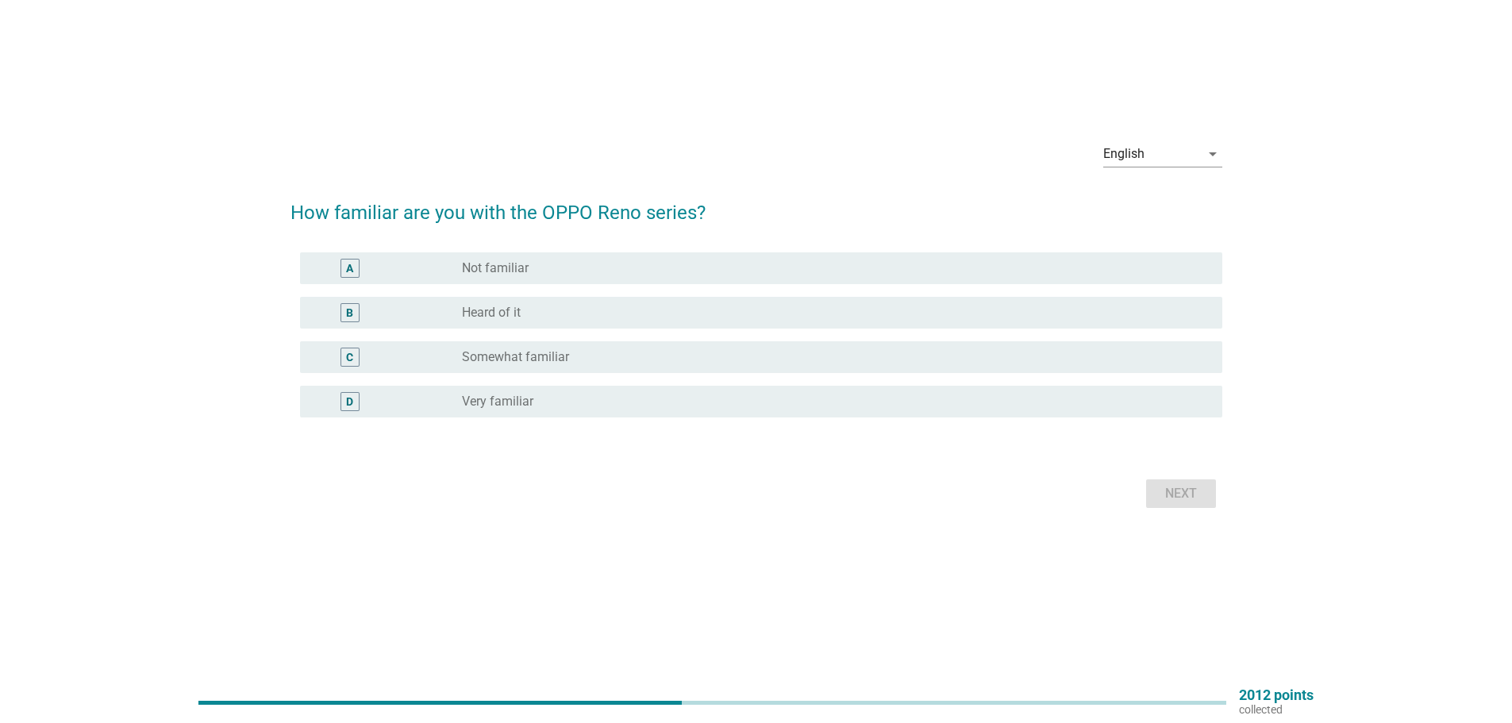
scroll to position [0, 0]
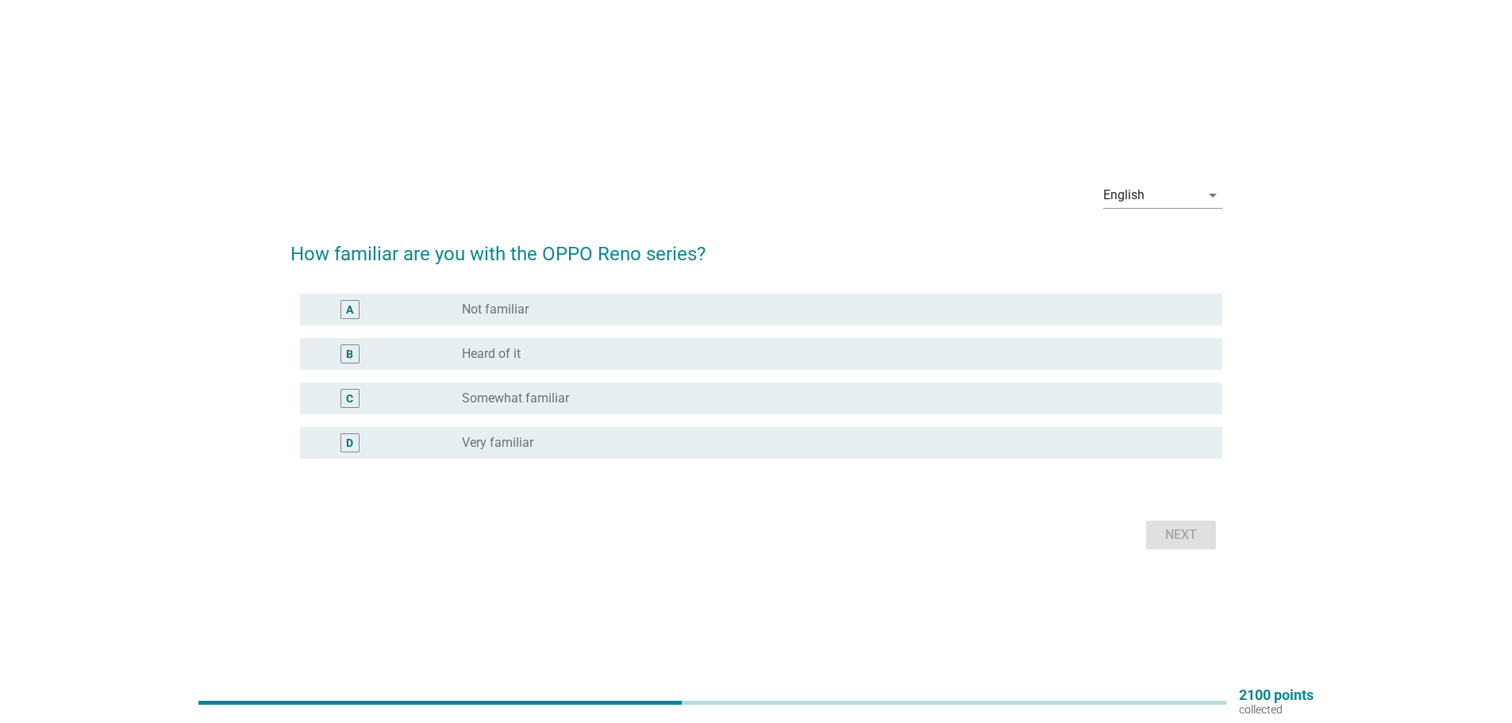
click at [559, 354] on div "radio_button_unchecked Heard of it" at bounding box center [829, 354] width 735 height 16
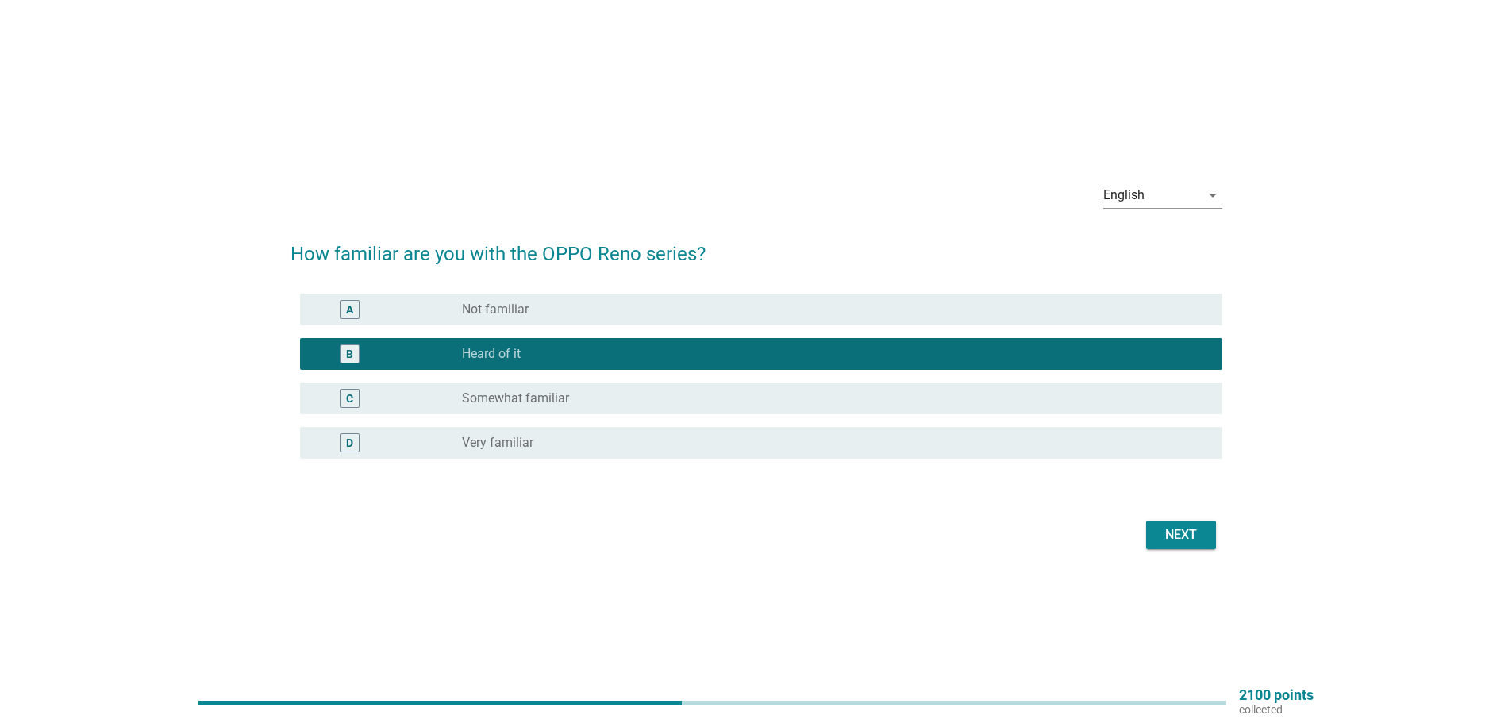
click at [1174, 529] on div "Next" at bounding box center [1181, 534] width 44 height 19
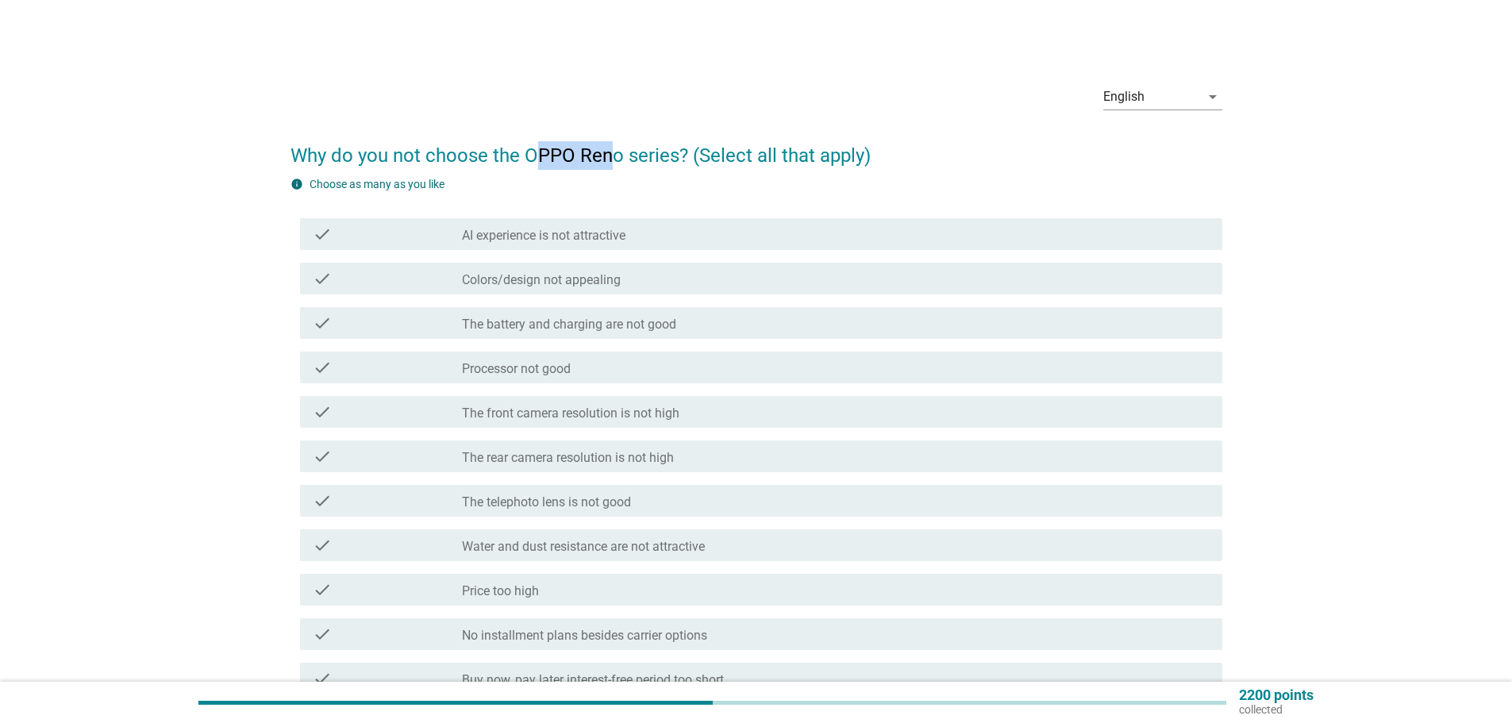
drag, startPoint x: 531, startPoint y: 149, endPoint x: 616, endPoint y: 150, distance: 84.9
click at [616, 150] on h2 "Why do you not choose the OPPO Reno series? (Select all that apply)" at bounding box center [756, 147] width 932 height 44
click at [526, 153] on h2 "Why do you not choose the OPPO Reno series? (Select all that apply)" at bounding box center [756, 147] width 932 height 44
drag, startPoint x: 526, startPoint y: 153, endPoint x: 611, endPoint y: 159, distance: 85.1
click at [612, 159] on h2 "Why do you not choose the OPPO Reno series? (Select all that apply)" at bounding box center [756, 147] width 932 height 44
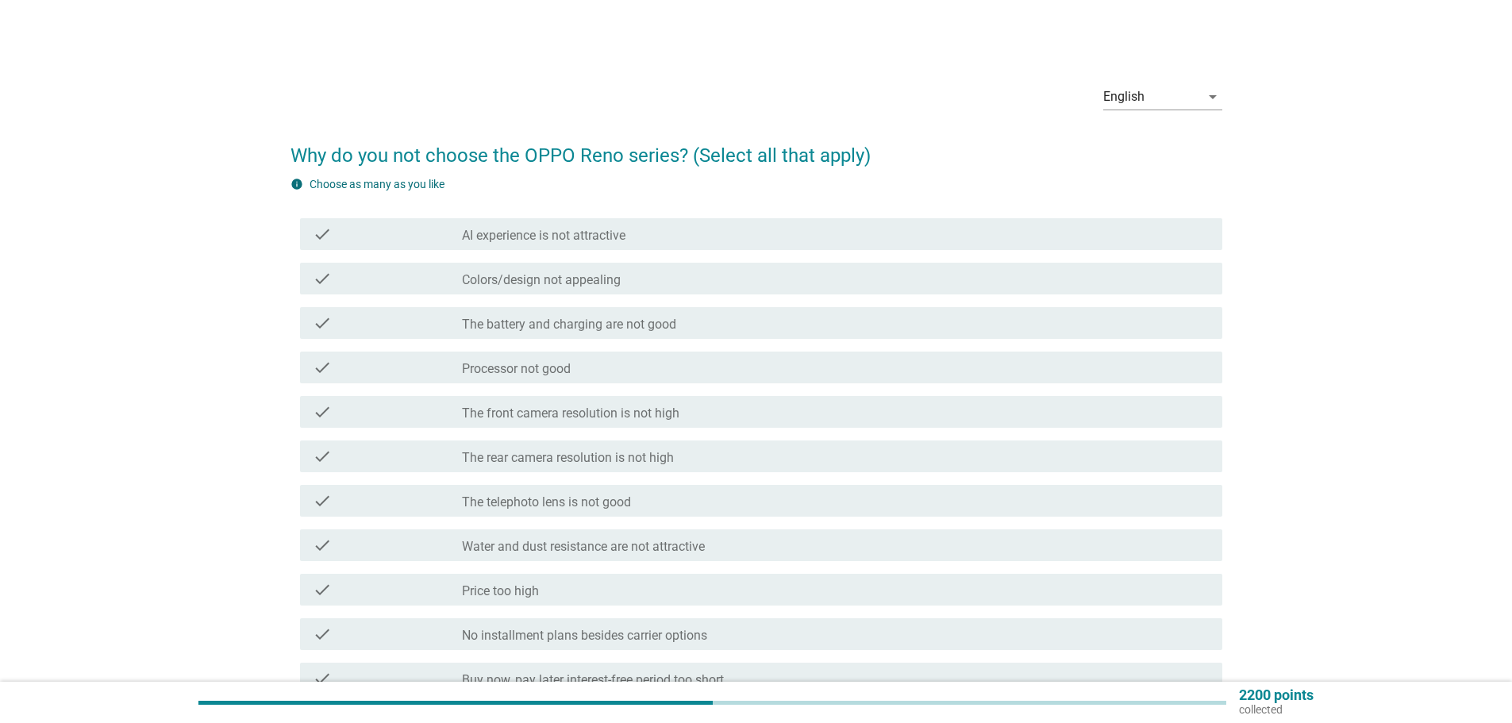
drag, startPoint x: 580, startPoint y: 161, endPoint x: 513, endPoint y: 144, distance: 68.9
click at [519, 168] on h2 "Why do you not choose the OPPO Reno series? (Select all that apply)" at bounding box center [756, 147] width 932 height 44
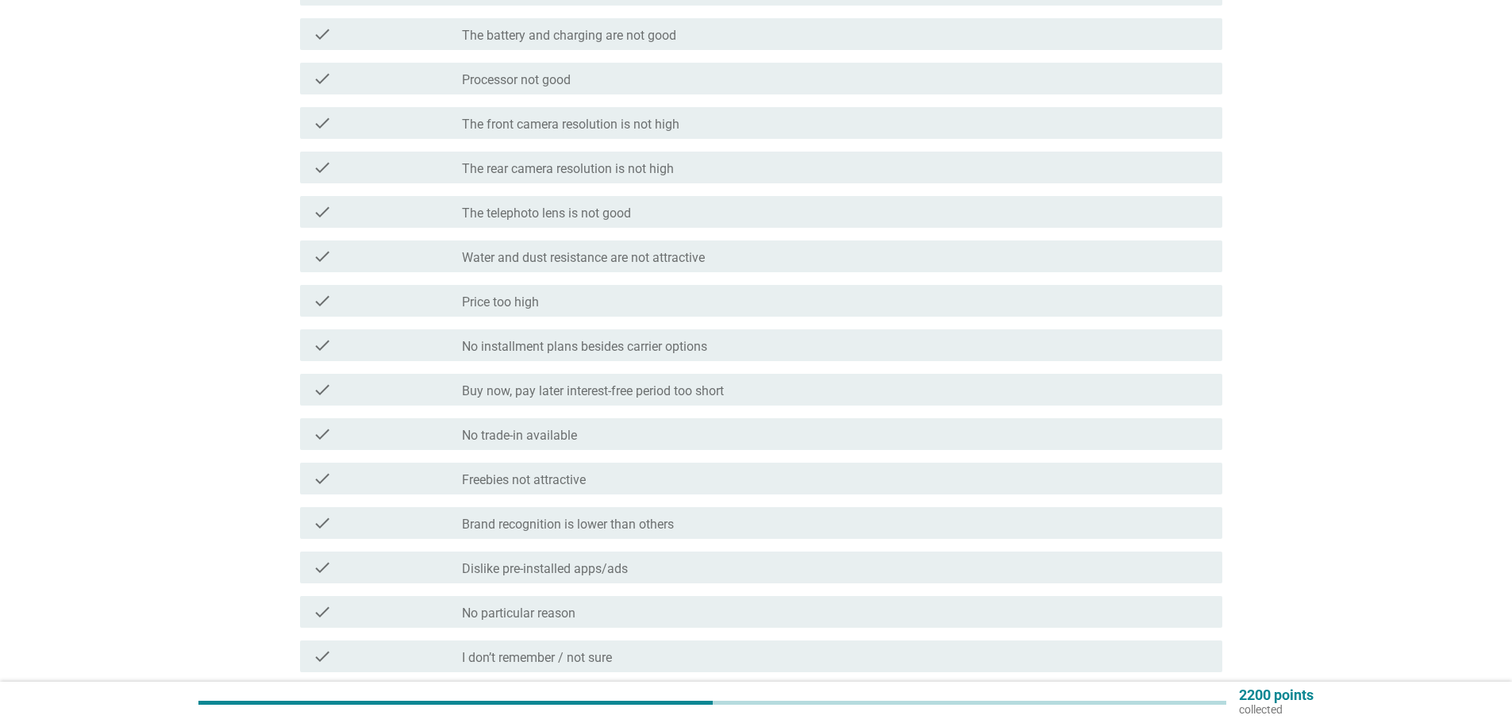
scroll to position [317, 0]
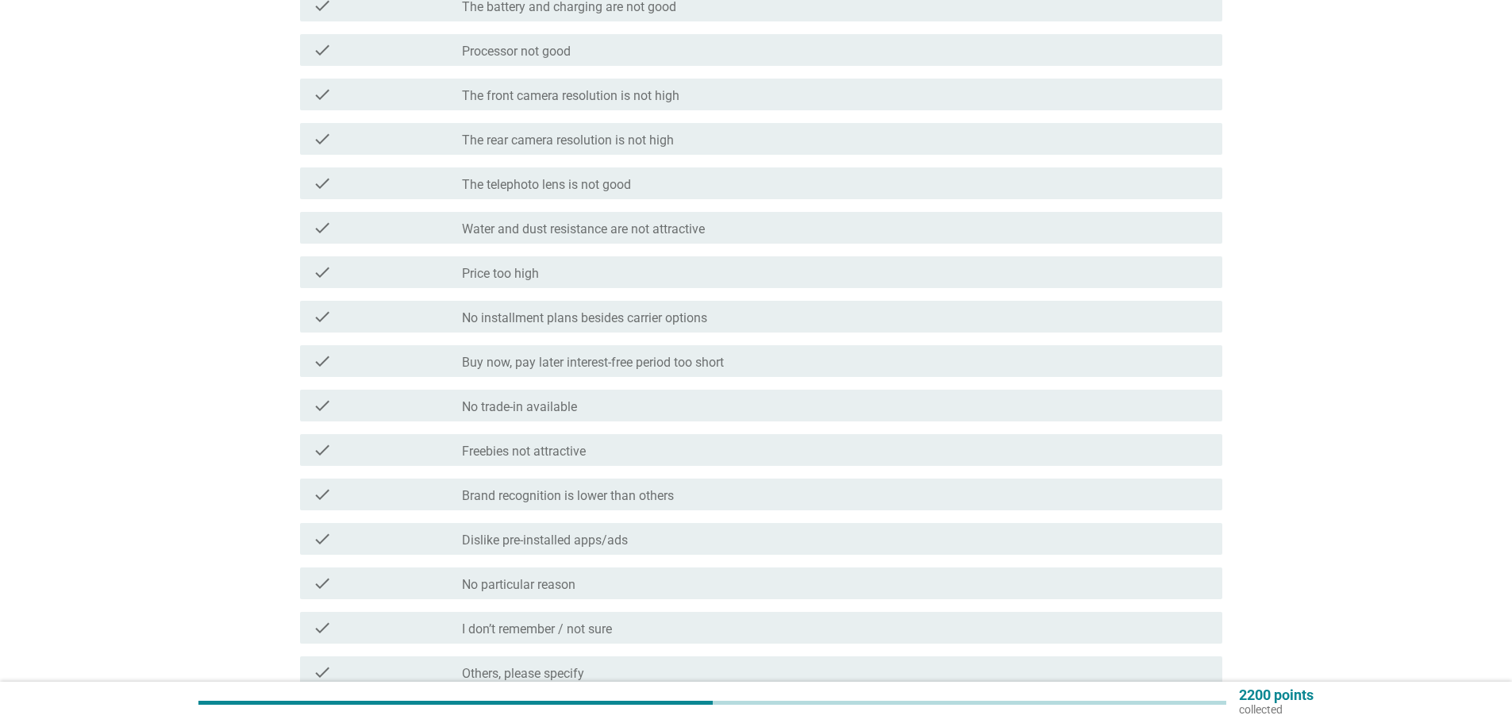
click at [635, 535] on div "check_box_outline_blank Dislike pre-installed apps/ads" at bounding box center [836, 538] width 748 height 19
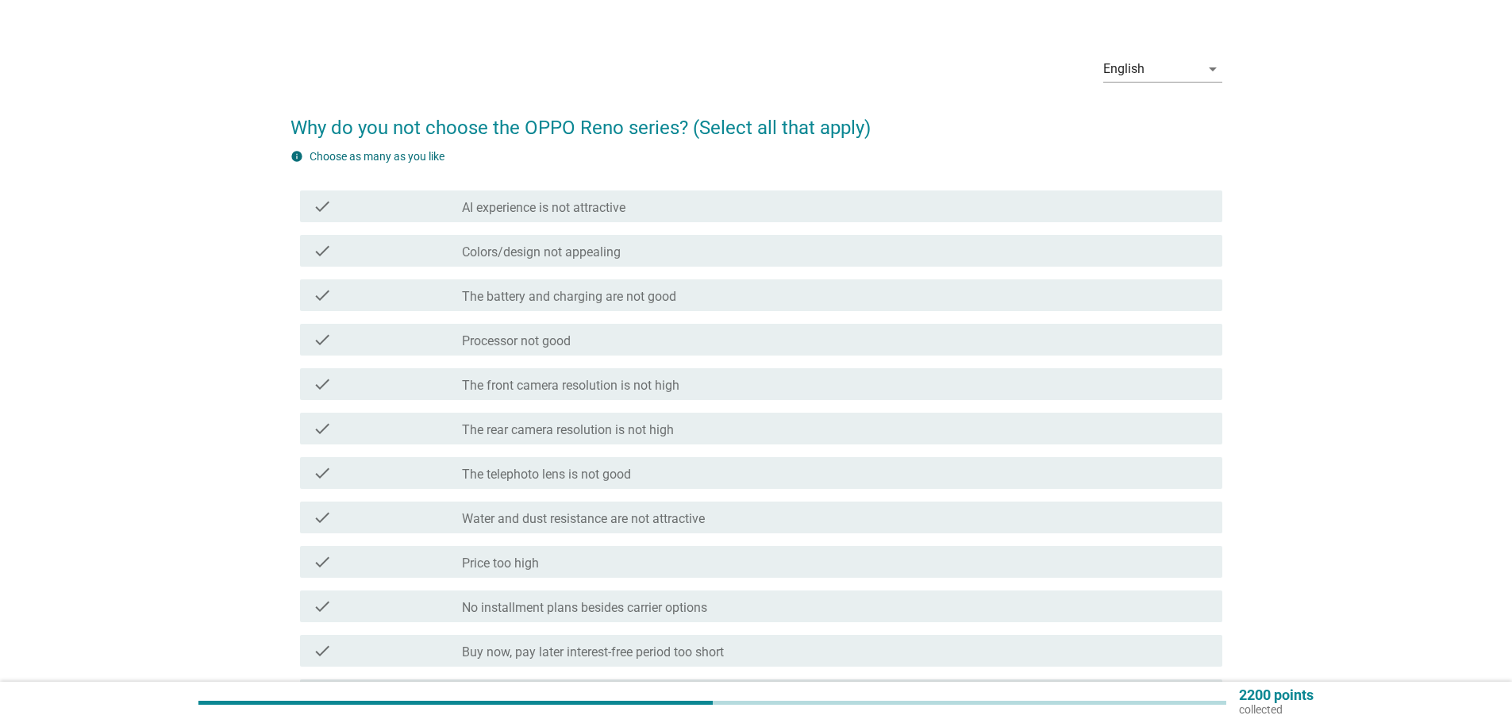
scroll to position [0, 0]
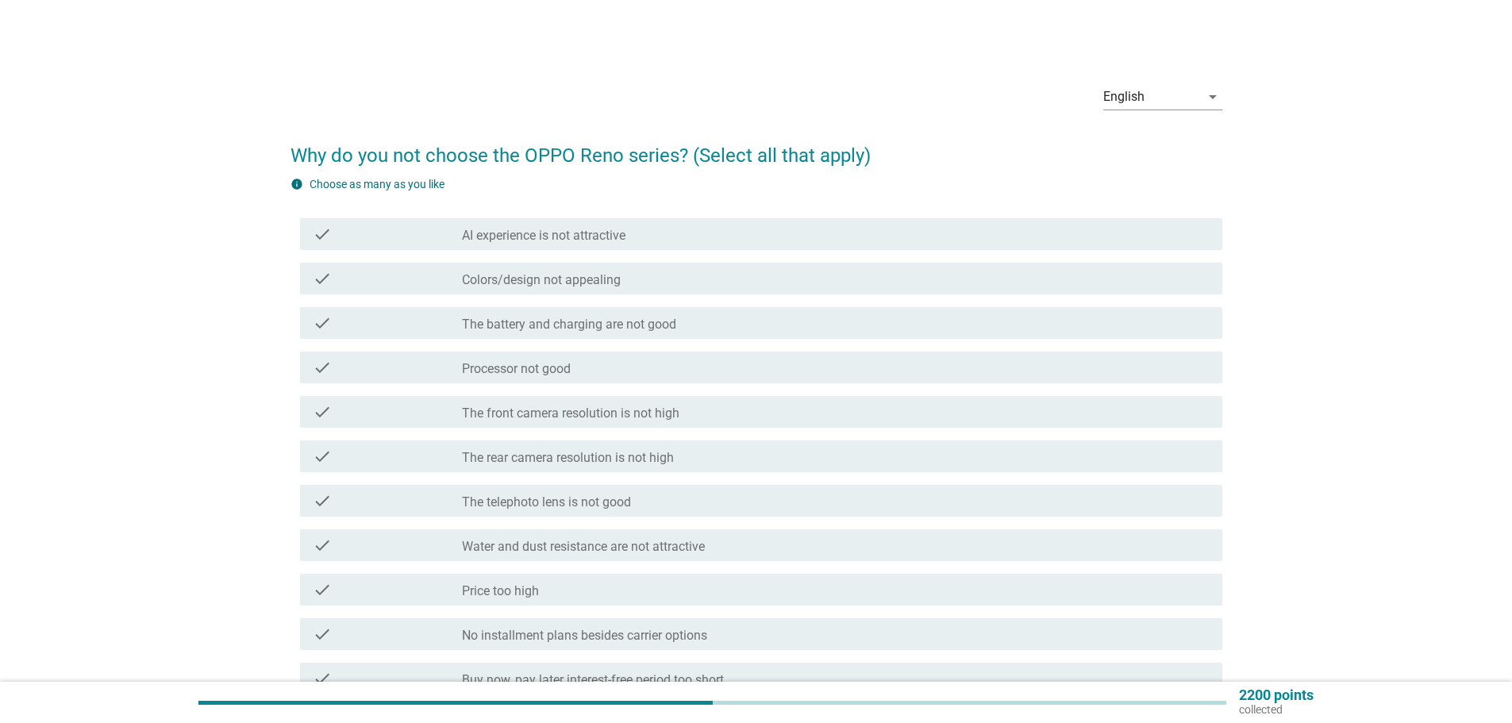
click at [548, 365] on label "Processor not good" at bounding box center [516, 369] width 109 height 16
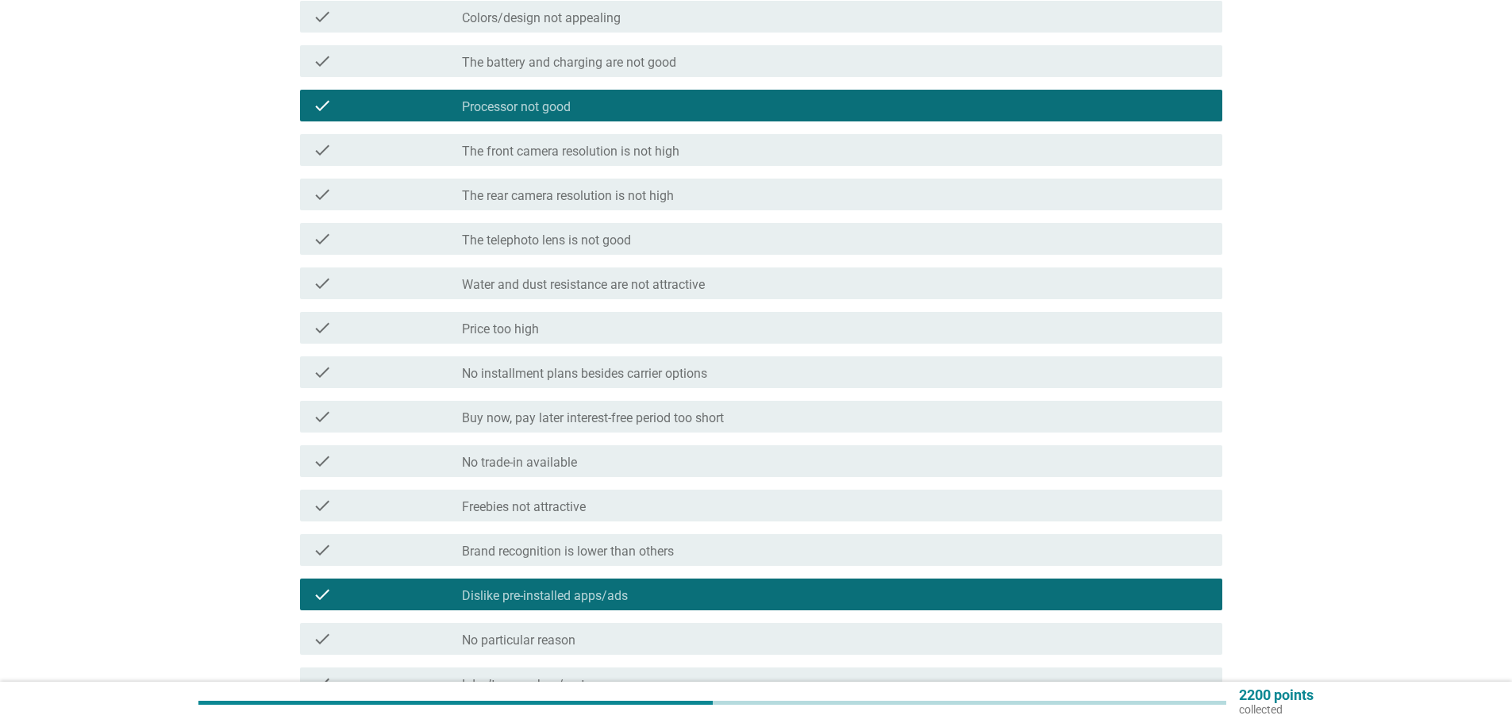
scroll to position [397, 0]
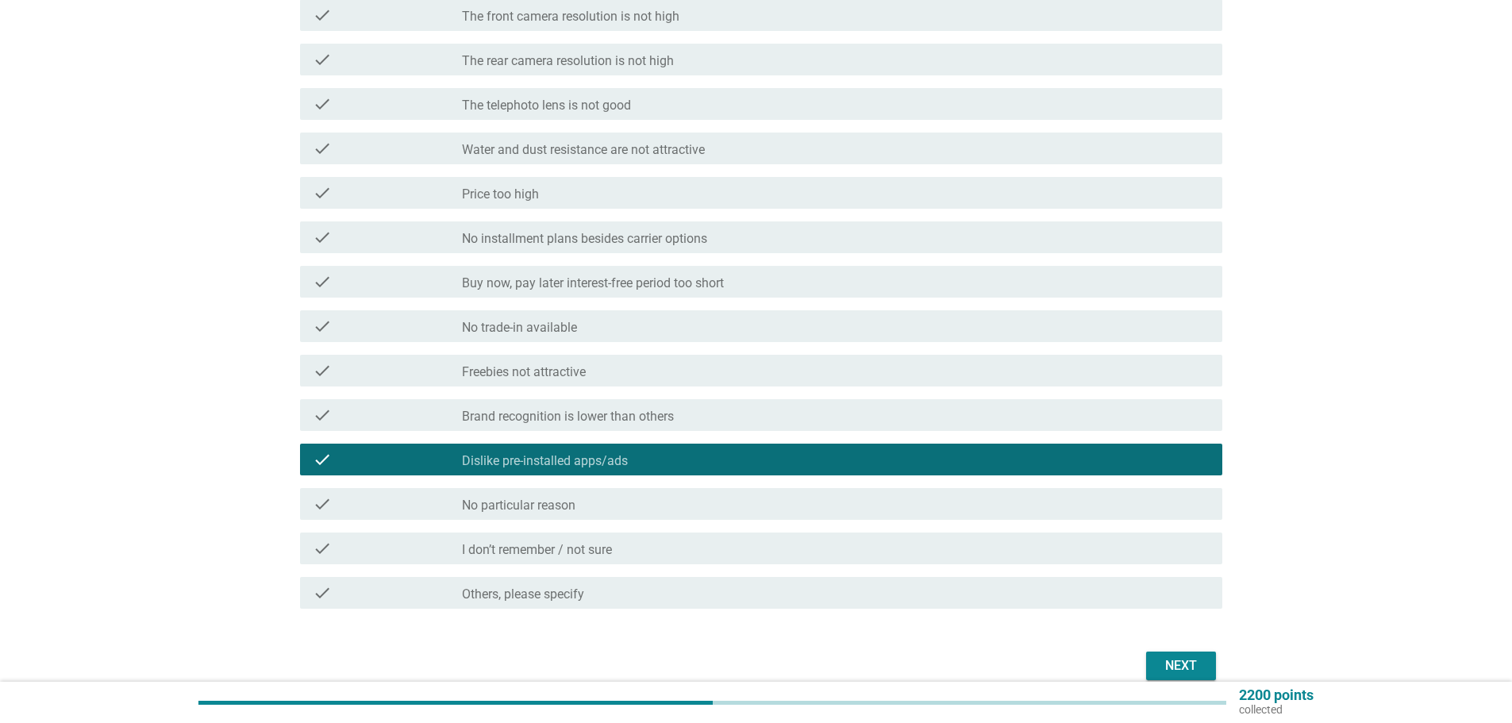
click at [509, 601] on label "Others, please specify" at bounding box center [523, 595] width 122 height 16
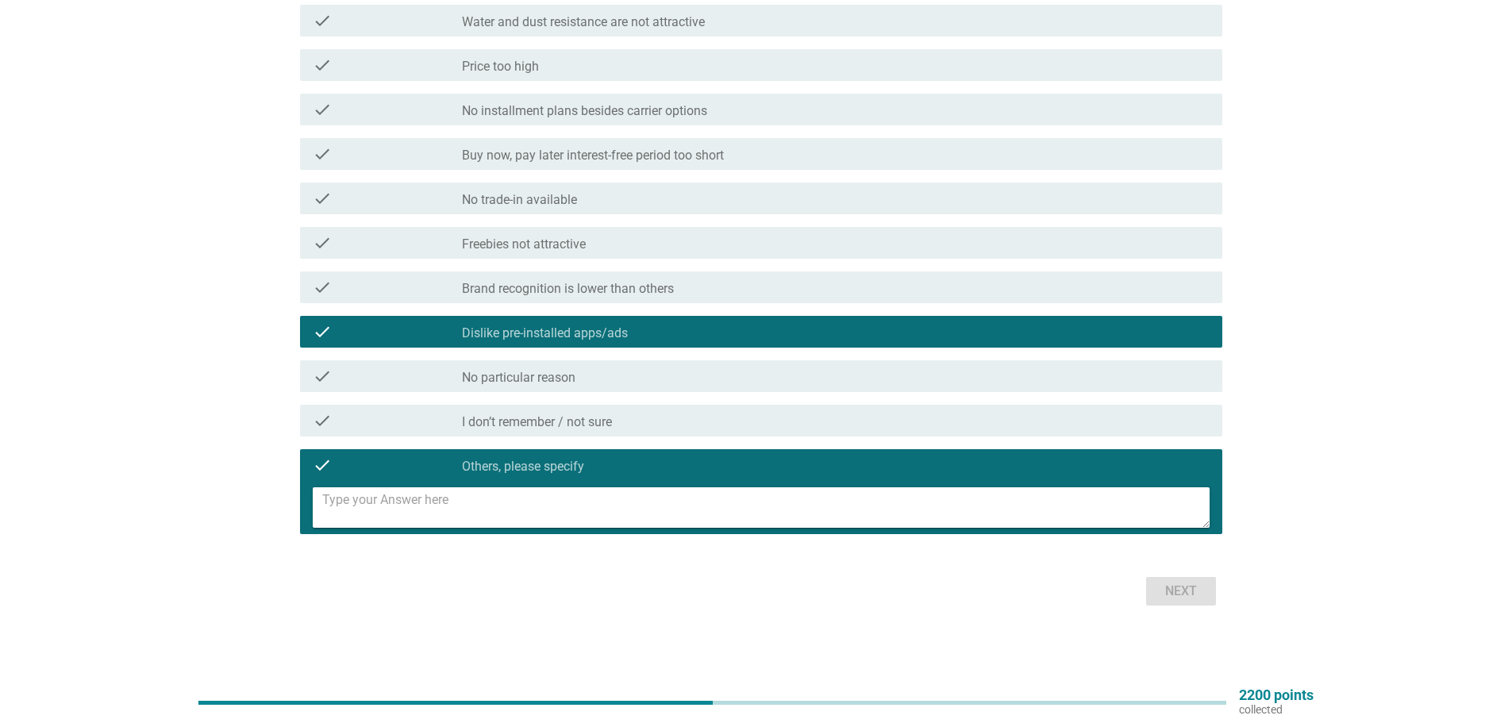
click at [415, 498] on textarea at bounding box center [765, 507] width 887 height 40
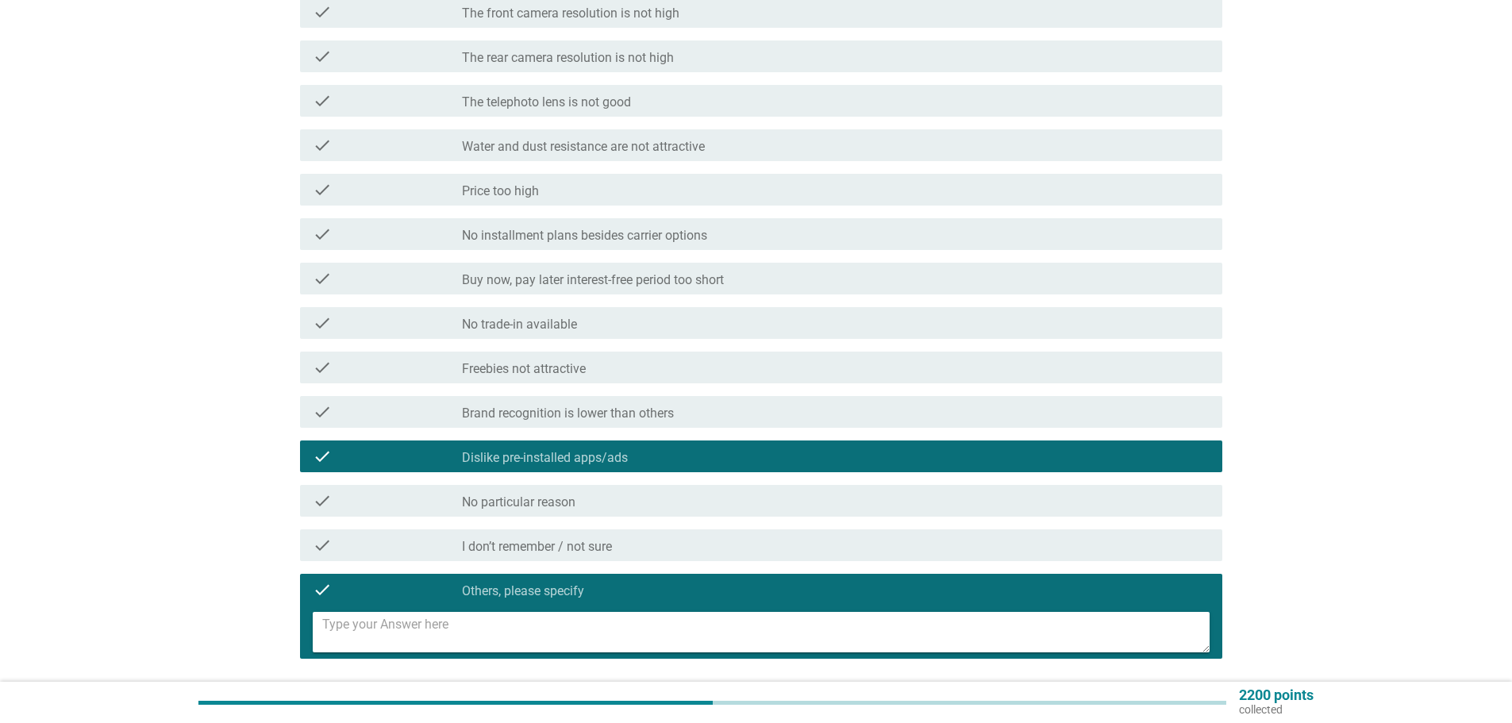
scroll to position [476, 0]
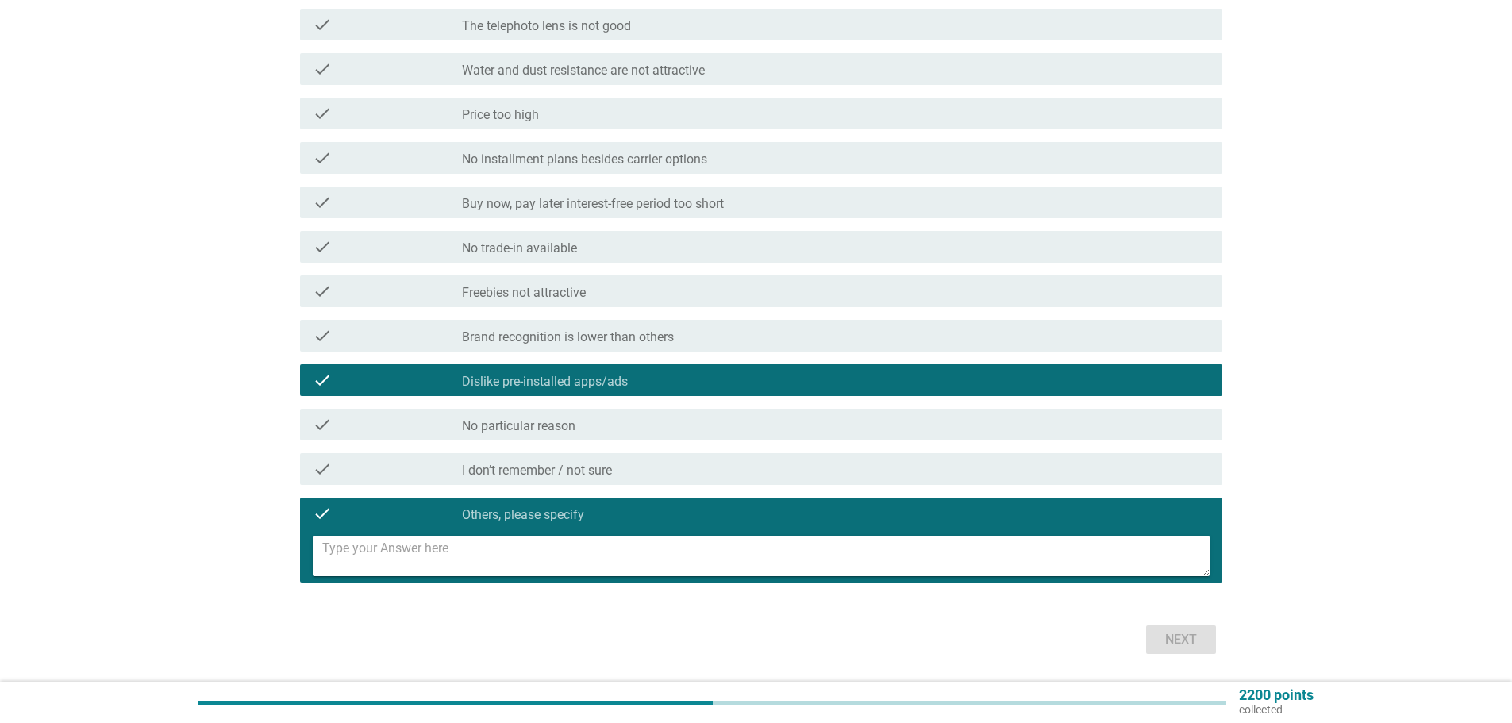
click at [419, 557] on textarea at bounding box center [765, 556] width 887 height 40
type textarea "Other brand phone provided better option/spec combination"
click at [1150, 644] on button "Next" at bounding box center [1181, 639] width 70 height 29
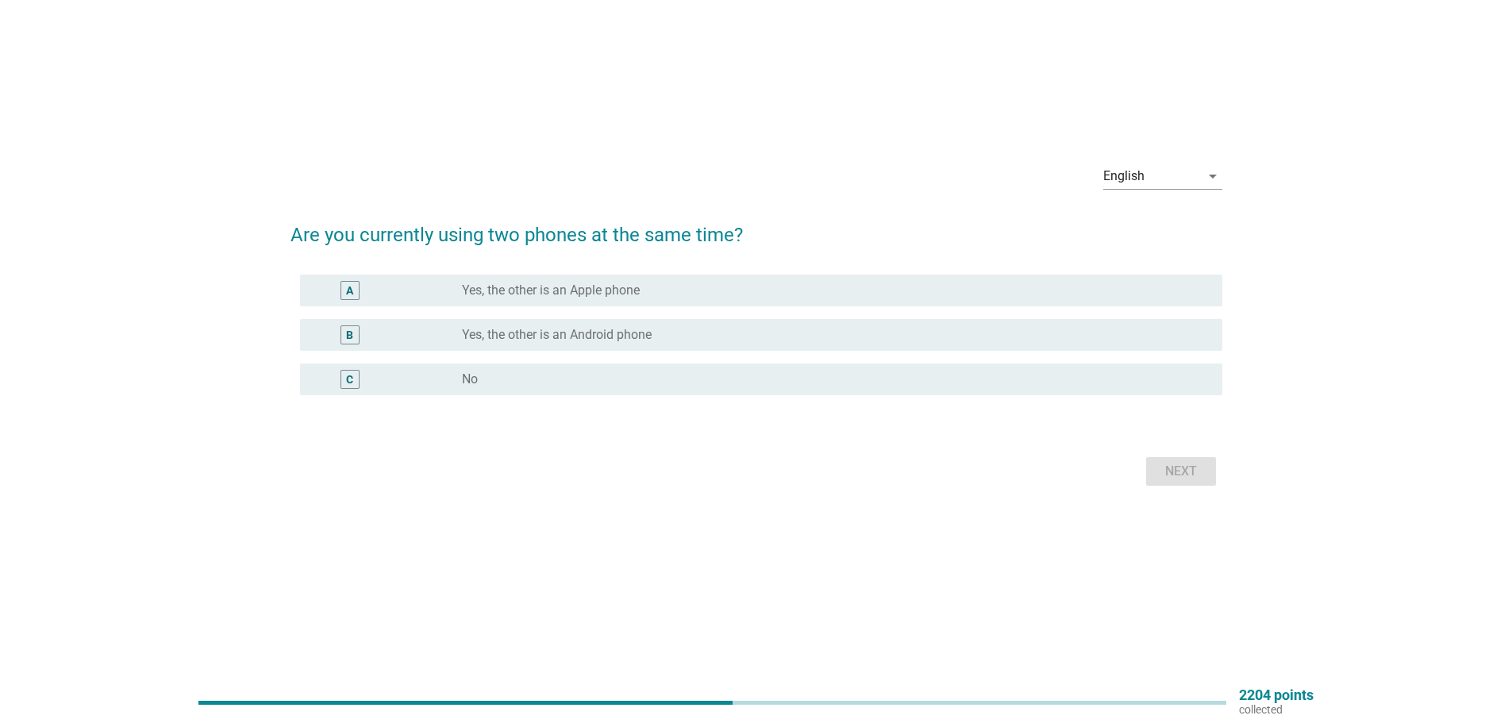
scroll to position [0, 0]
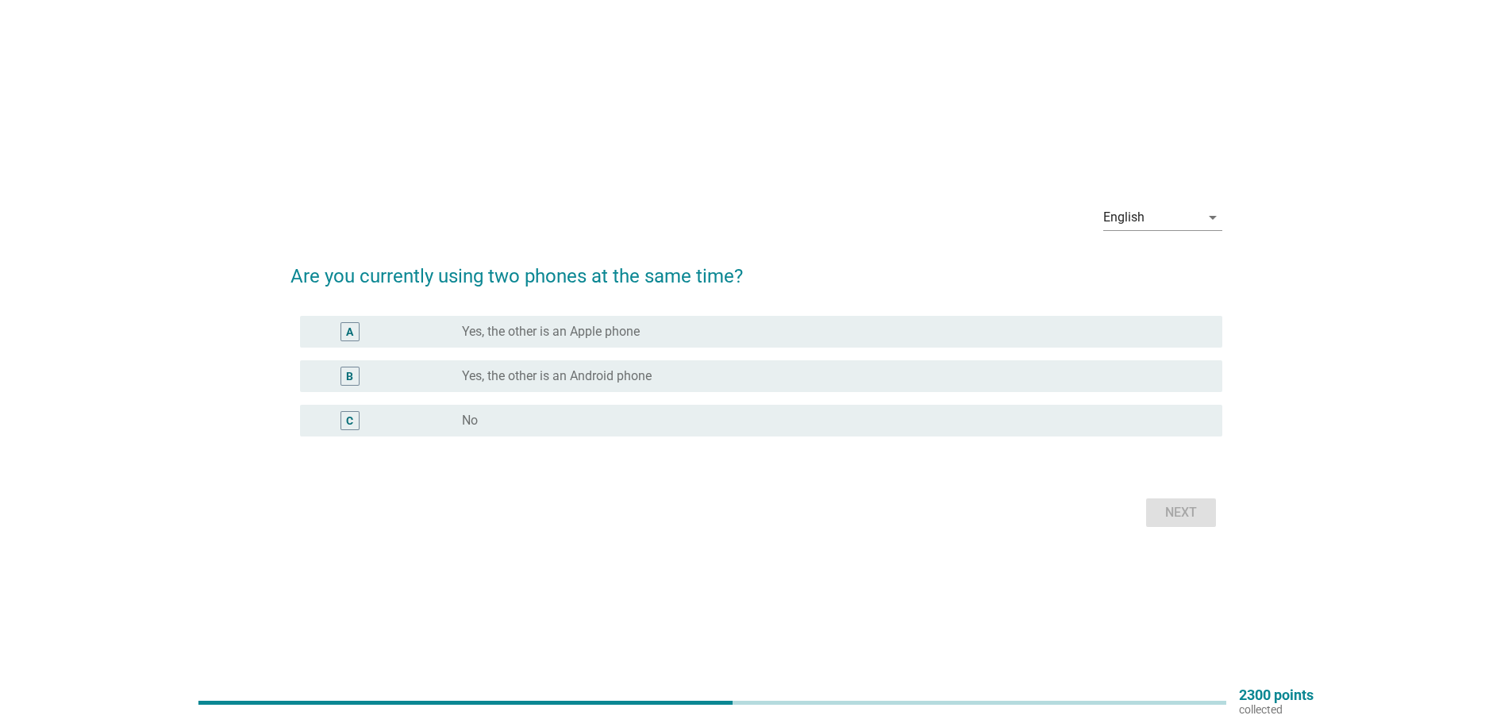
click at [418, 375] on div "B" at bounding box center [387, 376] width 149 height 19
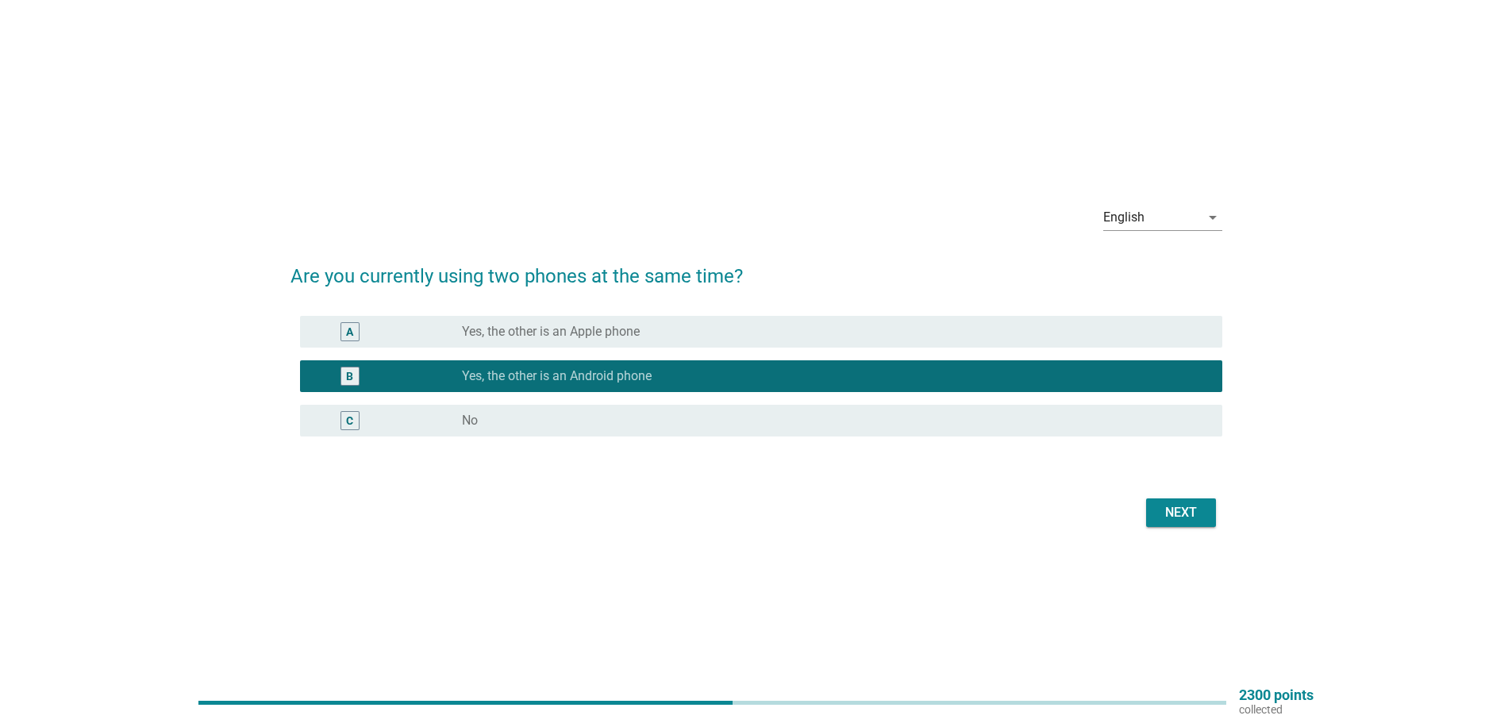
click at [1179, 503] on div "Next" at bounding box center [1181, 512] width 44 height 19
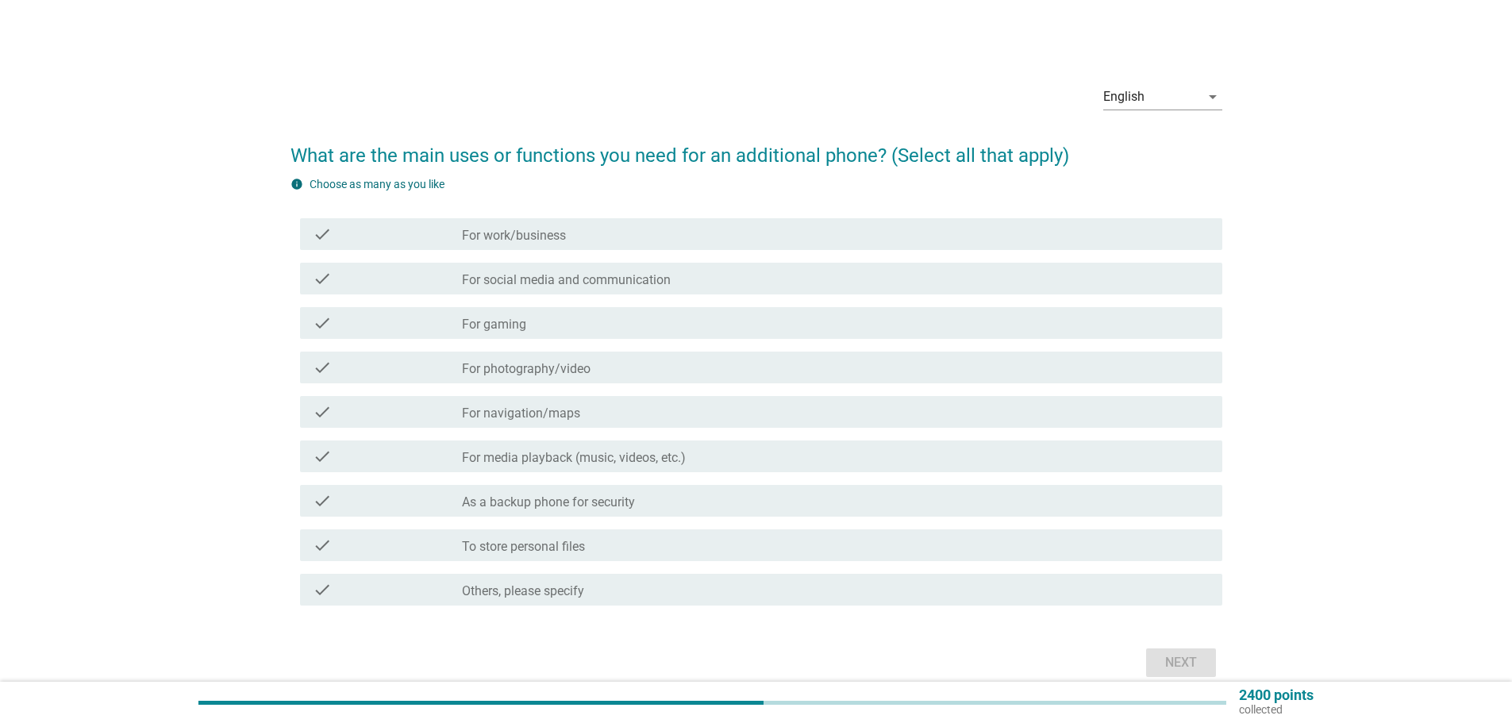
click at [513, 326] on label "For gaming" at bounding box center [494, 325] width 64 height 16
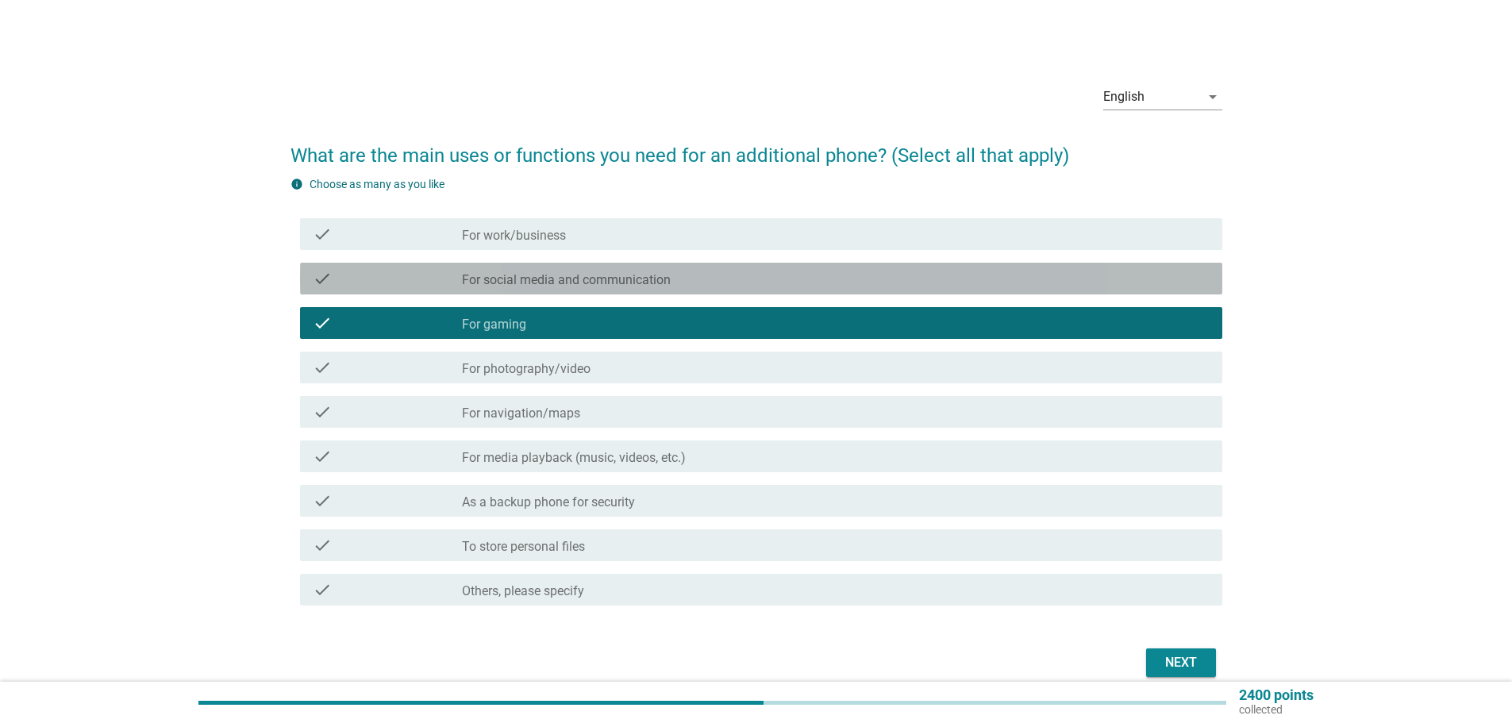
click at [522, 263] on div "check check_box_outline_blank For social media and communication" at bounding box center [761, 279] width 922 height 32
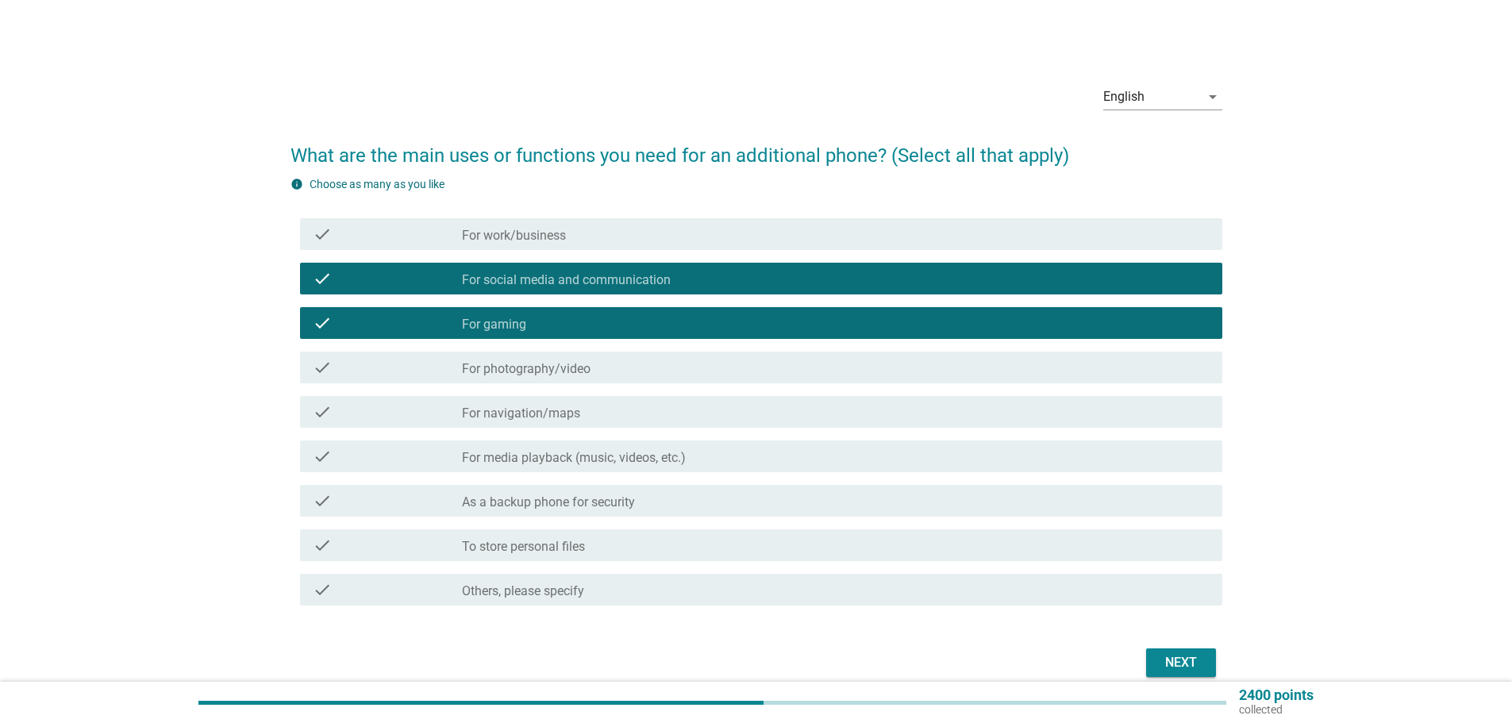
click at [522, 214] on div "check check_box_outline_blank For work/business" at bounding box center [756, 234] width 932 height 44
click at [529, 232] on label "For work/business" at bounding box center [514, 236] width 104 height 16
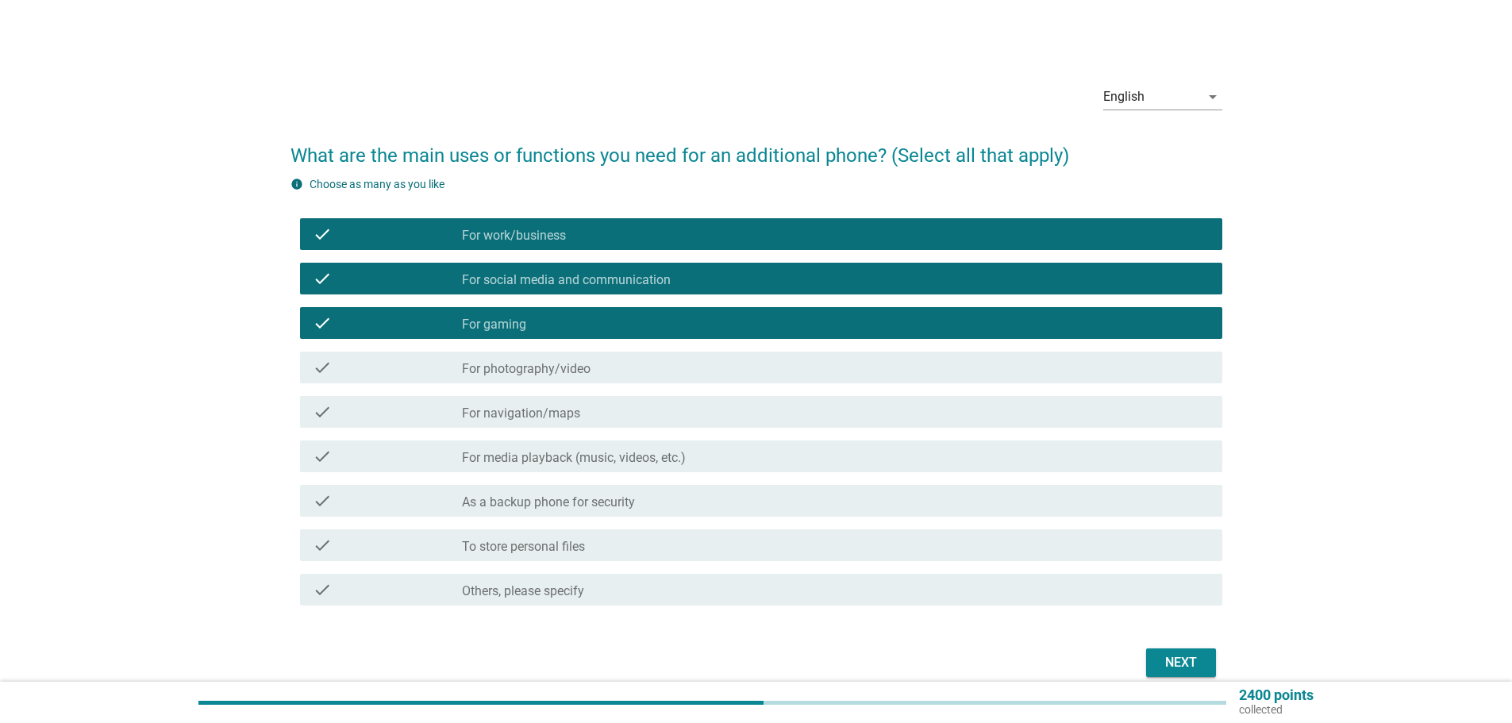
click at [623, 463] on label "For media playback (music, videos, etc.)" at bounding box center [574, 458] width 224 height 16
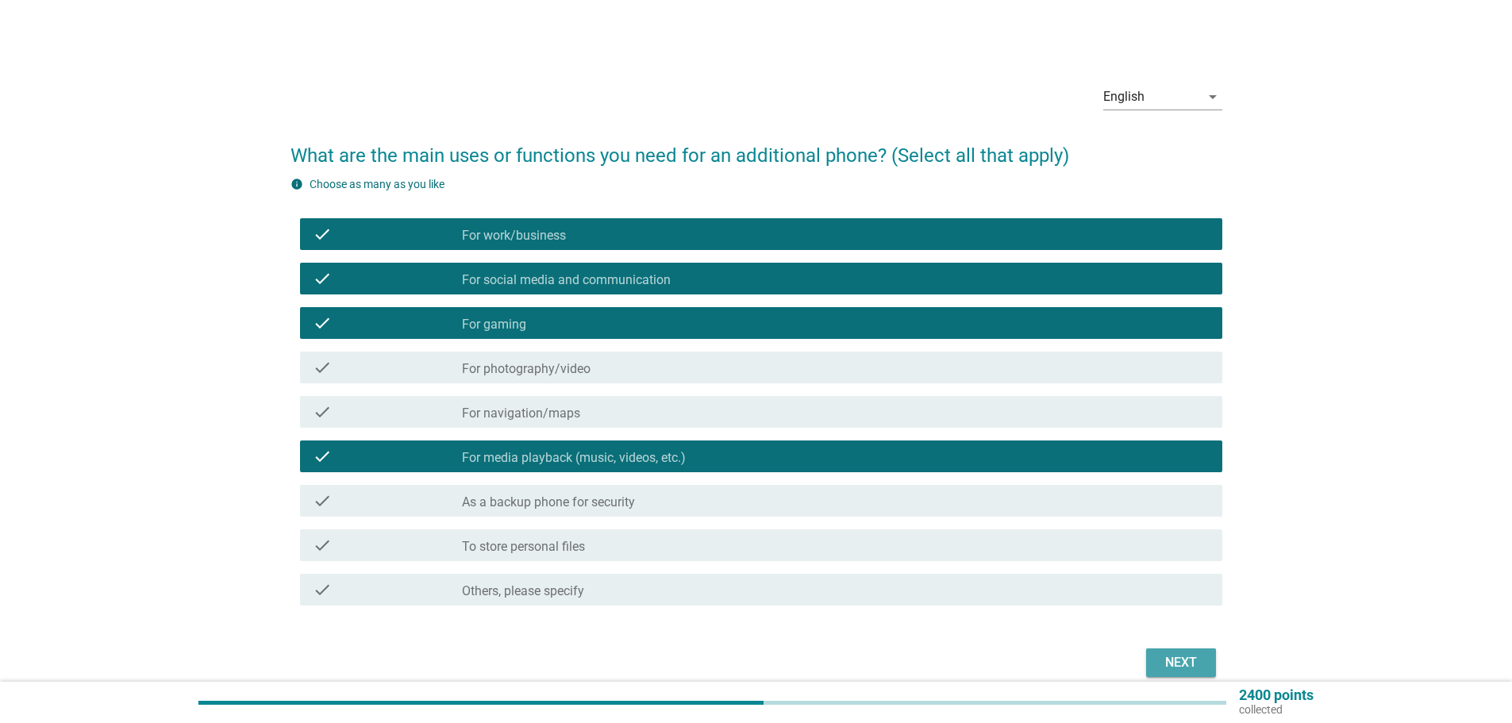
click at [1168, 665] on div "Next" at bounding box center [1181, 662] width 44 height 19
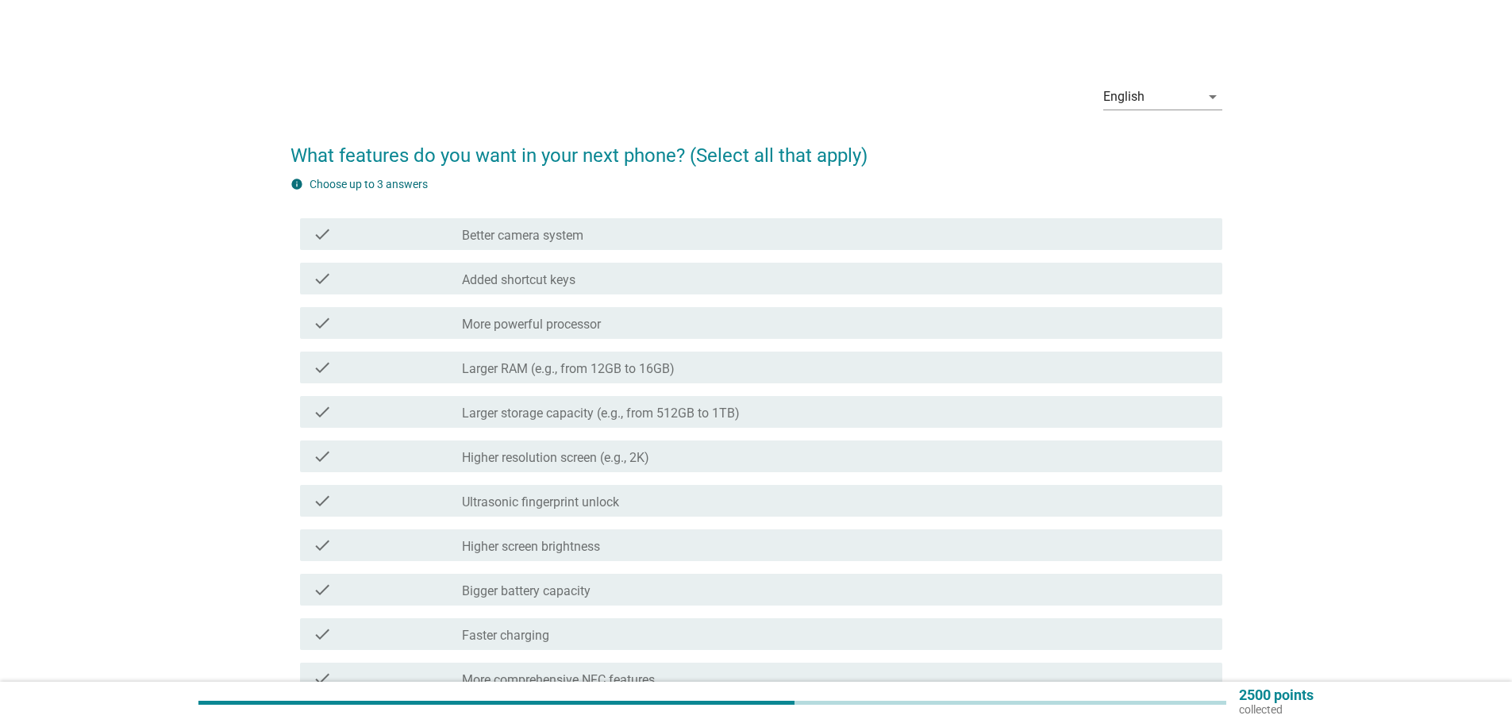
click at [693, 222] on div "check check_box_outline_blank Better camera system" at bounding box center [761, 234] width 922 height 32
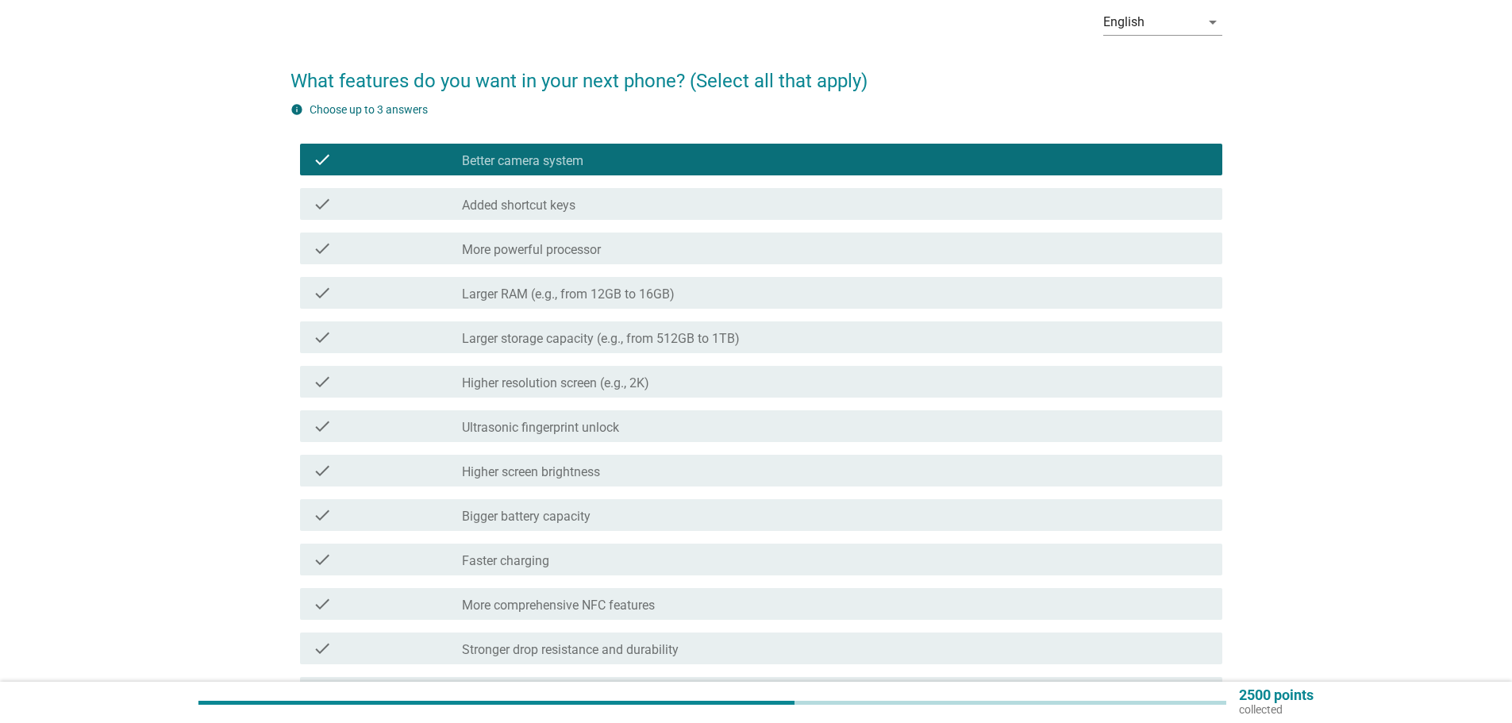
scroll to position [159, 0]
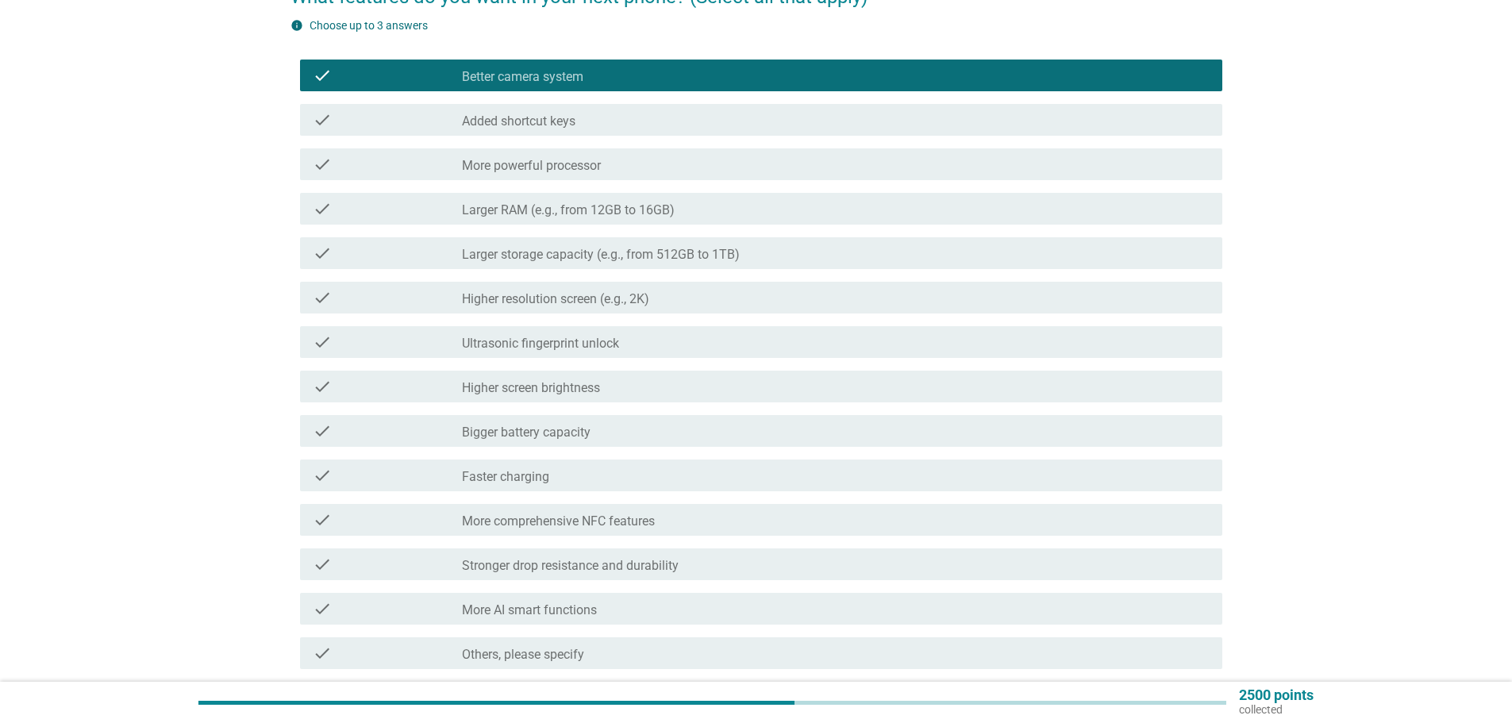
click at [610, 423] on div "check_box_outline_blank Bigger battery capacity" at bounding box center [836, 430] width 748 height 19
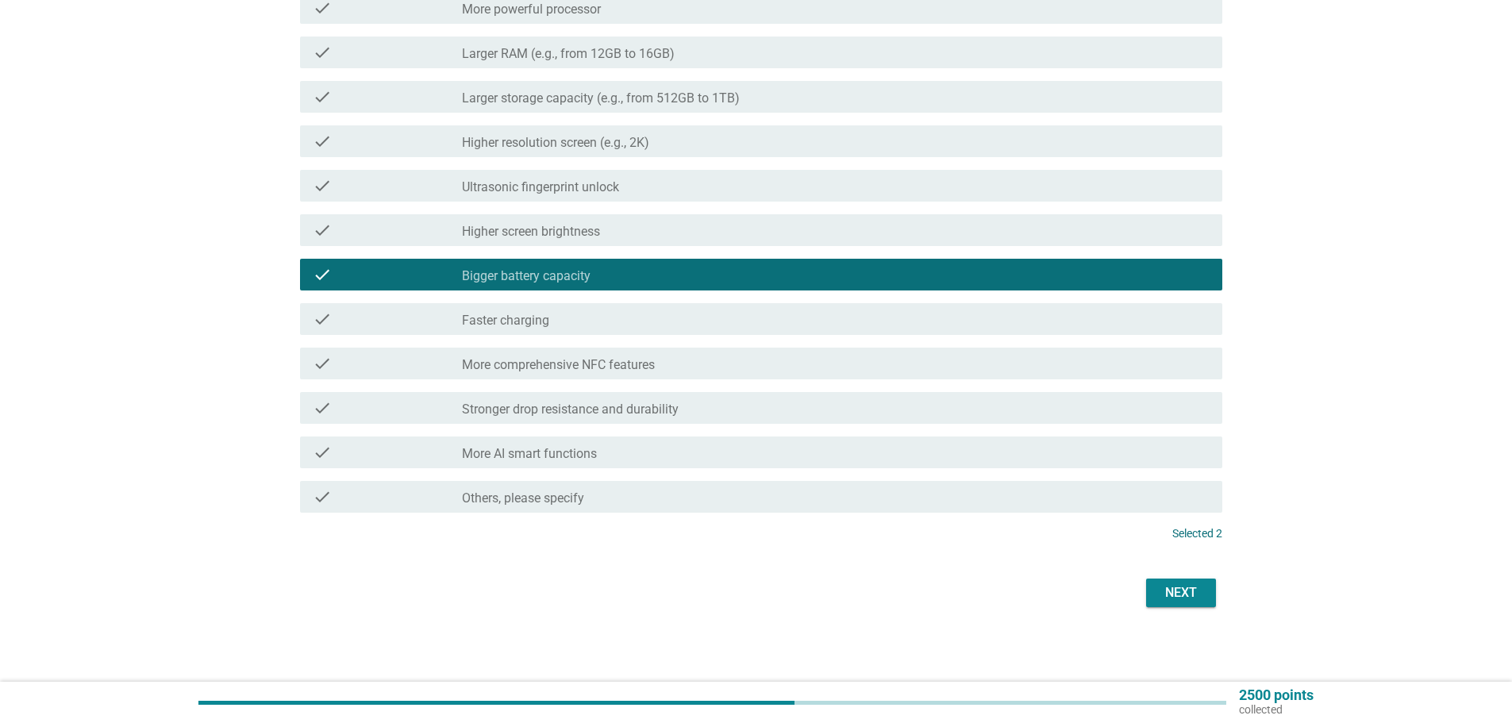
scroll to position [317, 0]
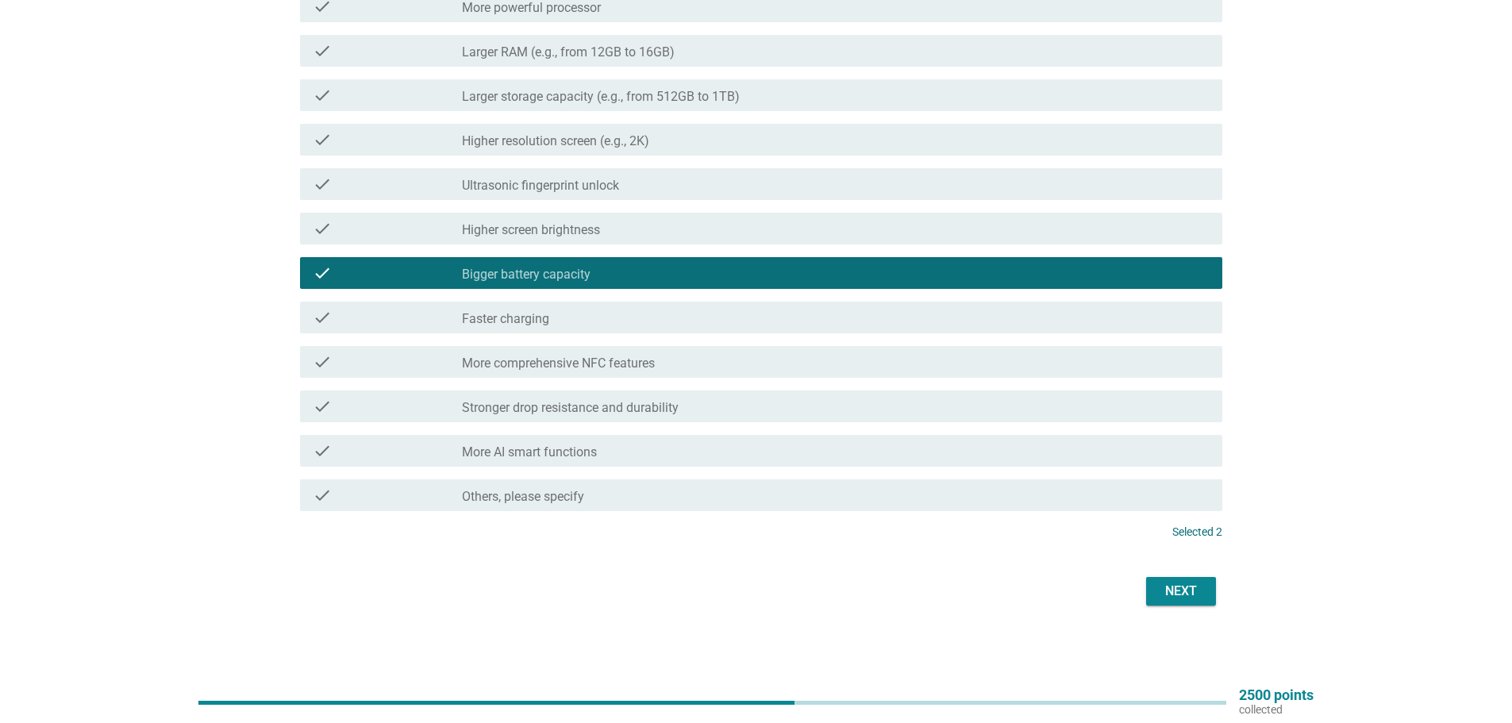
click at [583, 405] on label "Stronger drop resistance and durability" at bounding box center [570, 408] width 217 height 16
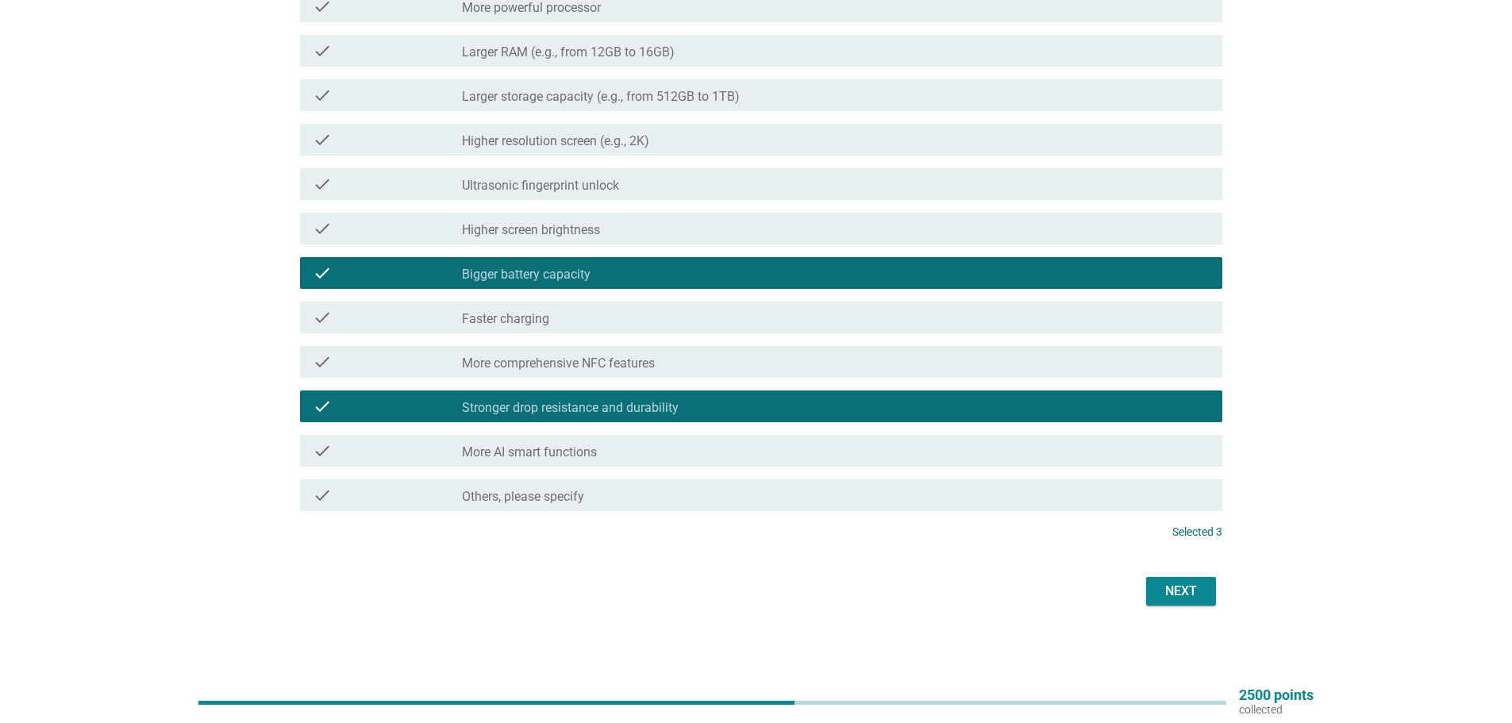
click at [489, 384] on div "check check_box Stronger drop resistance and durability" at bounding box center [756, 406] width 932 height 44
click at [487, 377] on div "check check_box_outline_blank More comprehensive NFC features" at bounding box center [761, 362] width 922 height 32
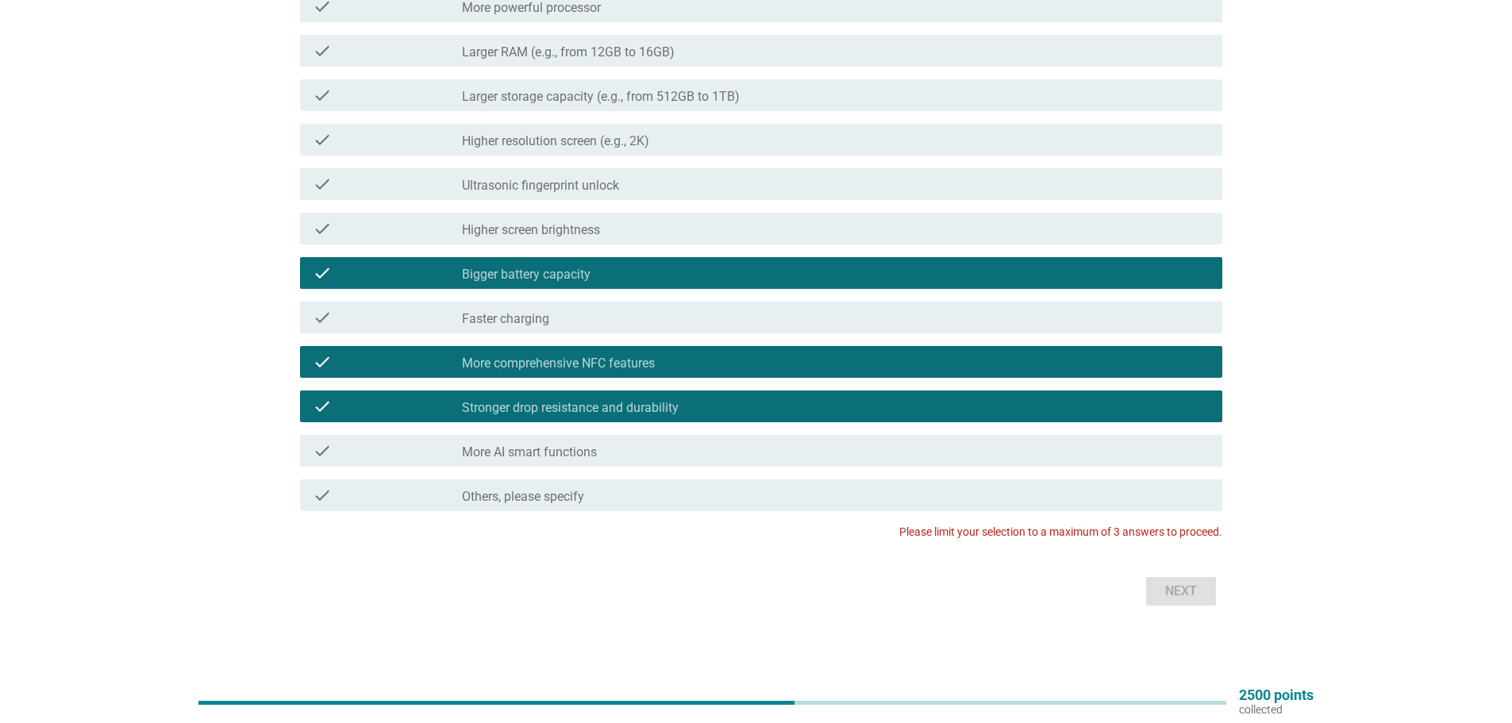
click at [483, 367] on label "More comprehensive NFC features" at bounding box center [558, 364] width 193 height 16
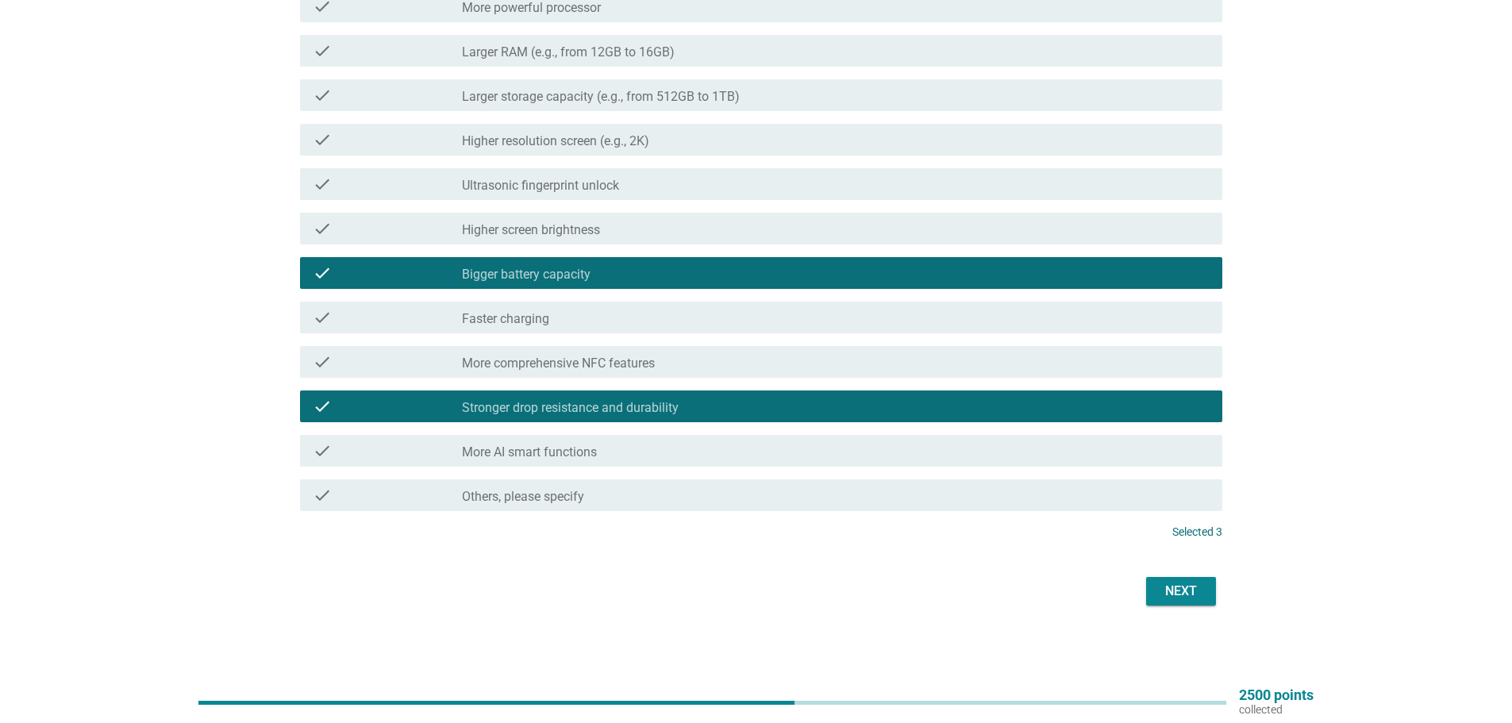
click at [1198, 595] on div "Next" at bounding box center [1181, 591] width 44 height 19
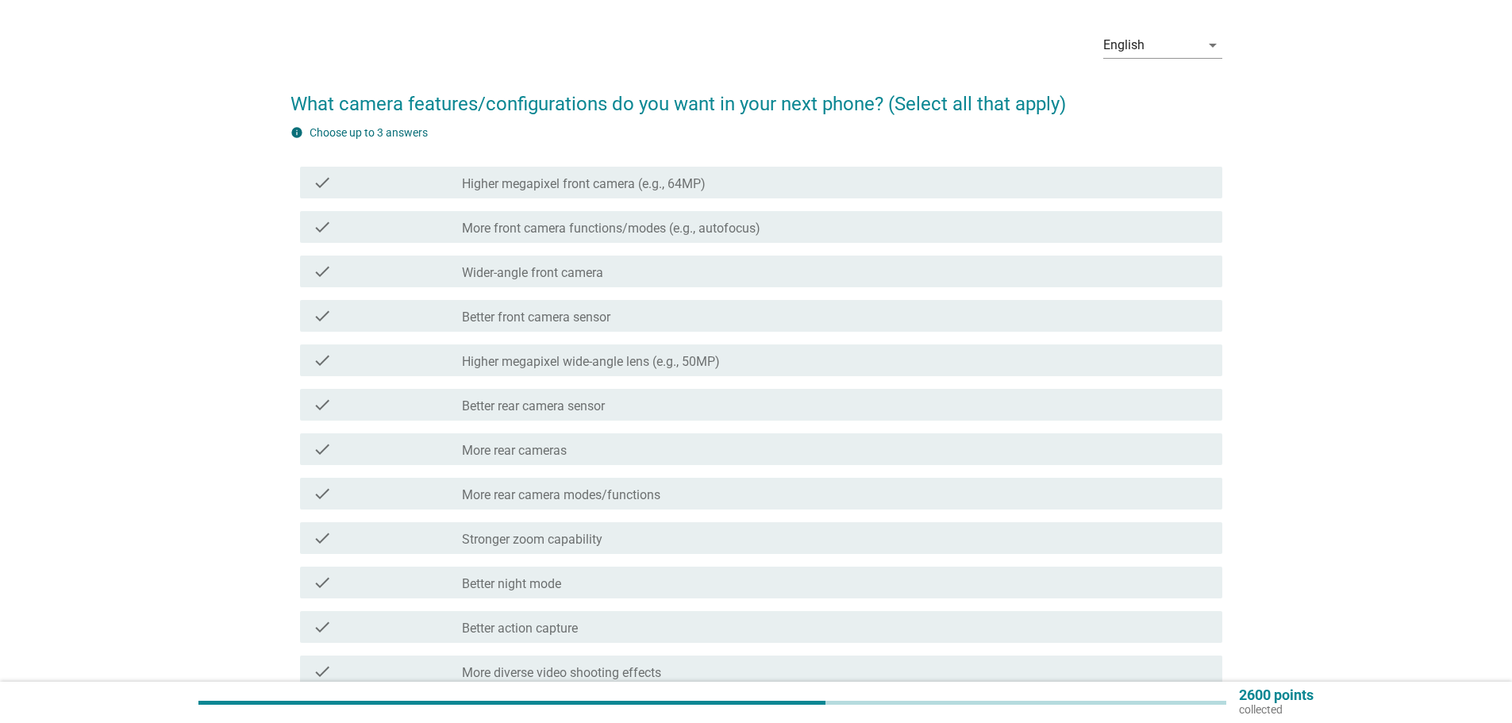
scroll to position [79, 0]
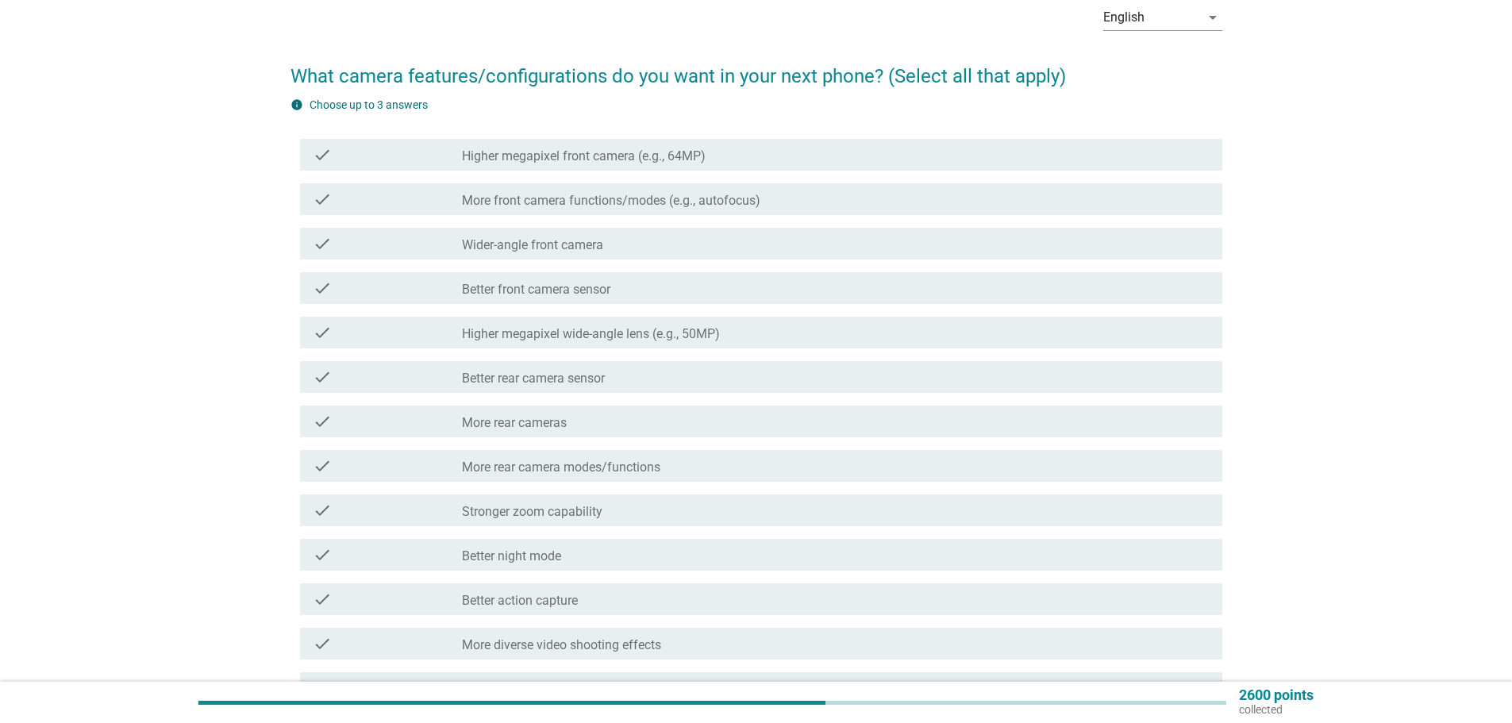
click at [596, 337] on label "Higher megapixel wide-angle lens (e.g., 50MP)" at bounding box center [591, 334] width 258 height 16
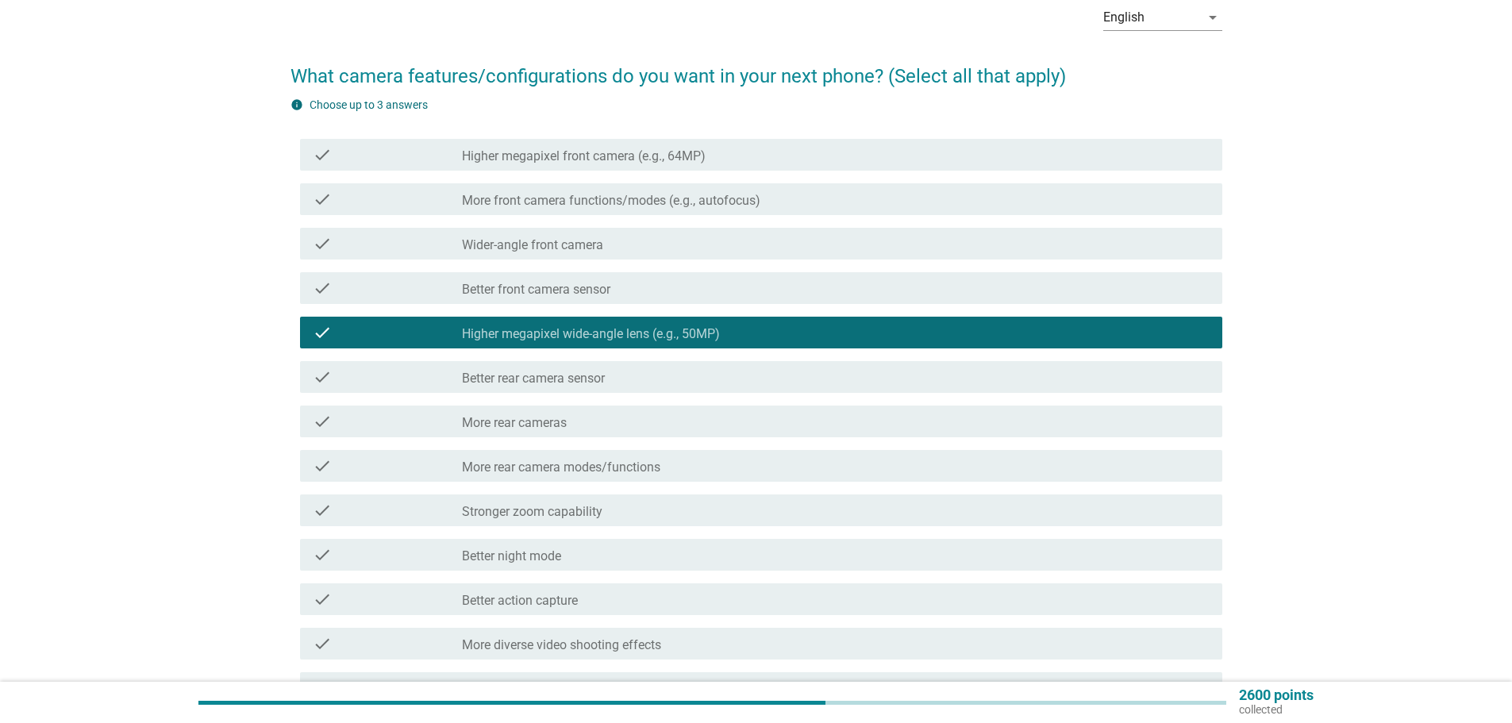
scroll to position [159, 0]
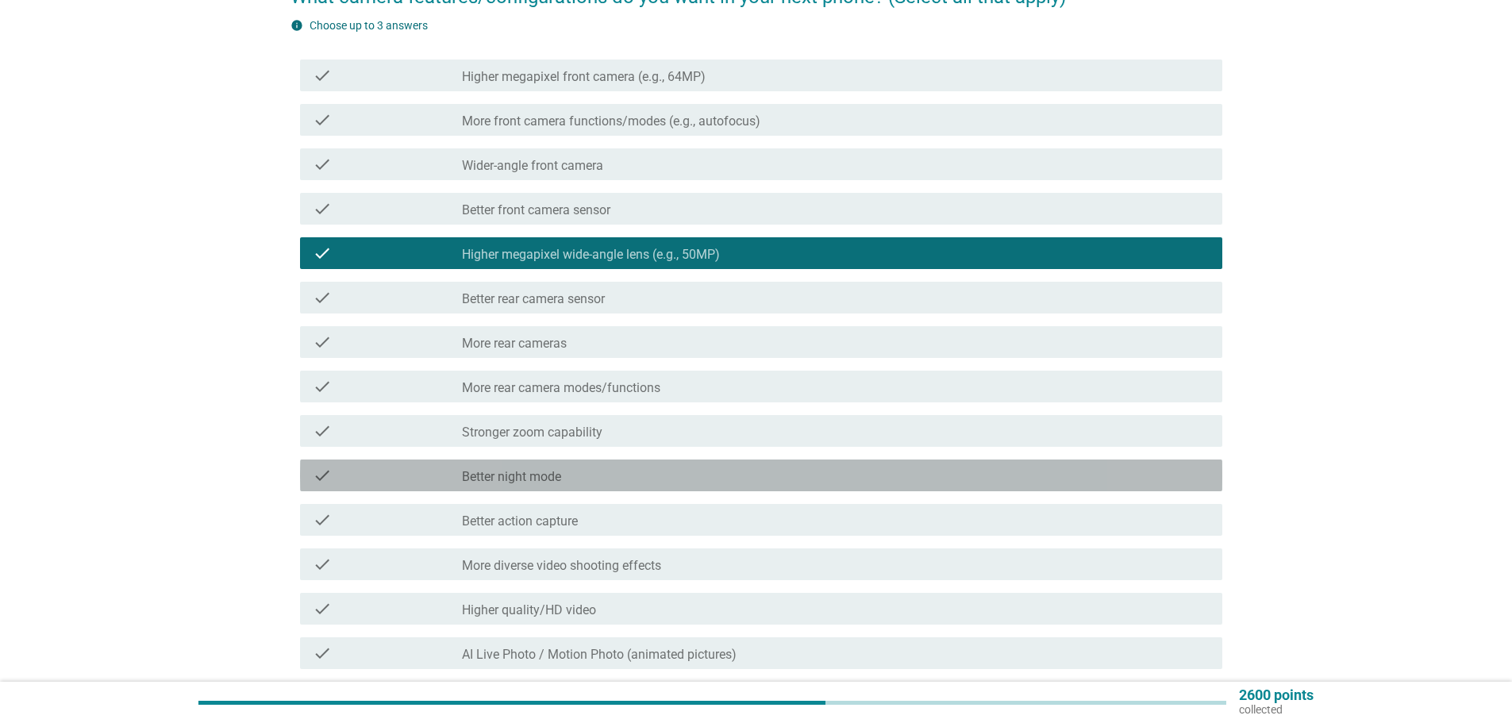
click at [567, 475] on div "check_box_outline_blank Better night mode" at bounding box center [836, 475] width 748 height 19
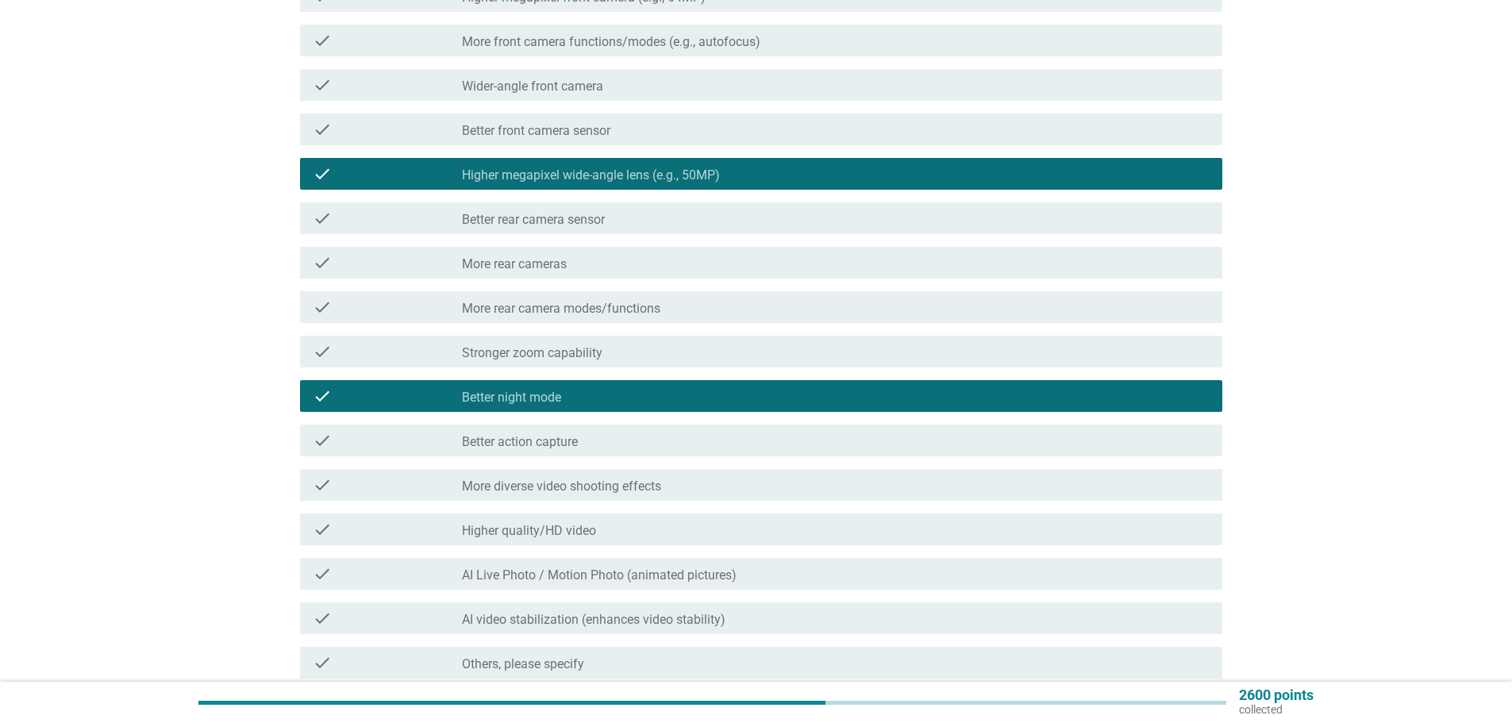
scroll to position [317, 0]
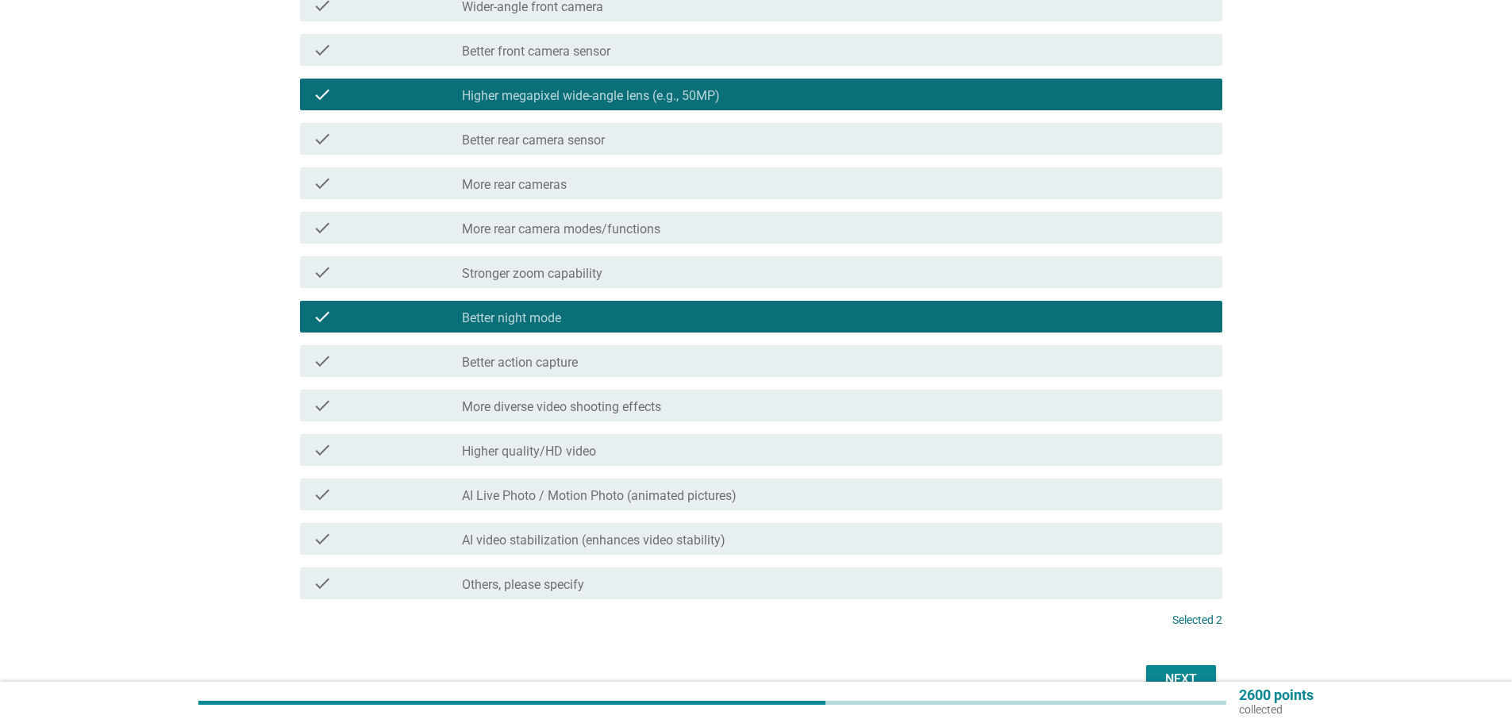
click at [619, 370] on div "check_box_outline_blank Better action capture" at bounding box center [836, 361] width 748 height 19
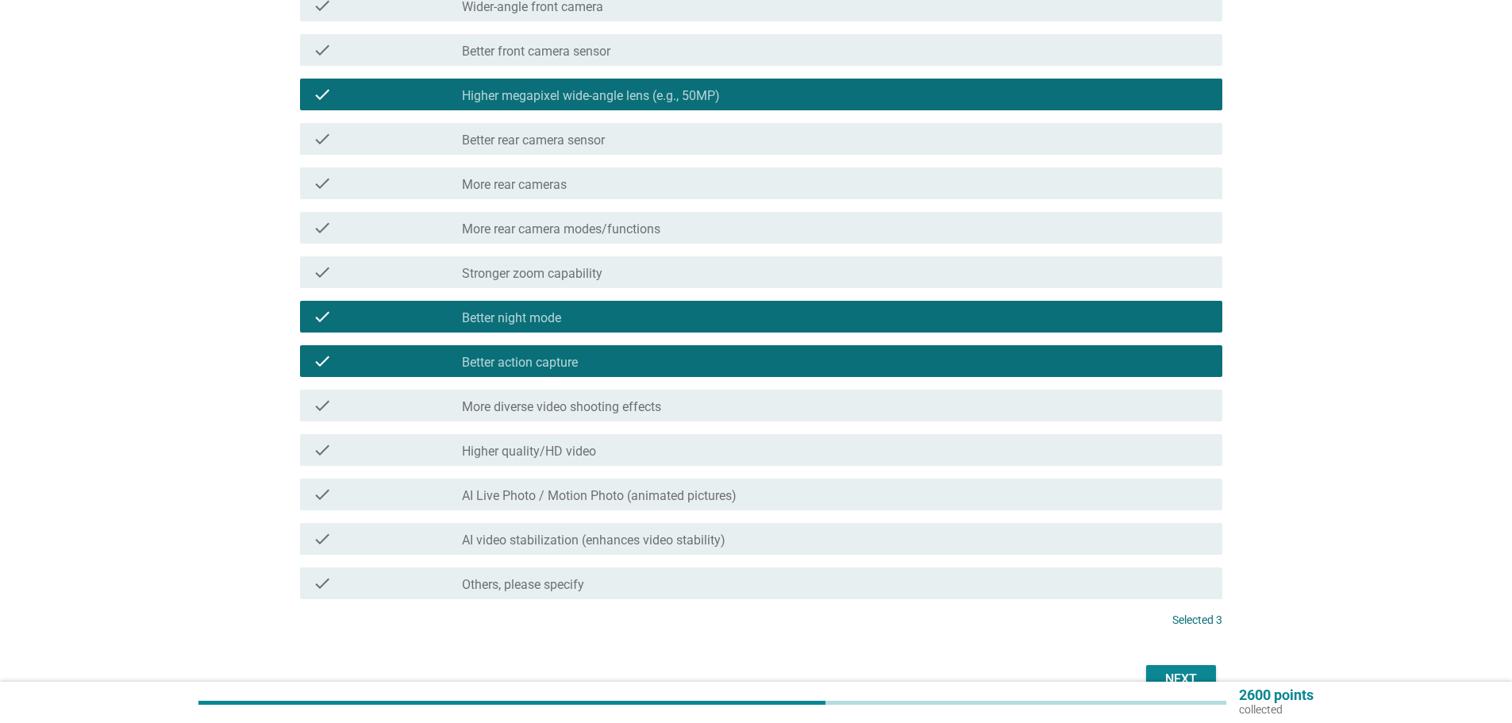
click at [650, 449] on div "check_box_outline_blank Higher quality/HD video" at bounding box center [836, 449] width 748 height 19
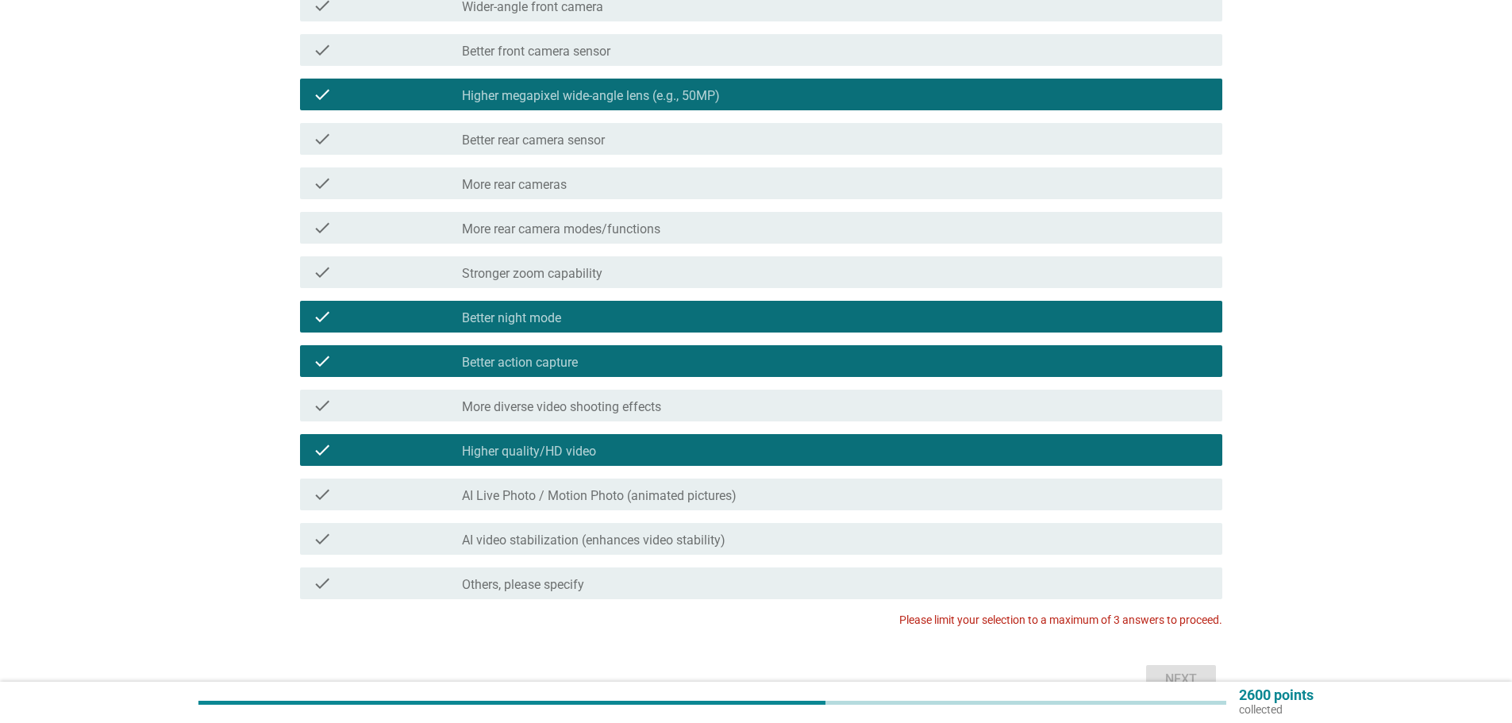
click at [650, 449] on div "check_box_outline_blank Higher quality/HD video" at bounding box center [836, 449] width 748 height 19
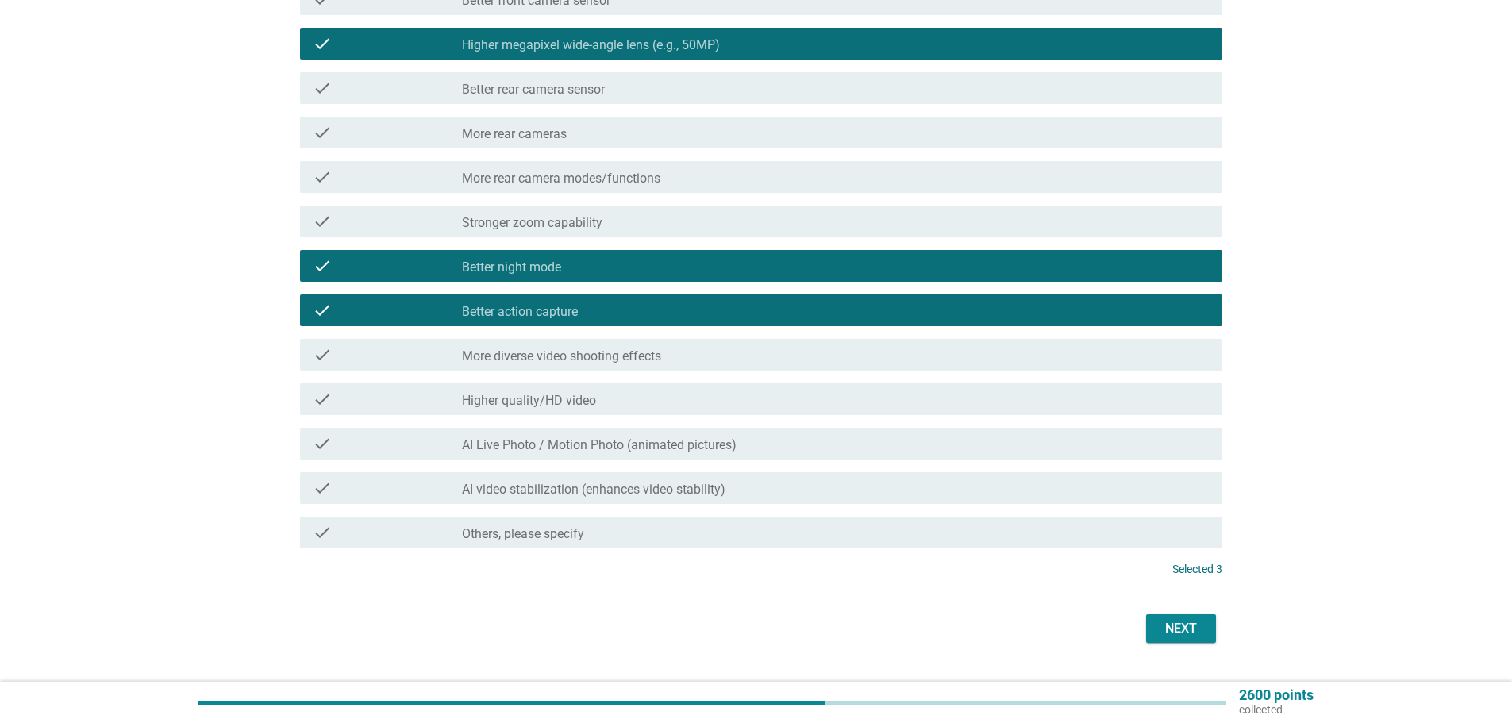
scroll to position [397, 0]
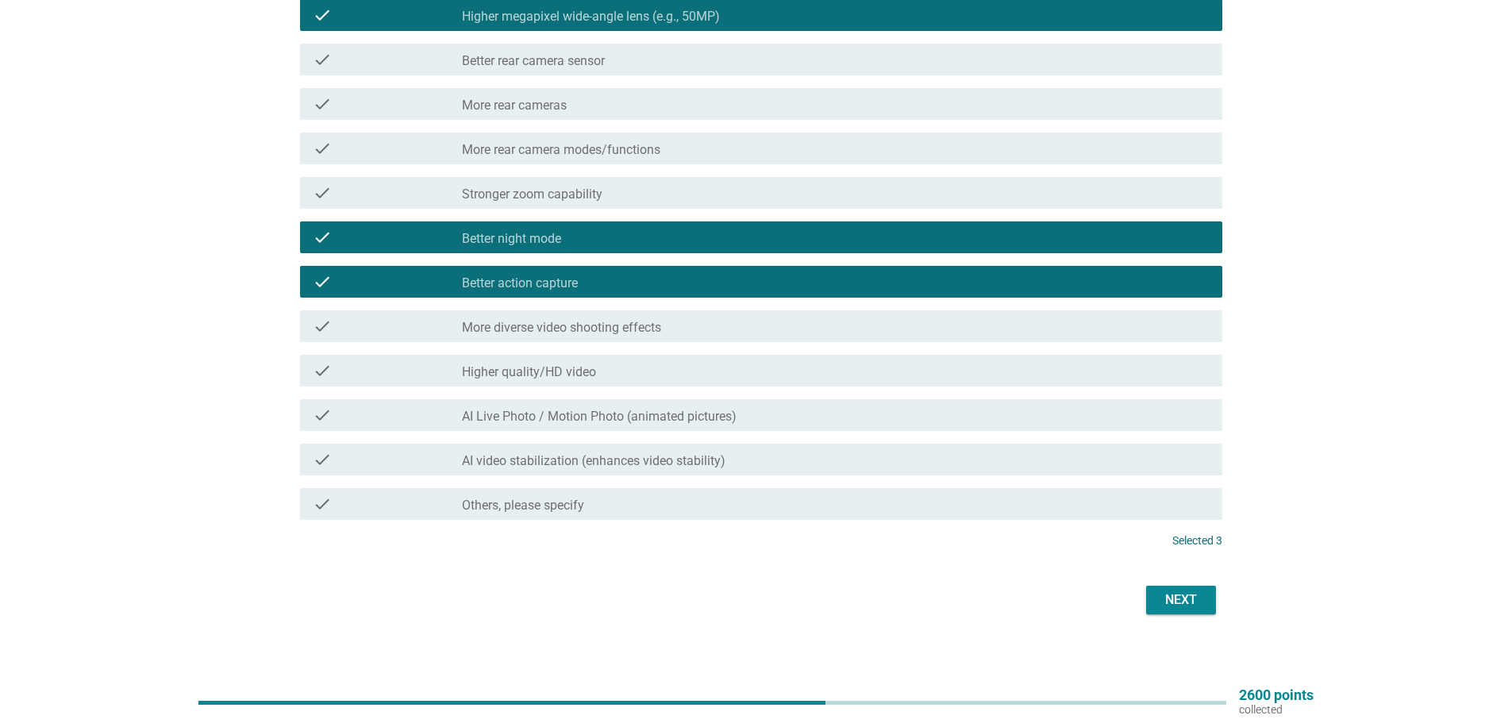
click at [1182, 609] on div "Next" at bounding box center [1181, 599] width 44 height 19
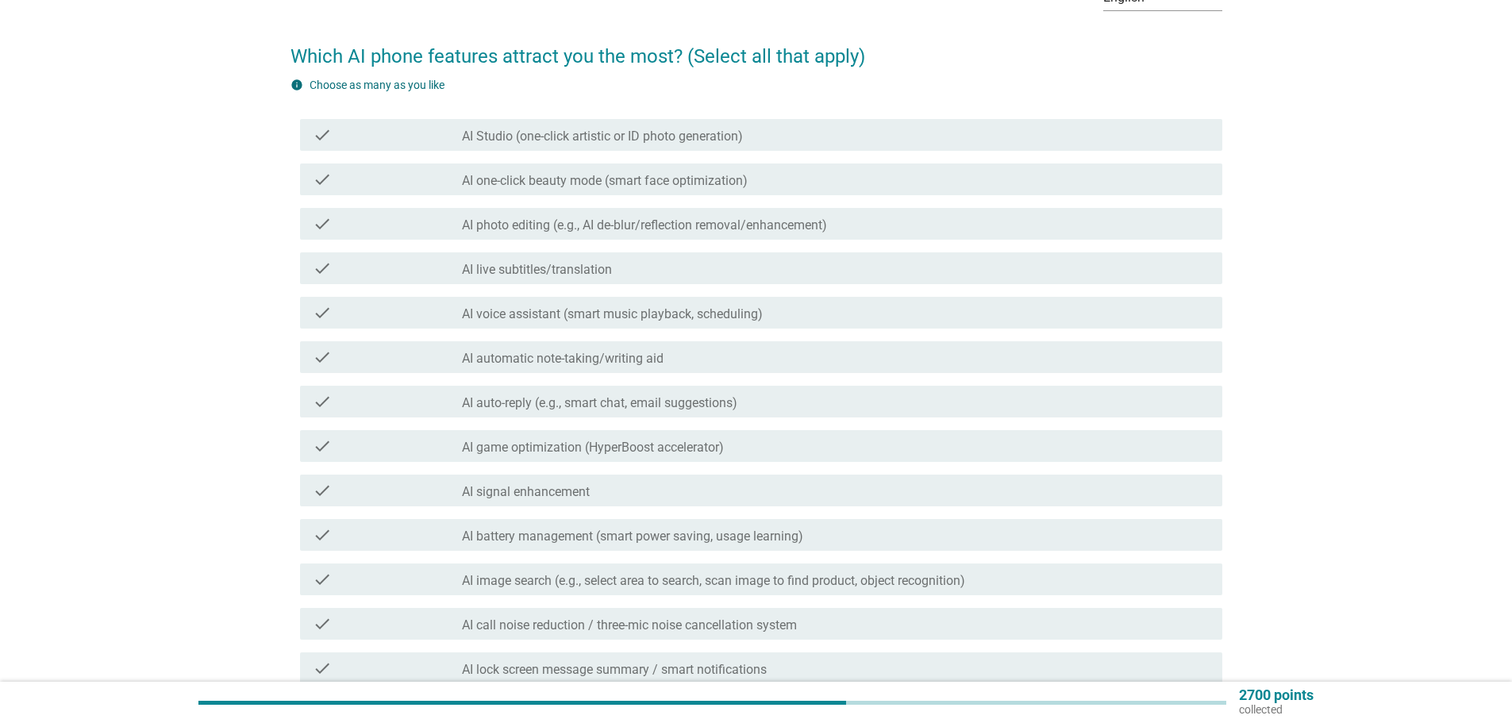
scroll to position [238, 0]
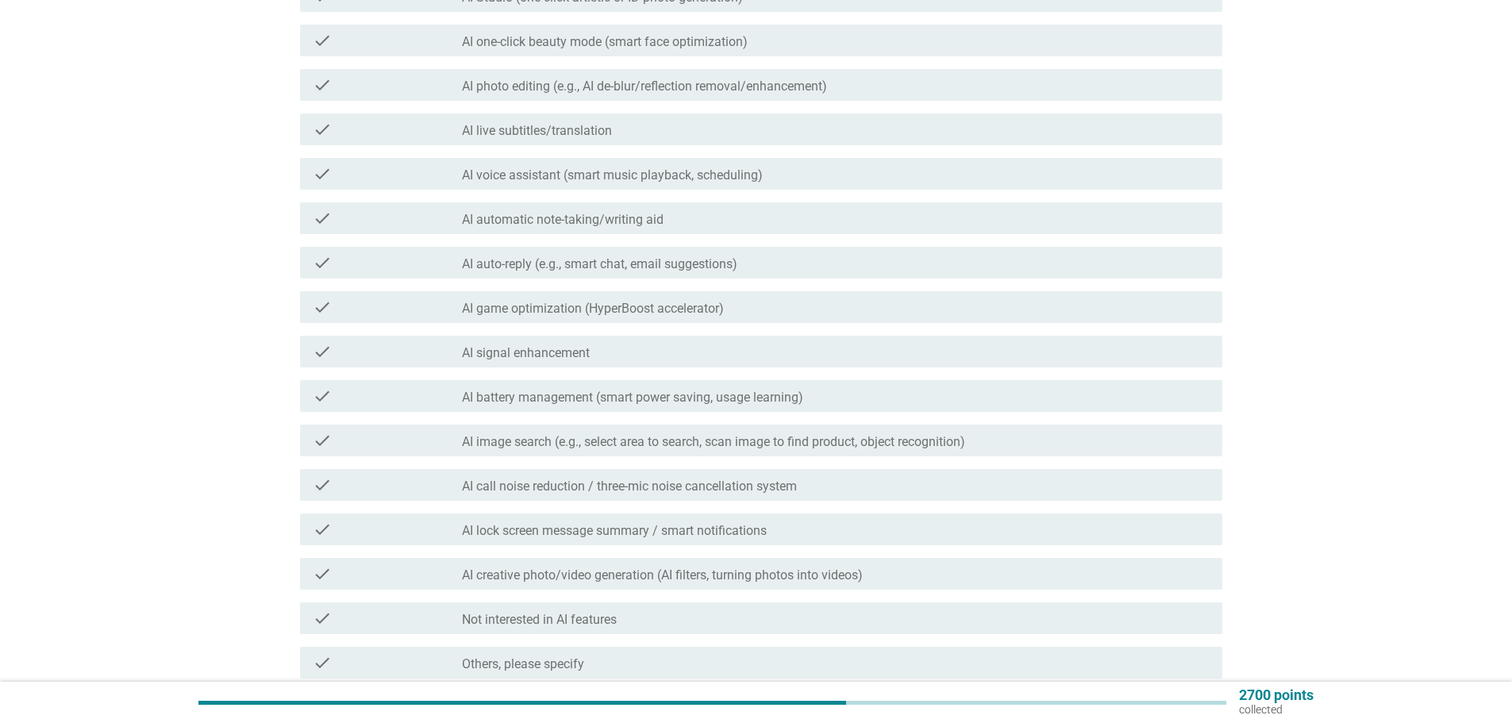
click at [547, 361] on div "check check_box_outline_blank AI signal enhancement" at bounding box center [761, 352] width 922 height 32
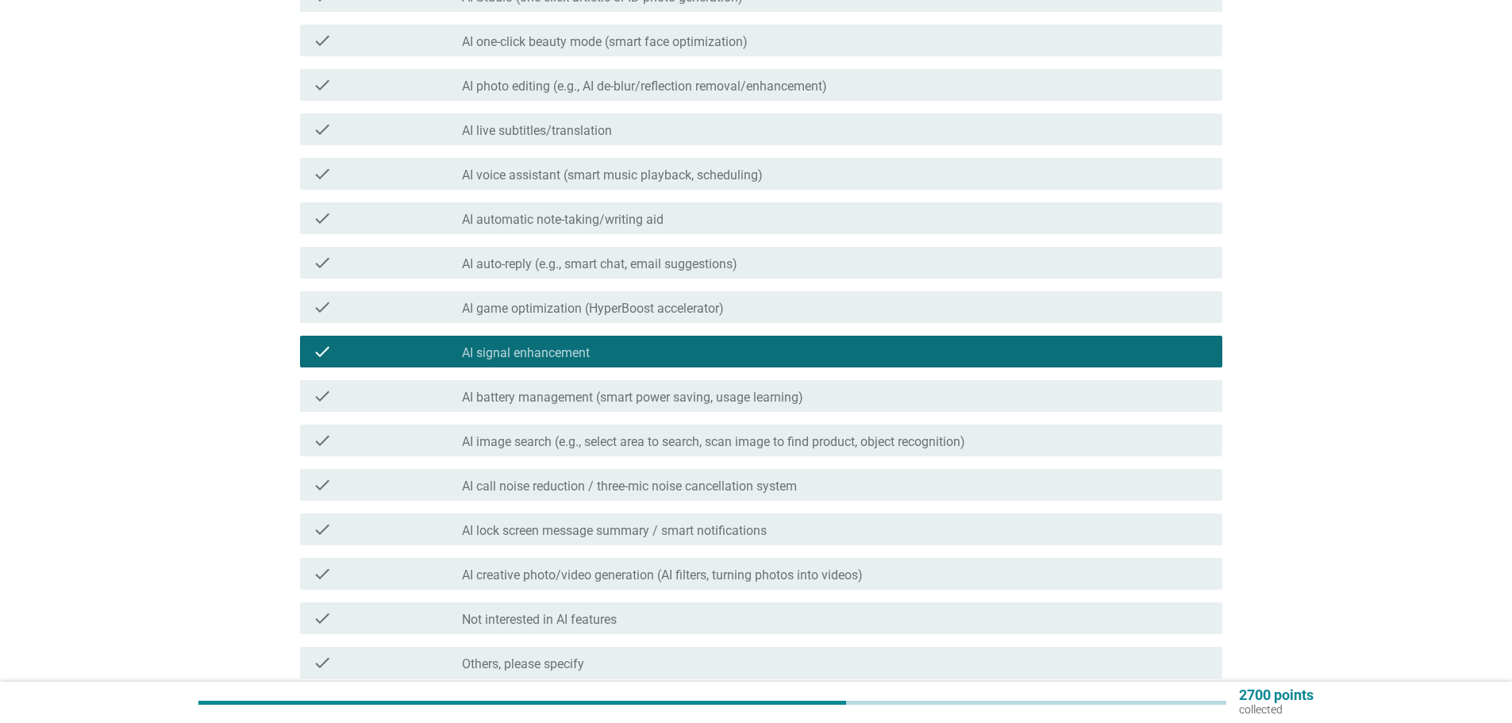
click at [670, 315] on label "AI game optimization (HyperBoost accelerator)" at bounding box center [593, 309] width 262 height 16
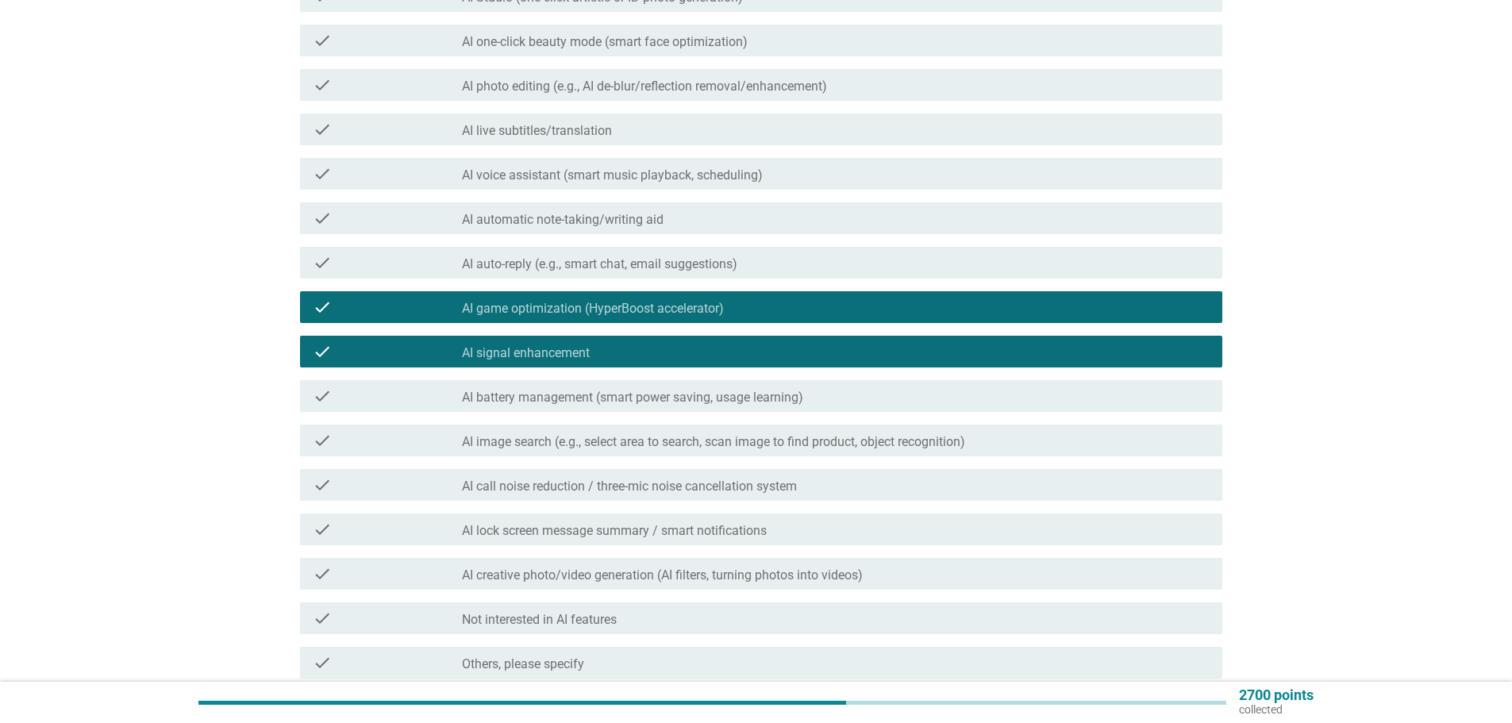
click at [509, 322] on div "check check_box AI game optimization (HyperBoost accelerator)" at bounding box center [761, 307] width 922 height 32
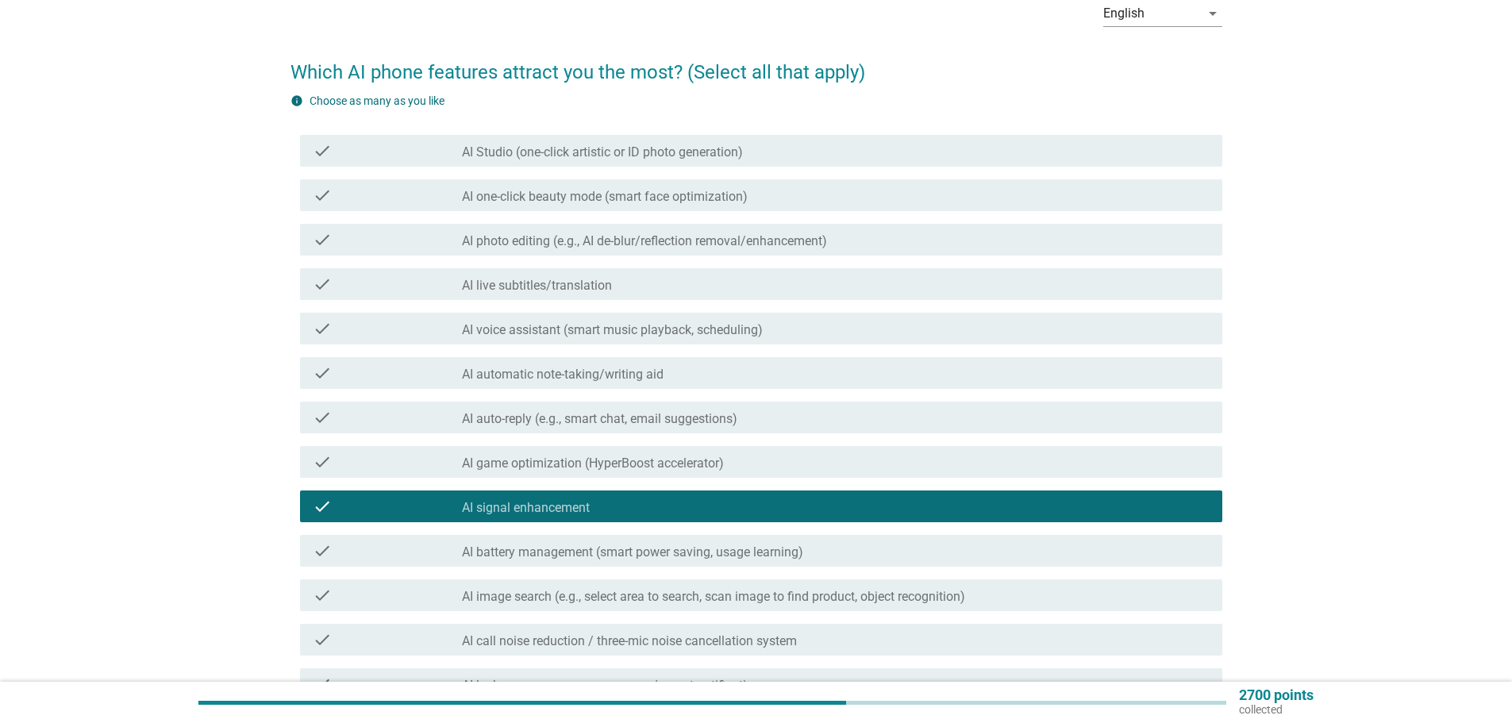
scroll to position [79, 0]
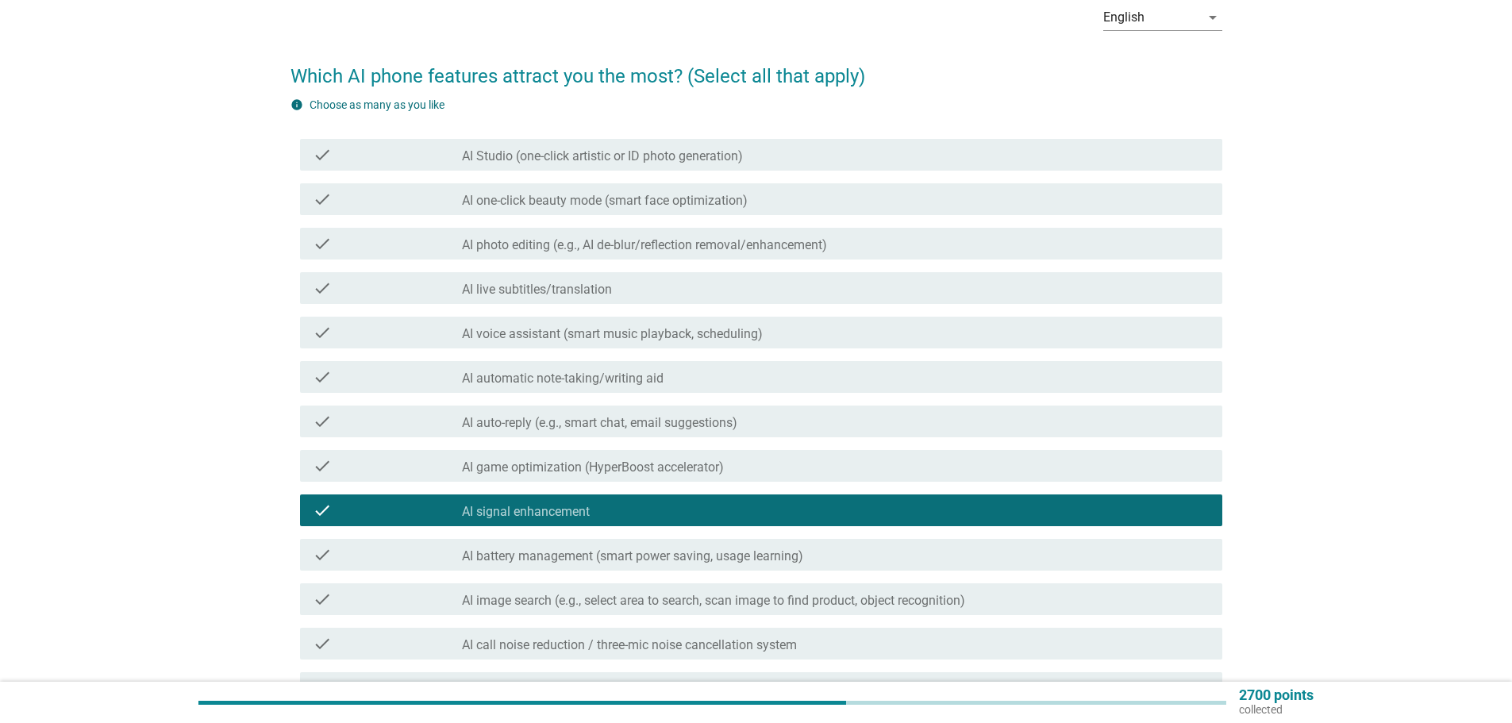
click at [571, 242] on label "AI photo editing (e.g., AI de-blur/reflection removal/enhancement)" at bounding box center [644, 245] width 365 height 16
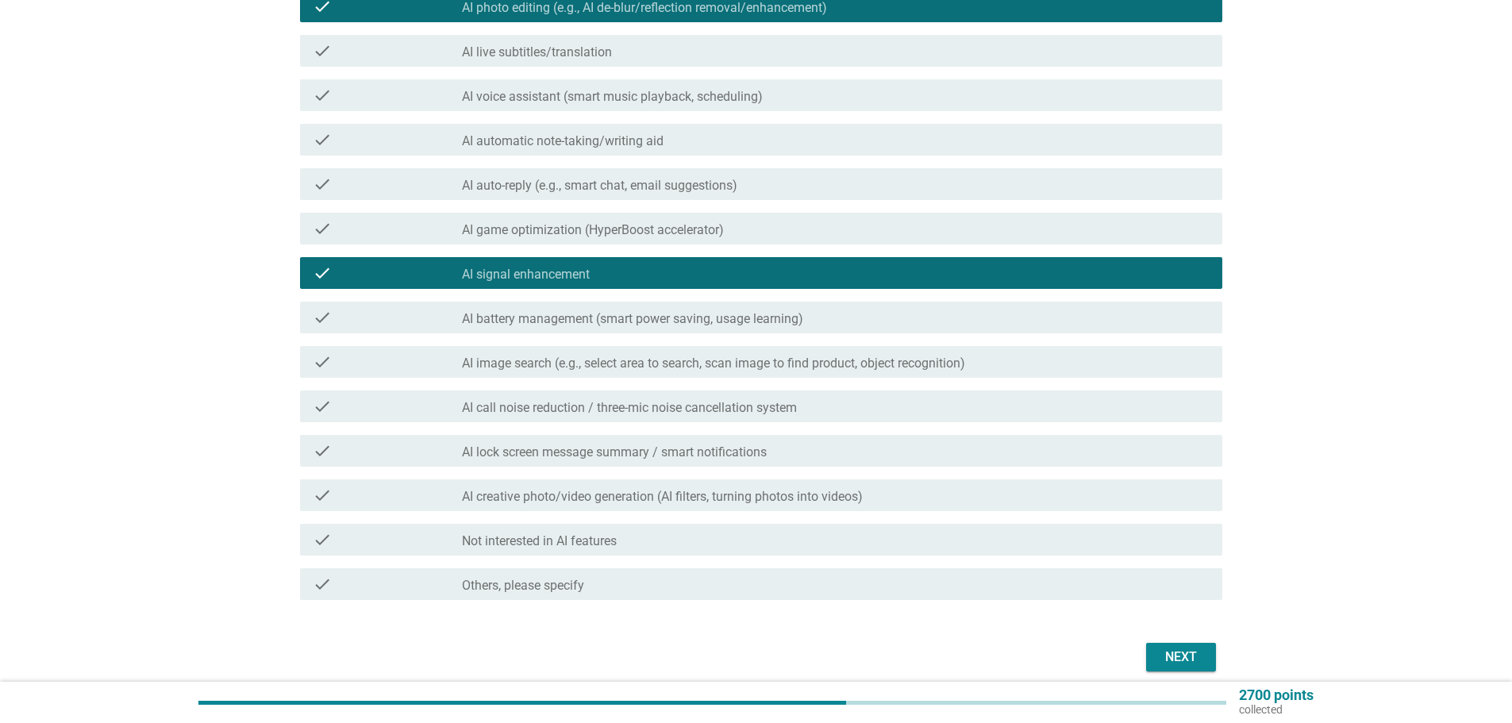
scroll to position [317, 0]
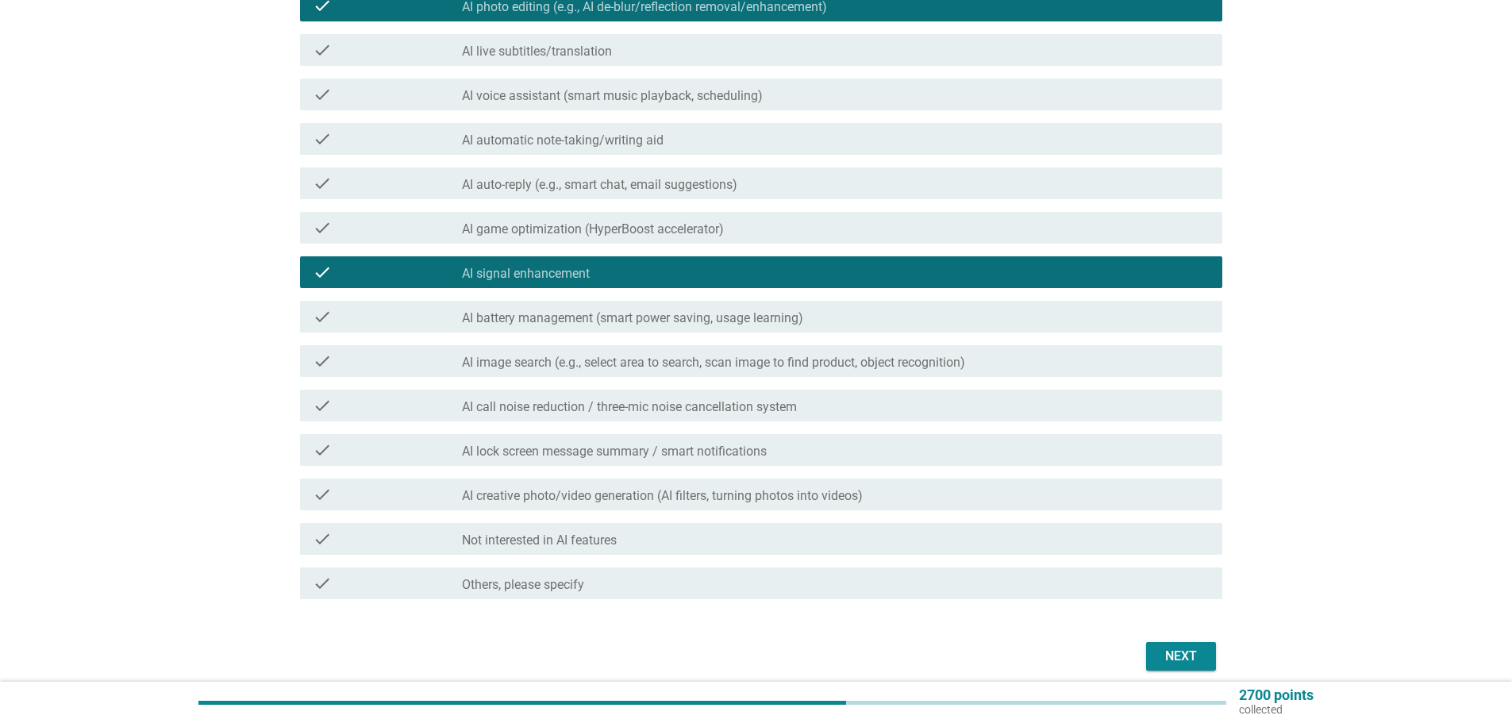
click at [523, 504] on div "check check_box_outline_blank AI creative photo/video generation (AI filters, t…" at bounding box center [761, 495] width 922 height 32
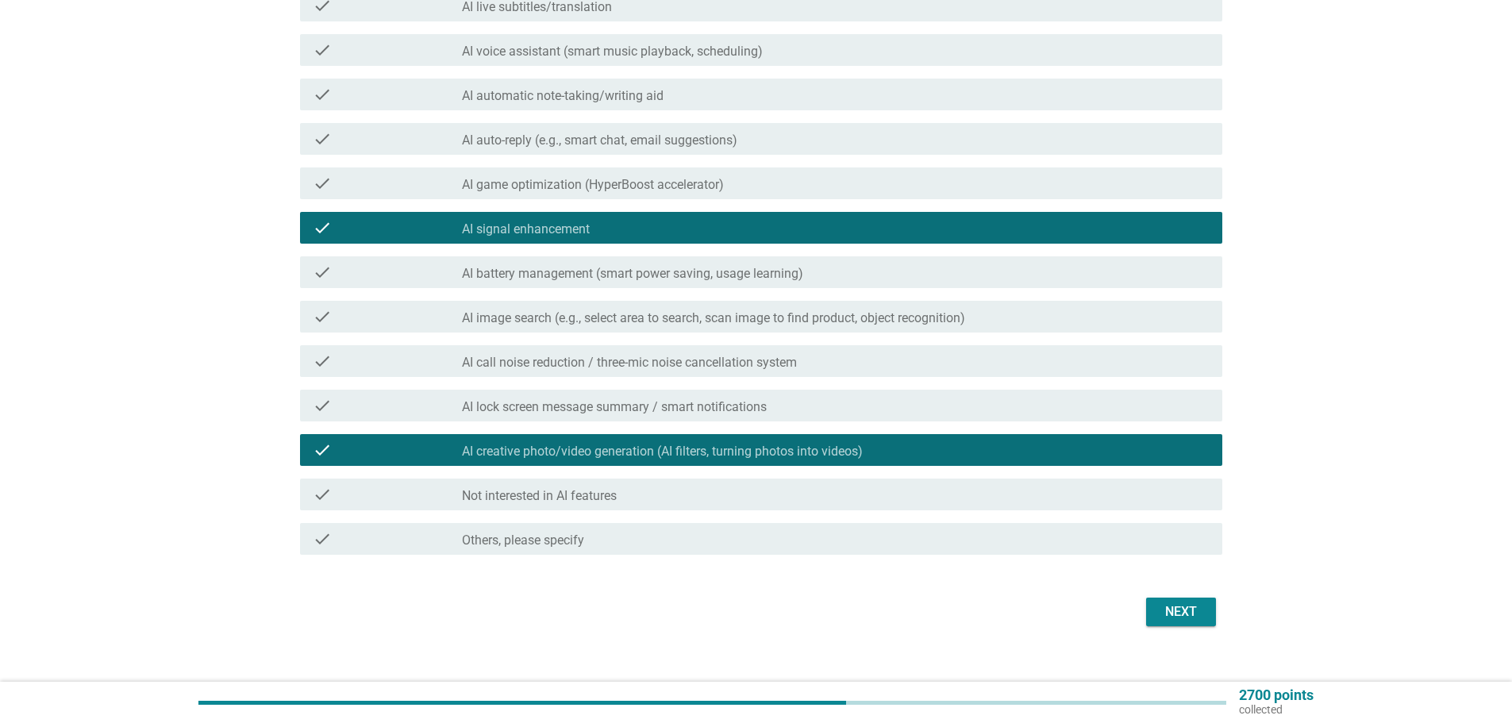
scroll to position [383, 0]
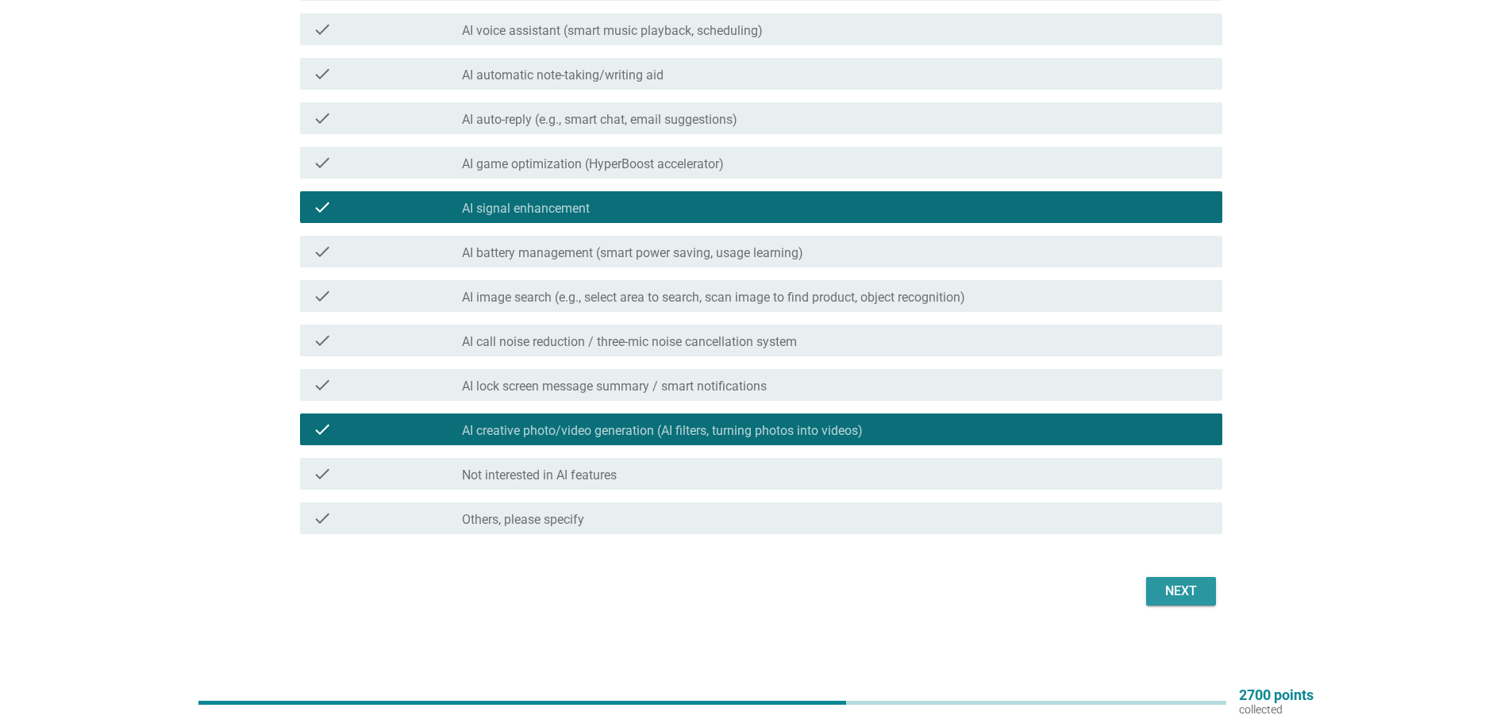
click at [1190, 599] on div "Next" at bounding box center [1181, 591] width 44 height 19
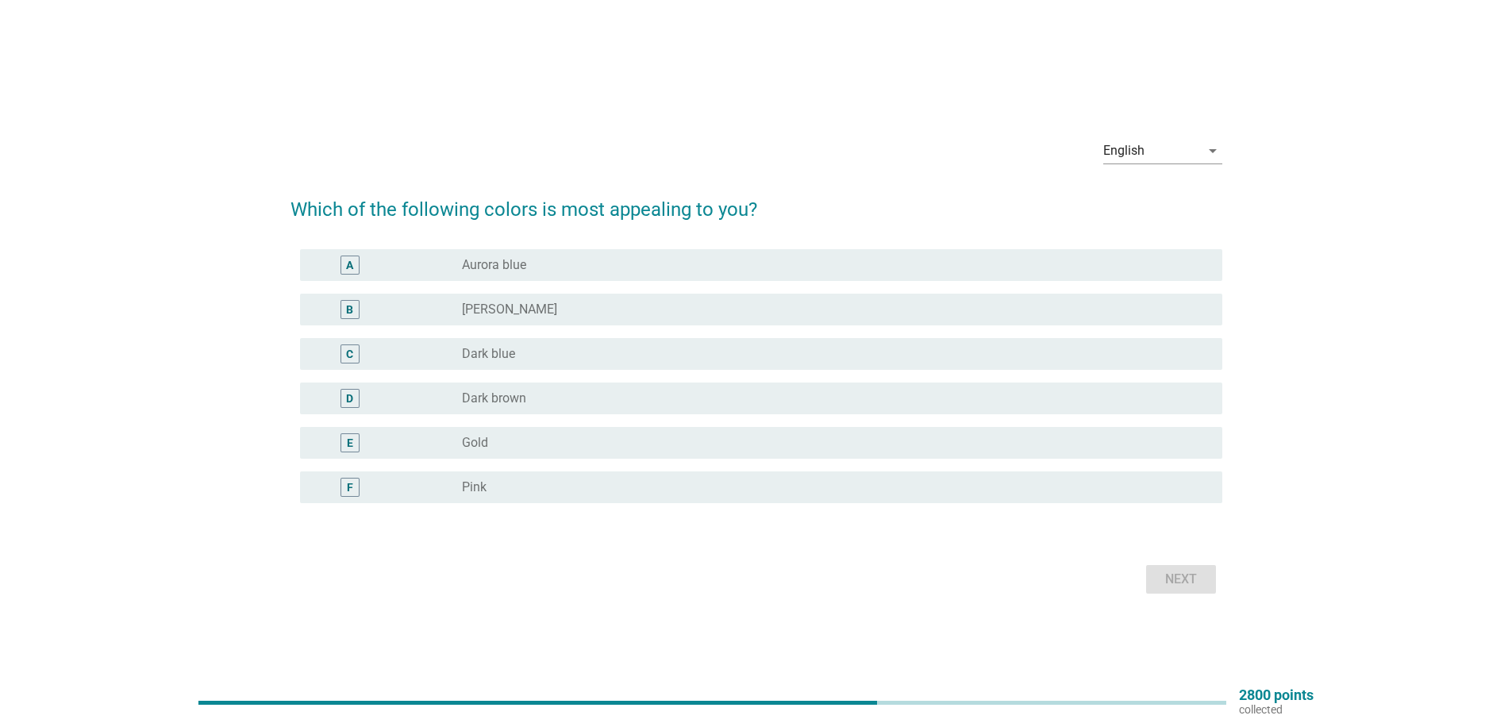
click at [529, 272] on div "radio_button_unchecked Aurora blue" at bounding box center [829, 265] width 735 height 16
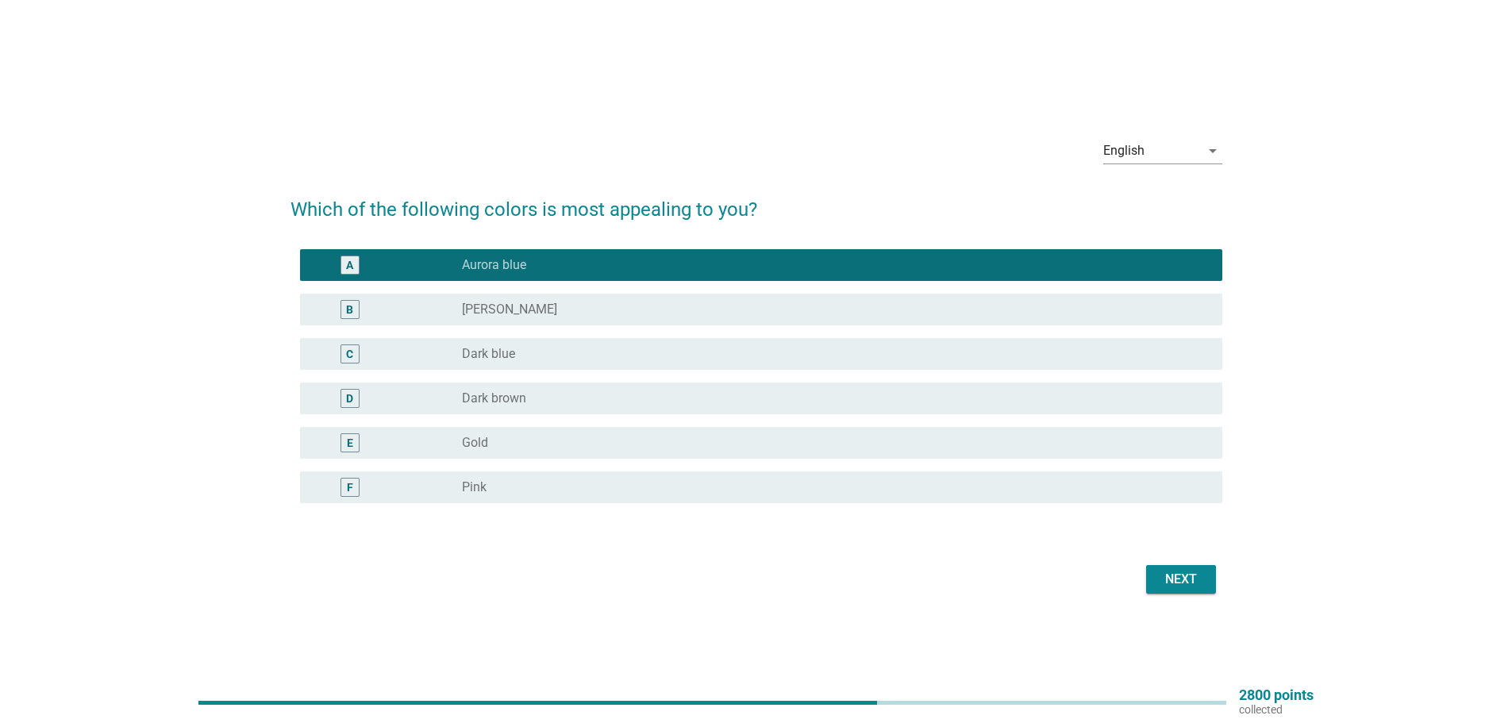
click at [1159, 575] on div "Next" at bounding box center [1181, 579] width 44 height 19
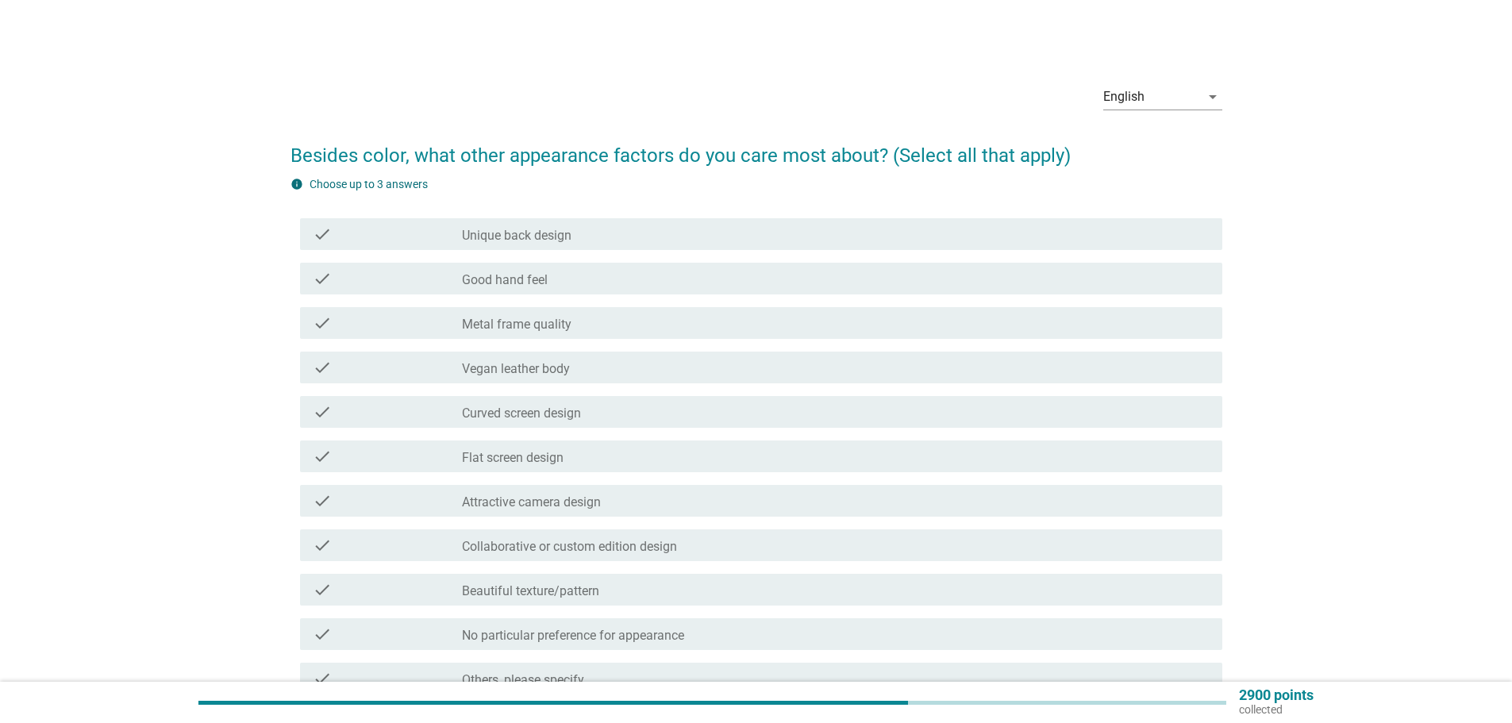
click at [562, 281] on div "check_box_outline_blank Good hand feel" at bounding box center [836, 278] width 748 height 19
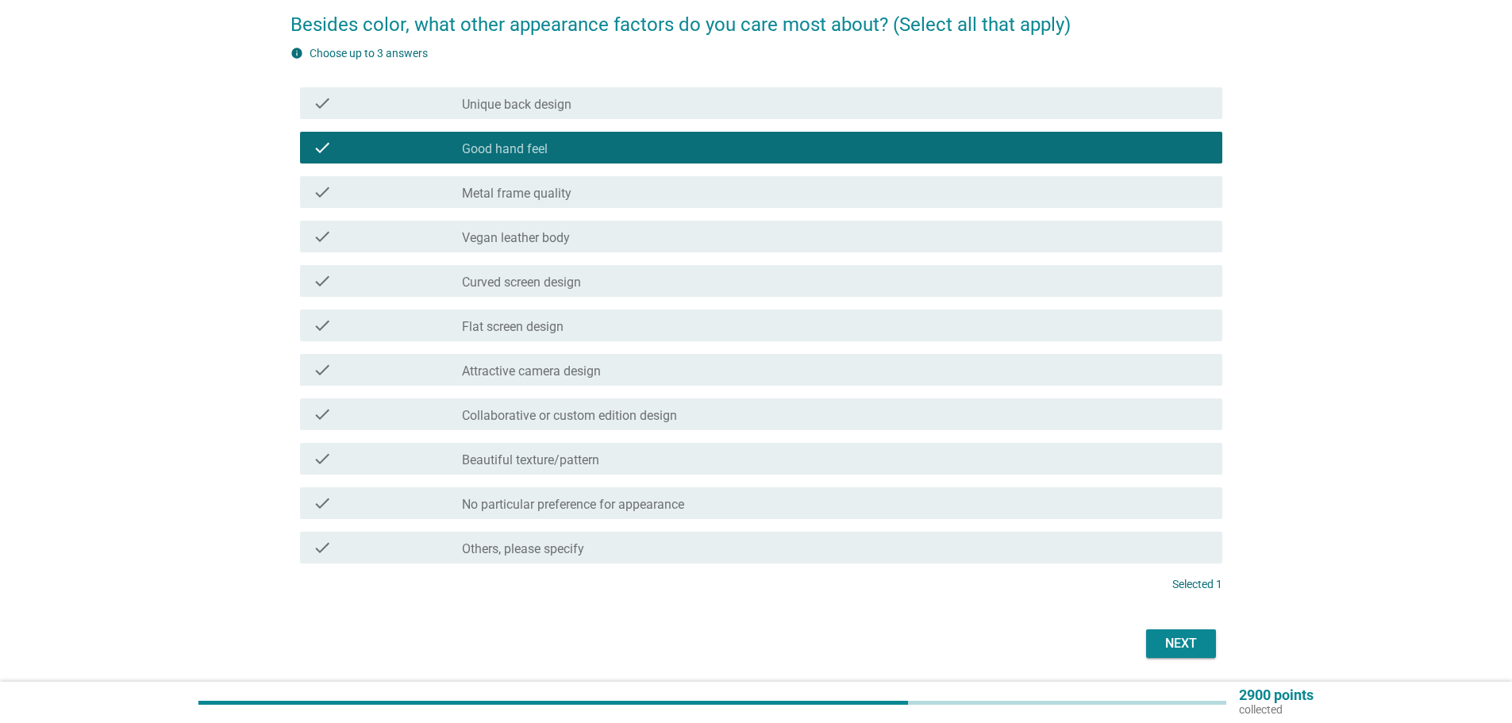
scroll to position [159, 0]
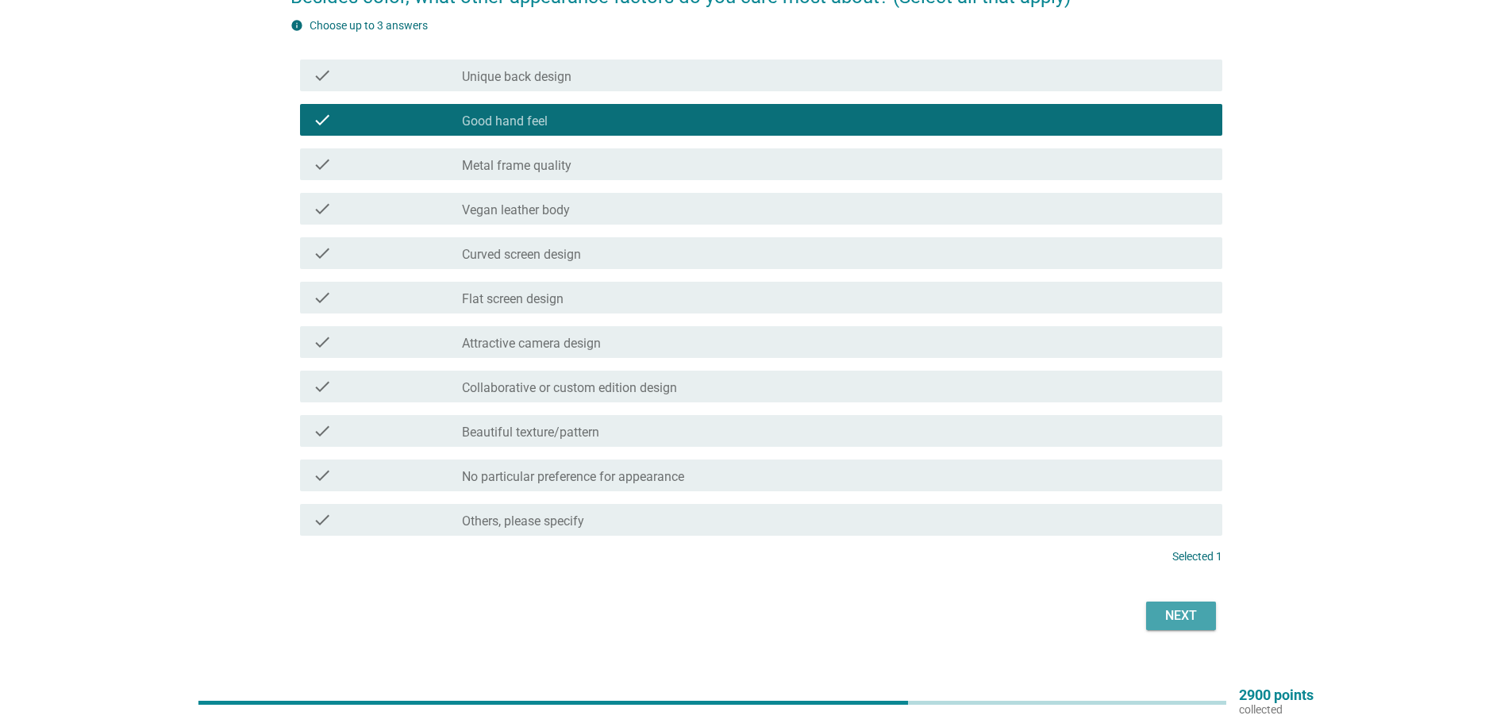
click at [1196, 607] on div "Next" at bounding box center [1181, 615] width 44 height 19
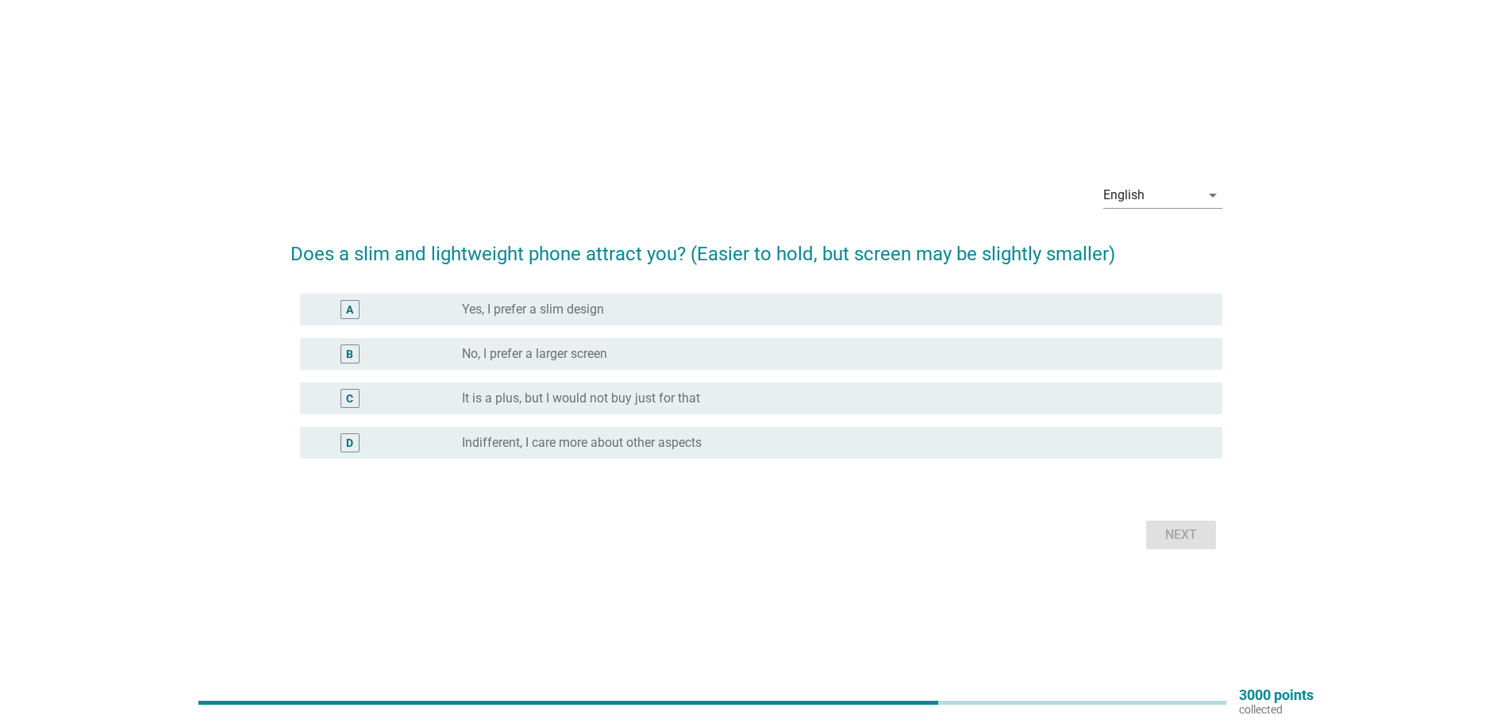
click at [556, 444] on label "Indifferent, I care more about other aspects" at bounding box center [582, 443] width 240 height 16
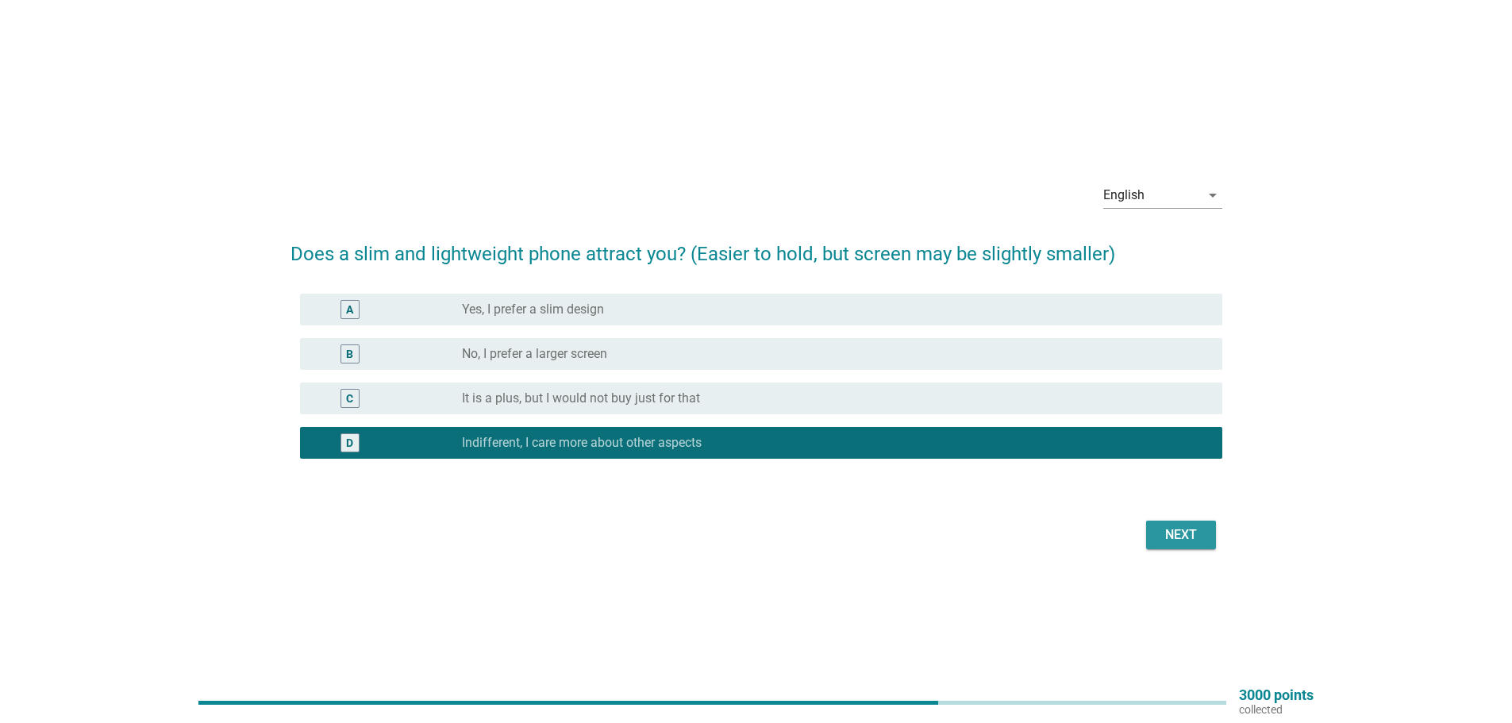
click at [1151, 542] on button "Next" at bounding box center [1181, 535] width 70 height 29
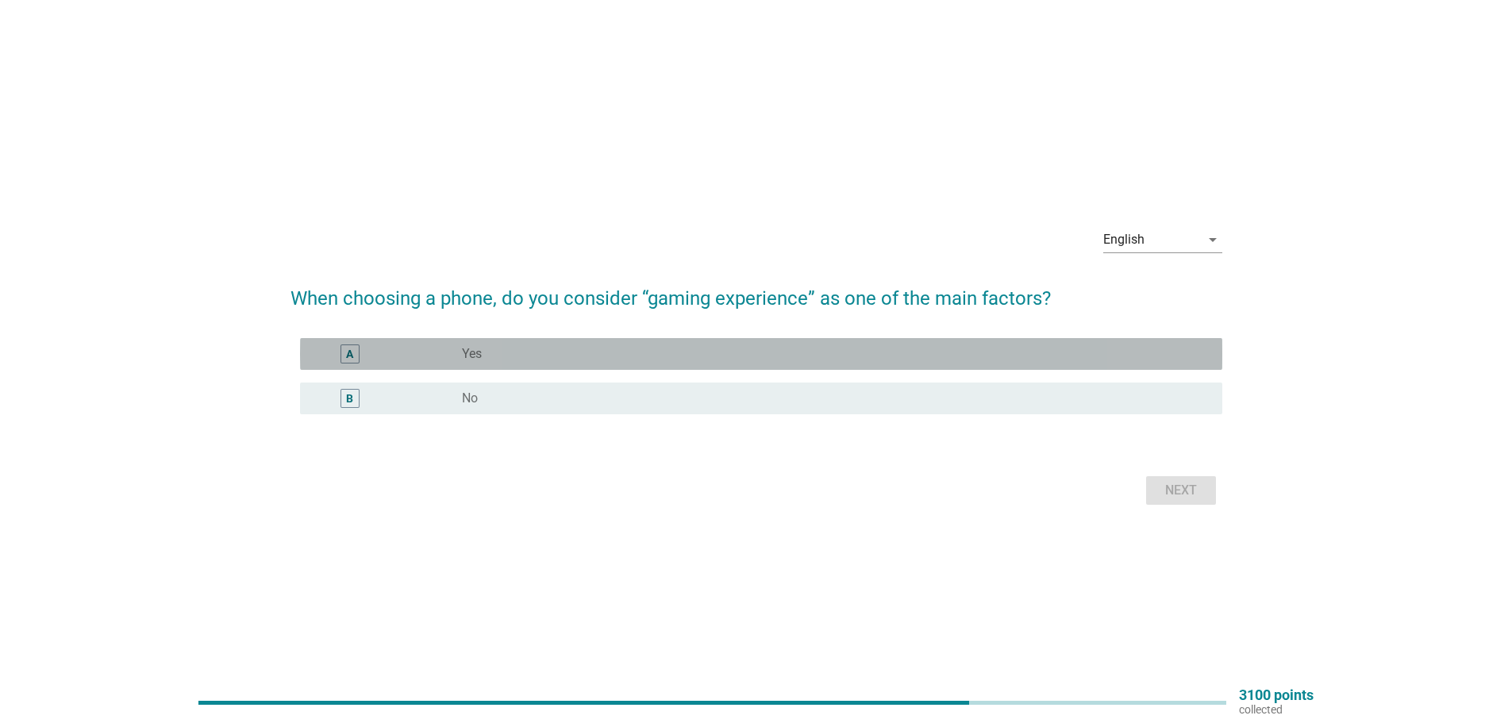
click at [562, 359] on div "radio_button_unchecked Yes" at bounding box center [829, 354] width 735 height 16
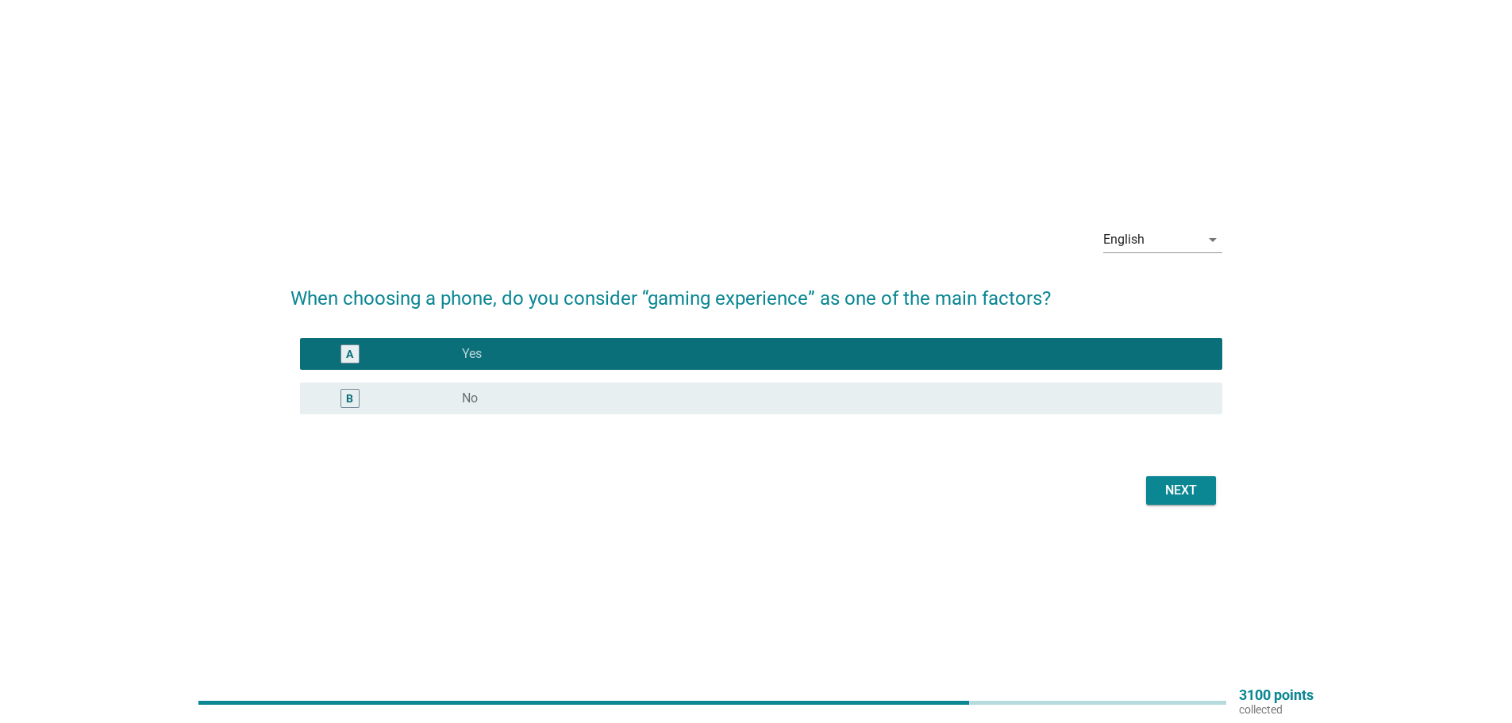
click at [1179, 494] on div "Next" at bounding box center [1181, 490] width 44 height 19
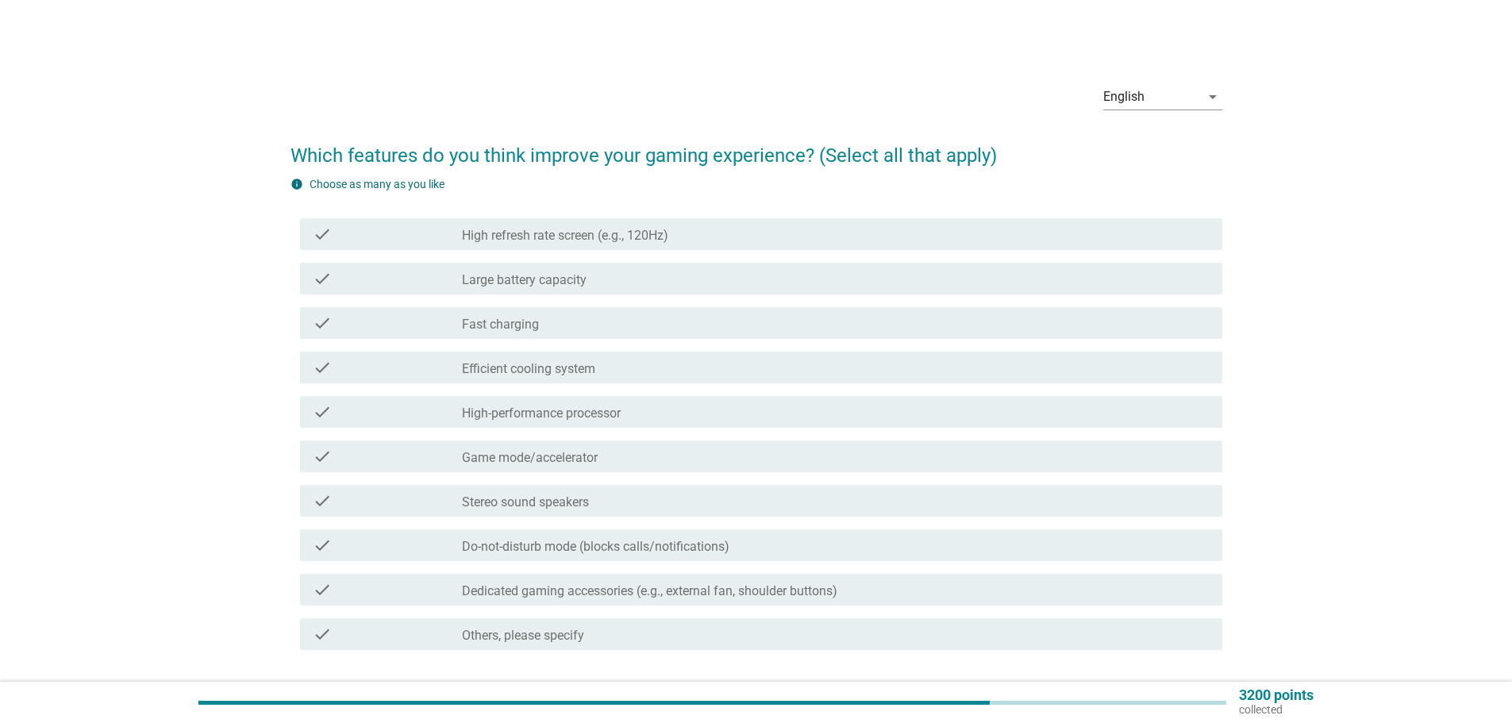
click at [586, 502] on label "Stereo sound speakers" at bounding box center [525, 502] width 127 height 16
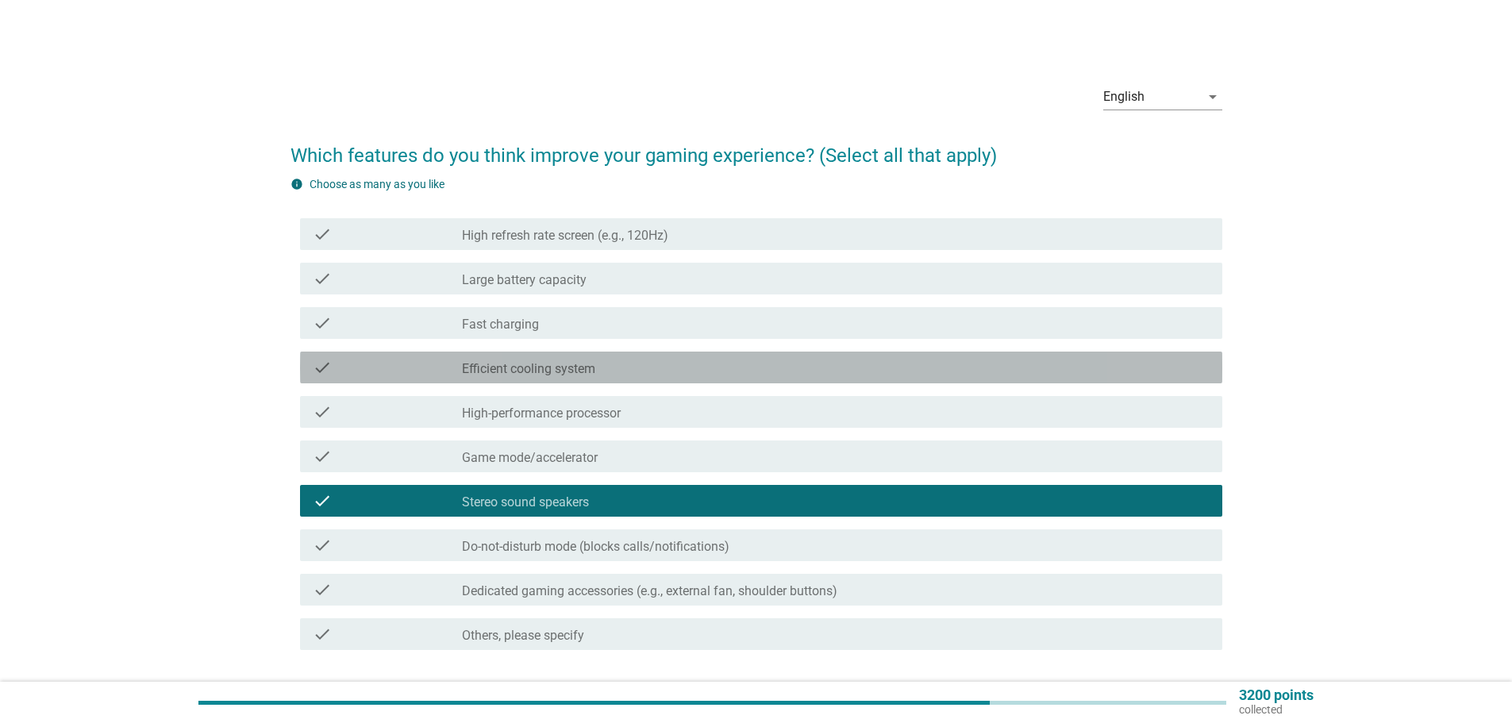
drag, startPoint x: 529, startPoint y: 367, endPoint x: 539, endPoint y: 364, distance: 10.0
click at [529, 368] on label "Efficient cooling system" at bounding box center [528, 369] width 133 height 16
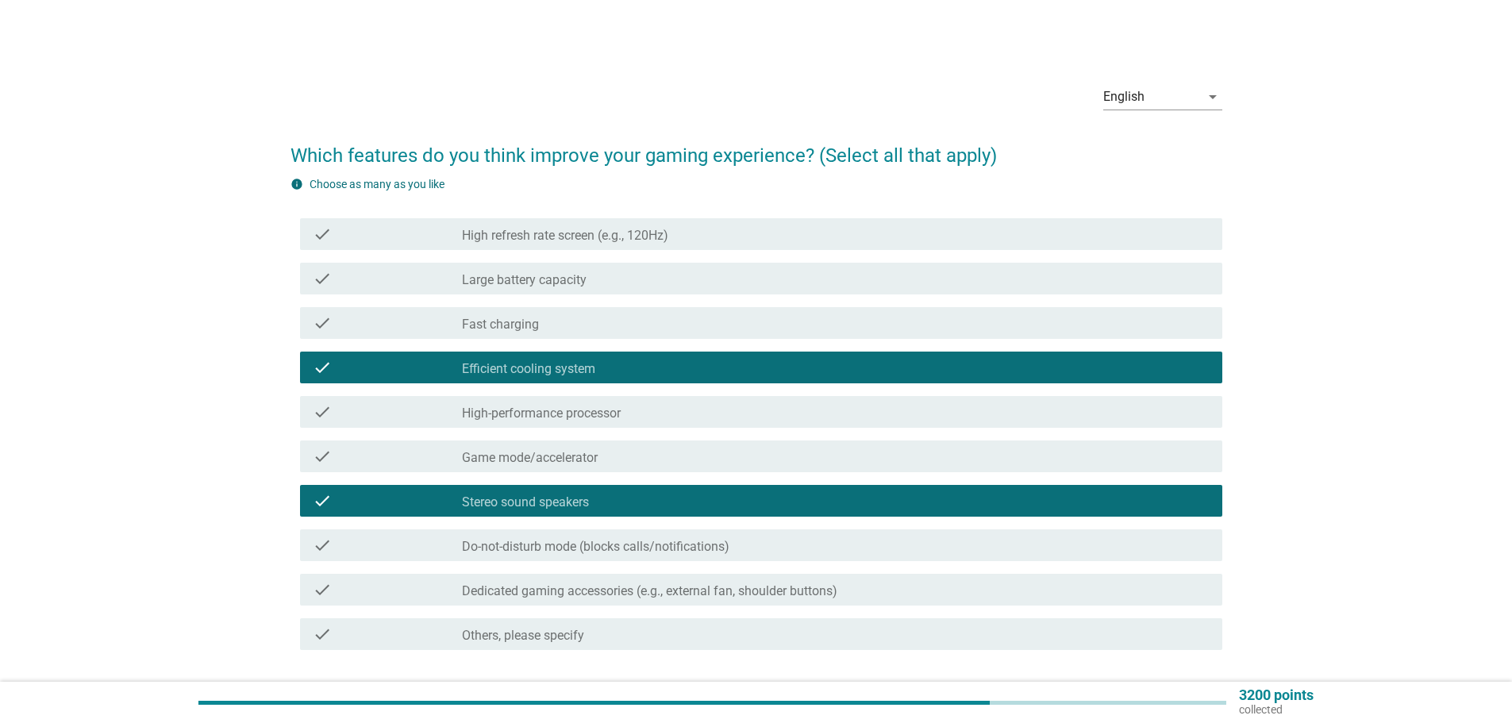
click at [584, 291] on div "check check_box_outline_blank Large battery capacity" at bounding box center [761, 279] width 922 height 32
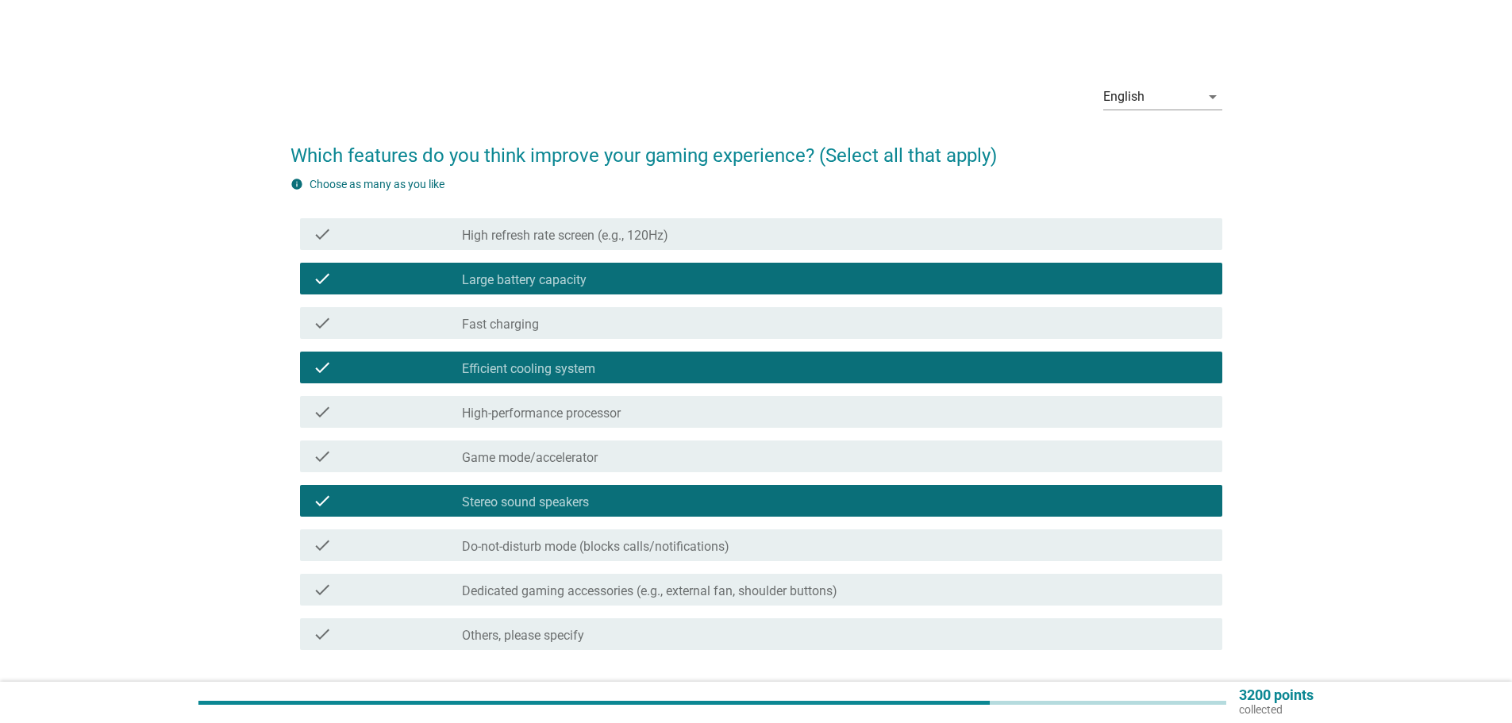
click at [606, 451] on div "check_box_outline_blank Game mode/accelerator" at bounding box center [836, 456] width 748 height 19
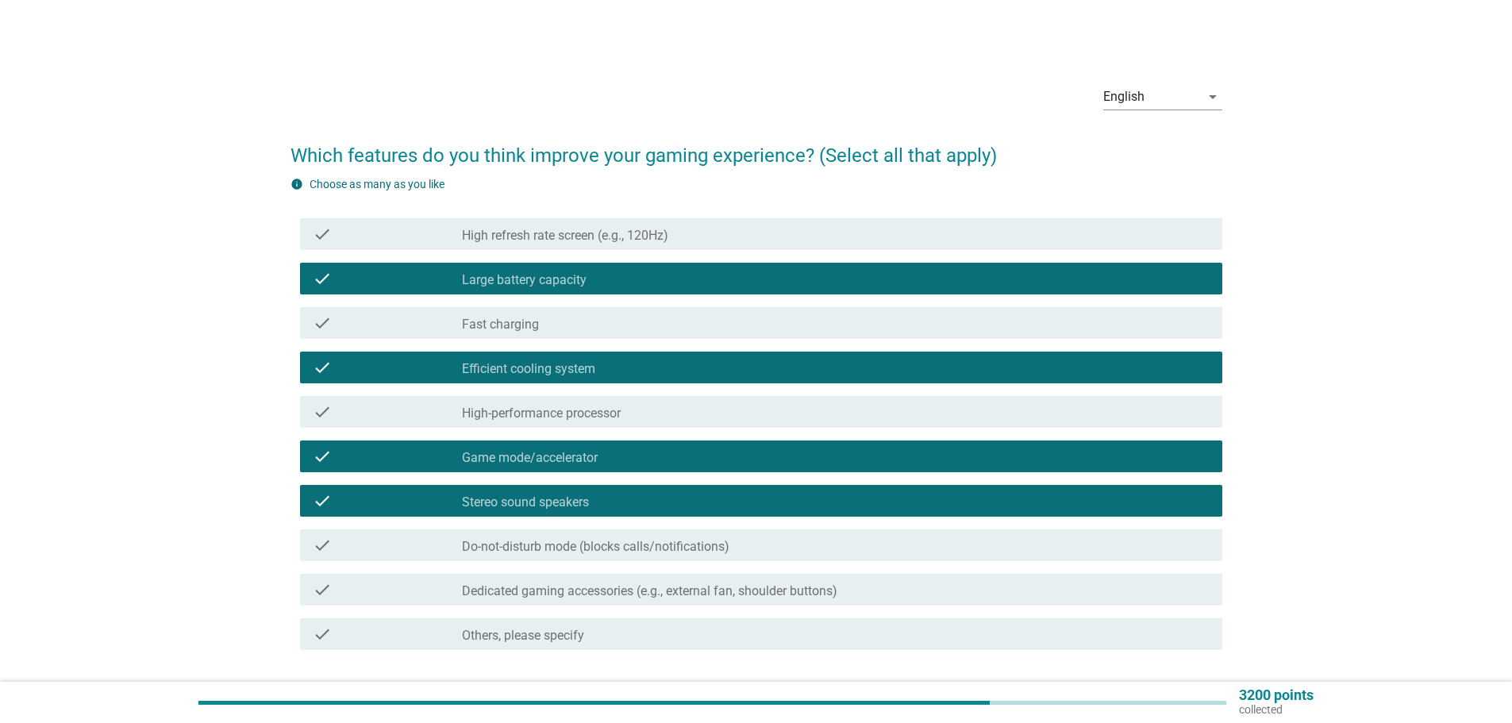
click at [606, 451] on div "check_box_outline_blank Game mode/accelerator" at bounding box center [836, 456] width 748 height 19
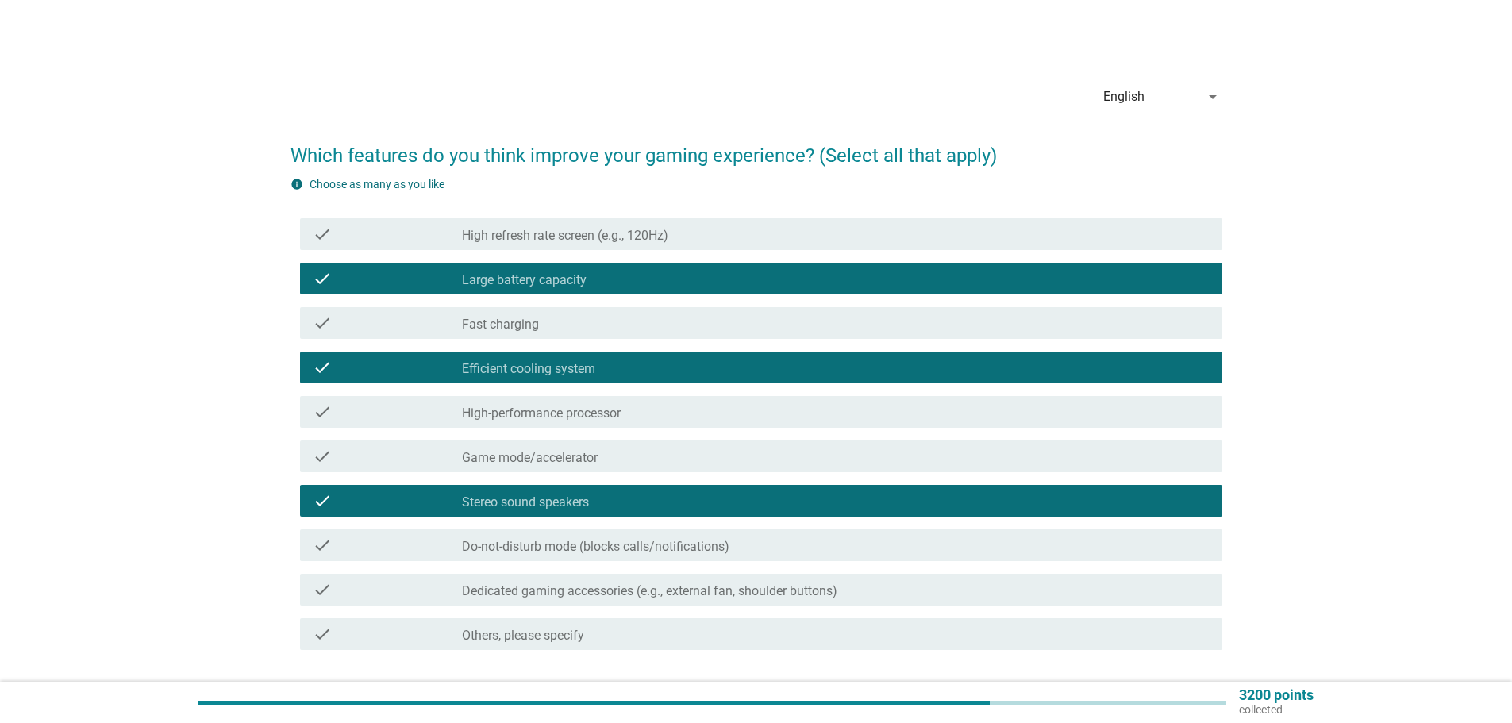
scroll to position [116, 0]
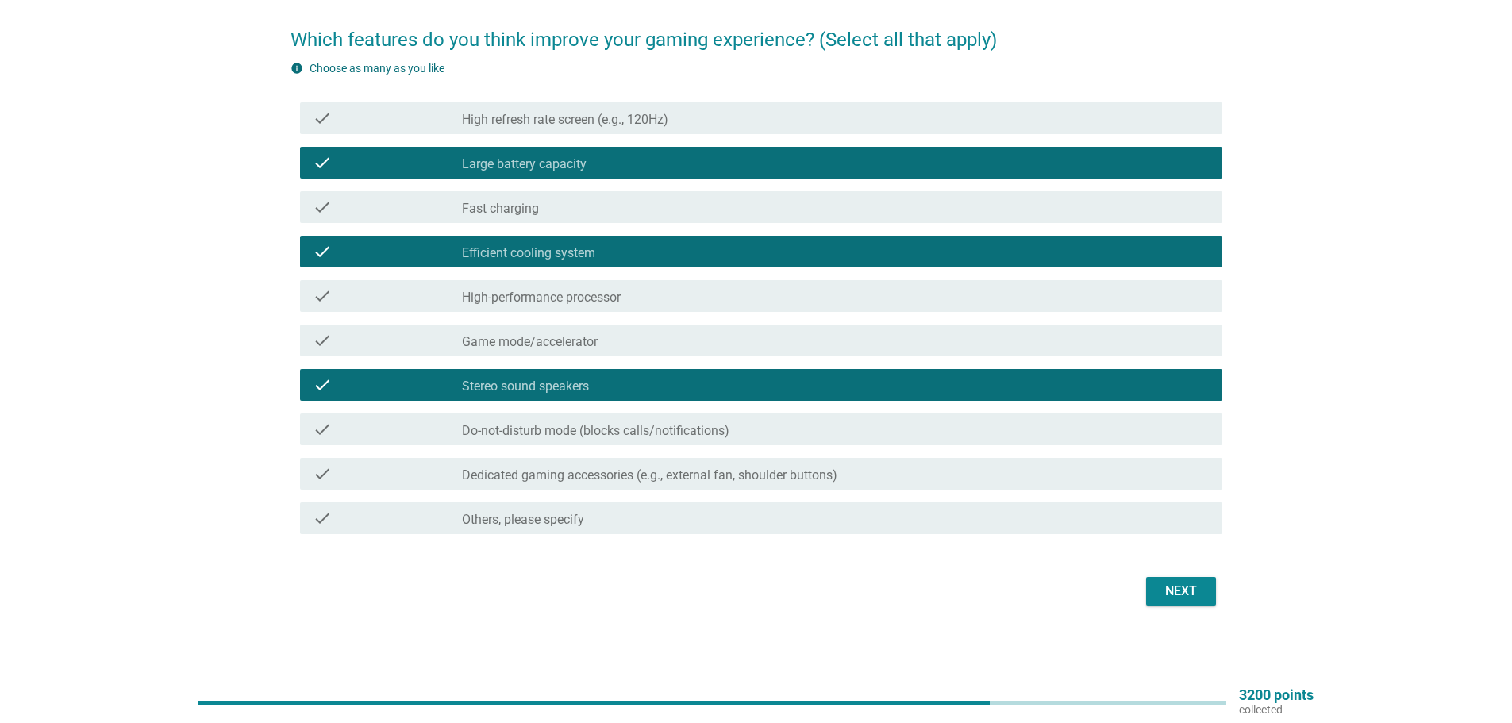
click at [577, 284] on div "check check_box_outline_blank High-performance processor" at bounding box center [761, 296] width 922 height 32
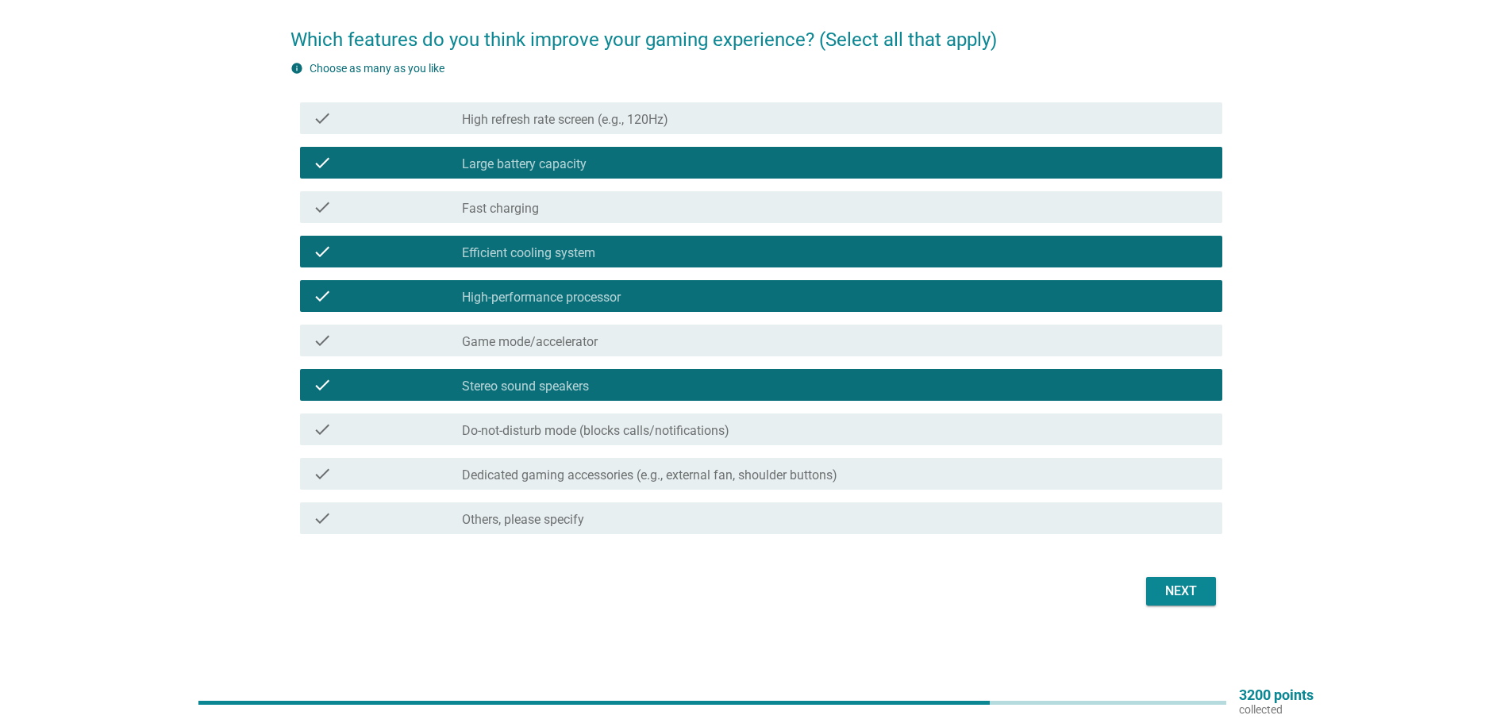
click at [629, 111] on div "check_box_outline_blank High refresh rate screen (e.g., 120Hz)" at bounding box center [836, 118] width 748 height 19
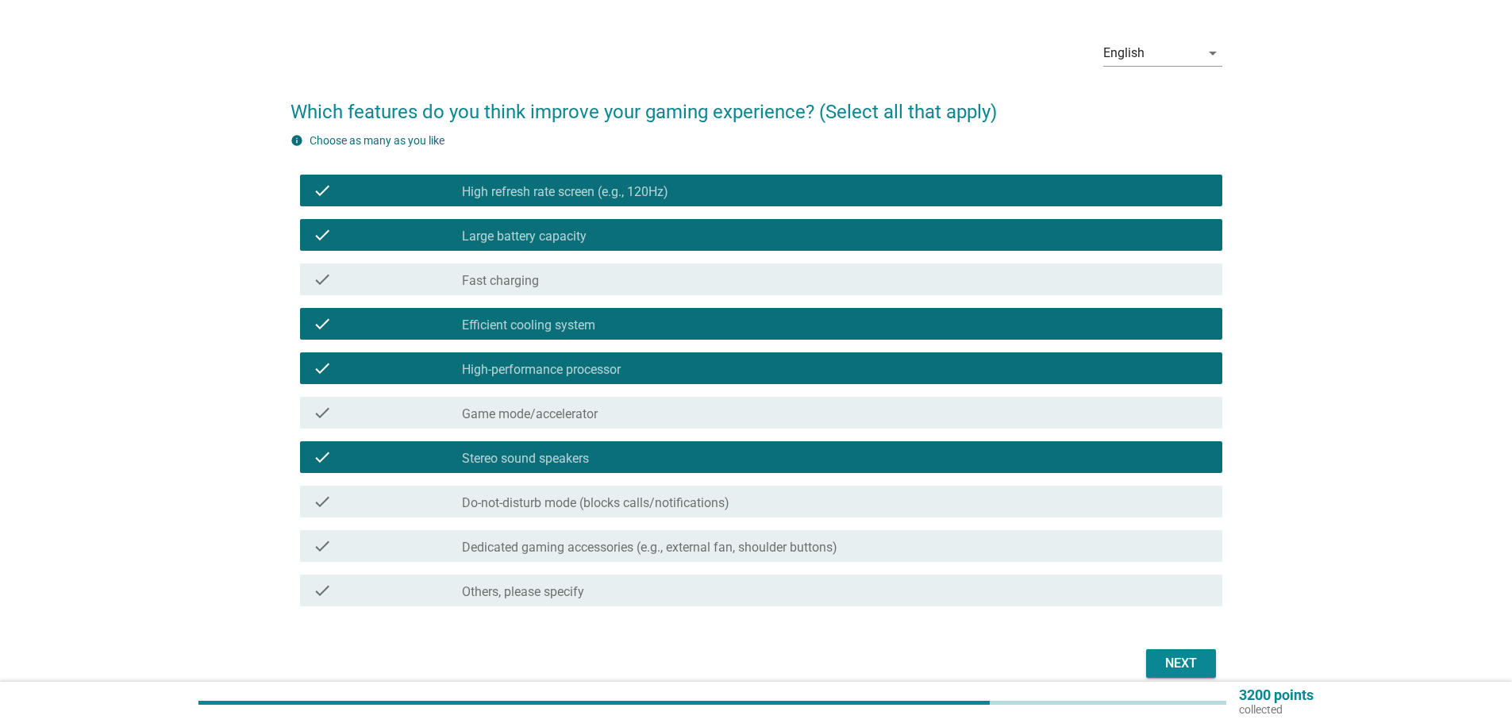
scroll to position [79, 0]
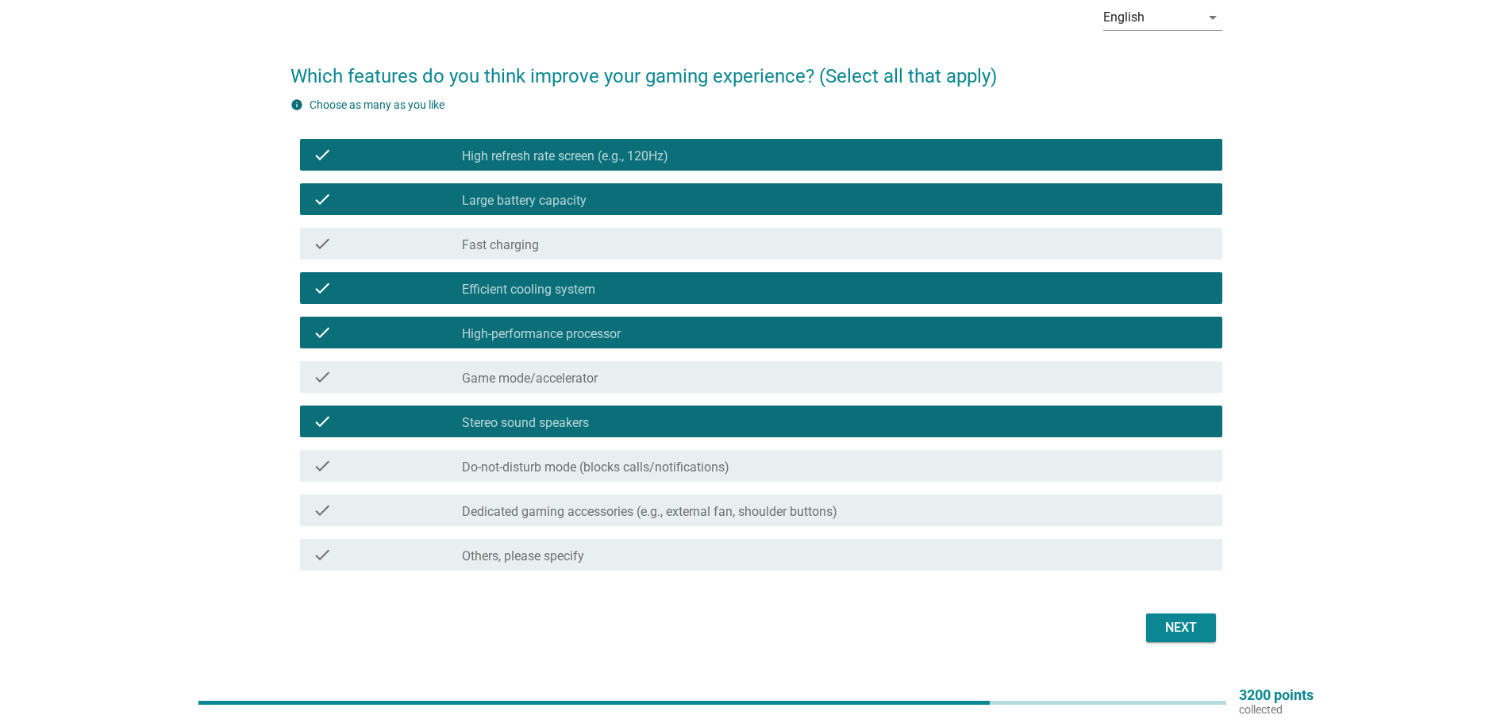
click at [1209, 629] on button "Next" at bounding box center [1181, 627] width 70 height 29
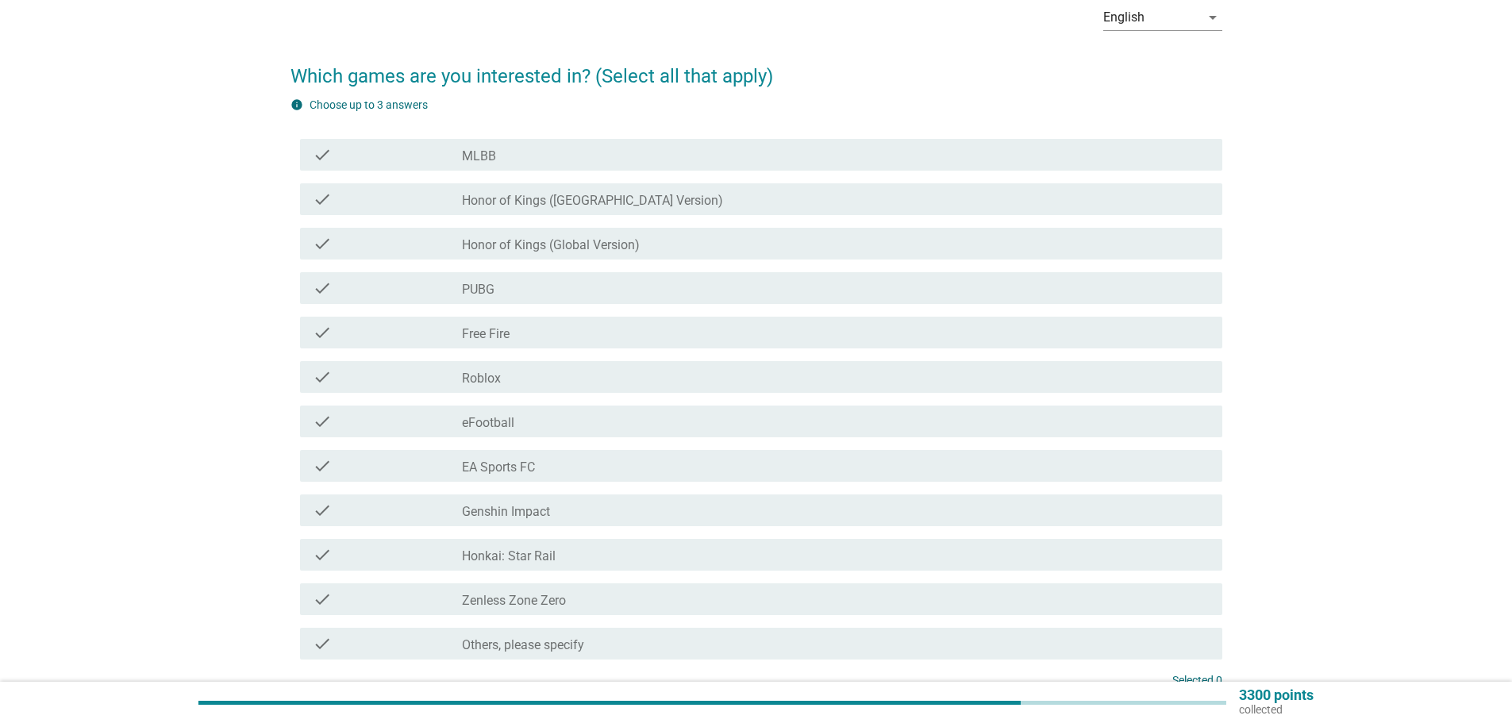
scroll to position [228, 0]
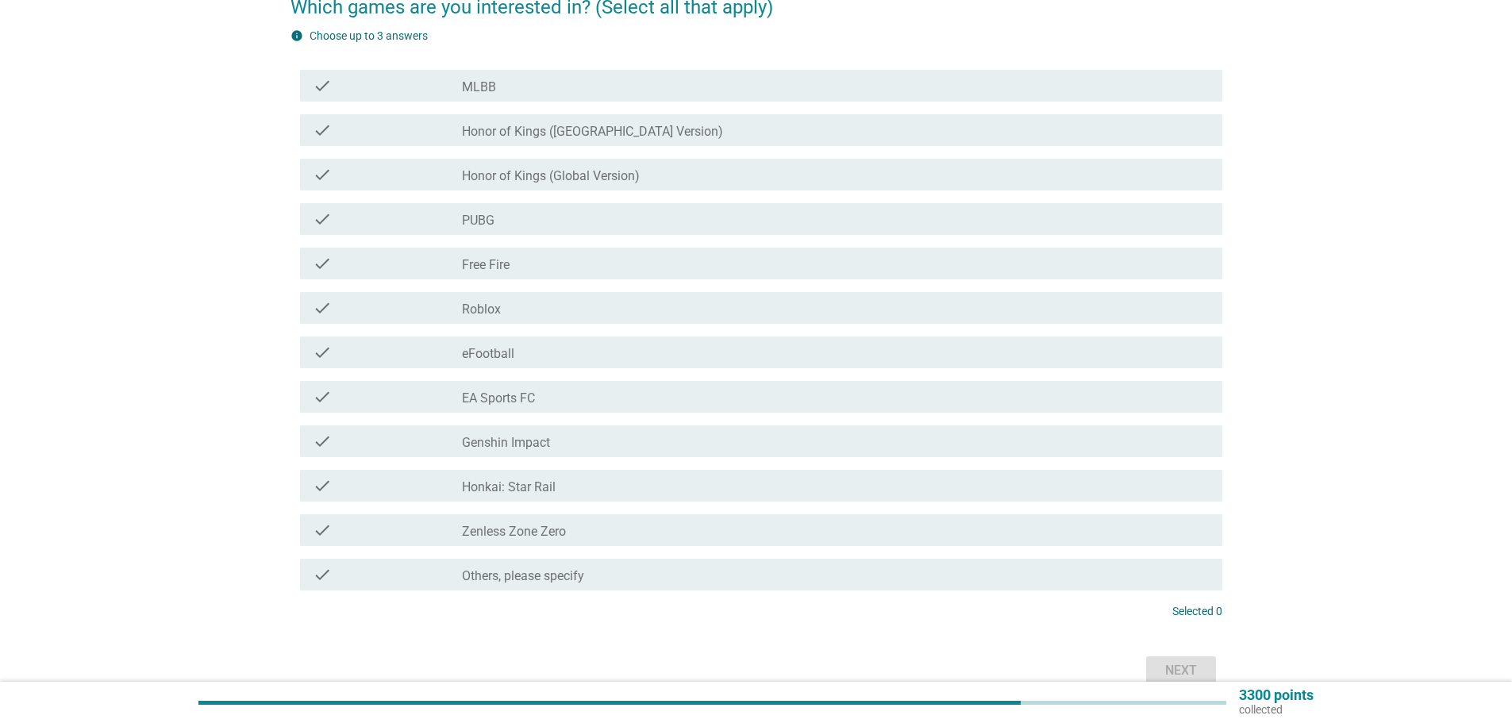
click at [517, 437] on label "Genshin Impact" at bounding box center [506, 443] width 88 height 16
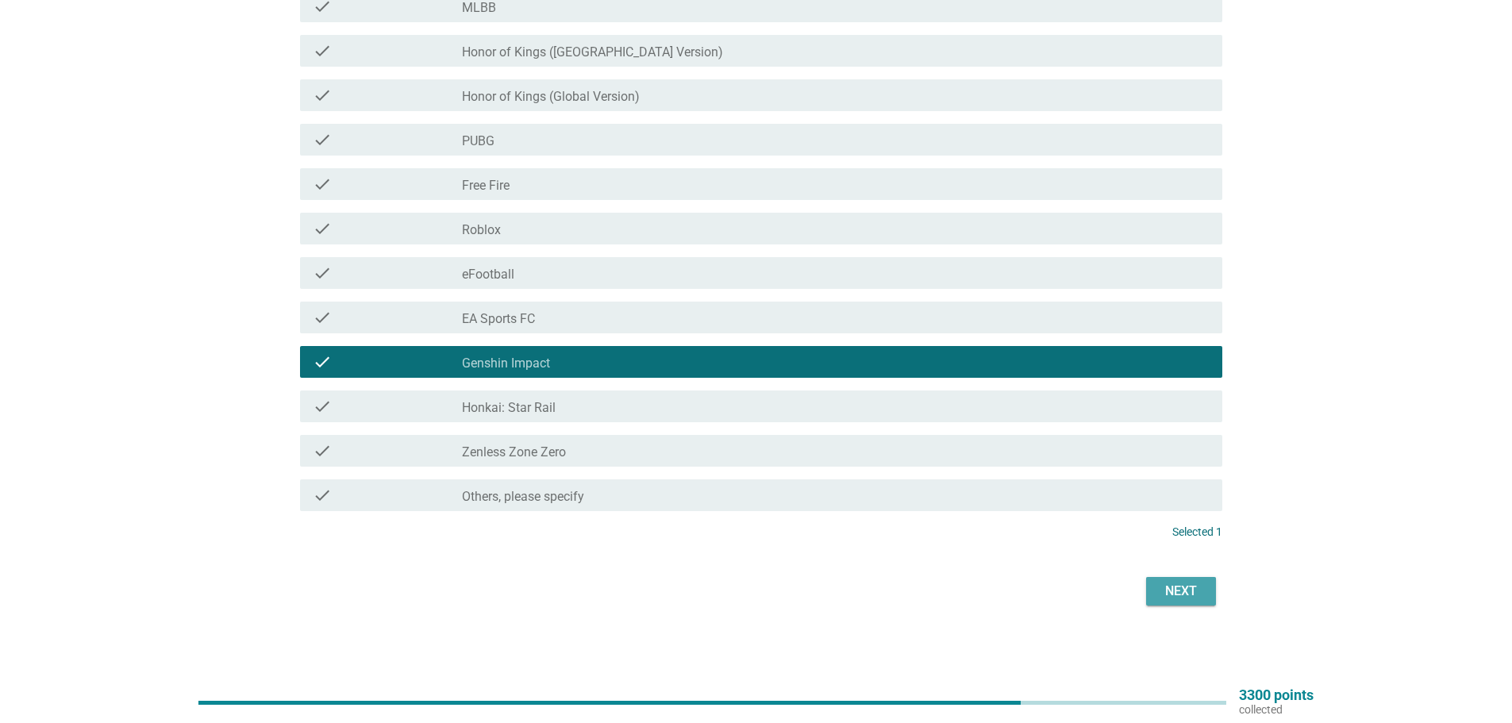
click at [1197, 598] on div "Next" at bounding box center [1181, 591] width 44 height 19
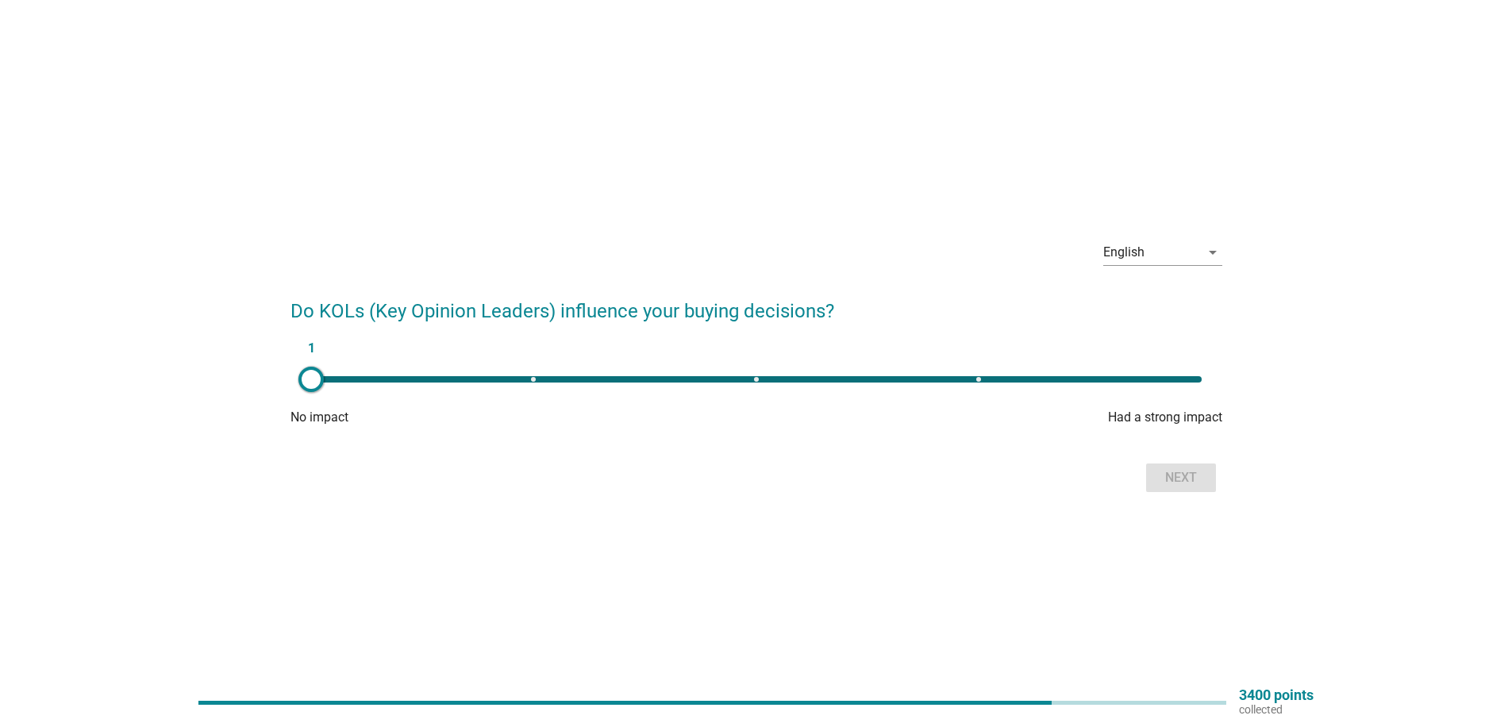
click at [737, 375] on div "1" at bounding box center [756, 379] width 916 height 32
type input "3"
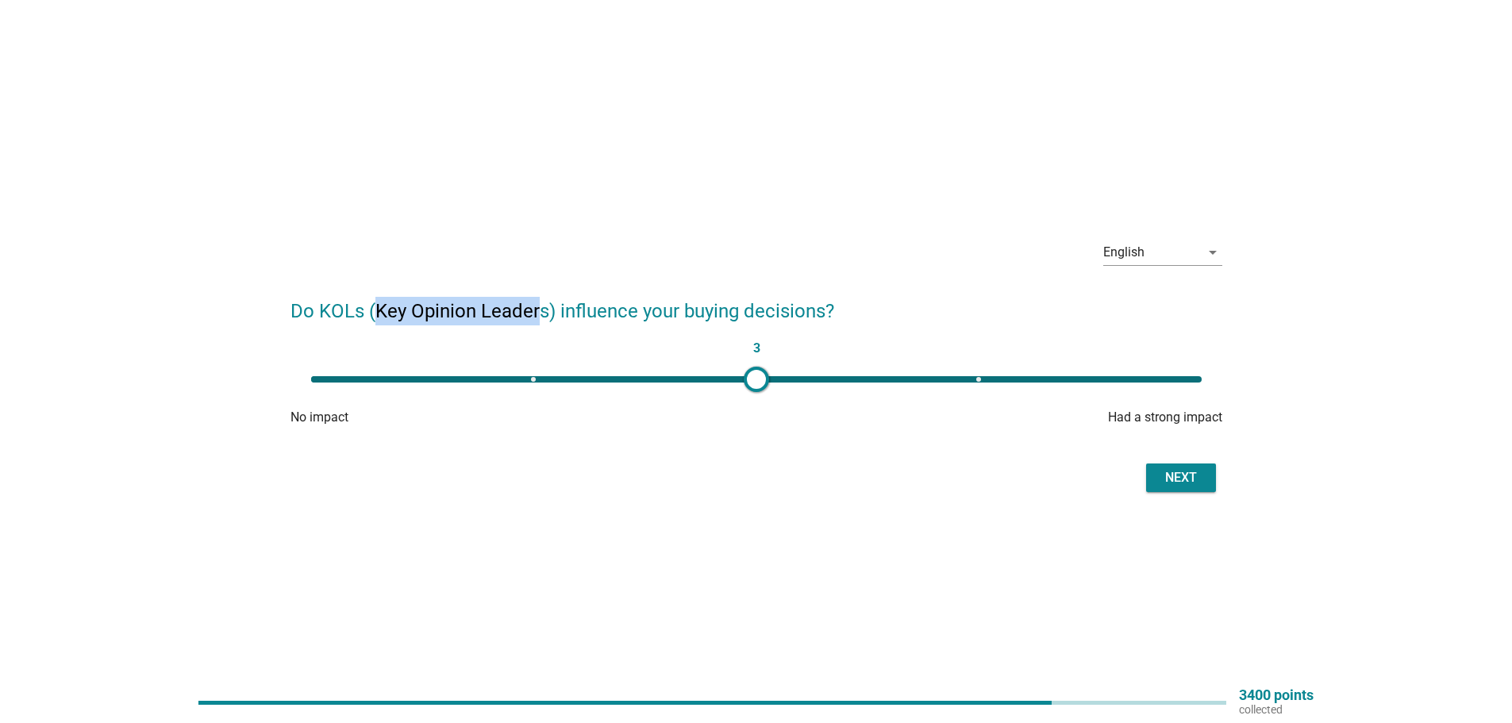
drag, startPoint x: 376, startPoint y: 317, endPoint x: 537, endPoint y: 312, distance: 160.4
click at [536, 312] on h2 "Do KOLs (Key Opinion Leaders) influence your buying decisions?" at bounding box center [756, 303] width 932 height 44
drag, startPoint x: 545, startPoint y: 311, endPoint x: 382, endPoint y: 306, distance: 163.6
click at [382, 306] on h2 "Do KOLs (Key Opinion Leaders) influence your buying decisions?" at bounding box center [756, 303] width 932 height 44
click at [1193, 246] on div "English" at bounding box center [1151, 252] width 97 height 25
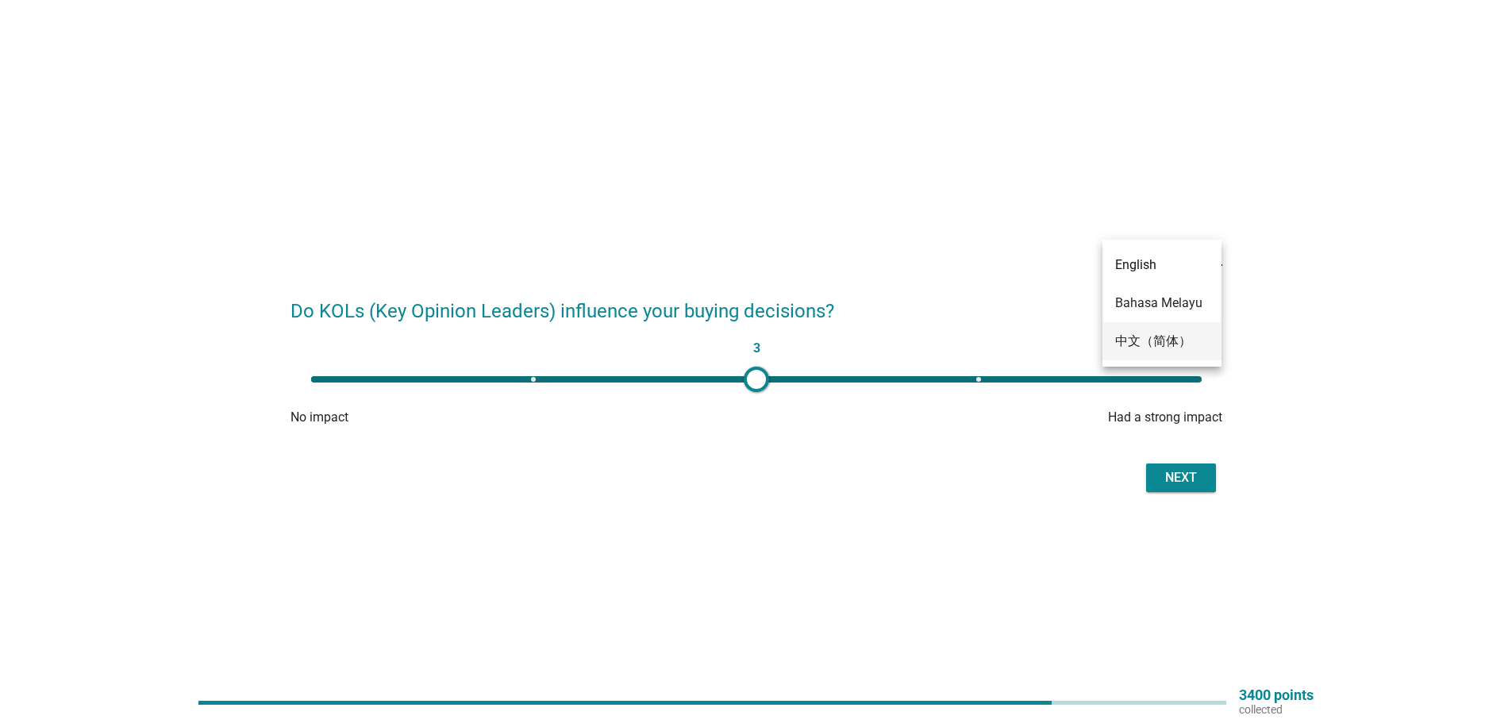
click at [1172, 329] on div "中文（简体）" at bounding box center [1162, 341] width 94 height 38
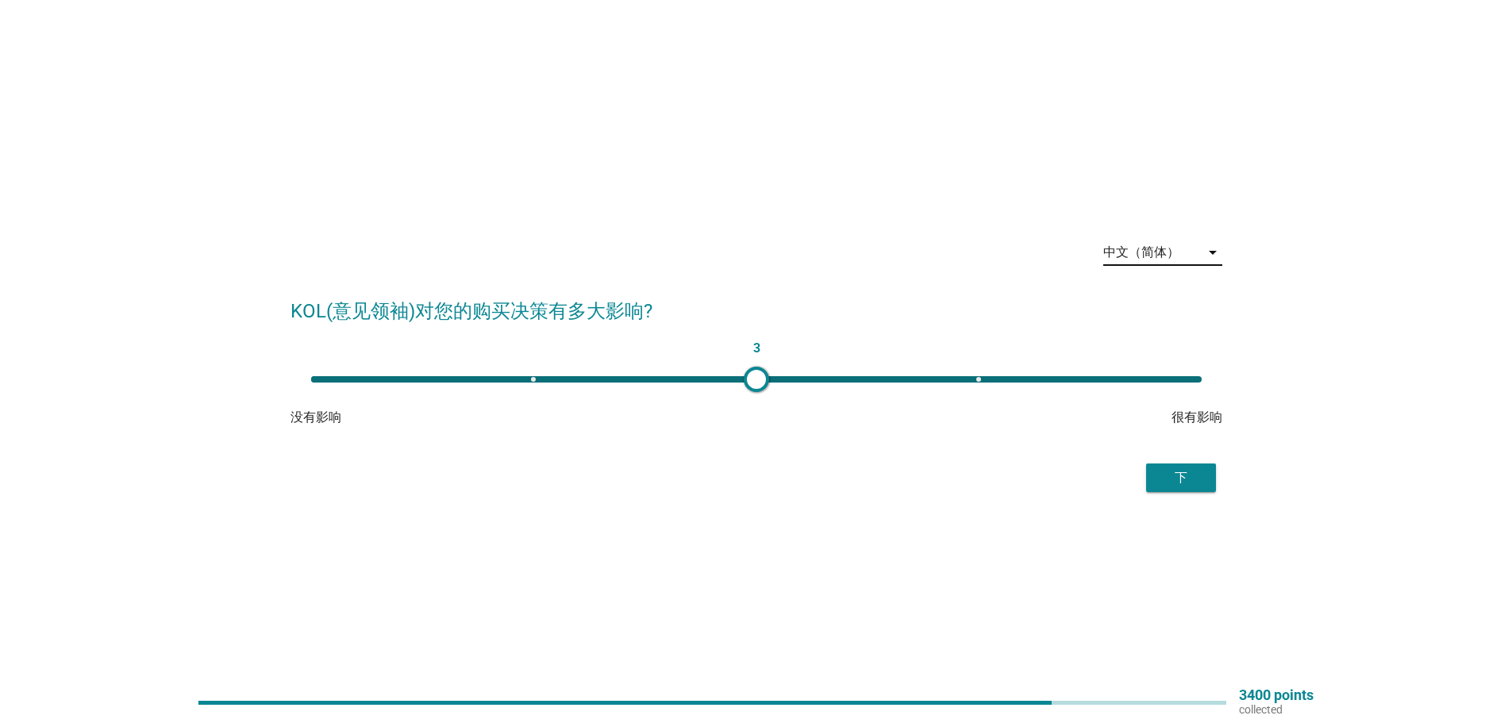
click at [1147, 252] on div "中文（简体）" at bounding box center [1141, 252] width 76 height 14
click at [1154, 340] on div "中文（简体）" at bounding box center [1162, 341] width 94 height 19
click at [1143, 268] on div "中文（简体） arrow_drop_down" at bounding box center [1162, 260] width 119 height 41
click at [1143, 254] on div "中文（简体）" at bounding box center [1141, 252] width 76 height 14
click at [1149, 256] on div "English" at bounding box center [1162, 265] width 94 height 19
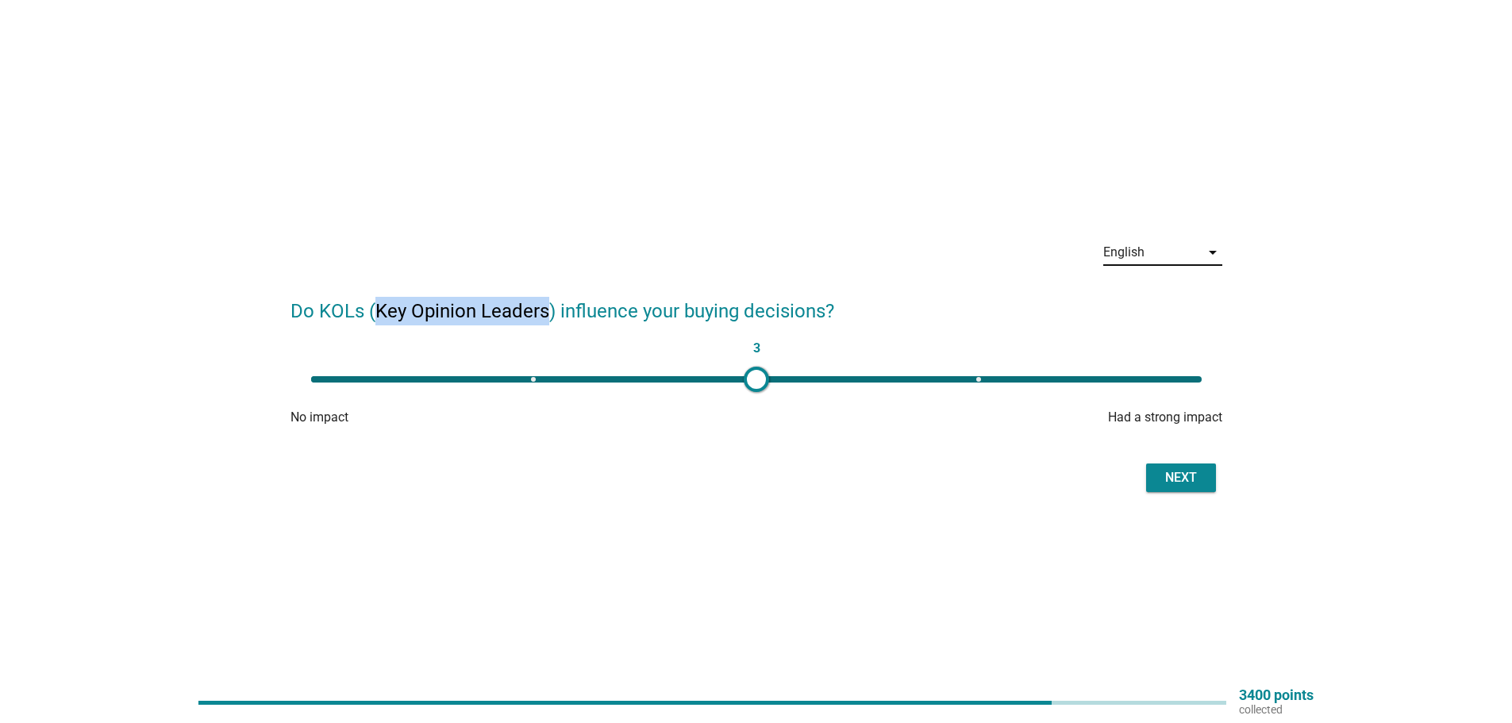
drag, startPoint x: 375, startPoint y: 315, endPoint x: 544, endPoint y: 310, distance: 169.1
click at [544, 310] on h2 "Do KOLs (Key Opinion Leaders) influence your buying decisions?" at bounding box center [756, 303] width 932 height 44
copy h2 "Key Opinion Leaders"
click at [1142, 483] on div "Next" at bounding box center [756, 478] width 932 height 38
click at [1172, 476] on div "Next" at bounding box center [1181, 477] width 44 height 19
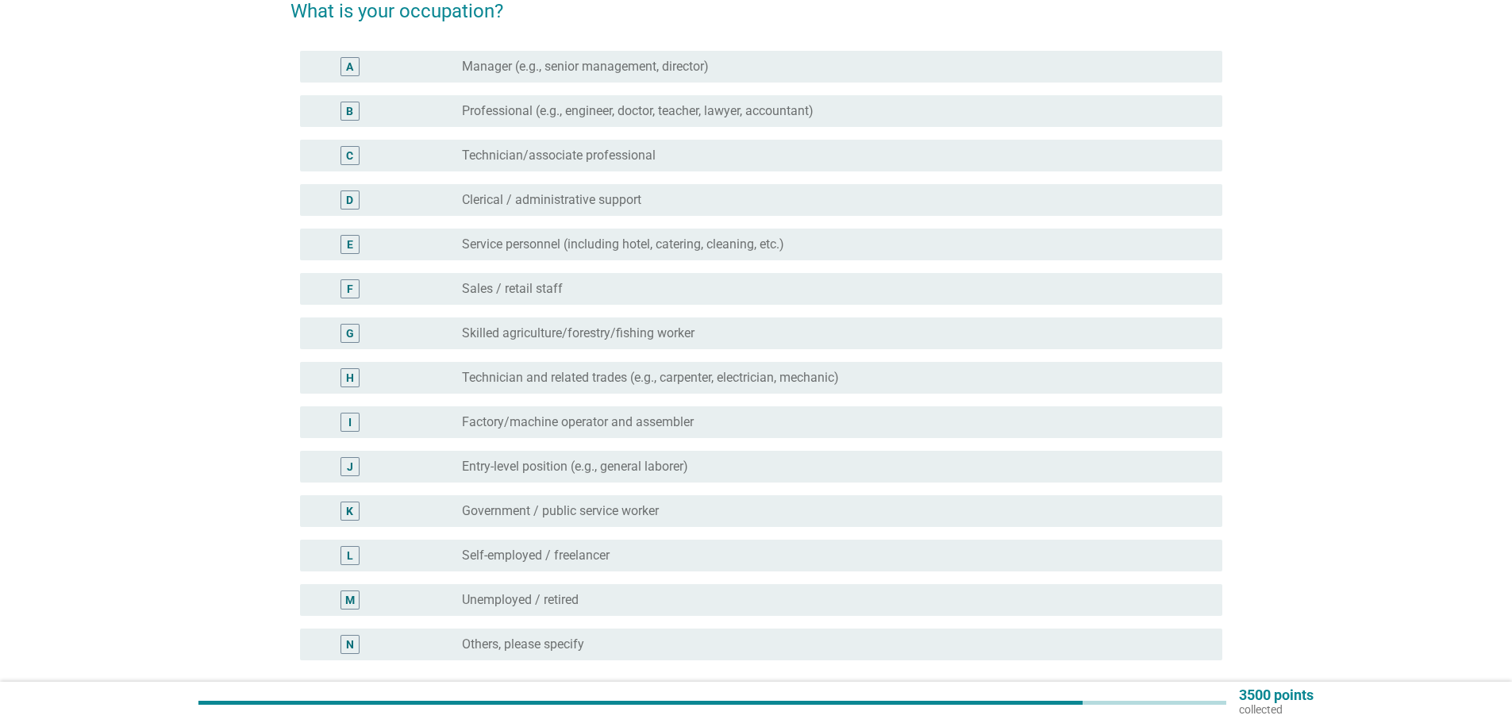
scroll to position [159, 0]
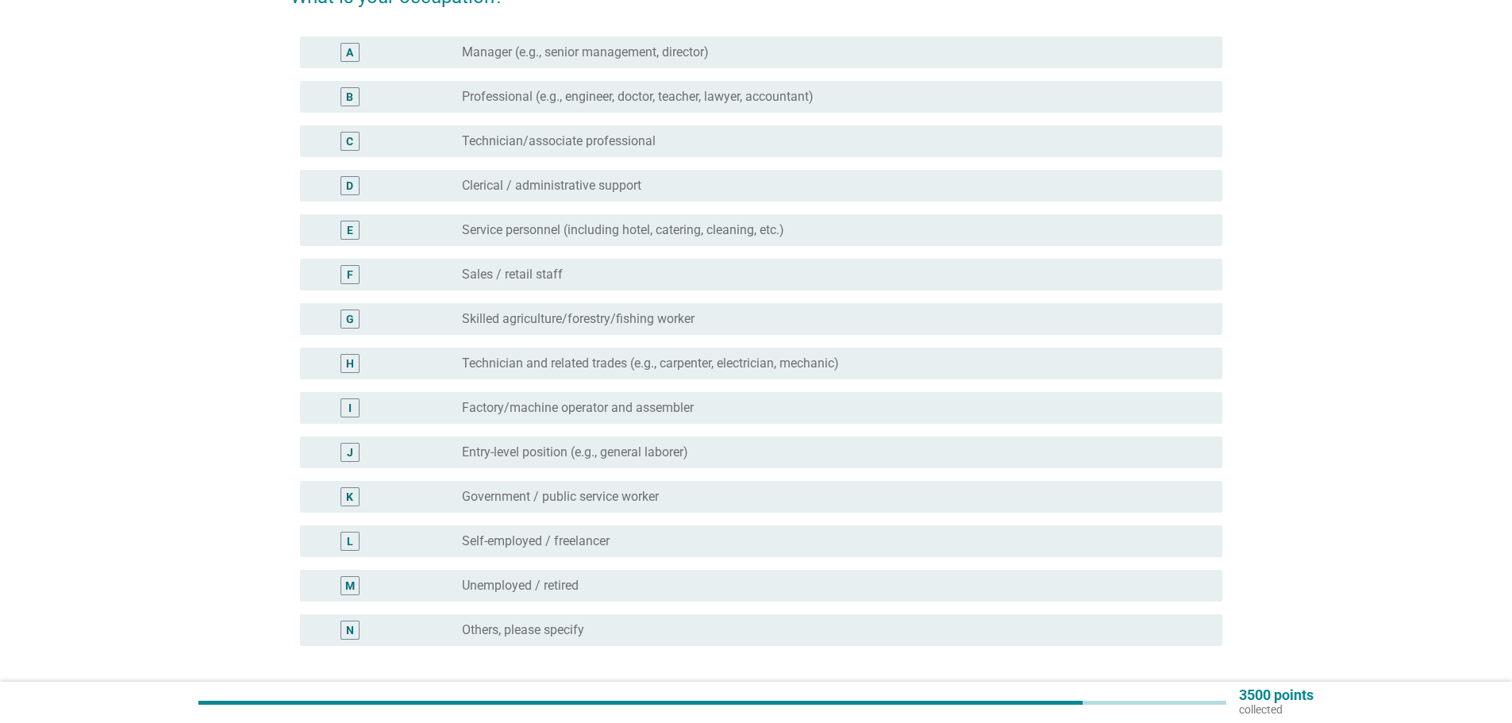
click at [689, 534] on div "radio_button_unchecked Self-employed / freelancer" at bounding box center [829, 541] width 735 height 16
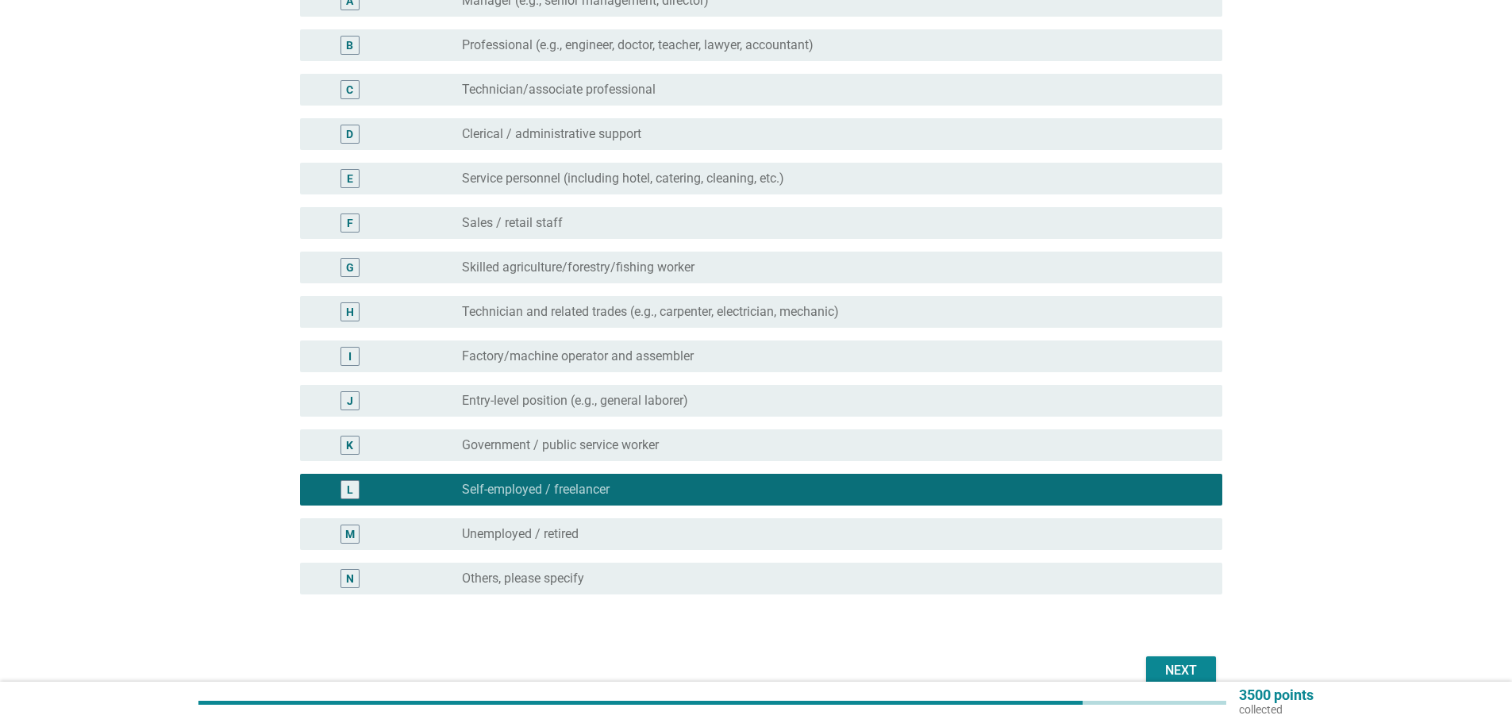
scroll to position [238, 0]
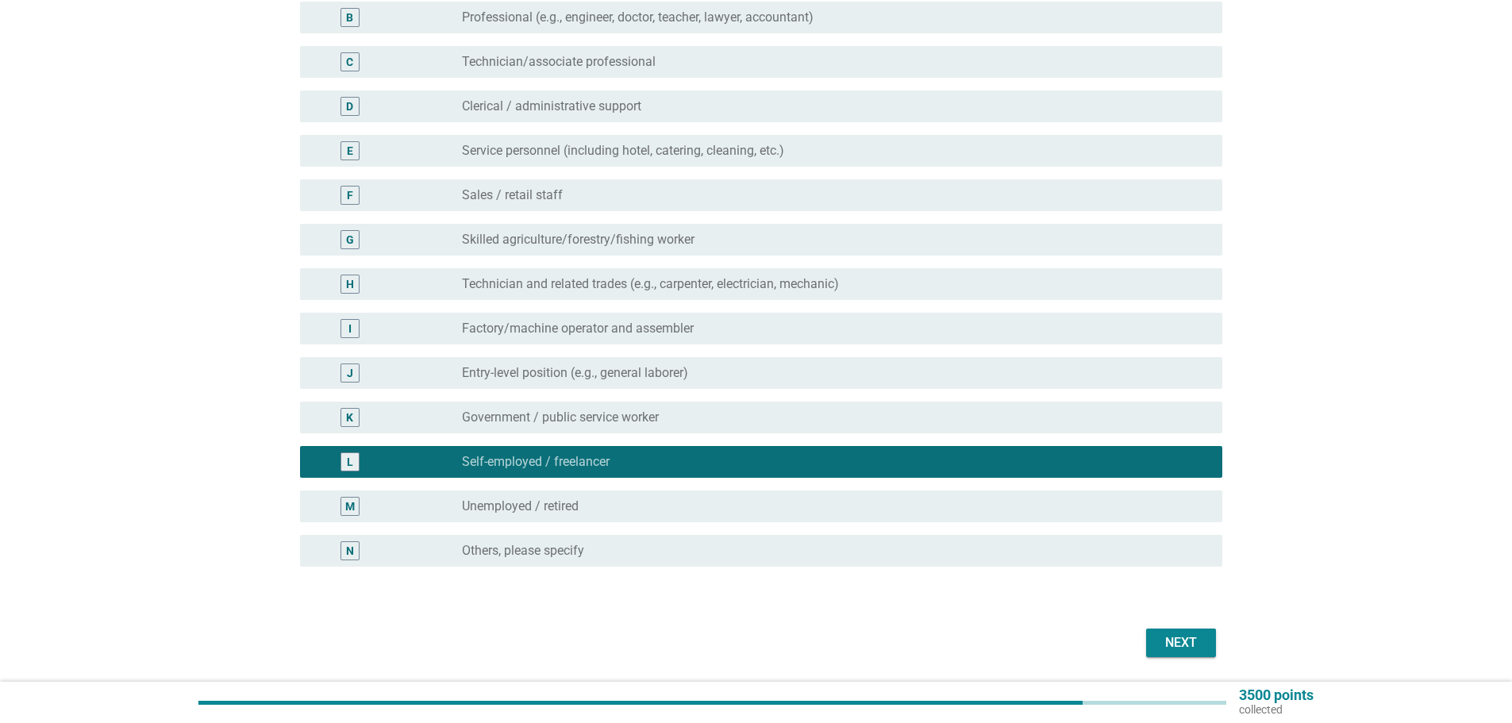
click at [1187, 641] on div "Next" at bounding box center [1181, 642] width 44 height 19
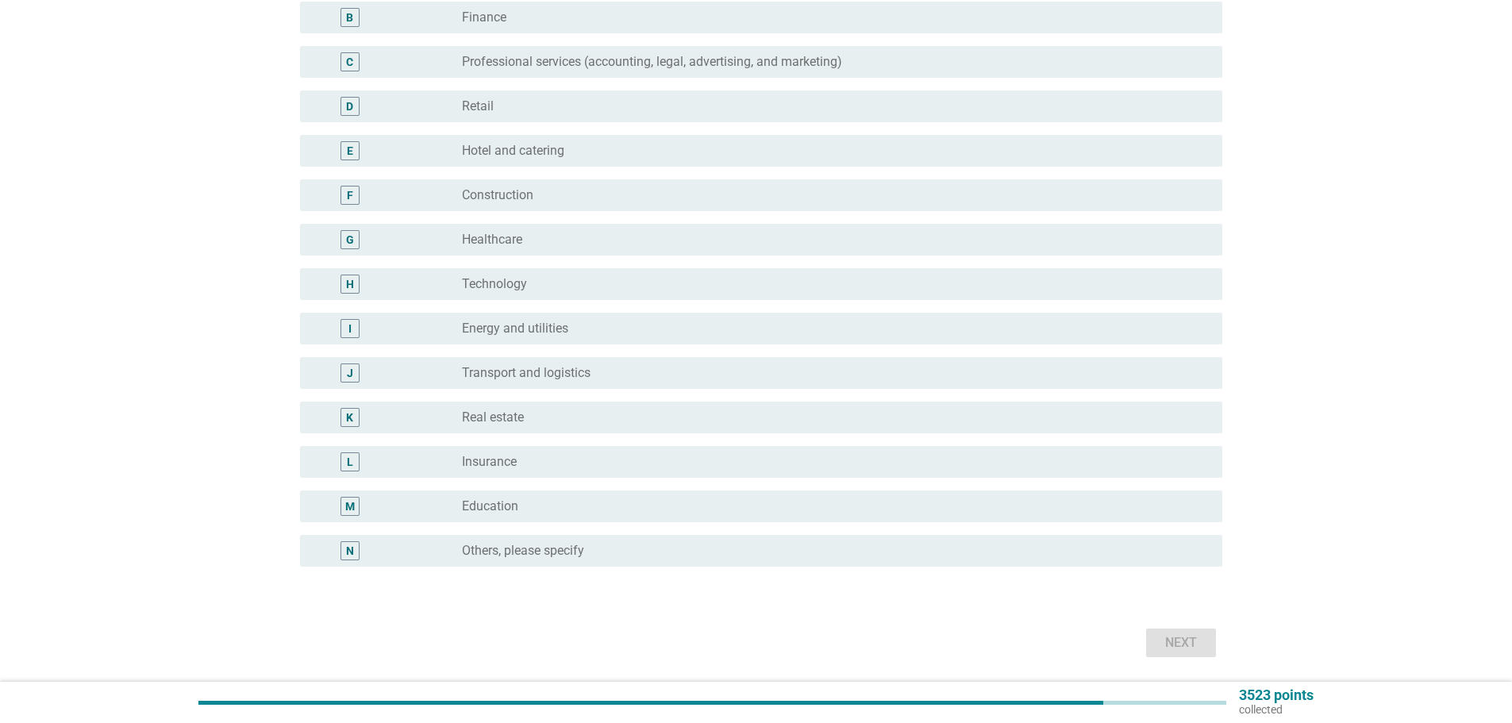
scroll to position [0, 0]
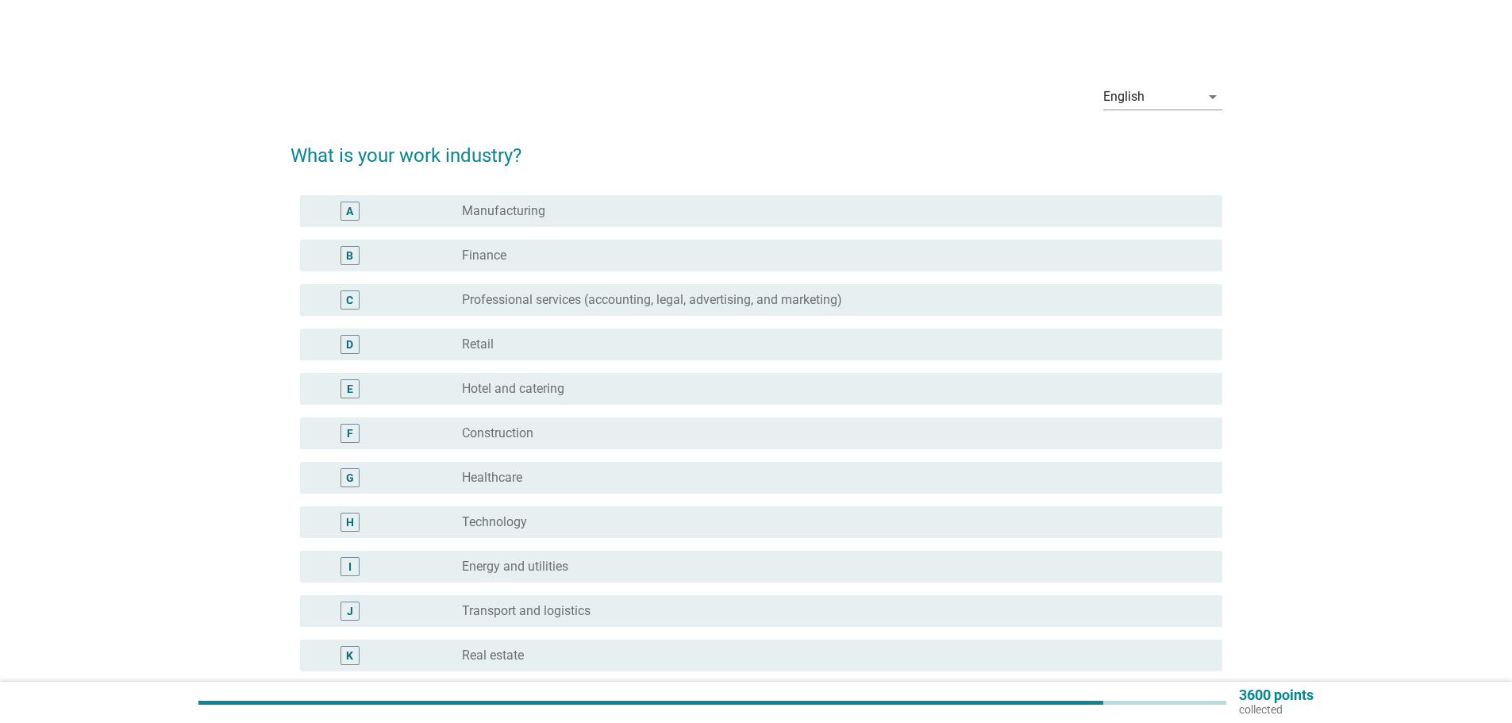
drag, startPoint x: 371, startPoint y: 337, endPoint x: 459, endPoint y: 339, distance: 88.1
click at [376, 337] on div "D" at bounding box center [350, 344] width 75 height 19
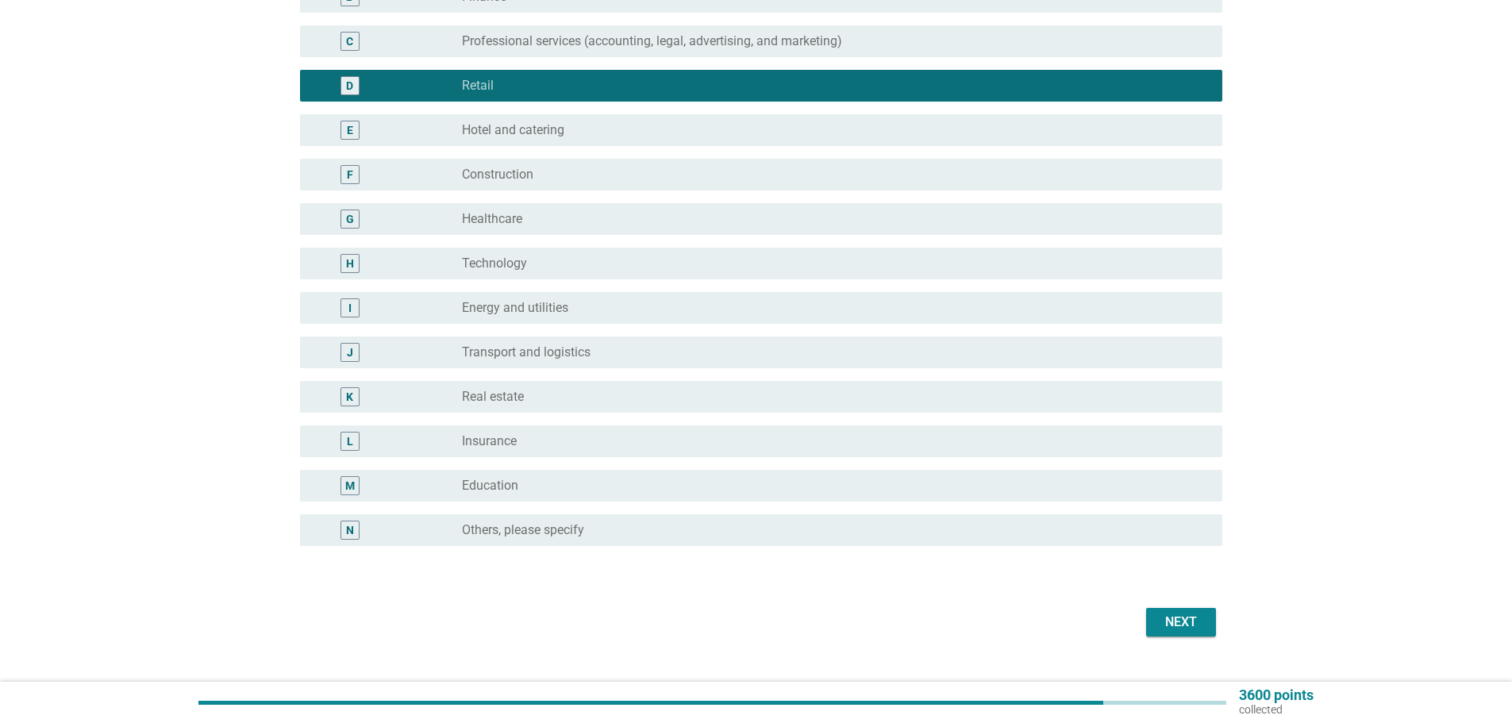
scroll to position [290, 0]
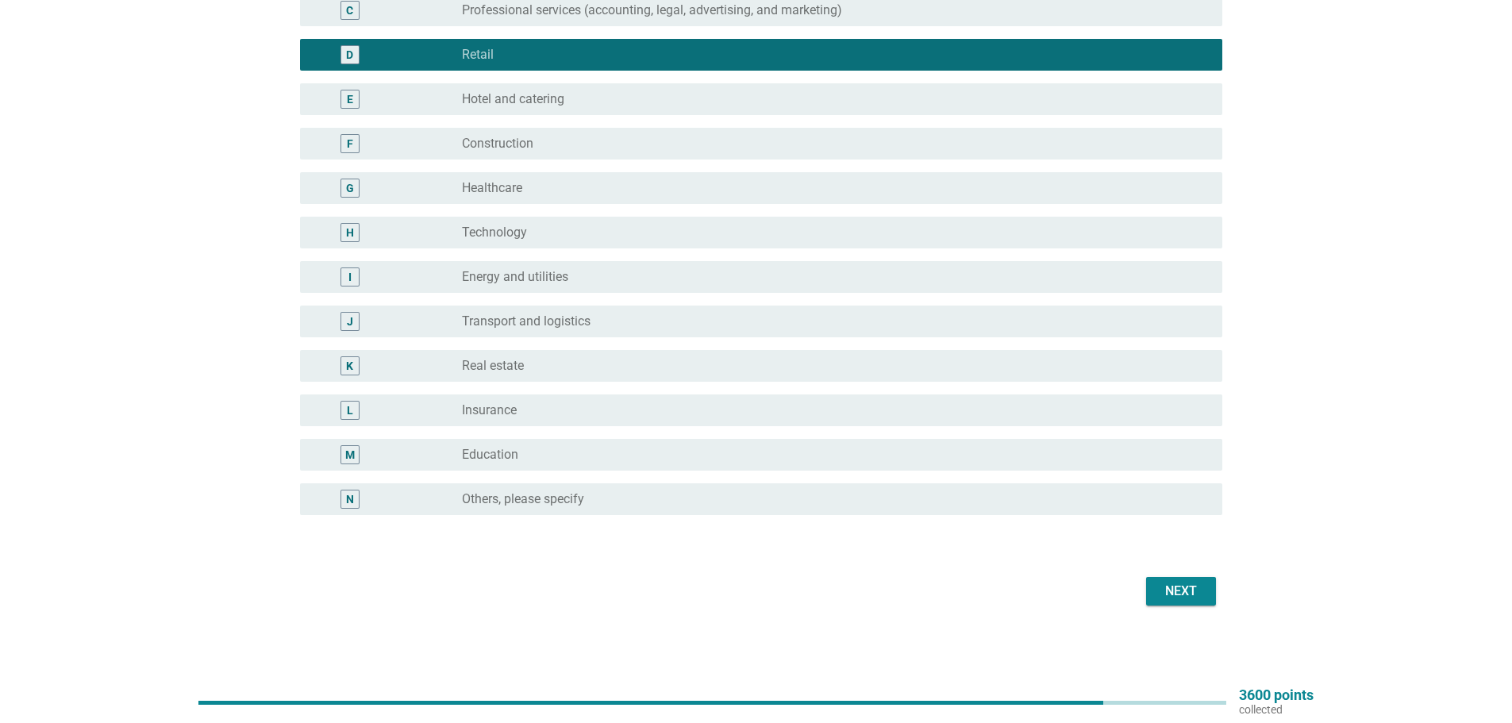
click at [1185, 592] on div "Next" at bounding box center [1181, 591] width 44 height 19
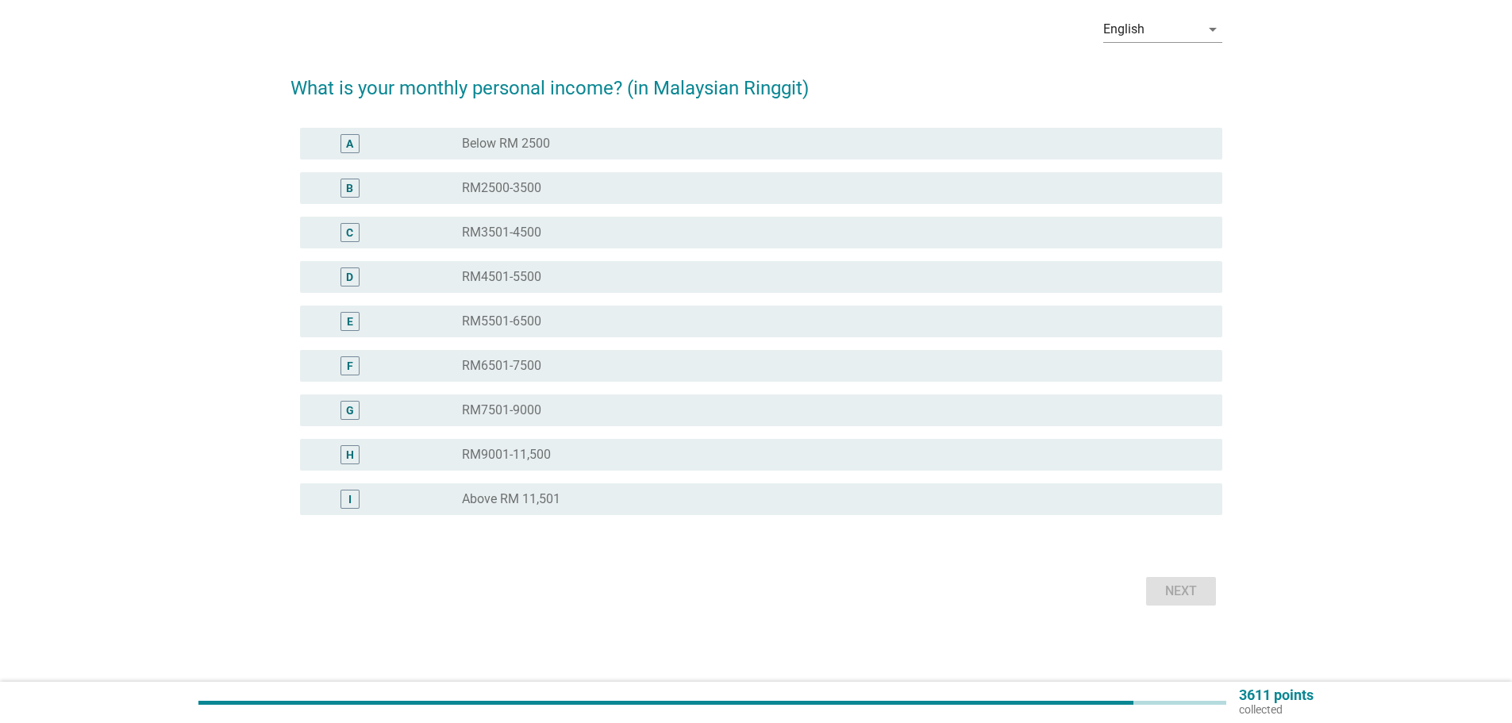
scroll to position [0, 0]
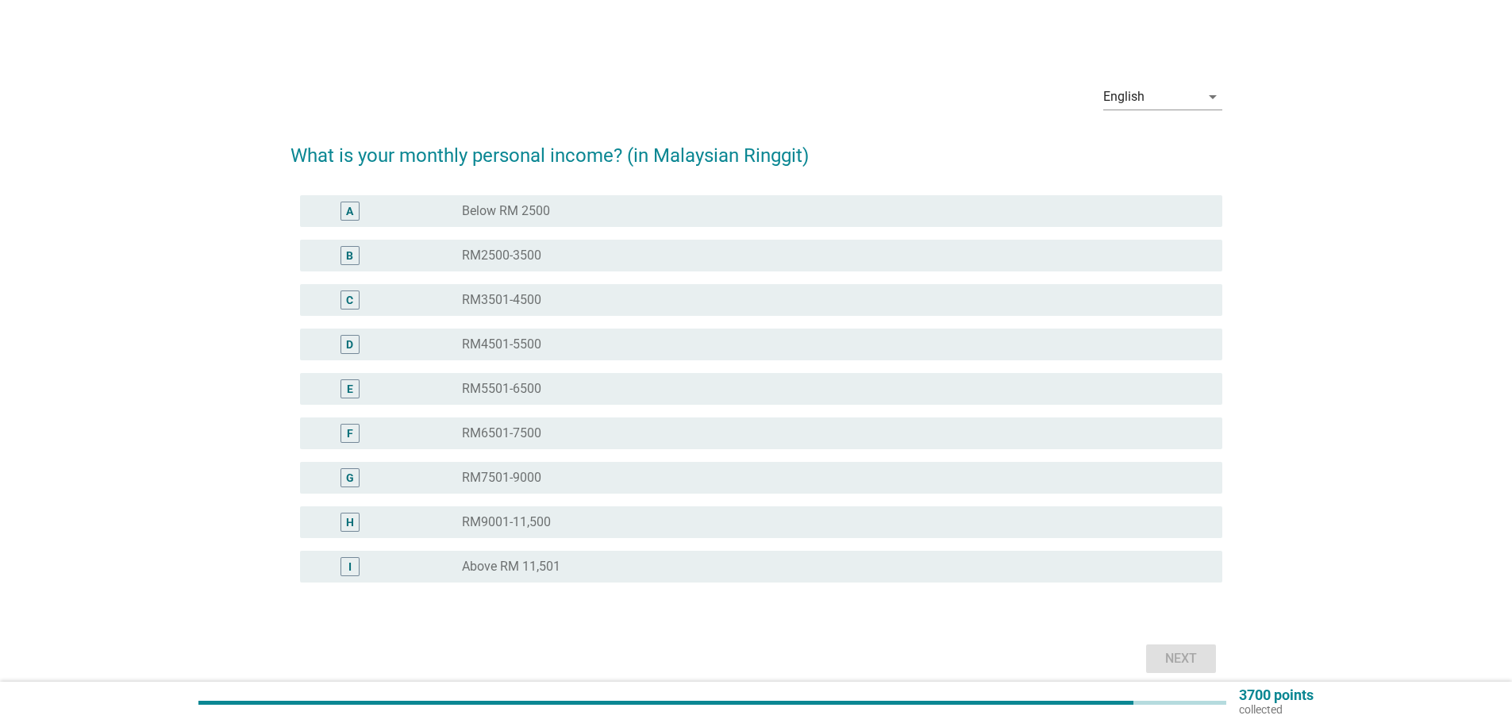
click at [369, 309] on div "C" at bounding box center [350, 299] width 75 height 19
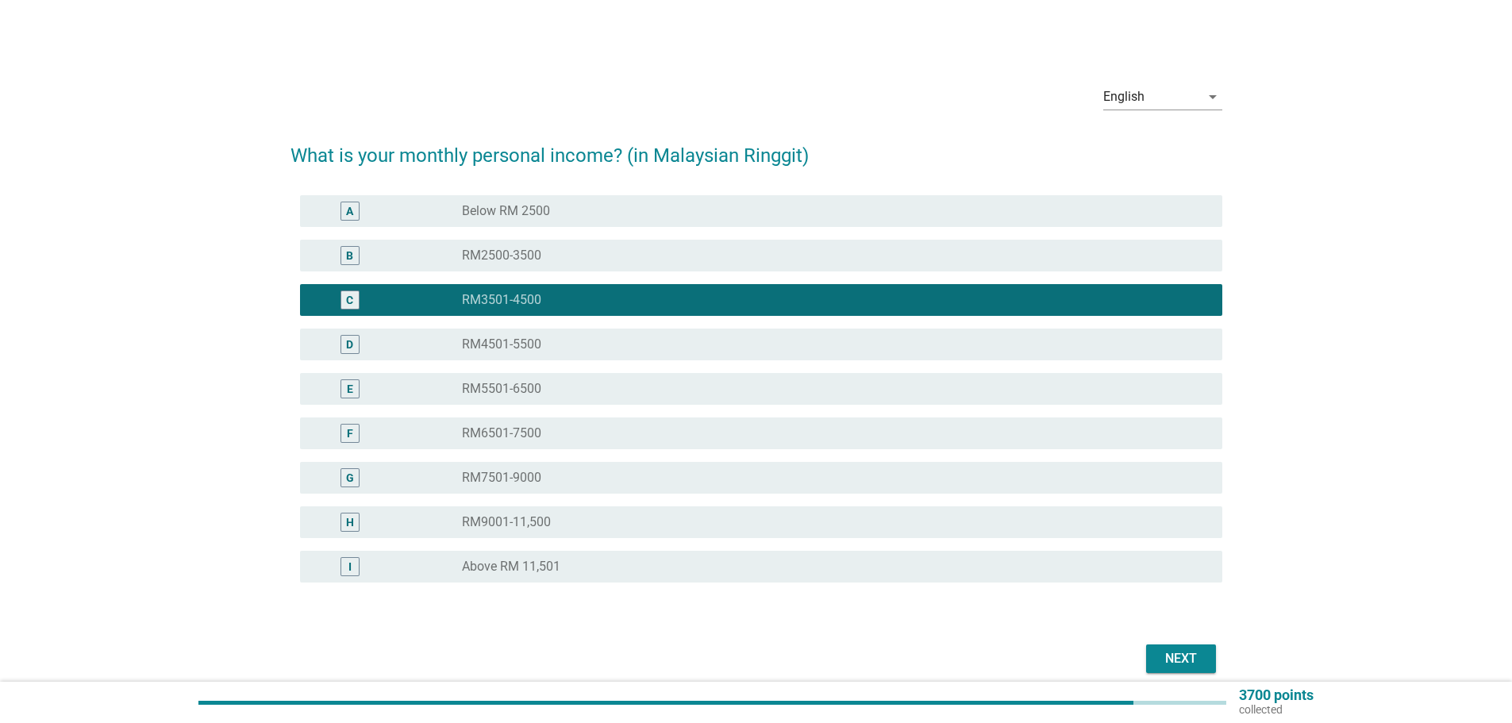
click at [1171, 663] on div "Next" at bounding box center [1181, 658] width 44 height 19
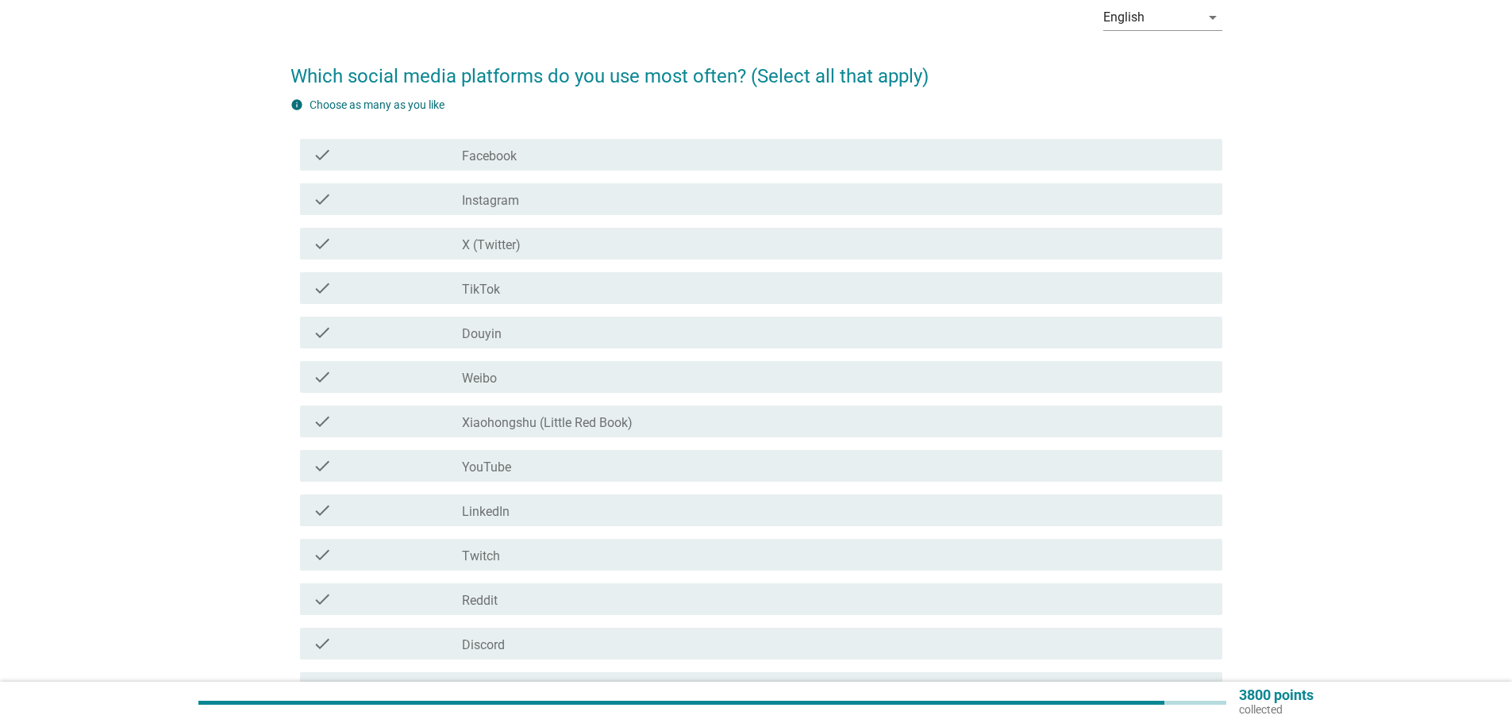
scroll to position [159, 0]
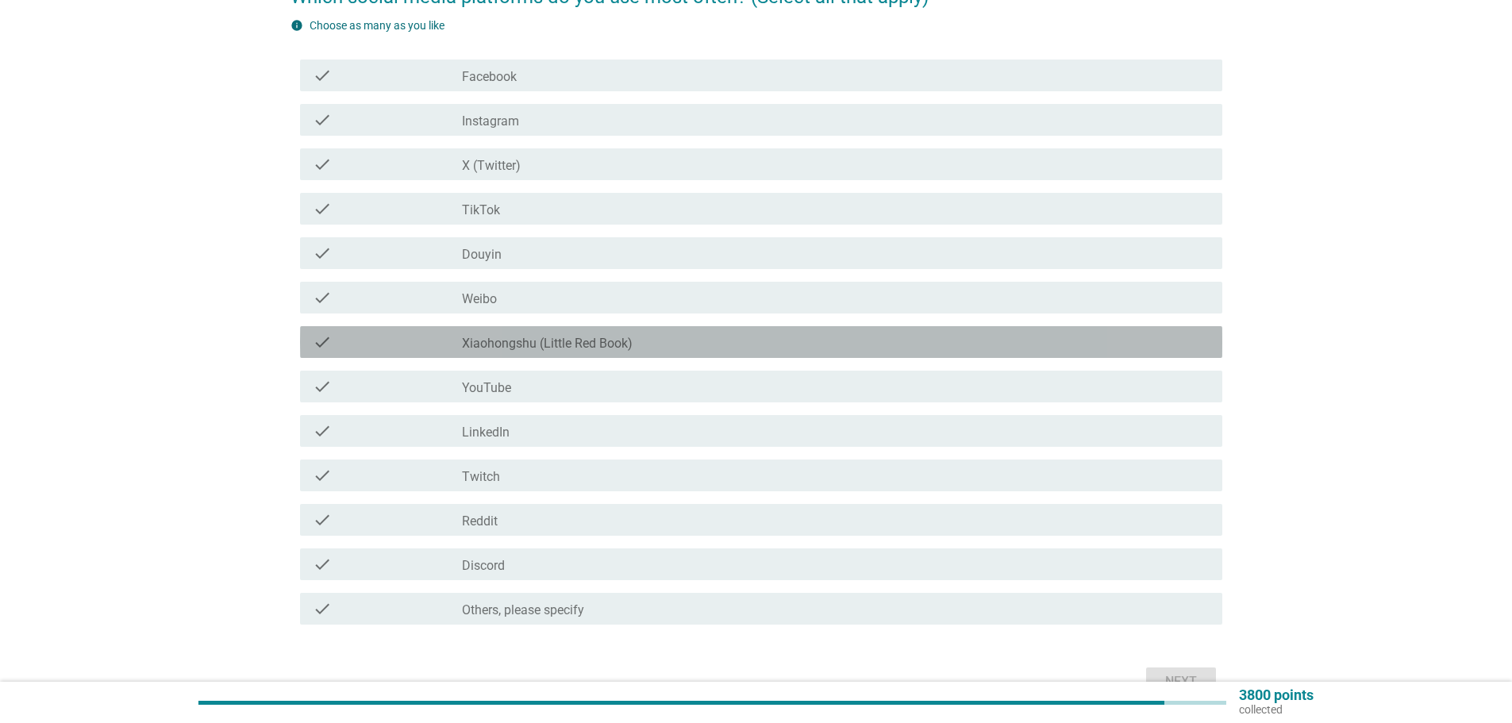
click at [521, 356] on div "check check_box_outline_blank Xiaohongshu (Little Red Book)" at bounding box center [761, 342] width 922 height 32
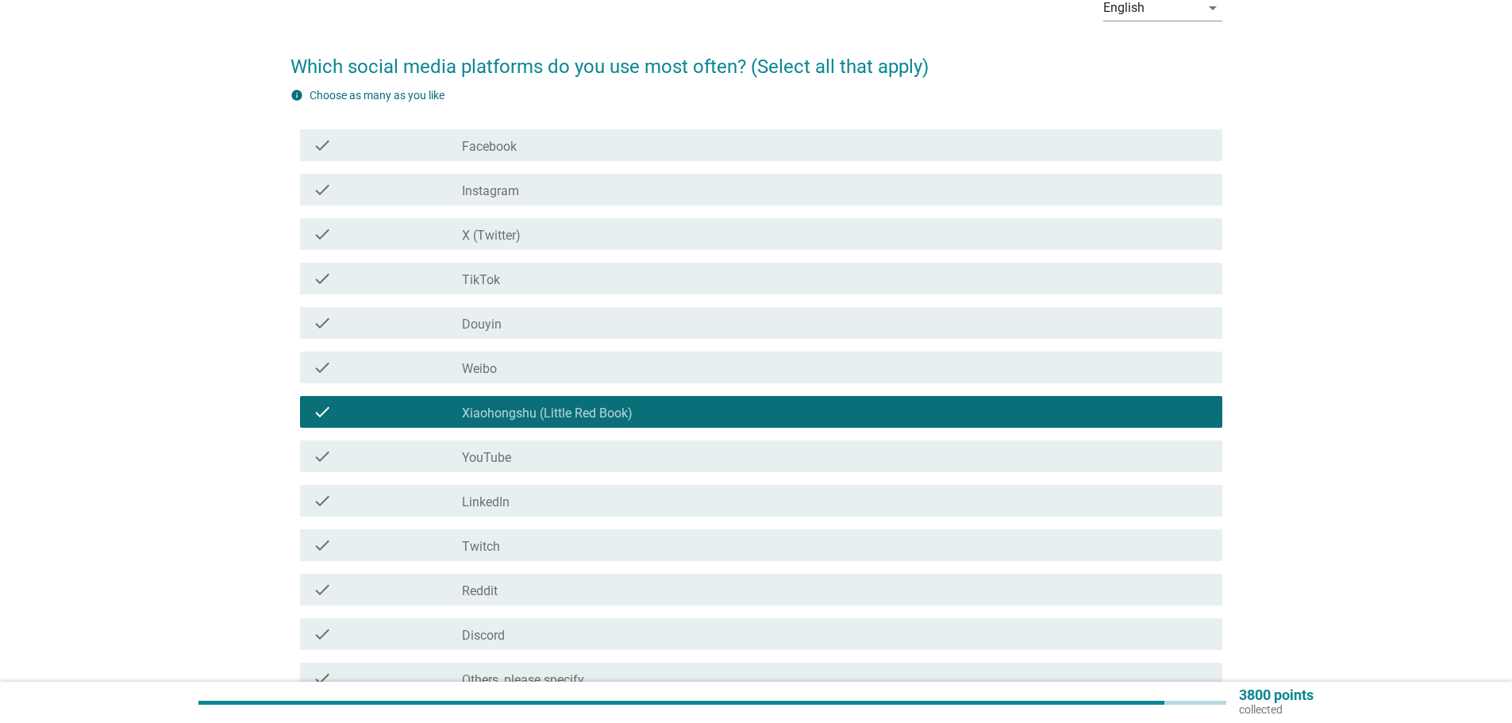
scroll to position [0, 0]
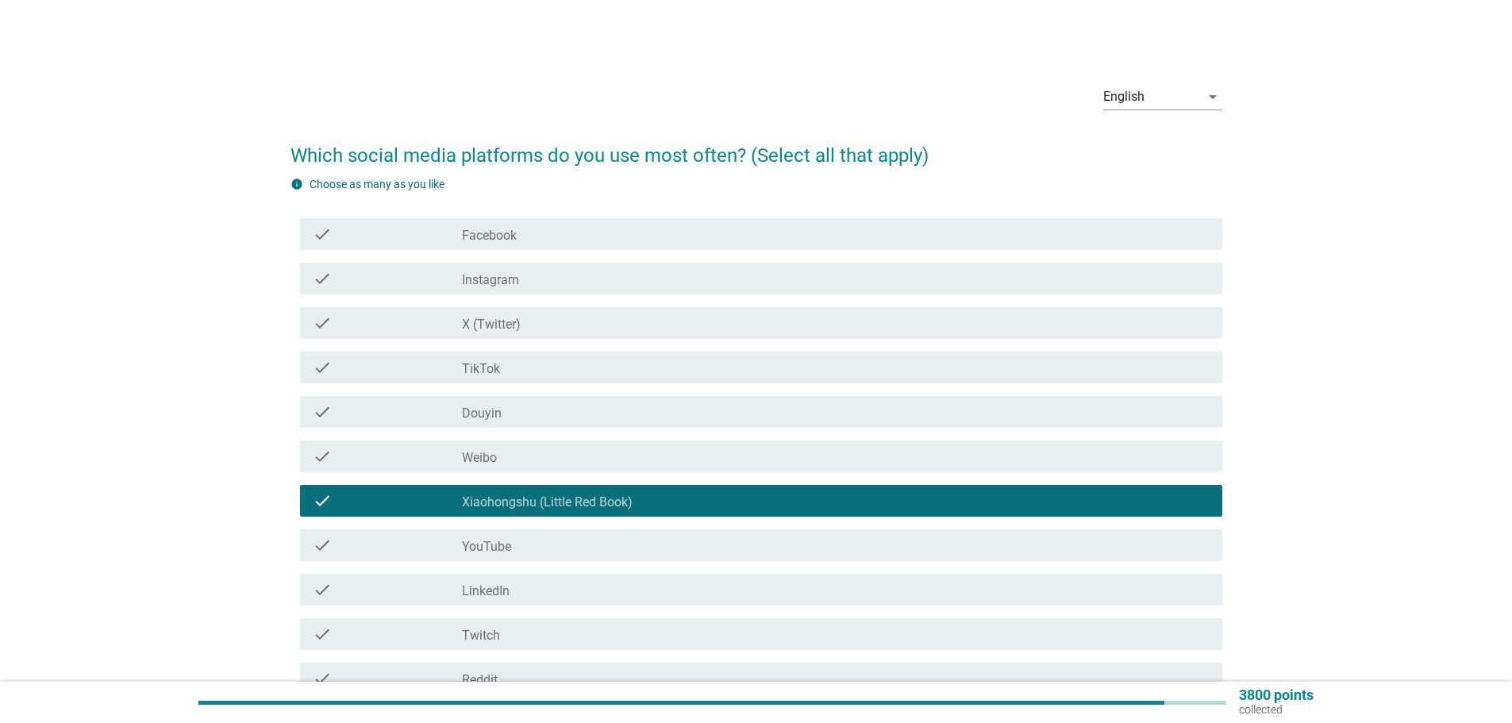
click at [525, 422] on div "check check_box_outline_blank Douyin" at bounding box center [761, 412] width 922 height 32
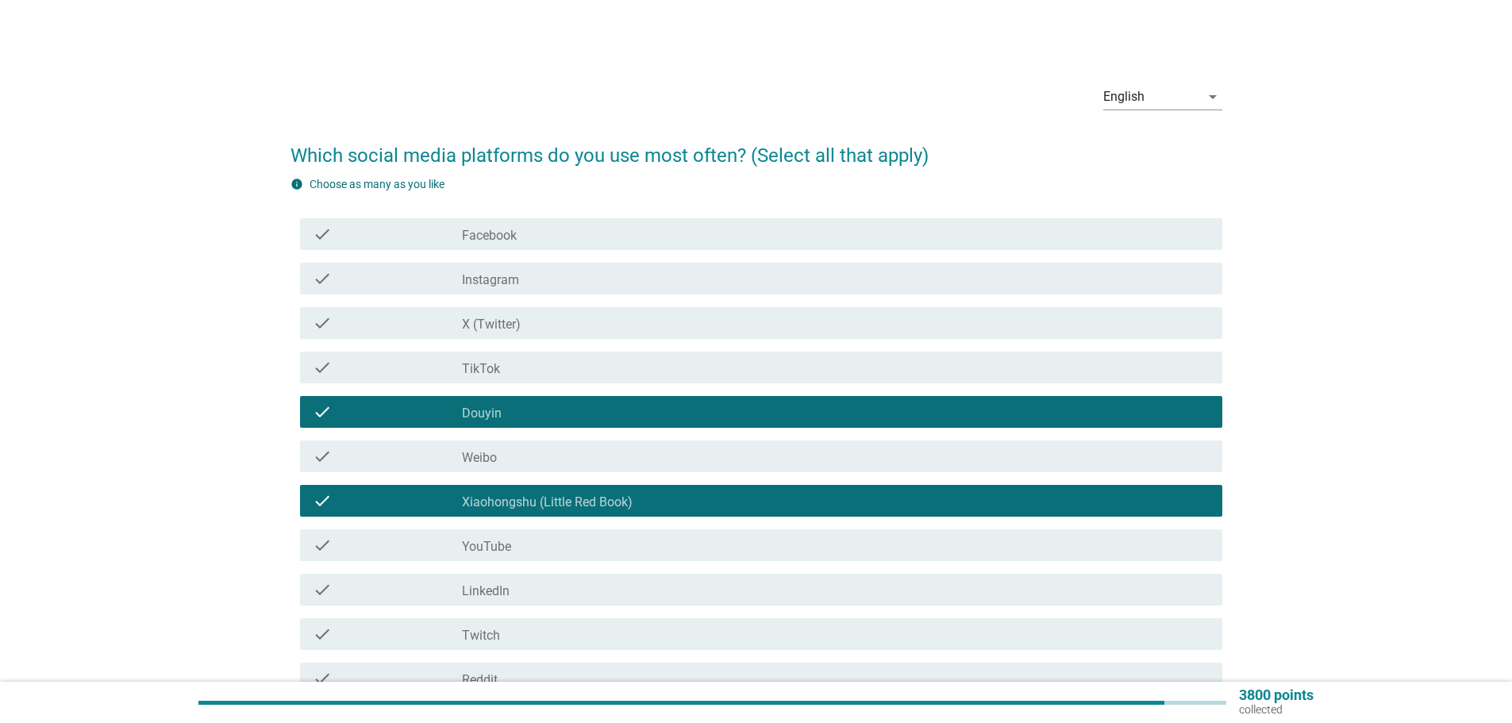
click at [533, 232] on div "check_box_outline_blank Facebook" at bounding box center [836, 234] width 748 height 19
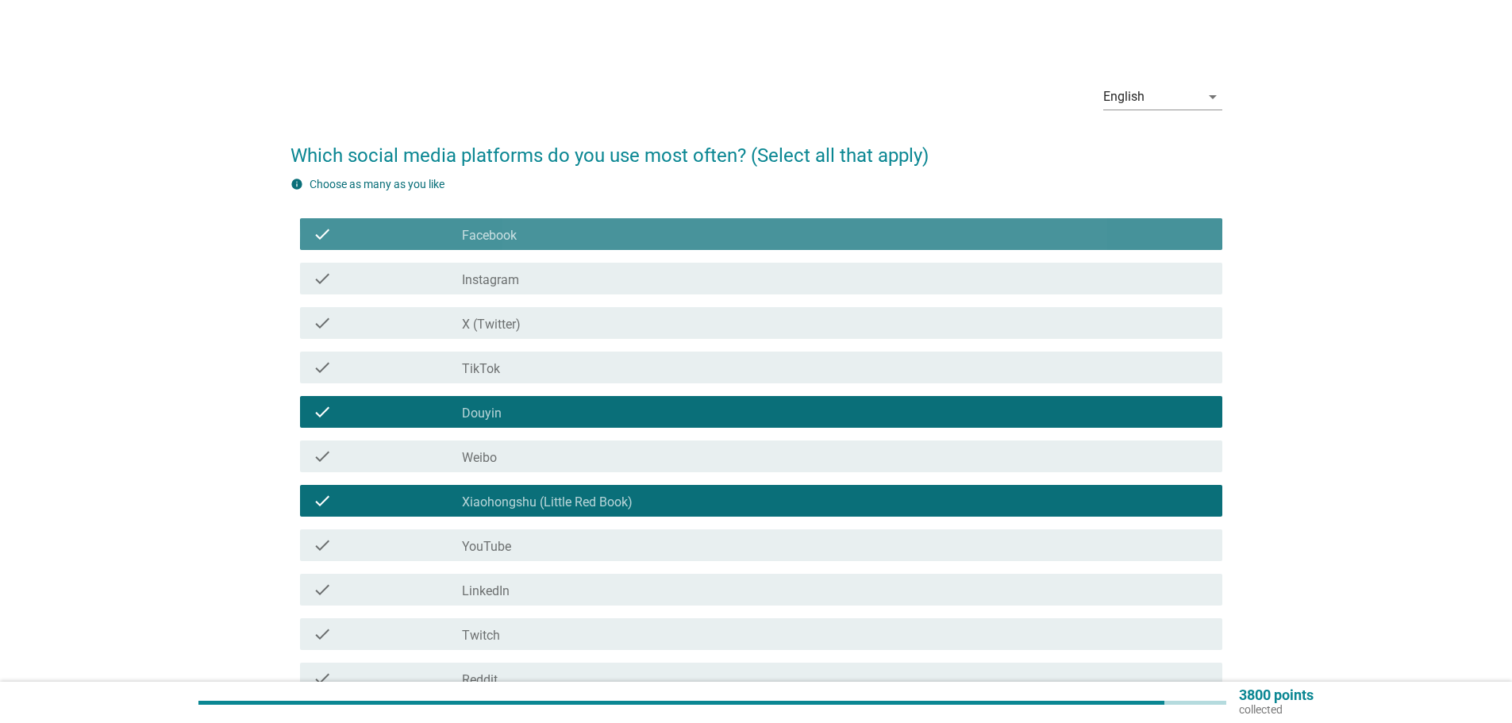
click at [525, 238] on div "check_box_outline_blank Facebook" at bounding box center [836, 234] width 748 height 19
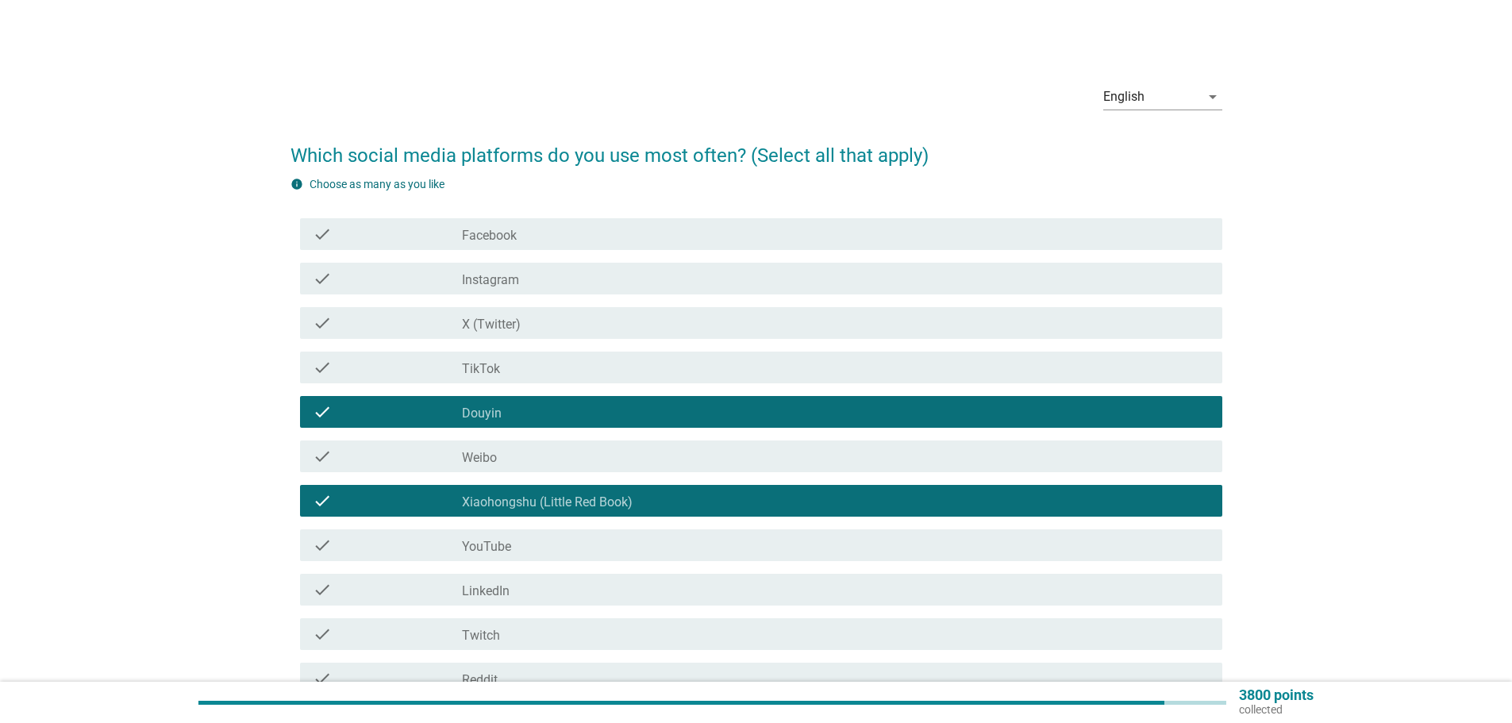
click at [526, 340] on div "check check_box_outline_blank X (Twitter)" at bounding box center [756, 323] width 932 height 44
drag, startPoint x: 535, startPoint y: 233, endPoint x: 543, endPoint y: 272, distance: 39.7
click at [537, 233] on div "check_box_outline_blank Facebook" at bounding box center [836, 234] width 748 height 19
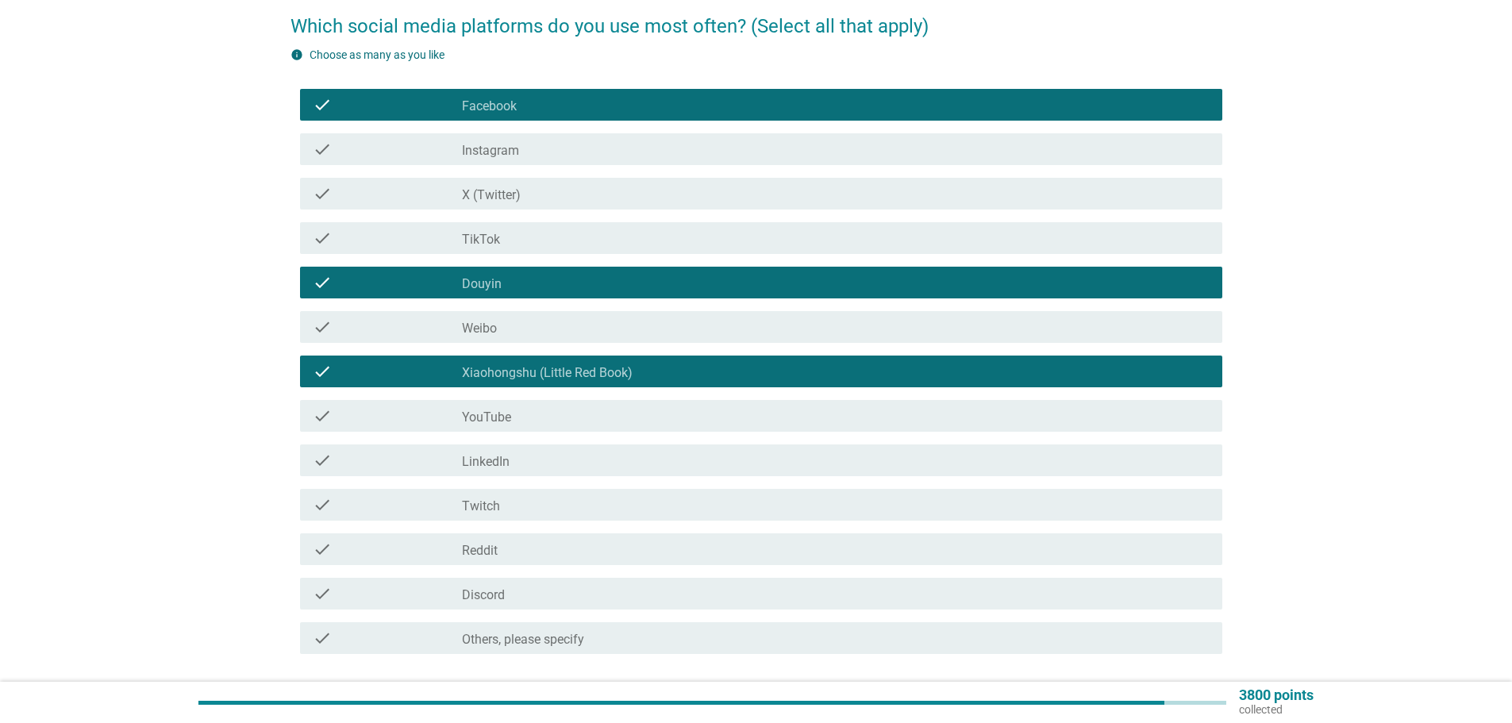
scroll to position [238, 0]
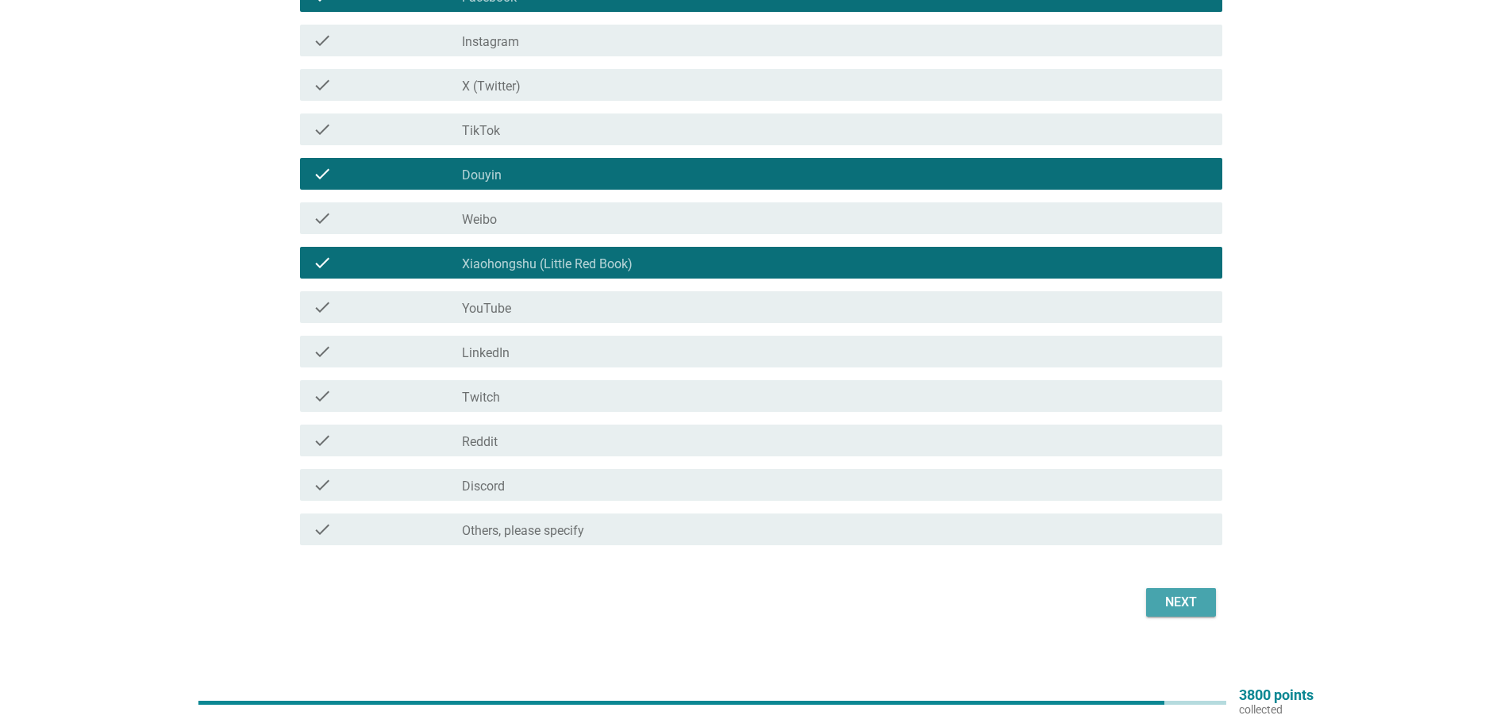
click at [1168, 591] on button "Next" at bounding box center [1181, 602] width 70 height 29
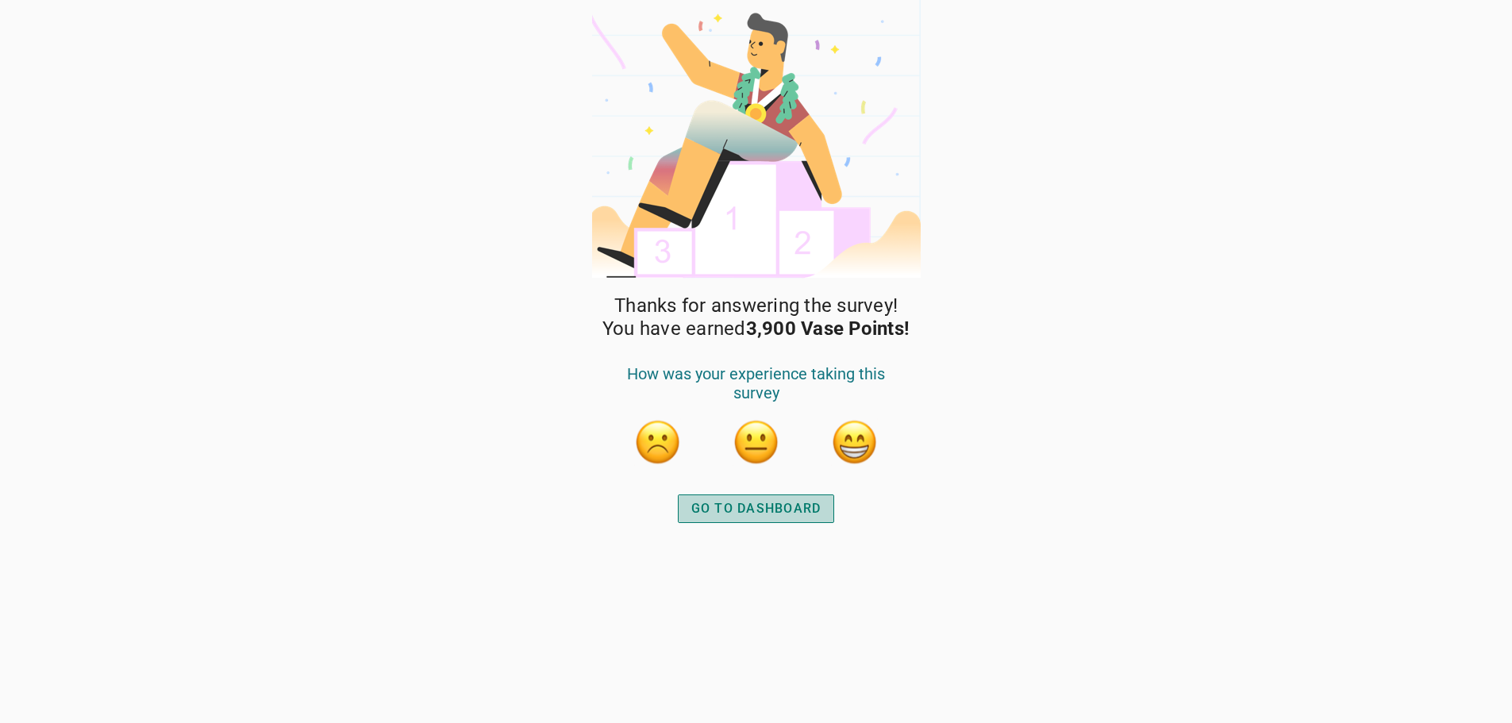
click at [698, 502] on div "GO TO DASHBOARD" at bounding box center [756, 508] width 130 height 19
